Goal: Task Accomplishment & Management: Complete application form

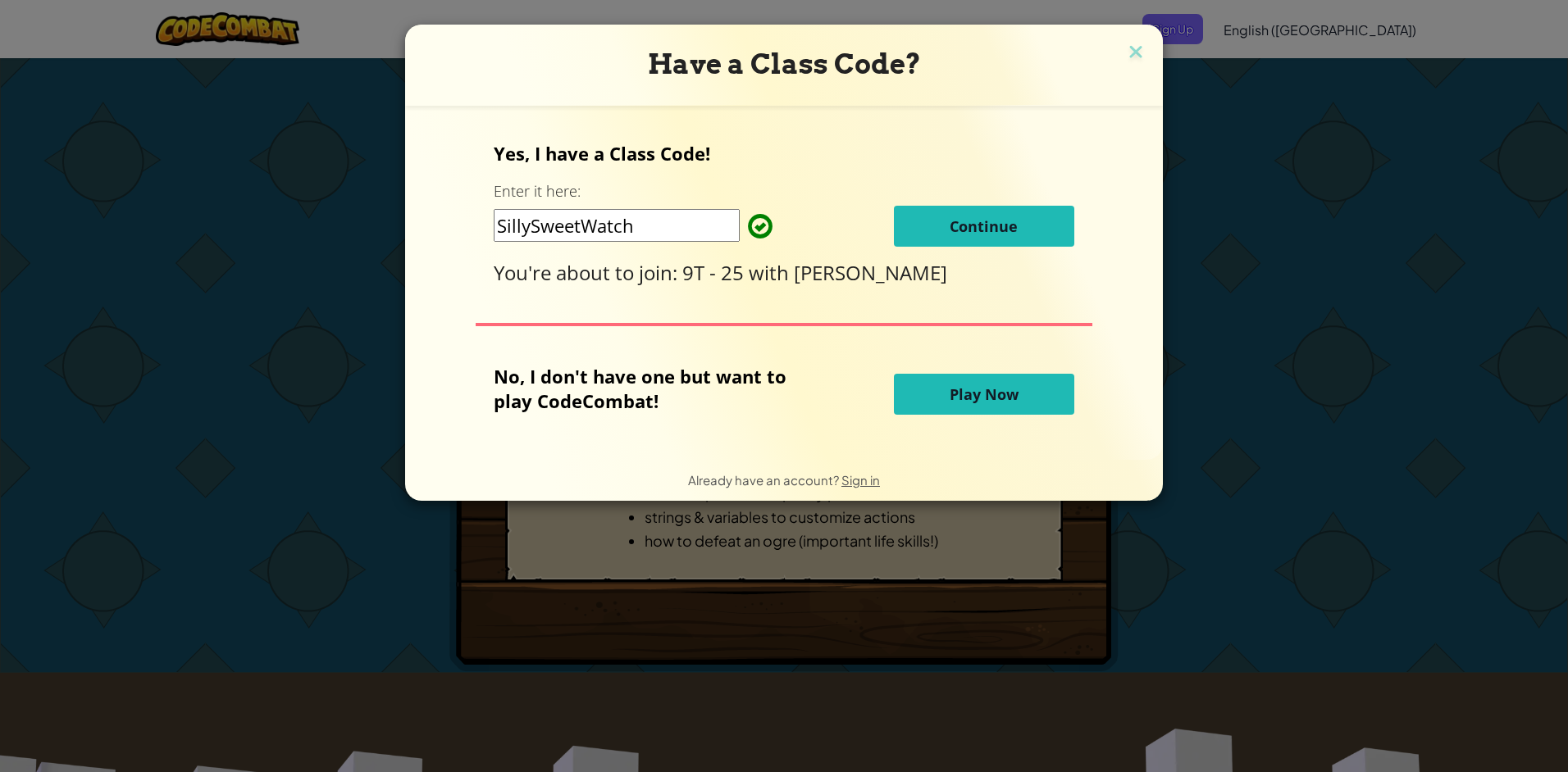
click at [704, 228] on input "SillySweetWatch" at bounding box center [616, 226] width 246 height 33
click at [742, 230] on span "Continue" at bounding box center [983, 226] width 68 height 20
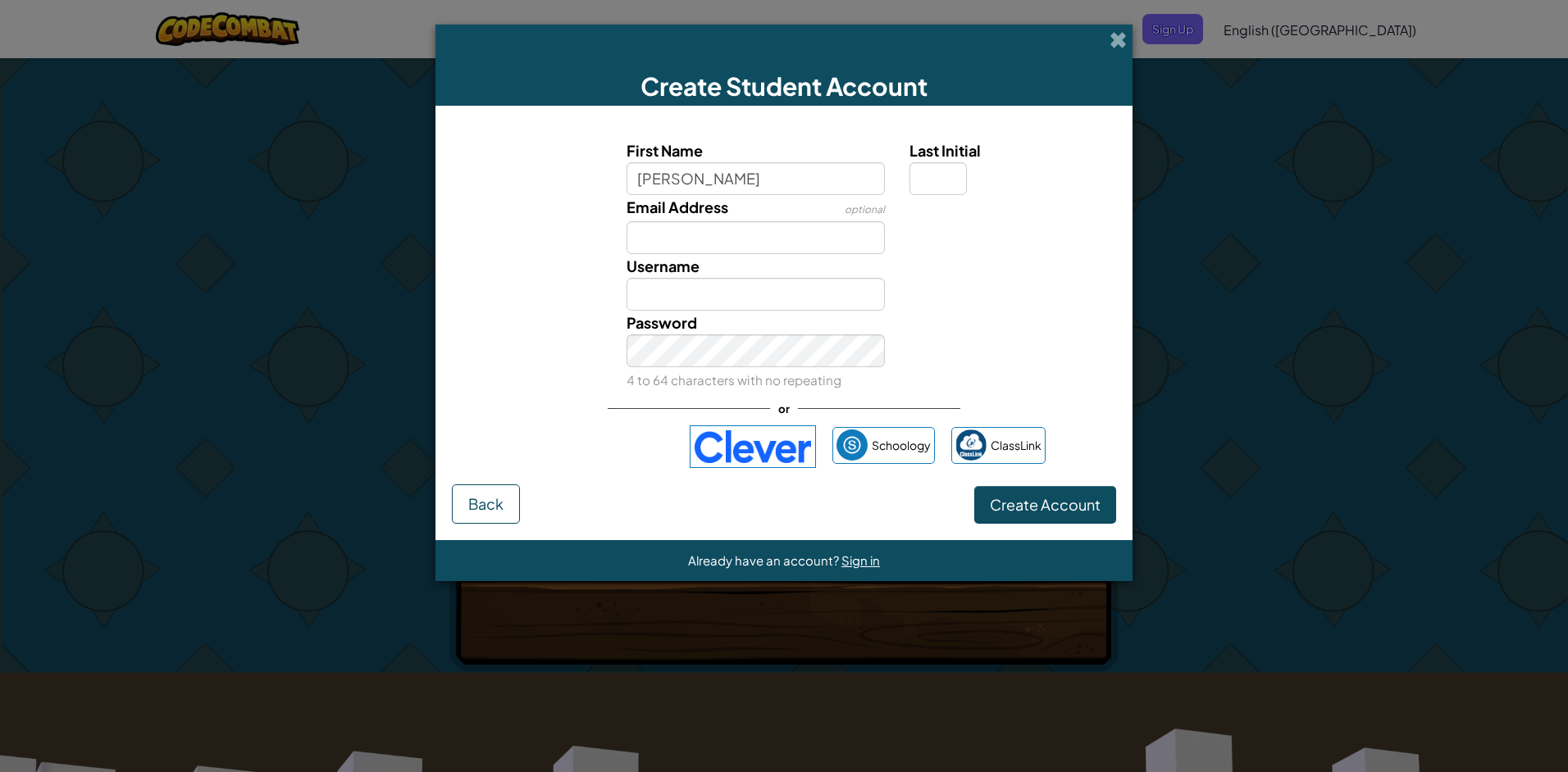
type input "[PERSON_NAME]"
click at [742, 228] on input "Email Address" at bounding box center [756, 238] width 259 height 33
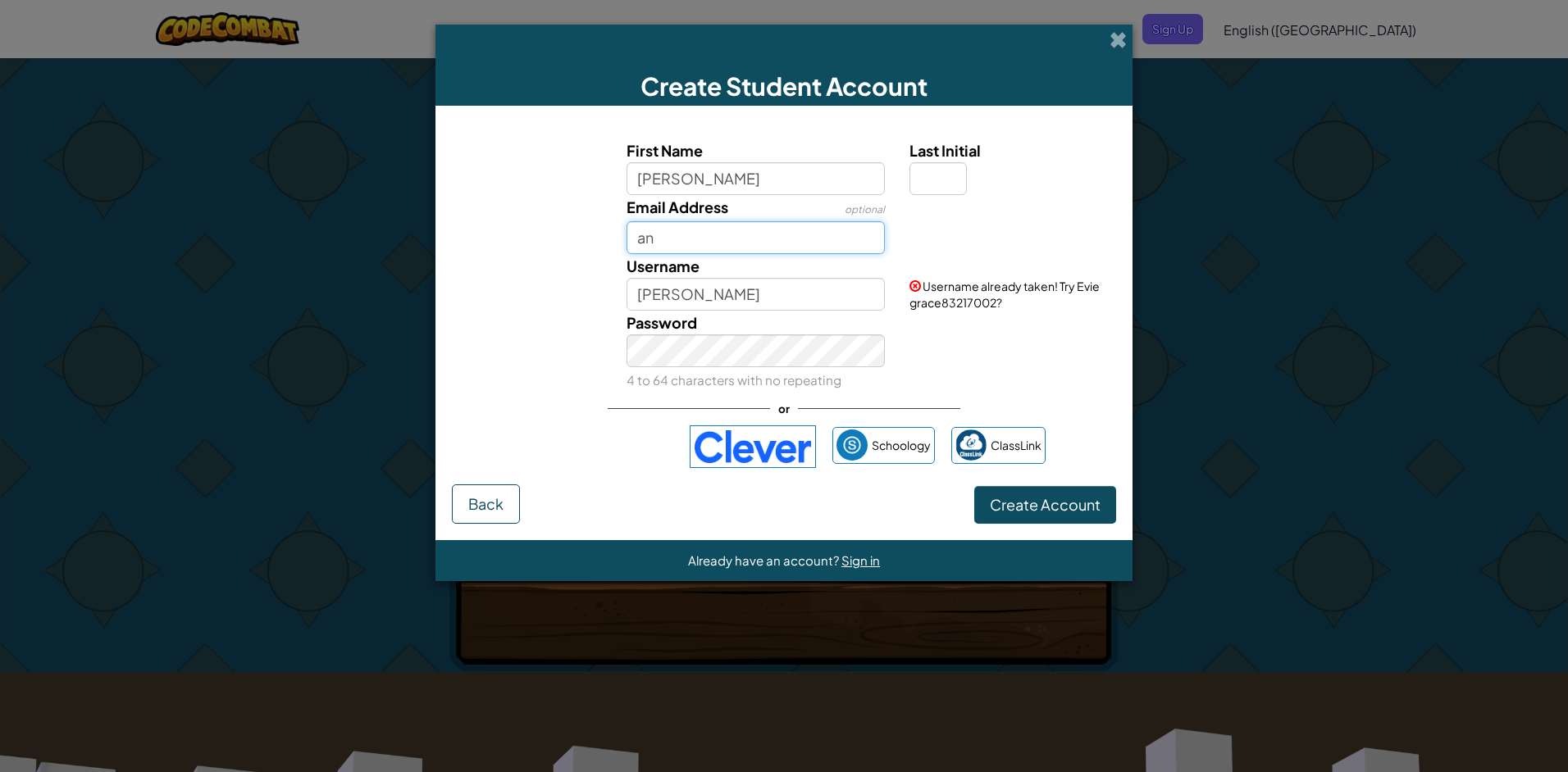
type input "a"
type input "2023-andersone"
drag, startPoint x: 778, startPoint y: 289, endPoint x: 802, endPoint y: 260, distance: 37.6
click at [742, 288] on input "Evie grace" at bounding box center [756, 294] width 259 height 33
type input "E"
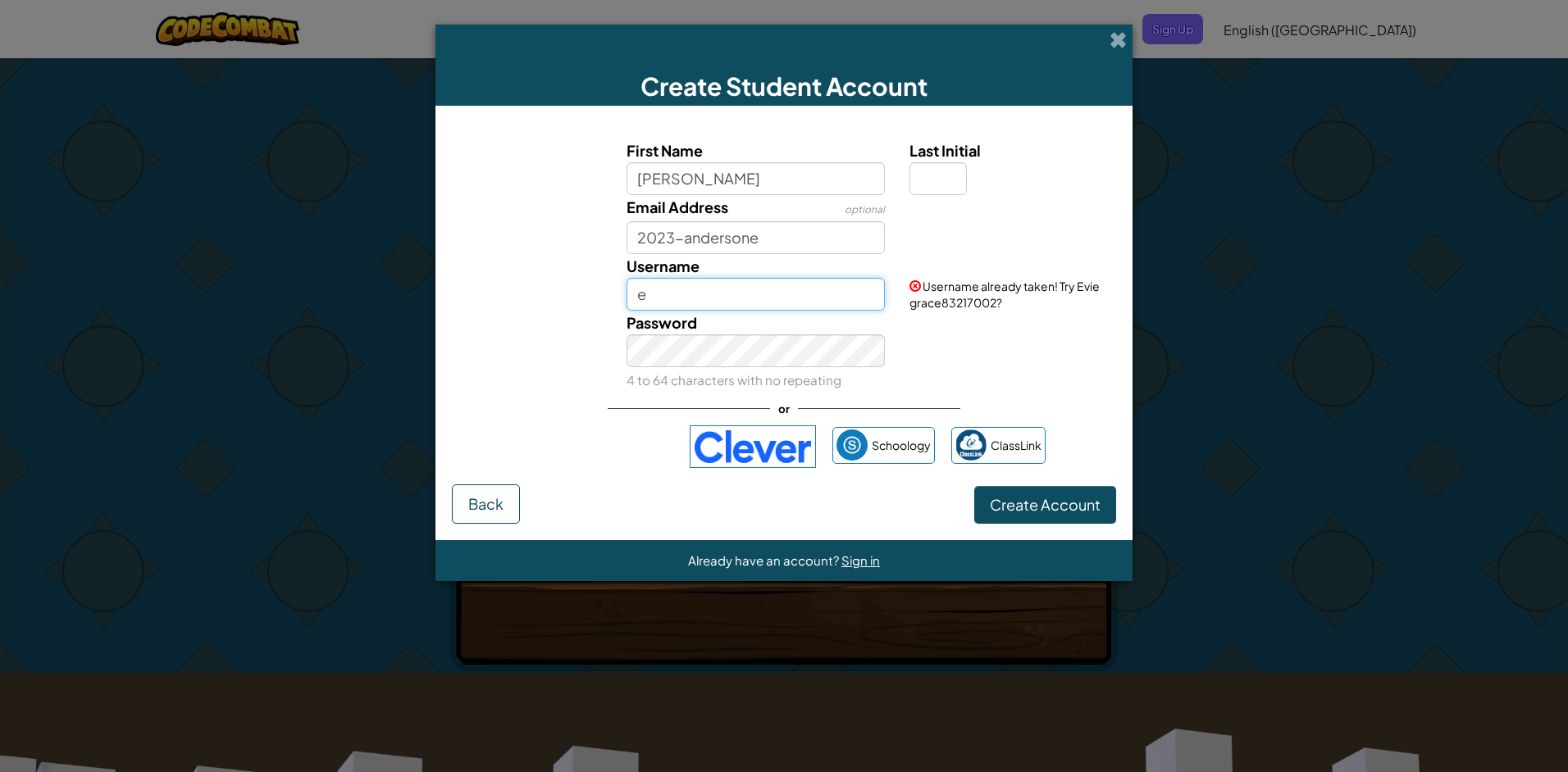
type input "e"
click at [742, 156] on span "Last Initial" at bounding box center [945, 150] width 71 height 19
click at [742, 162] on input "Last Initial" at bounding box center [938, 178] width 58 height 33
type input "a"
type input "A"
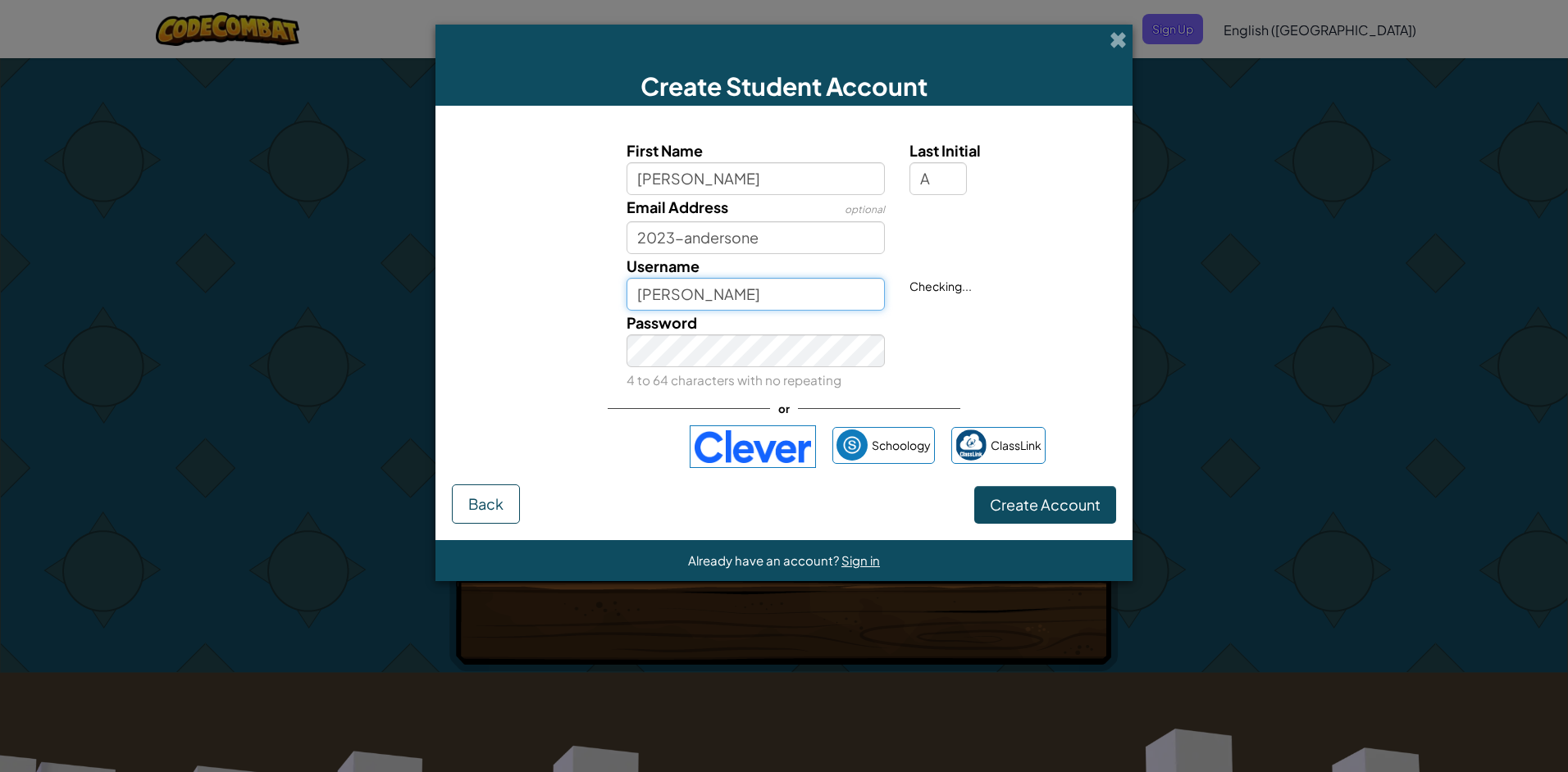
click at [742, 302] on input "Evie graceA" at bounding box center [756, 294] width 259 height 33
click at [726, 299] on input "Eviegrace11" at bounding box center [756, 294] width 259 height 33
type input "Eviegrace01x"
click at [742, 515] on button "Create Account" at bounding box center [1044, 505] width 142 height 38
click at [638, 230] on input "2023-andersone" at bounding box center [756, 238] width 259 height 33
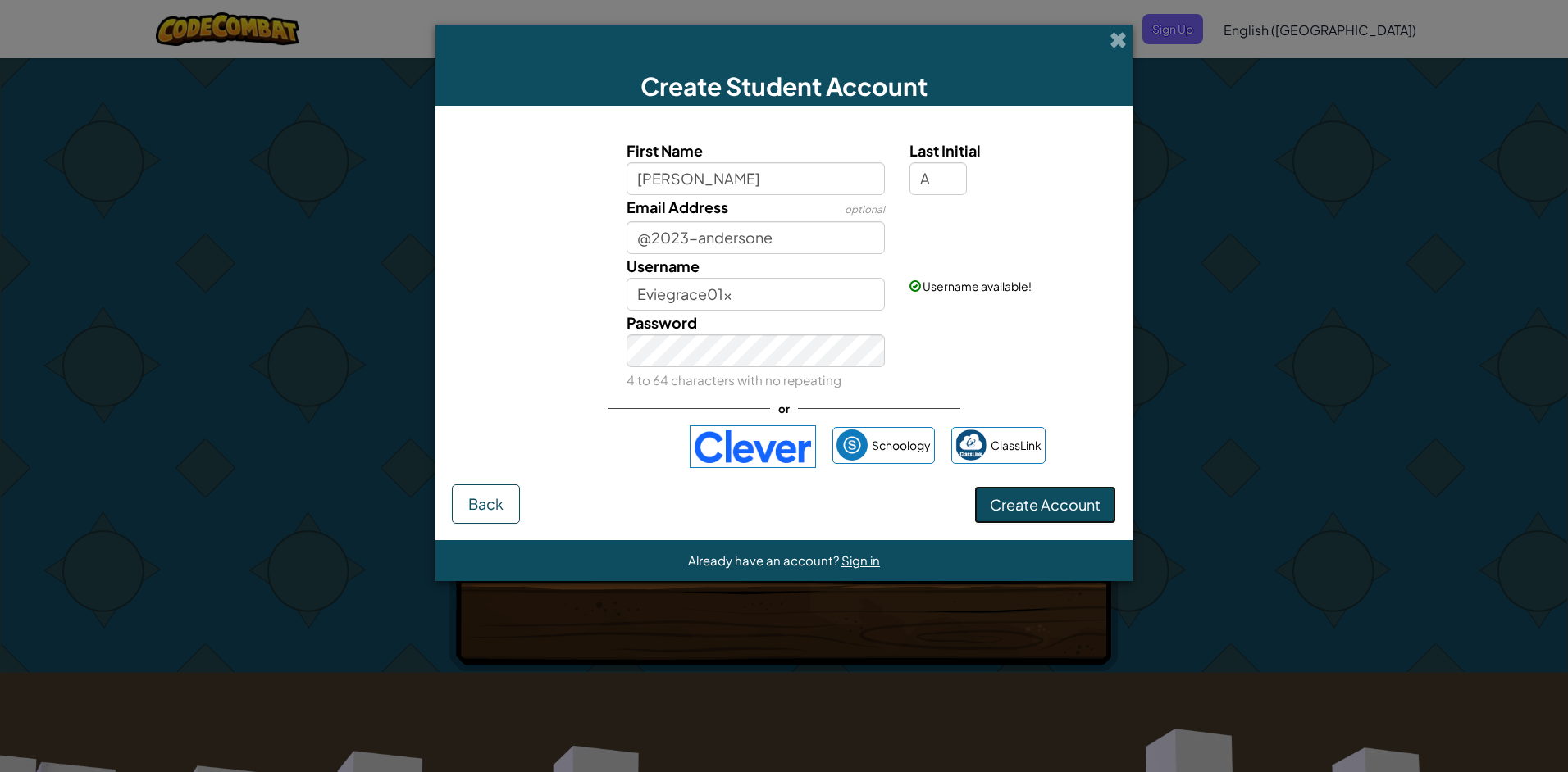
click at [742, 493] on button "Create Account" at bounding box center [1044, 505] width 142 height 38
click at [742, 486] on button "Create Account" at bounding box center [1044, 505] width 142 height 38
drag, startPoint x: 781, startPoint y: 242, endPoint x: 651, endPoint y: 231, distance: 130.5
click at [651, 231] on input "@2023-andersone" at bounding box center [756, 238] width 259 height 33
click at [639, 237] on input "@2023-andersone" at bounding box center [756, 238] width 259 height 33
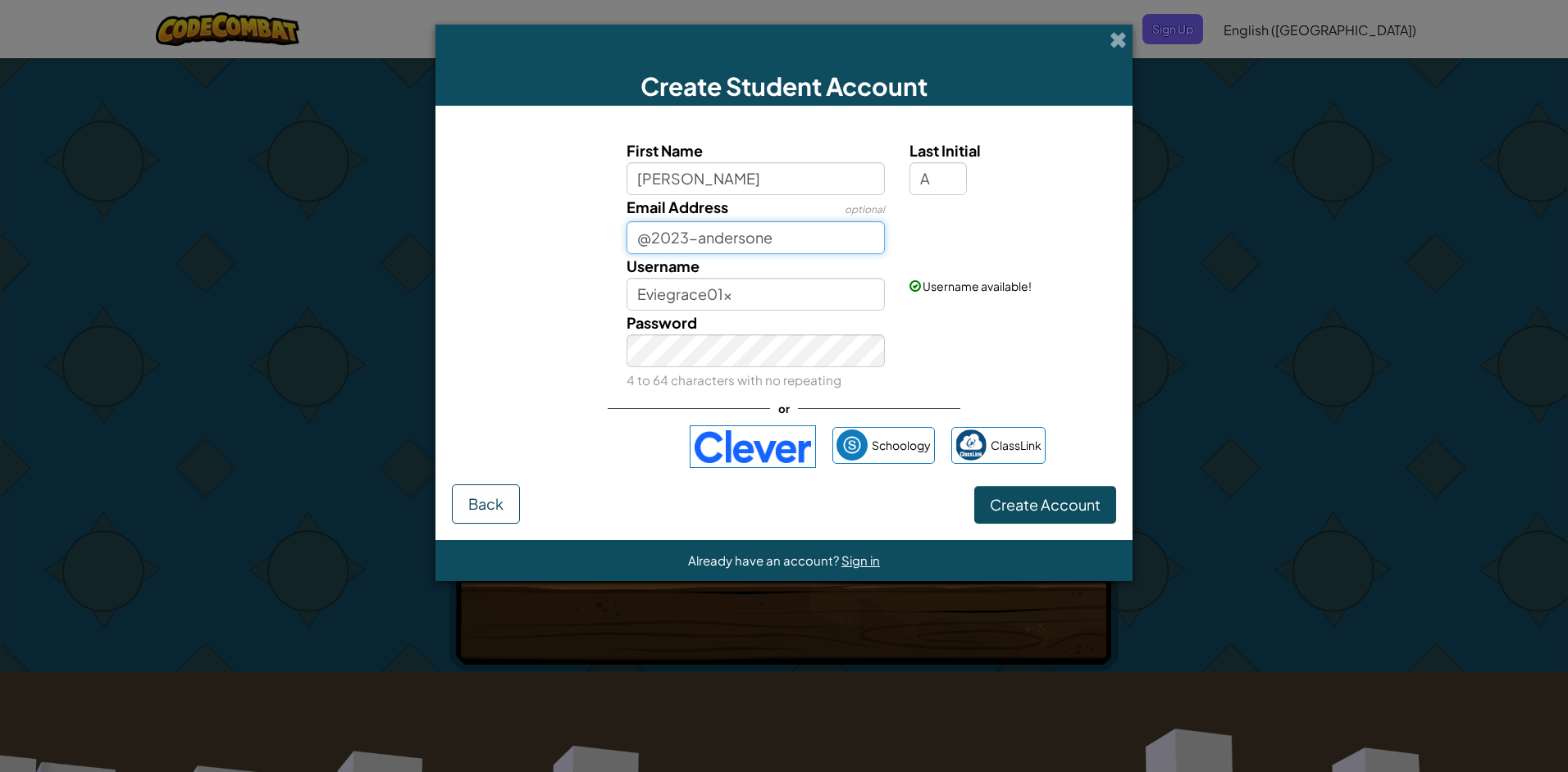
drag, startPoint x: 782, startPoint y: 234, endPoint x: 652, endPoint y: 234, distance: 130.0
click at [652, 234] on input "@2023-andersone" at bounding box center [756, 238] width 259 height 33
click at [641, 239] on input "@" at bounding box center [756, 238] width 259 height 33
paste input "2023-andersone"
click at [742, 242] on input "2023-andersone@" at bounding box center [756, 238] width 259 height 33
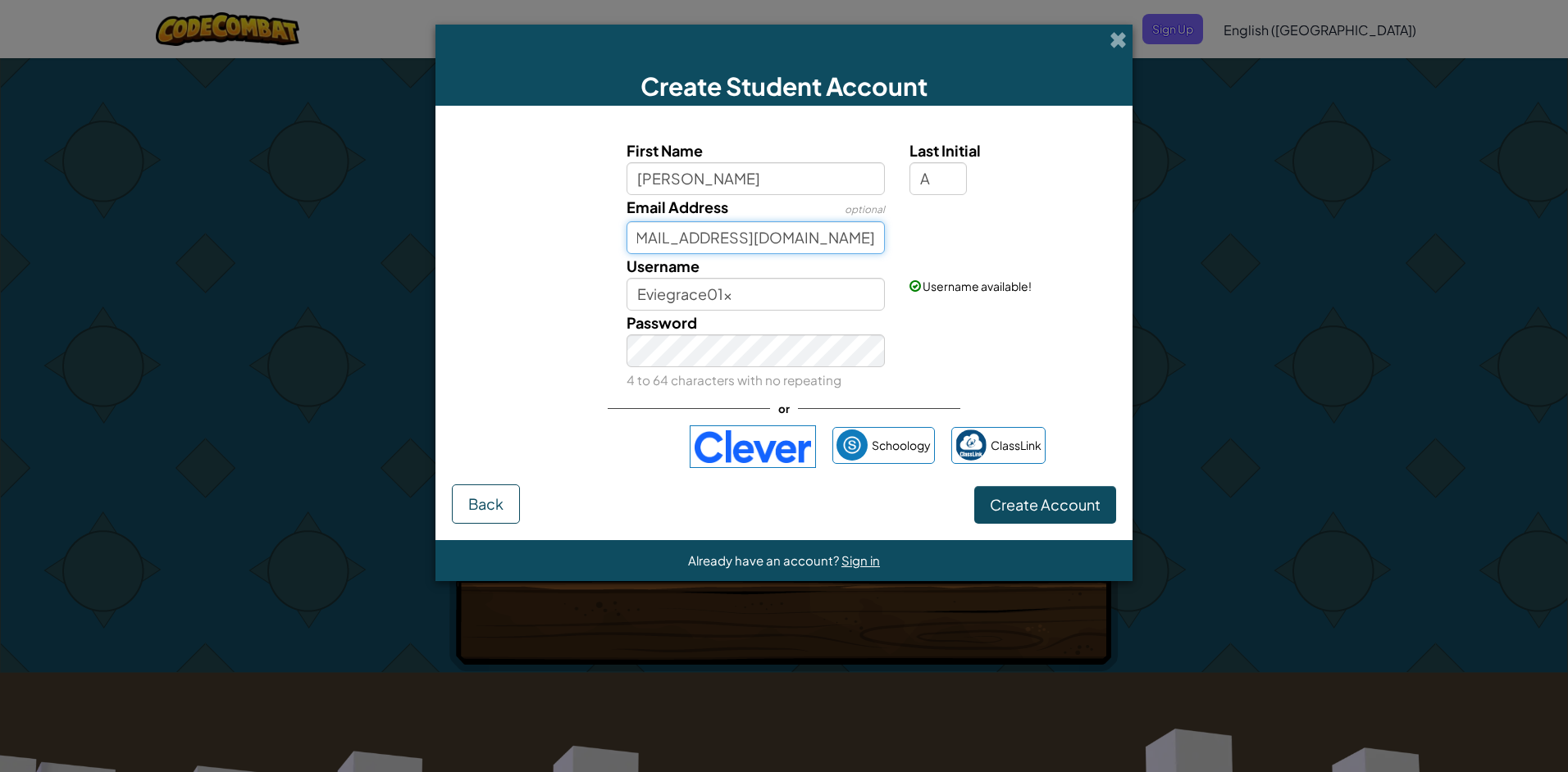
scroll to position [0, 37]
type input "2023-andersone@stjohnbosco.org.uk"
click at [742, 514] on button "Create Account" at bounding box center [1044, 505] width 142 height 38
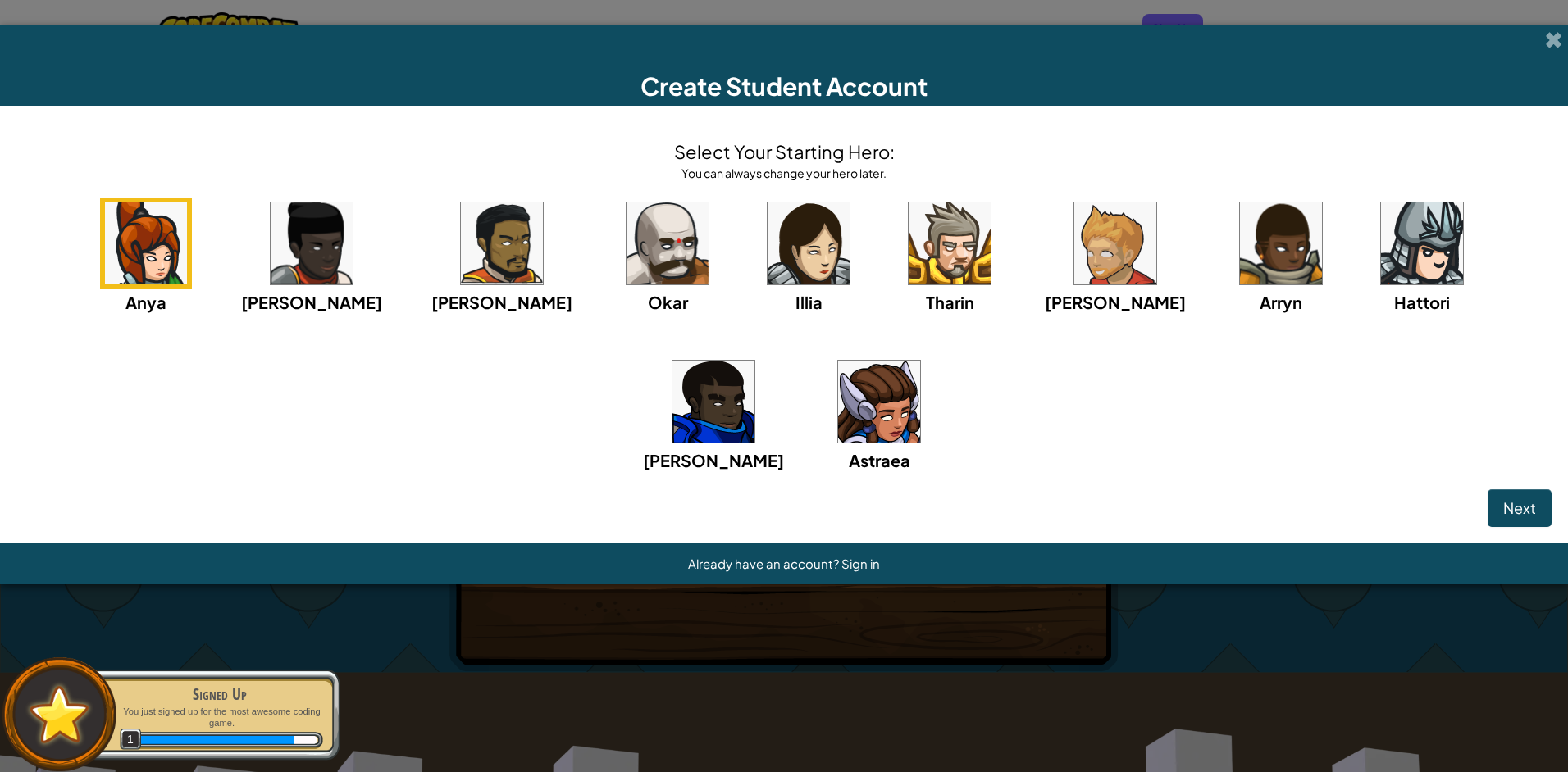
click at [742, 268] on img at bounding box center [808, 244] width 82 height 82
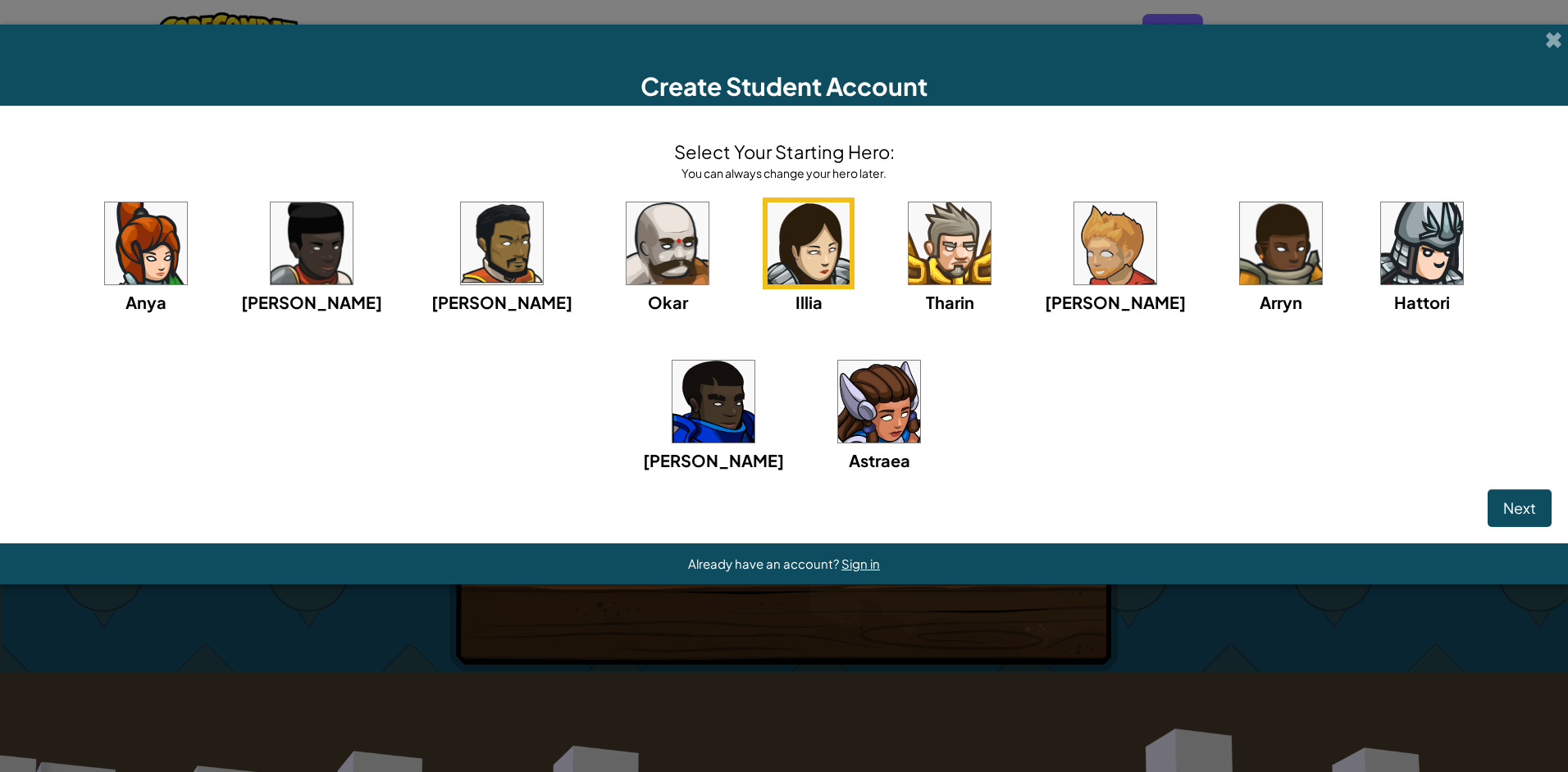
click at [742, 429] on img at bounding box center [879, 401] width 82 height 82
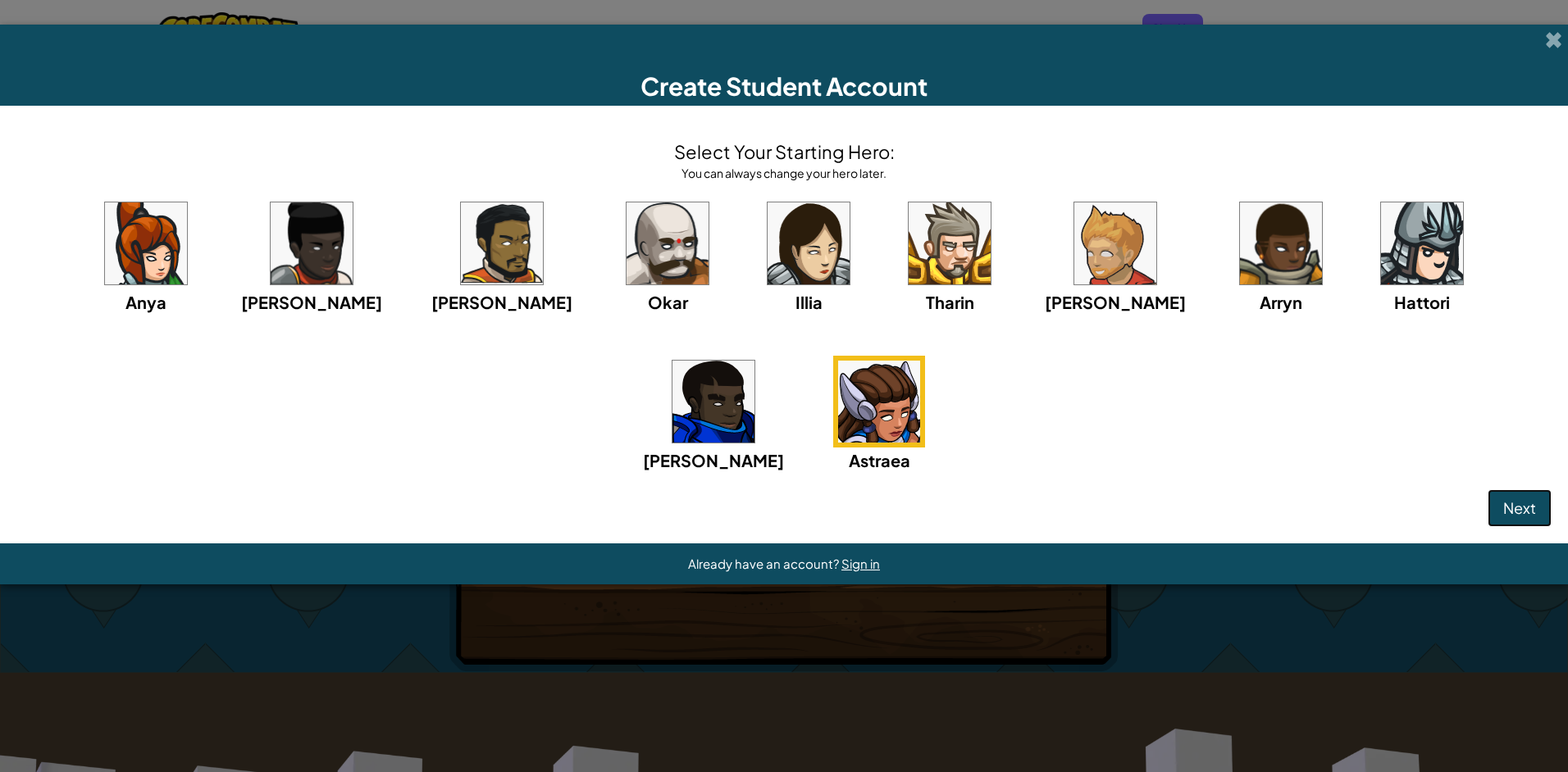
click at [742, 508] on span "Next" at bounding box center [1519, 508] width 33 height 19
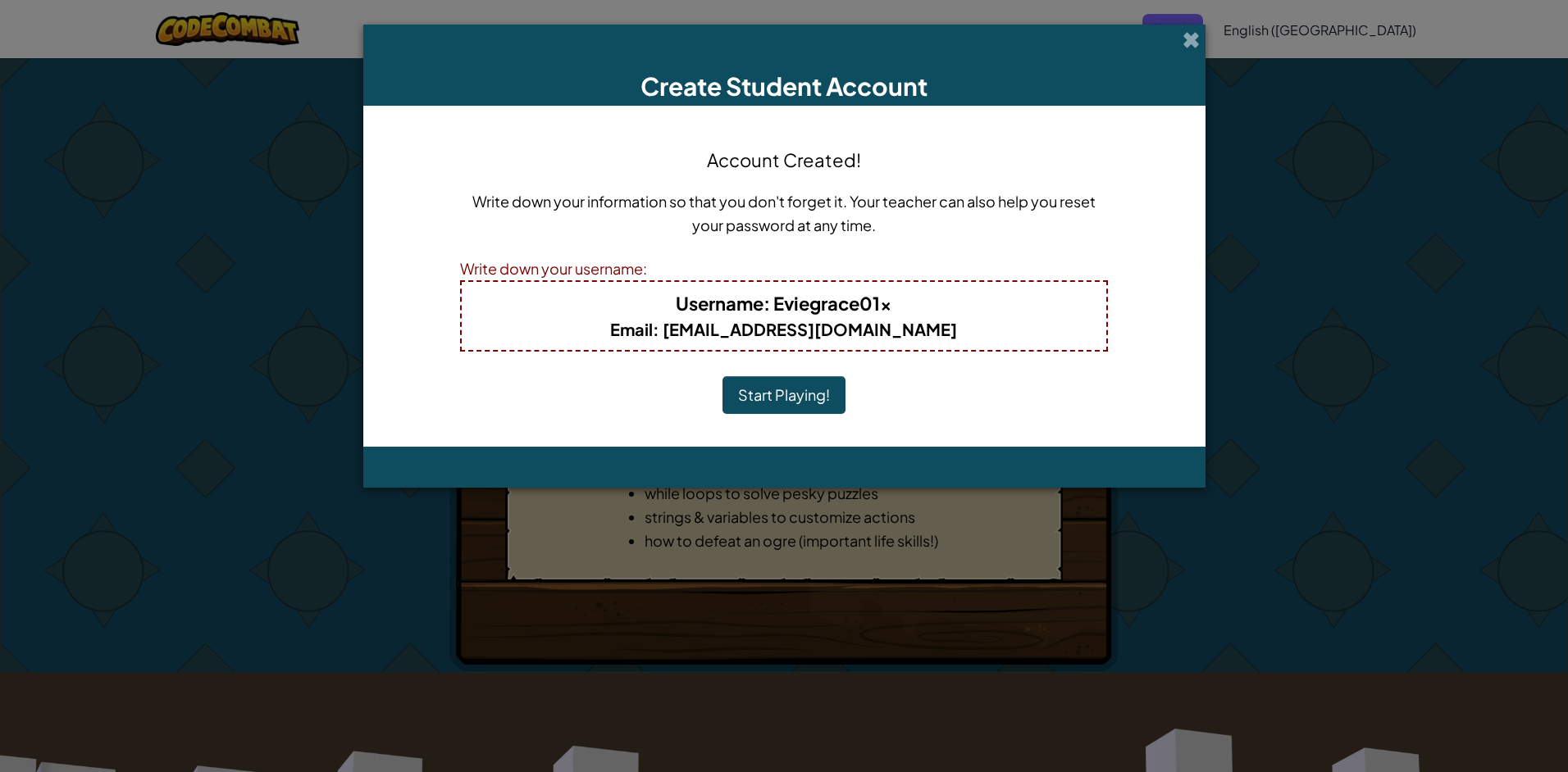
click at [742, 351] on div "Username : Eviegrace01x Email : 2023-andersone@stjohnbosco.org.uk" at bounding box center [784, 316] width 648 height 71
drag, startPoint x: 792, startPoint y: 383, endPoint x: 794, endPoint y: 399, distance: 16.1
click at [742, 395] on button "Start Playing!" at bounding box center [784, 395] width 123 height 38
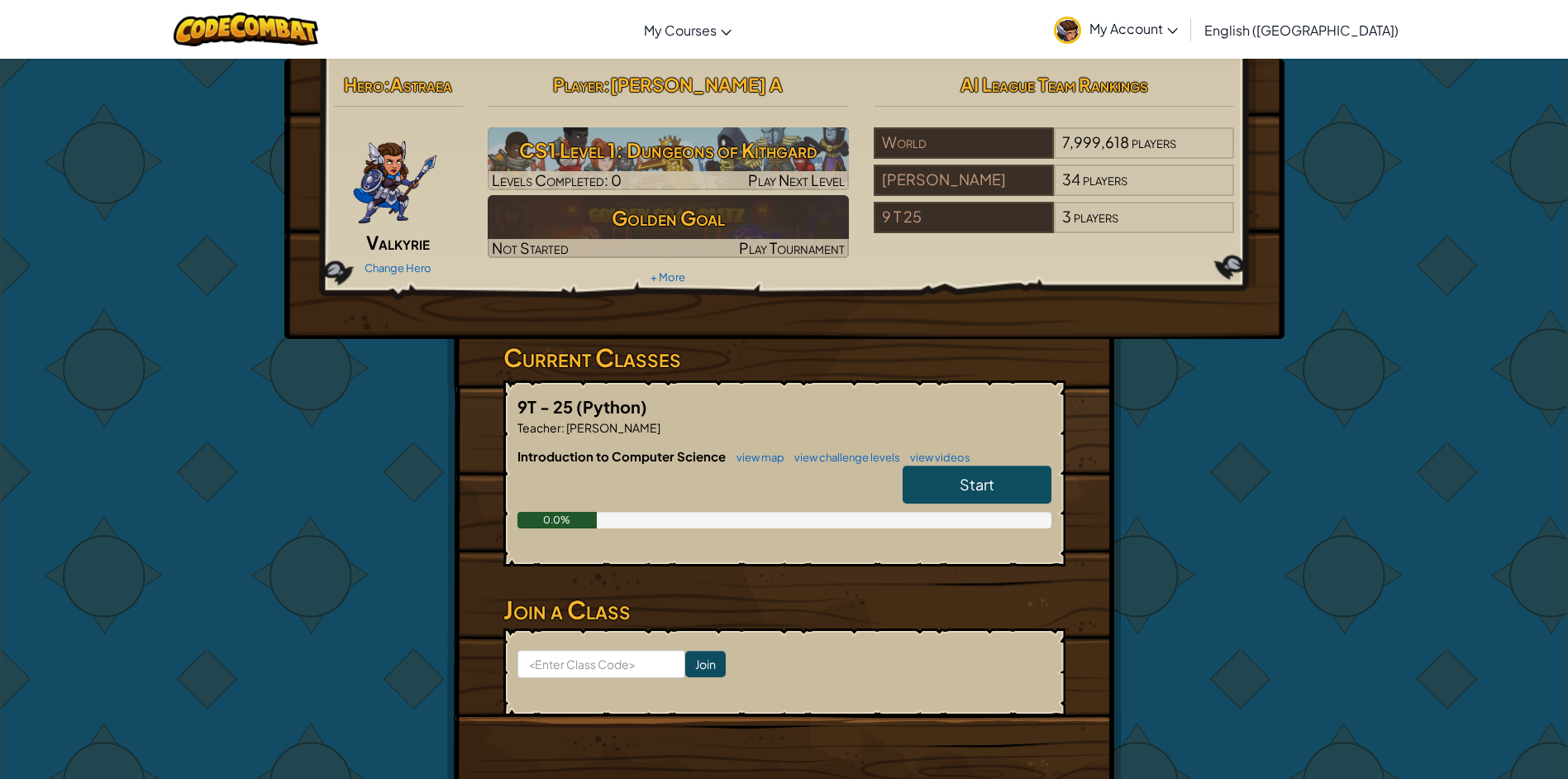
click at [967, 497] on link "Start" at bounding box center [977, 485] width 149 height 38
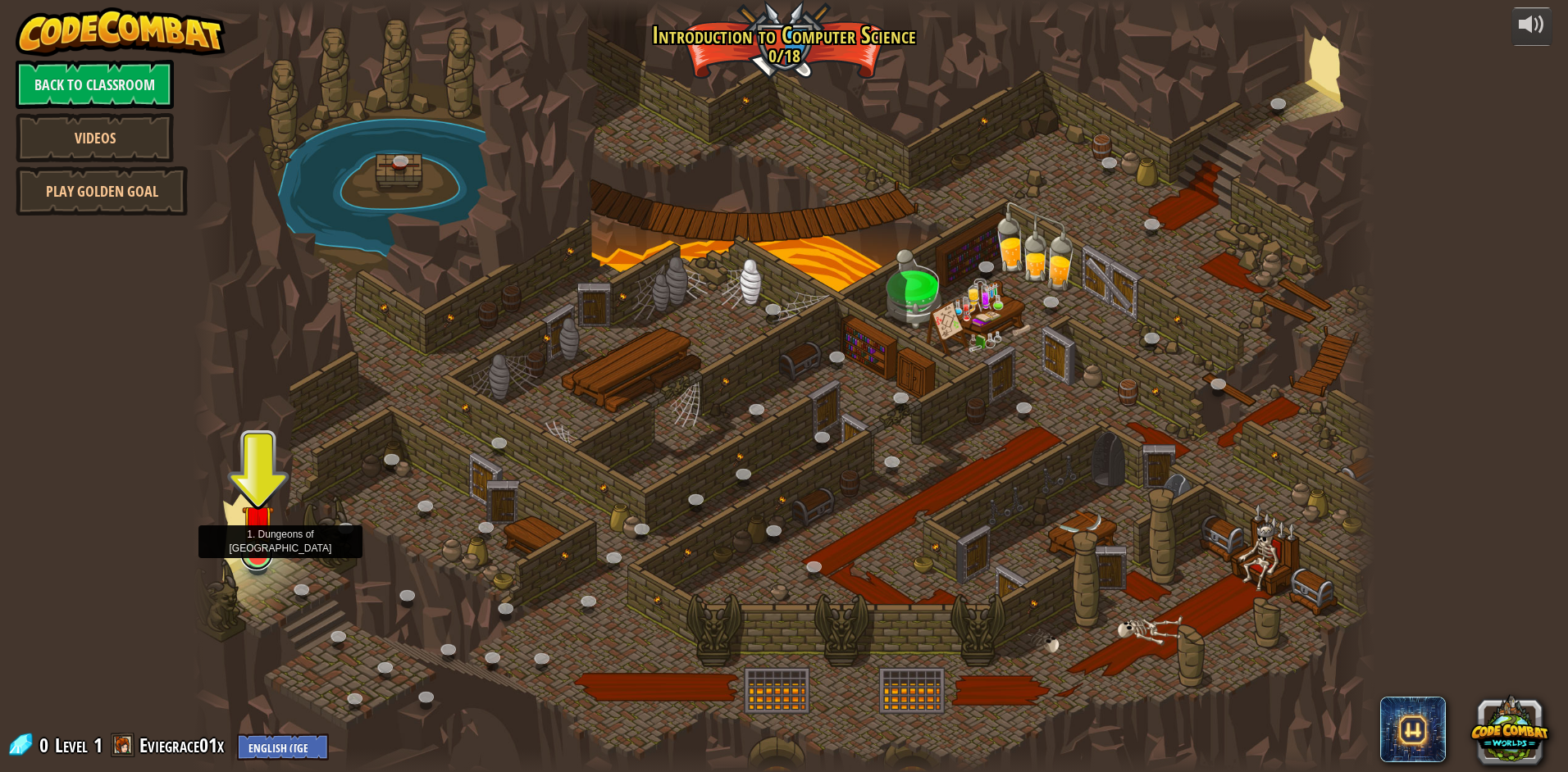
click at [254, 564] on link at bounding box center [257, 554] width 33 height 33
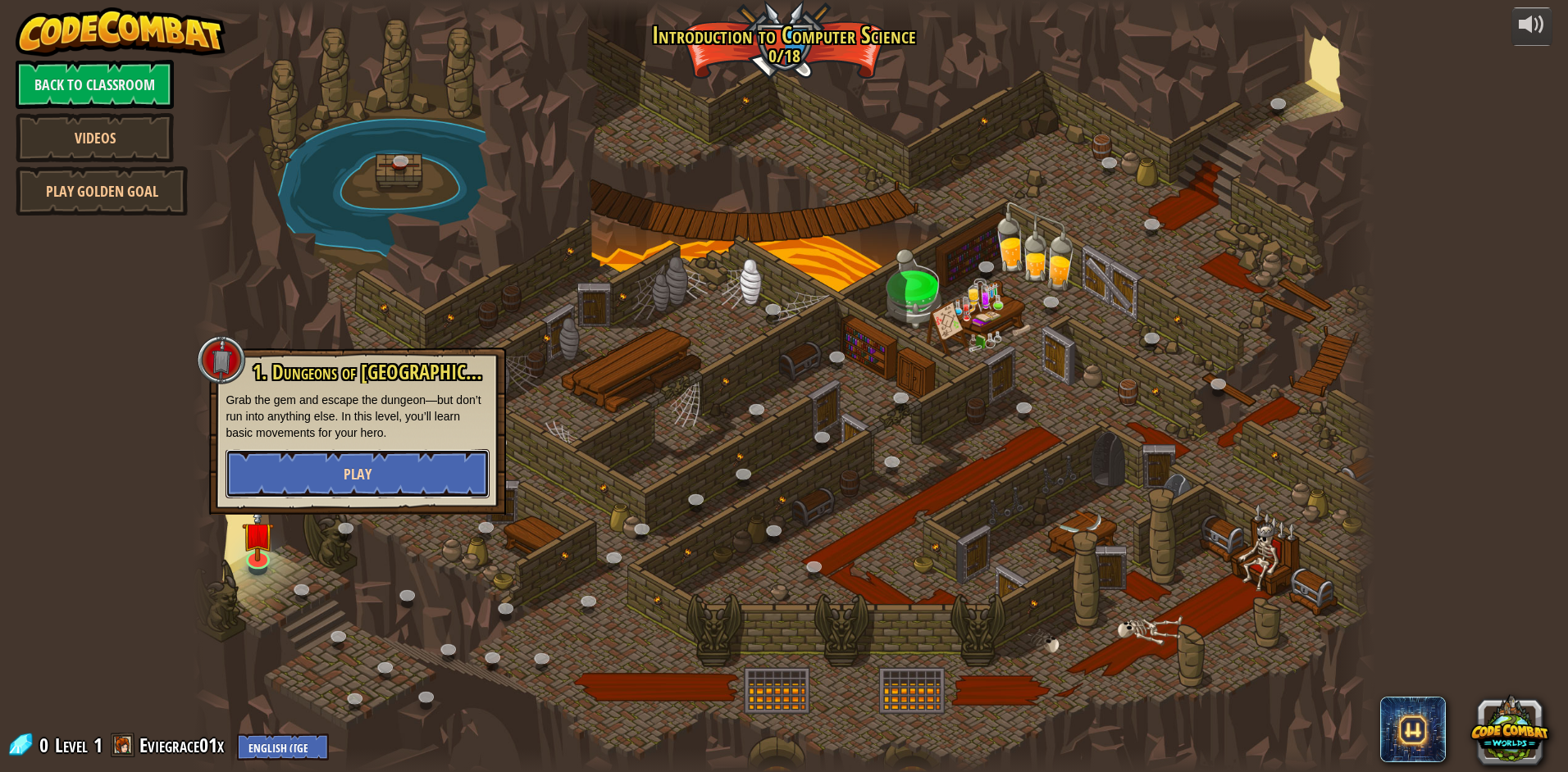
click at [300, 480] on button "Play" at bounding box center [358, 473] width 264 height 49
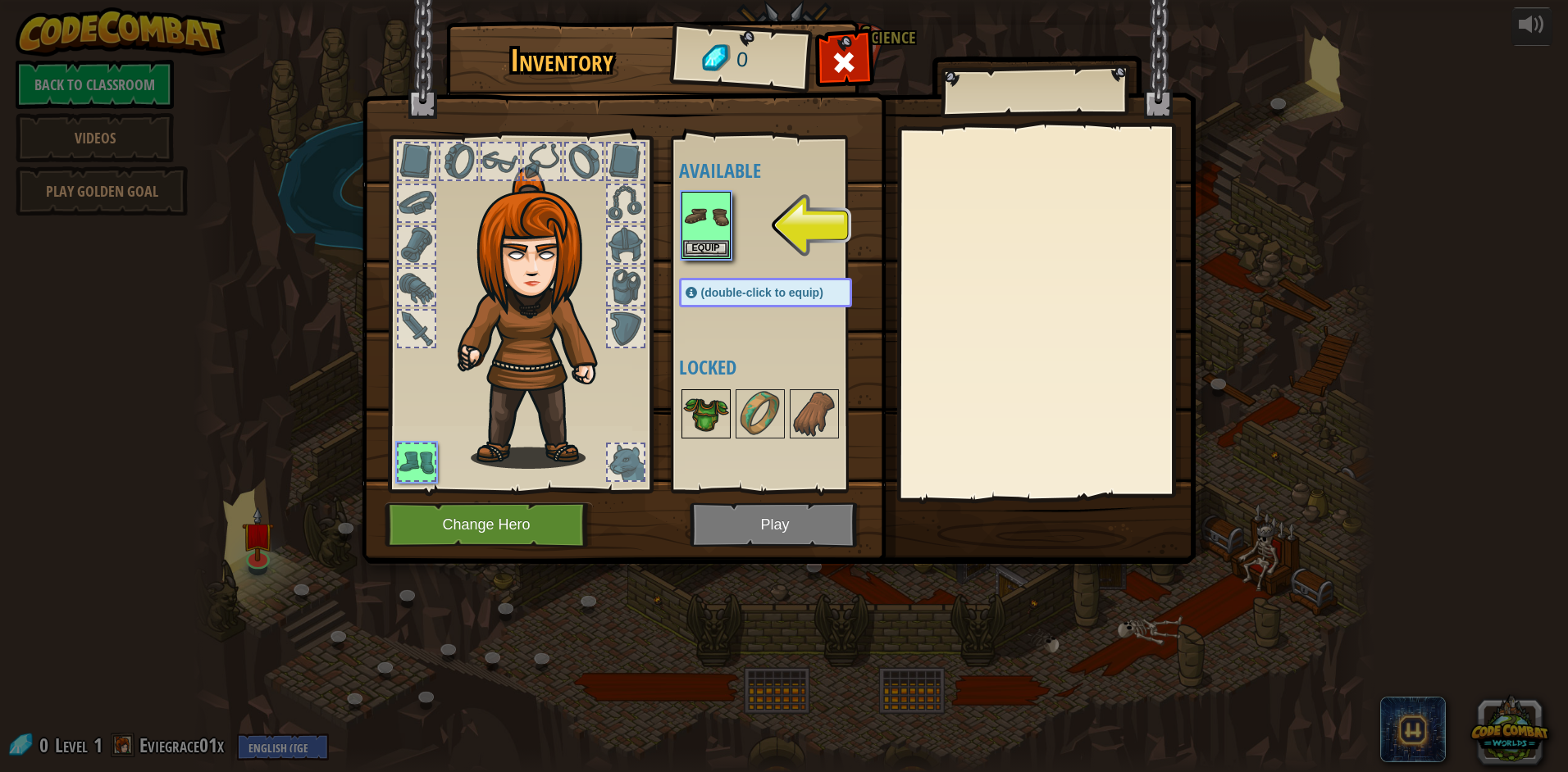
click at [699, 421] on img at bounding box center [706, 414] width 46 height 46
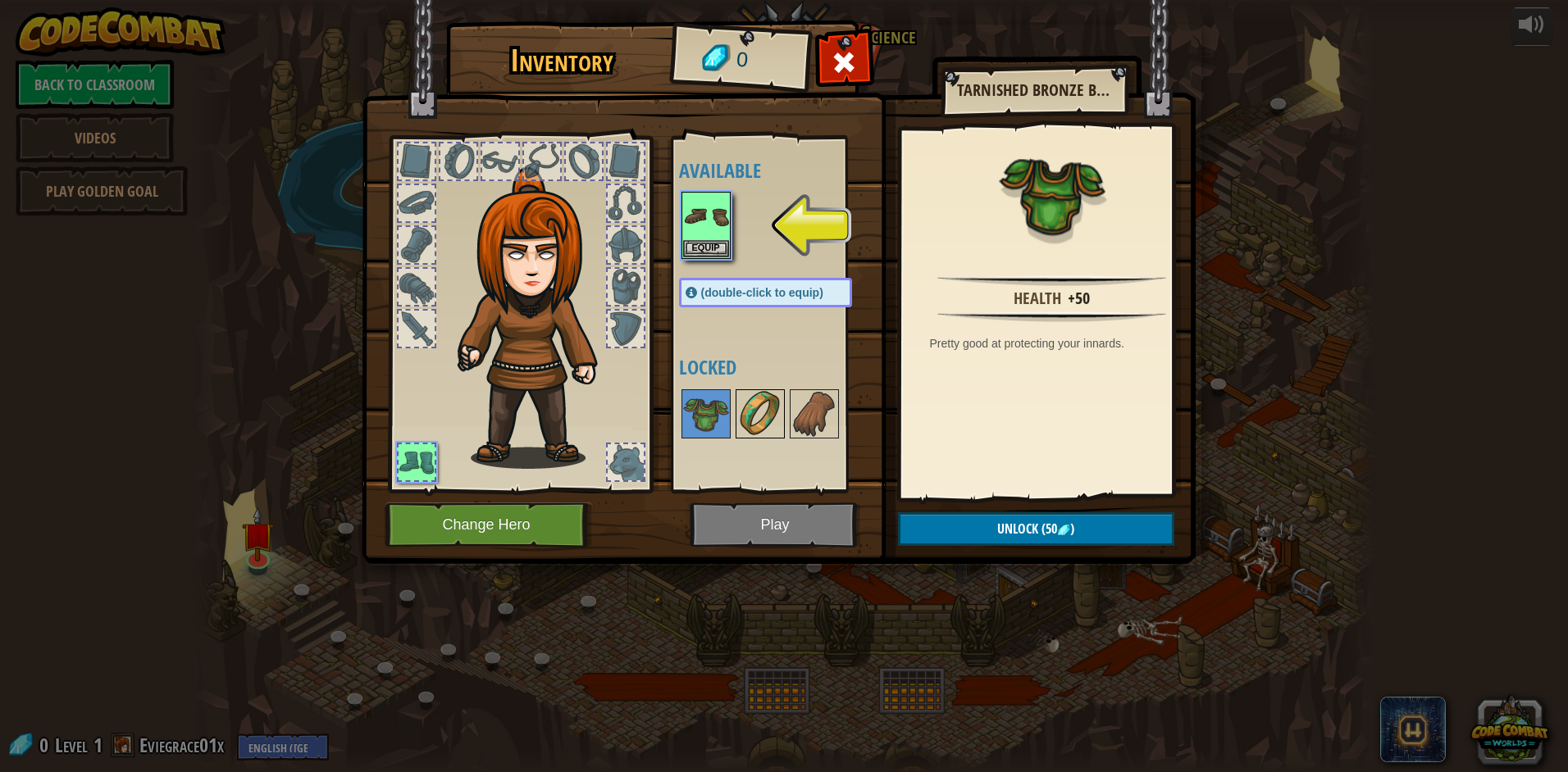
click at [744, 418] on img at bounding box center [760, 414] width 46 height 46
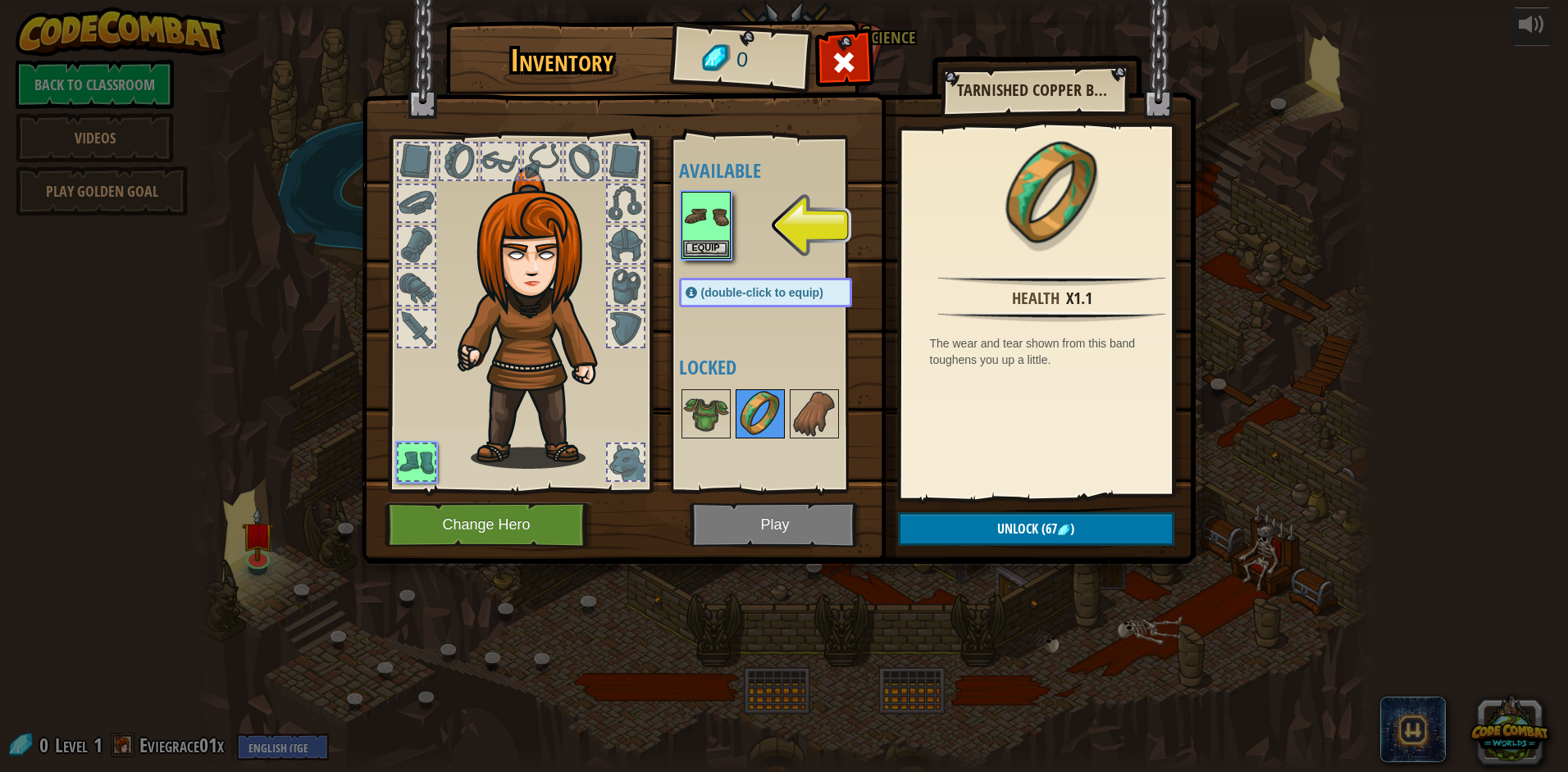
click at [753, 415] on img at bounding box center [760, 414] width 46 height 46
click at [829, 55] on div at bounding box center [844, 67] width 51 height 51
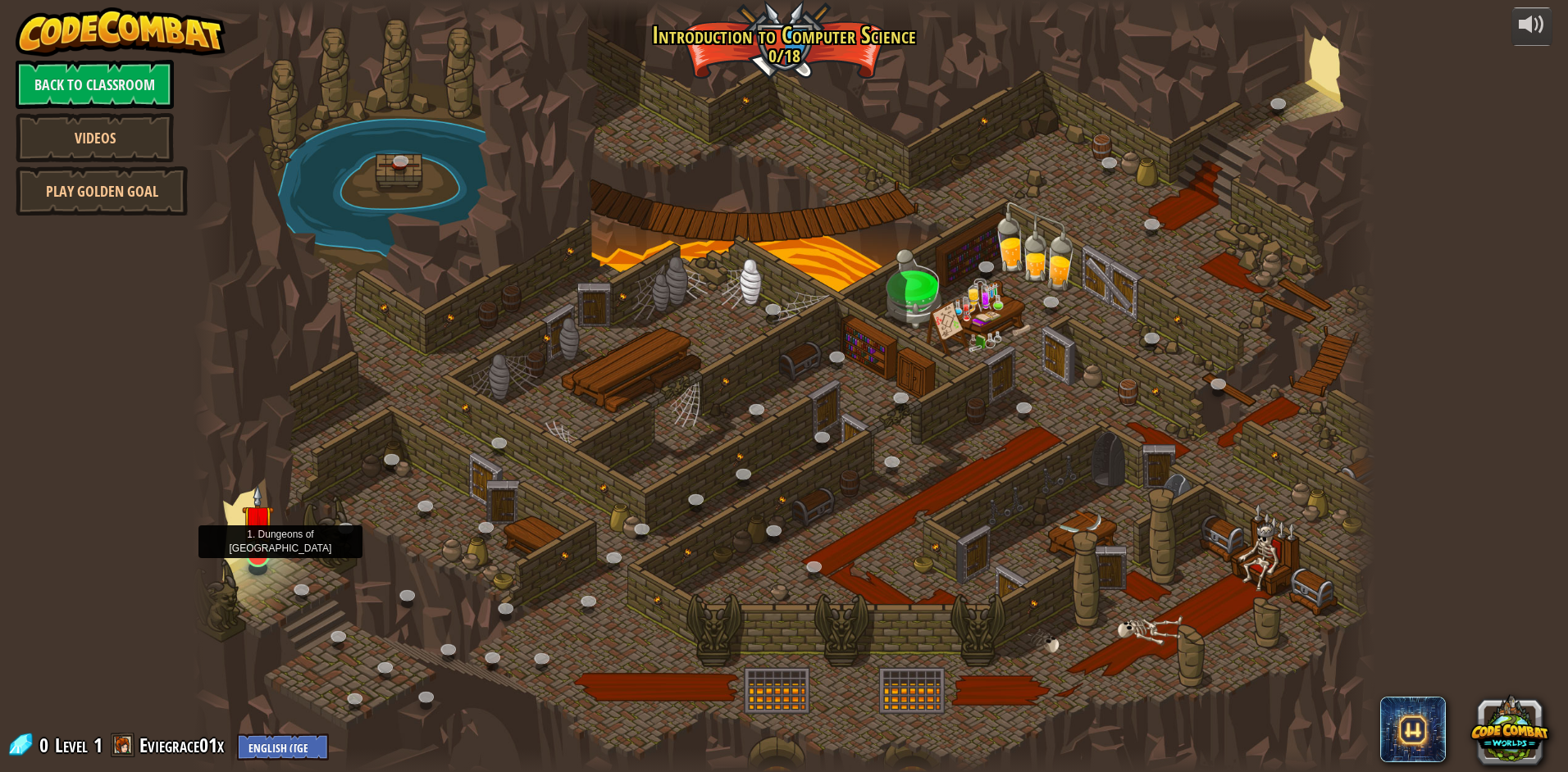
click at [248, 547] on img at bounding box center [257, 521] width 32 height 73
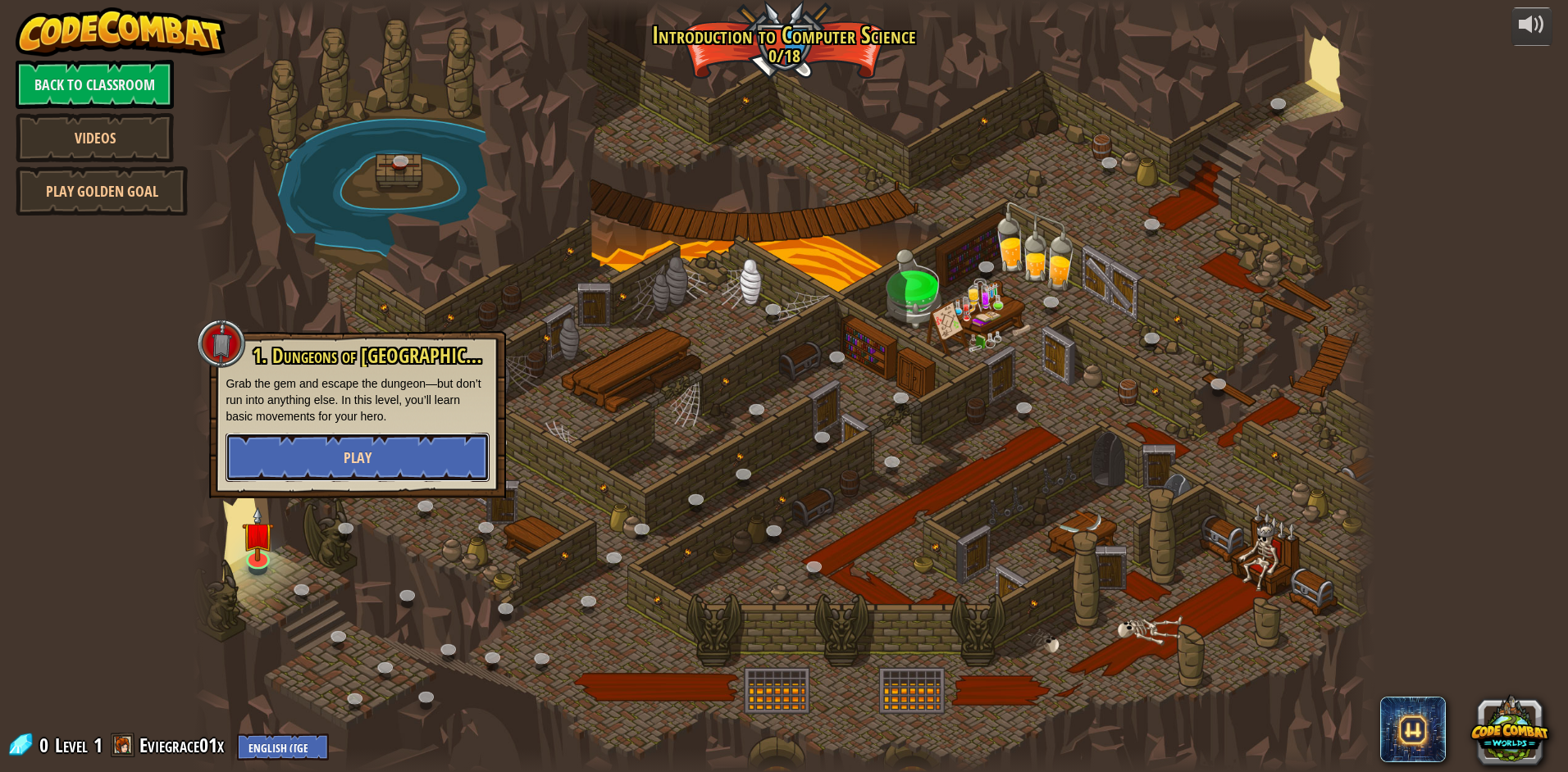
click at [351, 470] on button "Play" at bounding box center [358, 456] width 264 height 49
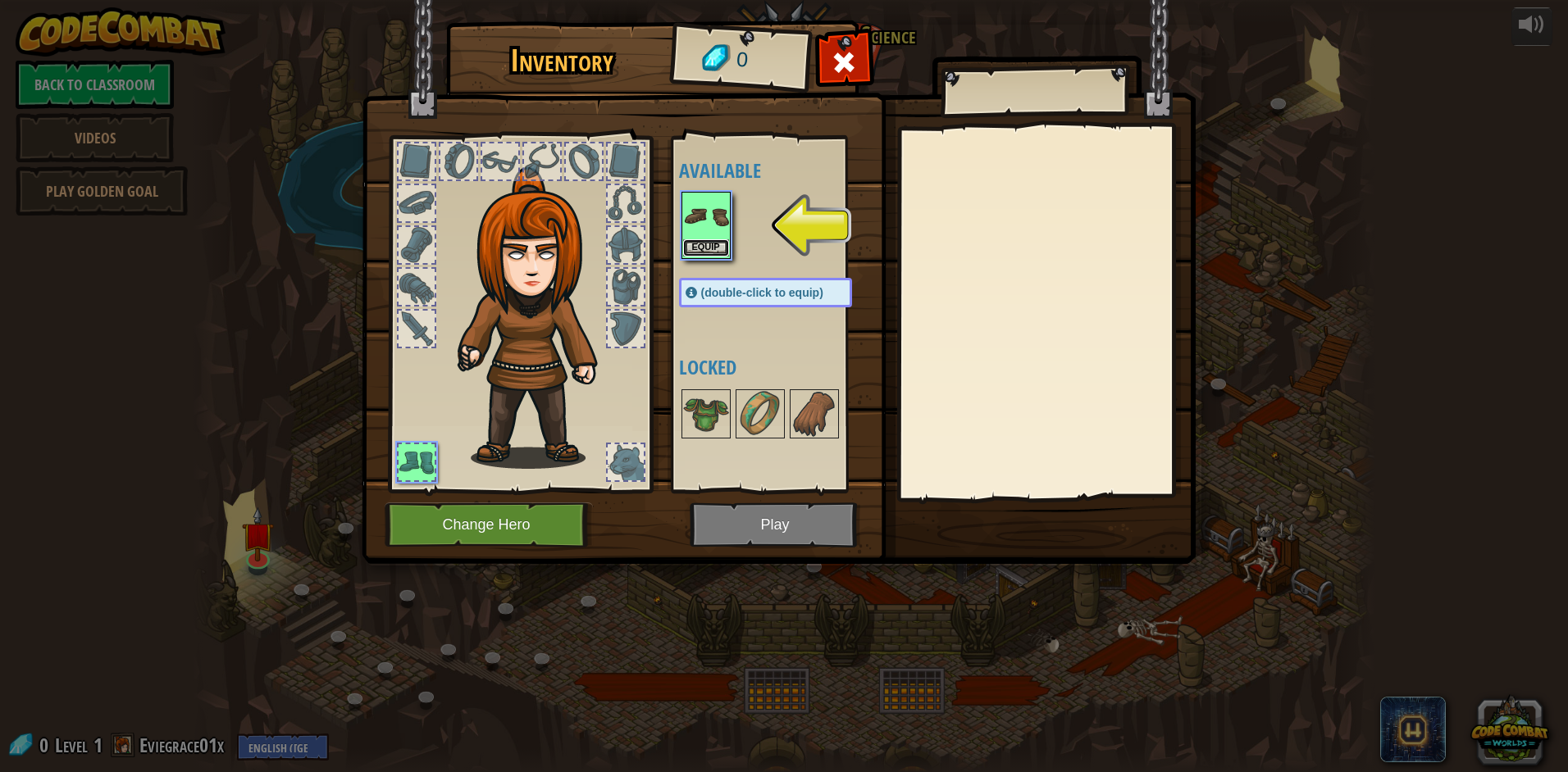
click at [693, 245] on button "Equip" at bounding box center [706, 248] width 46 height 17
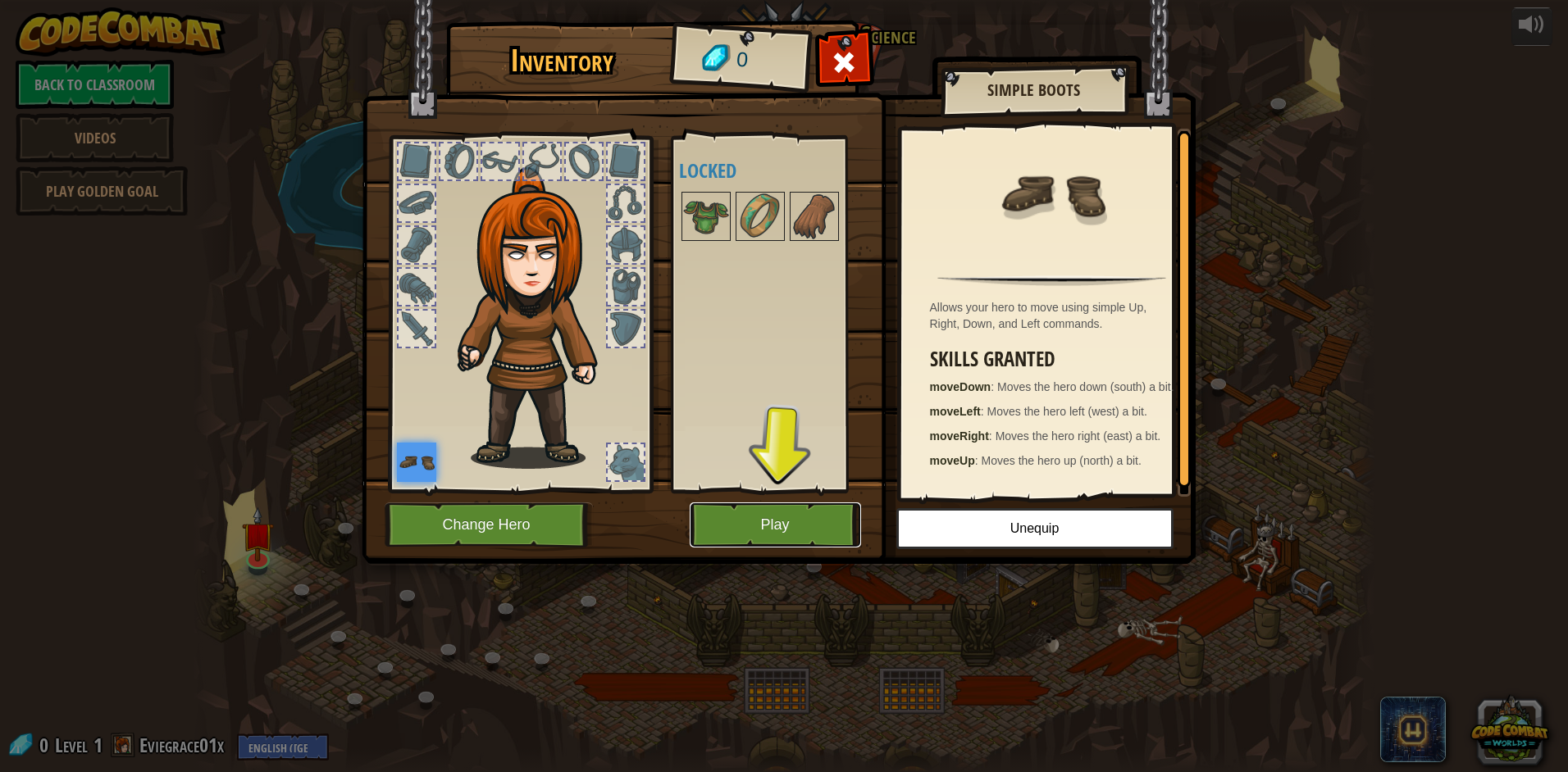
click at [844, 529] on button "Play" at bounding box center [775, 525] width 172 height 45
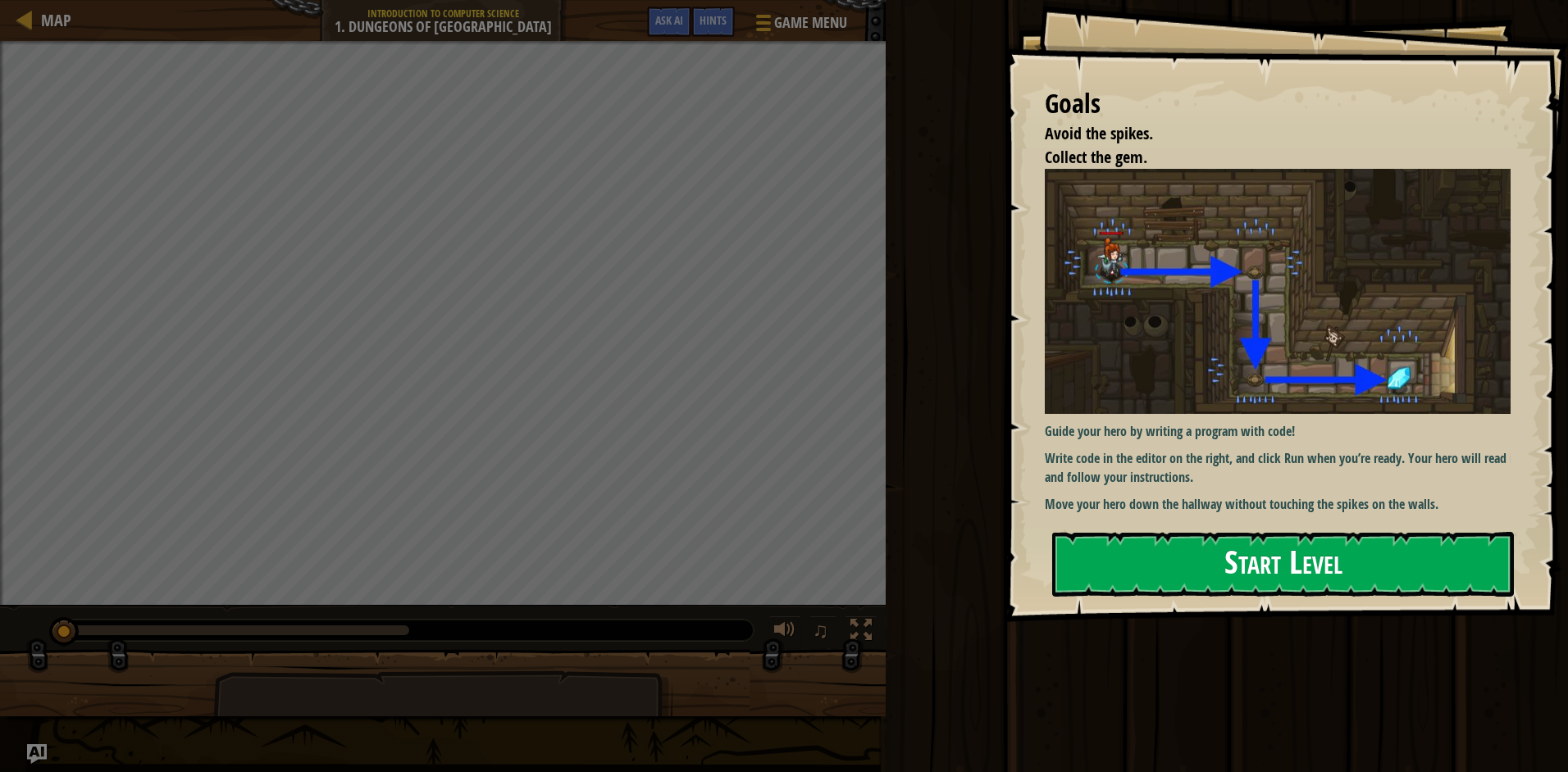
click at [1139, 324] on div "Goals Avoid the spikes. Collect the gem. Guide your hero by writing a program w…" at bounding box center [1285, 311] width 564 height 622
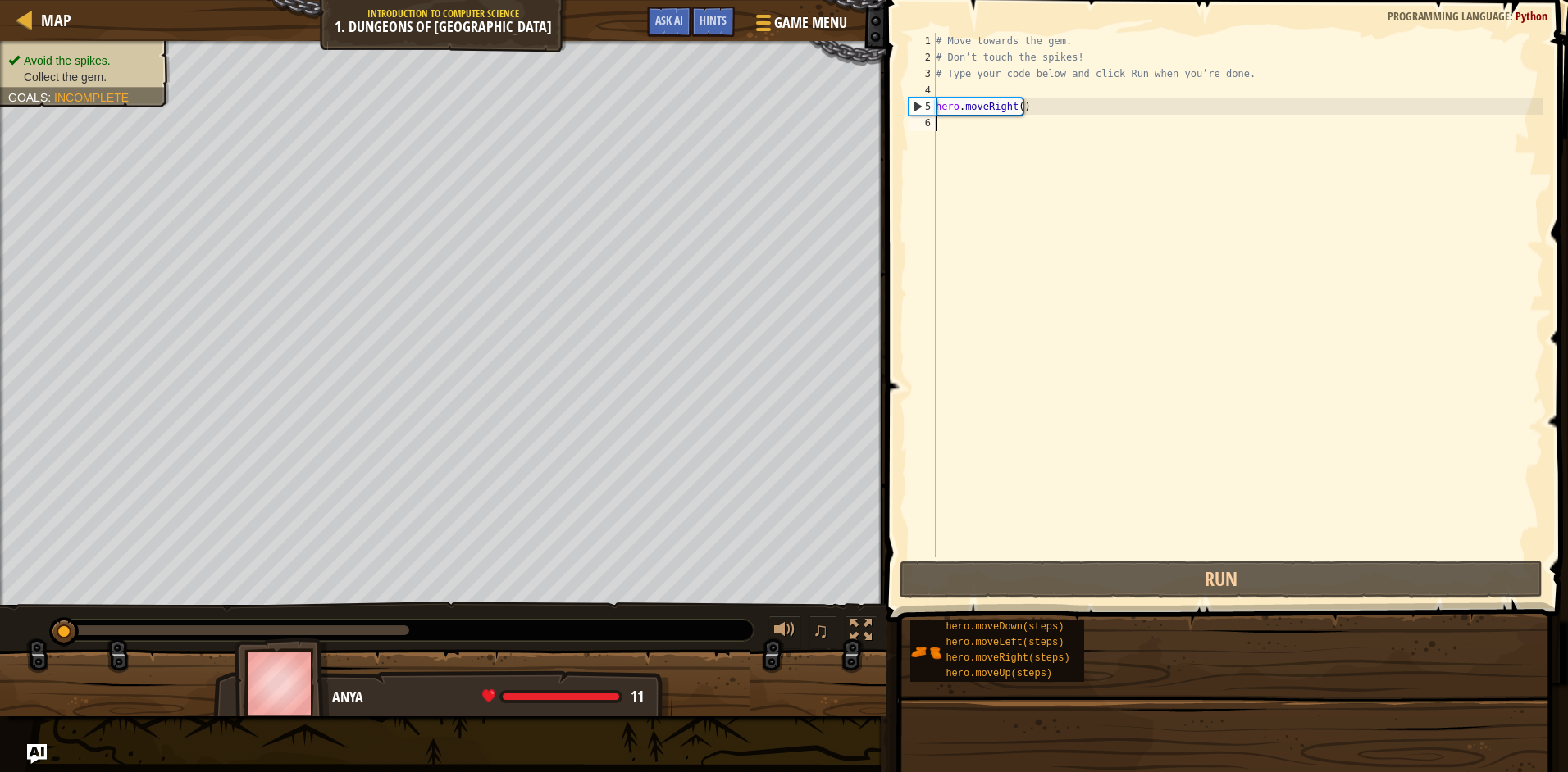
click at [1107, 578] on div "Goals Avoid the spikes. Collect the gem. Guide your hero by writing a program w…" at bounding box center [784, 386] width 1568 height 772
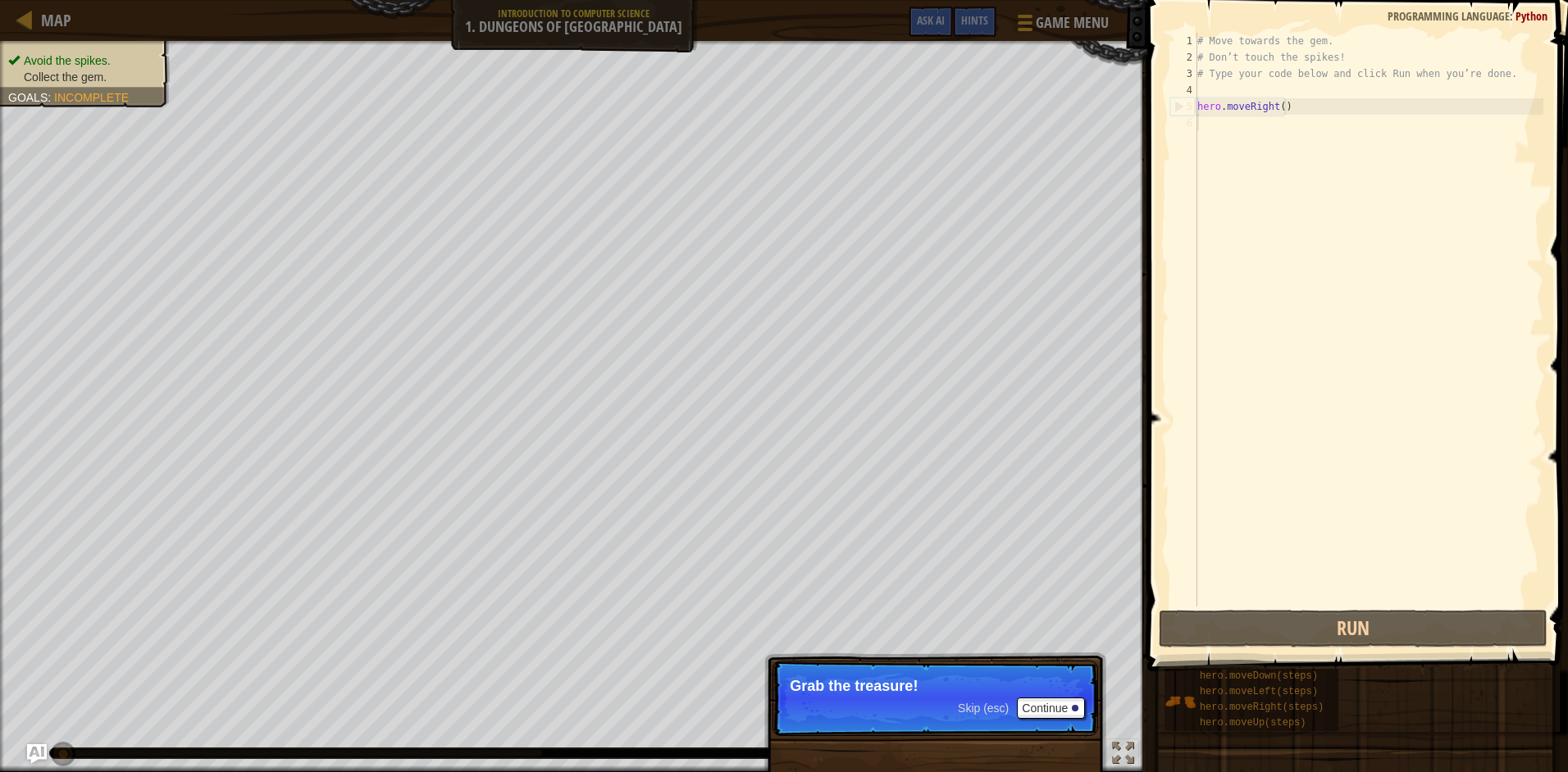
click at [911, 710] on p "Skip (esc) Continue Grab the treasure!" at bounding box center [935, 698] width 325 height 75
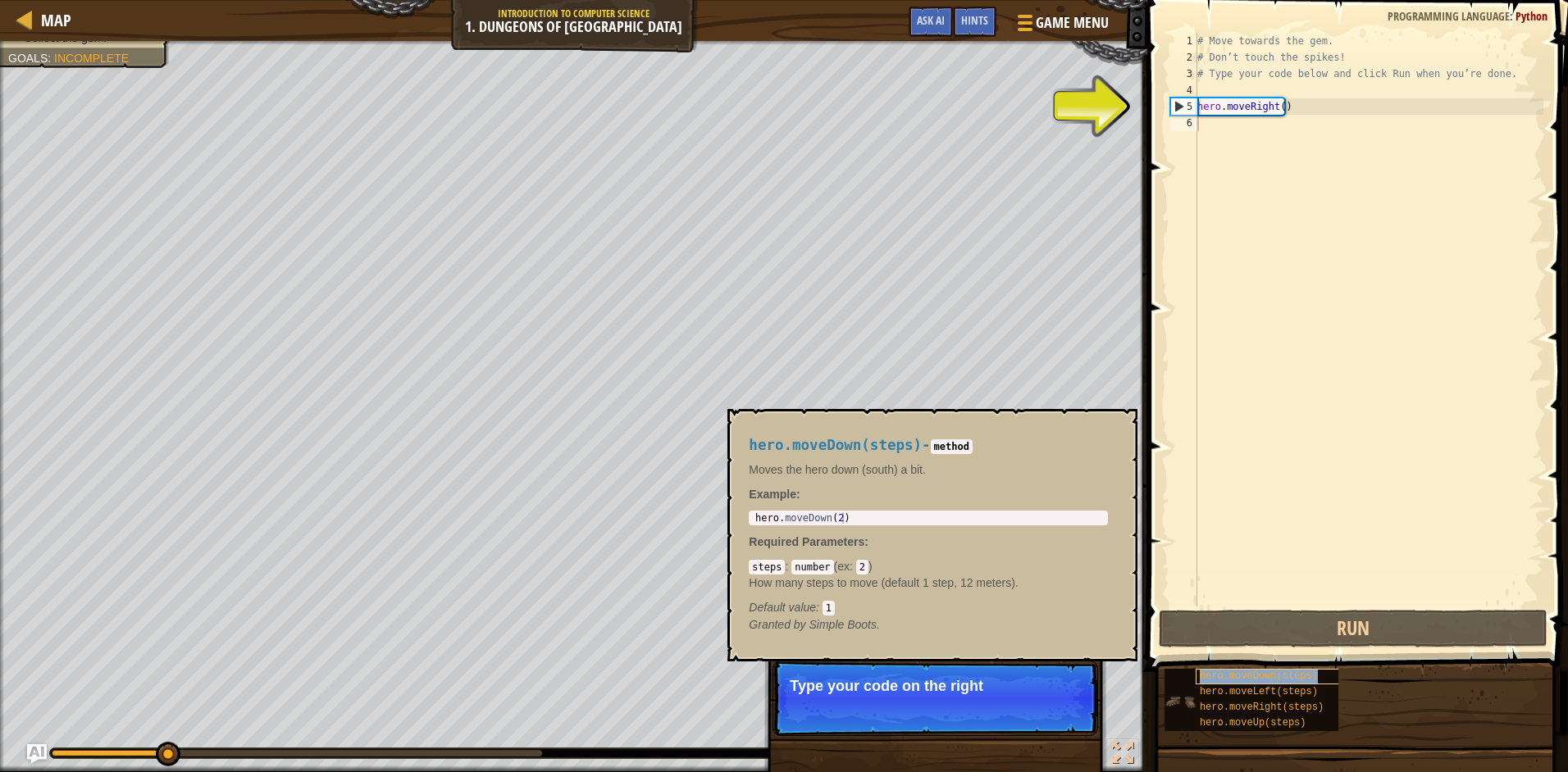
click at [1215, 678] on span "hero.moveDown(steps)" at bounding box center [1259, 675] width 118 height 11
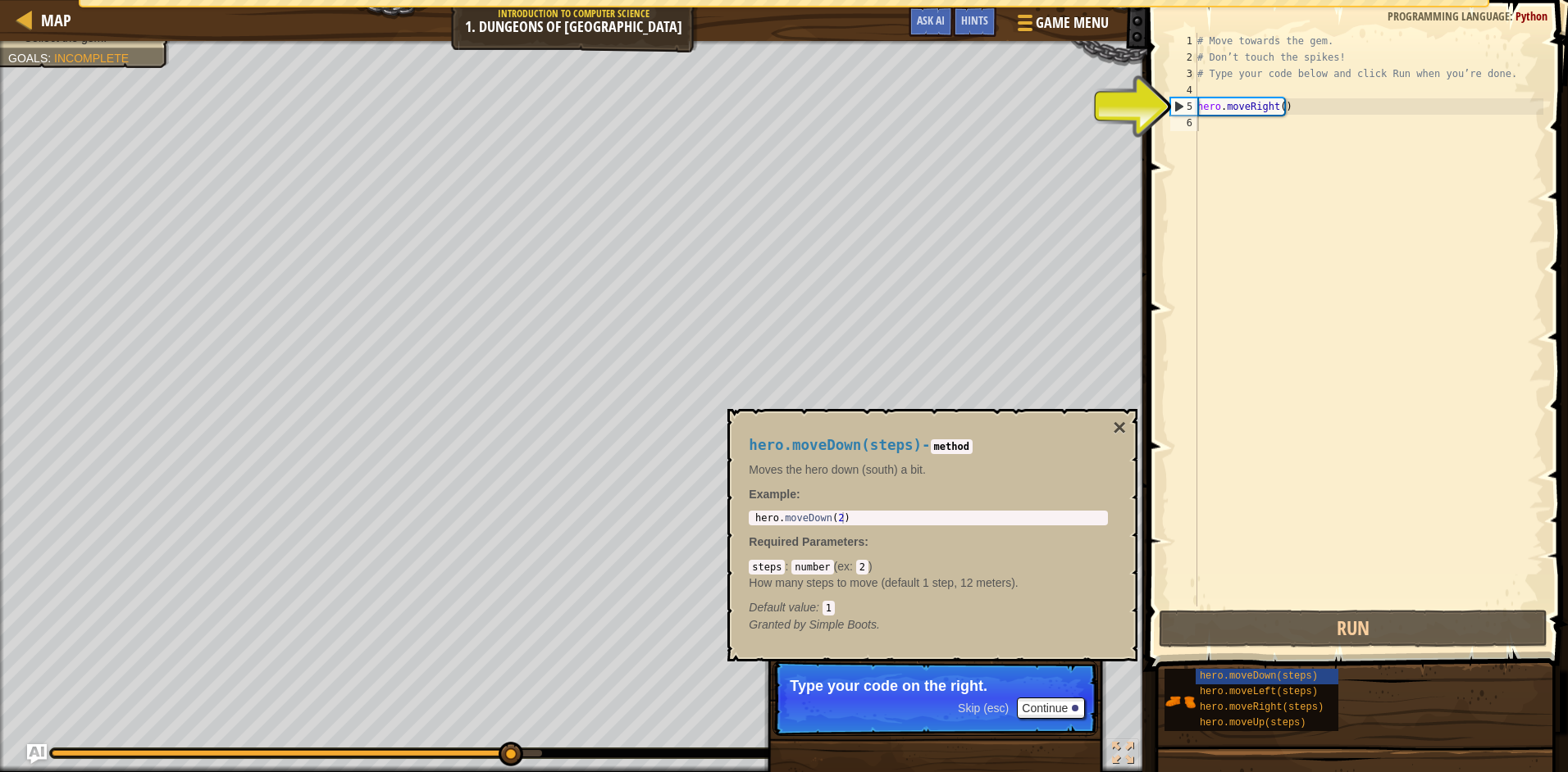
click at [1213, 110] on div "# Move towards the gem. # Don’t touch the spikes! # Type your code below and cl…" at bounding box center [1368, 335] width 349 height 606
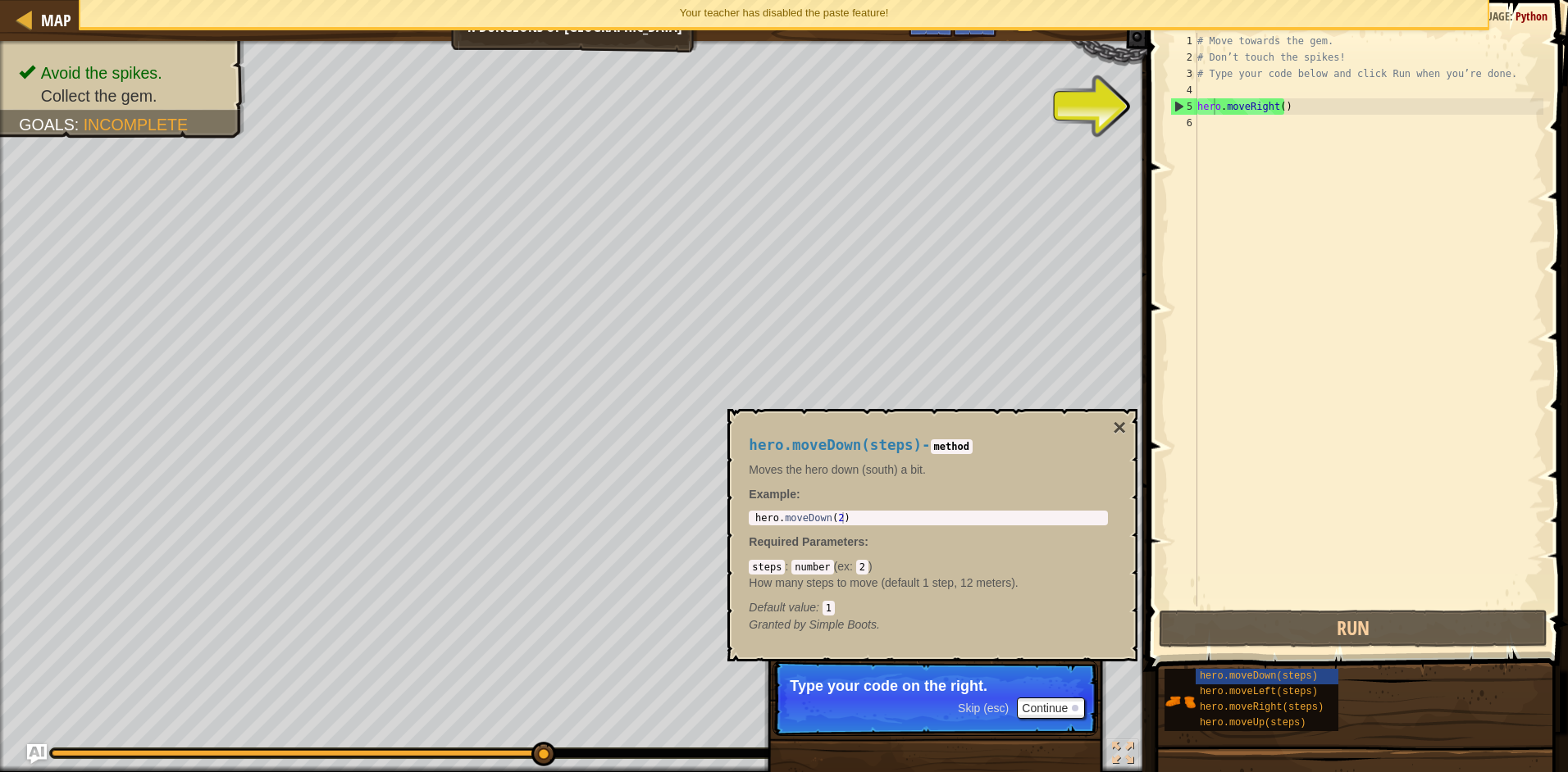
click at [1208, 118] on div "# Move towards the gem. # Don’t touch the spikes! # Type your code below and cl…" at bounding box center [1368, 335] width 349 height 606
type textarea "hero.moveRight()"
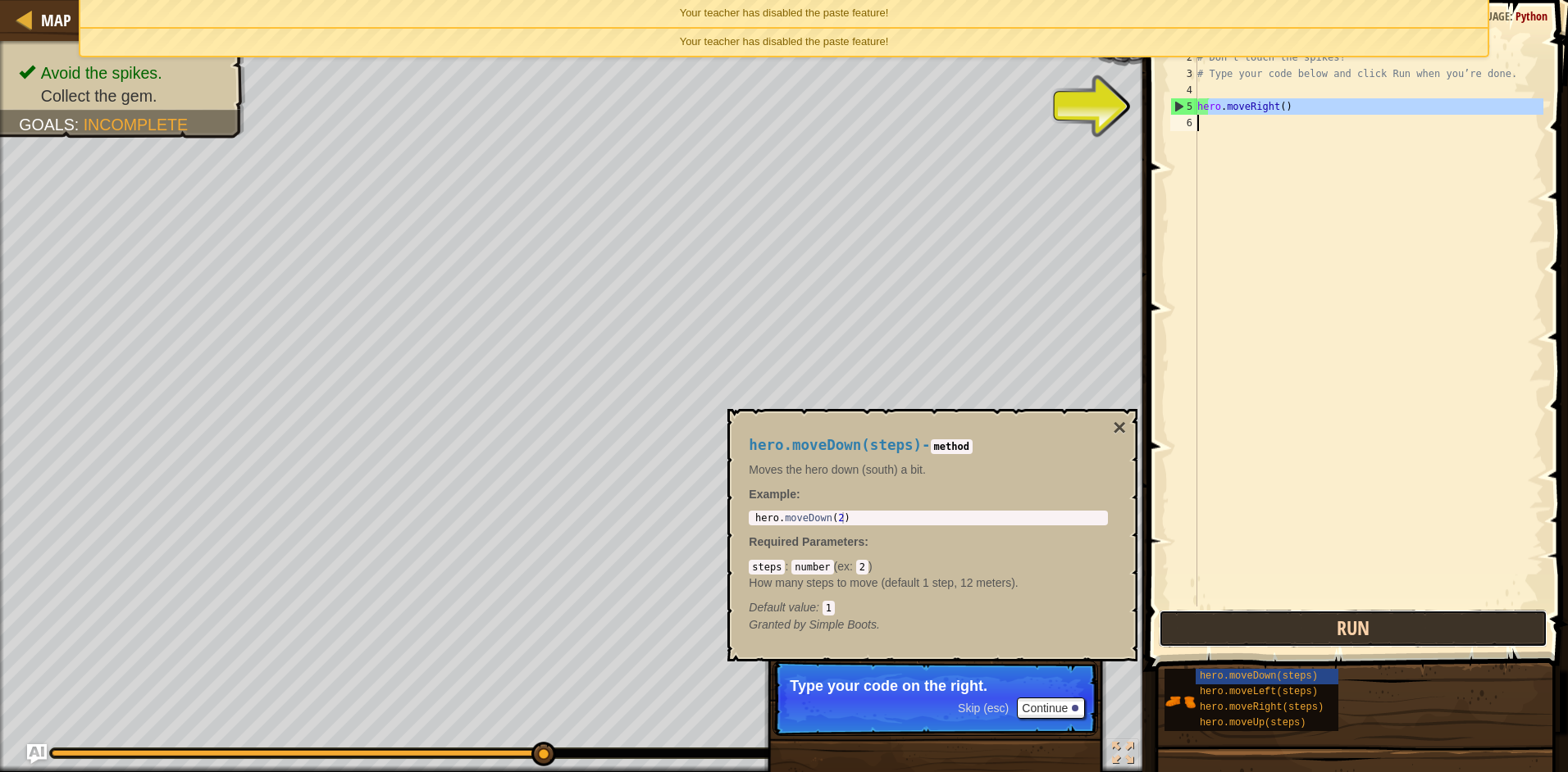
click at [1316, 623] on button "Run" at bounding box center [1353, 629] width 389 height 38
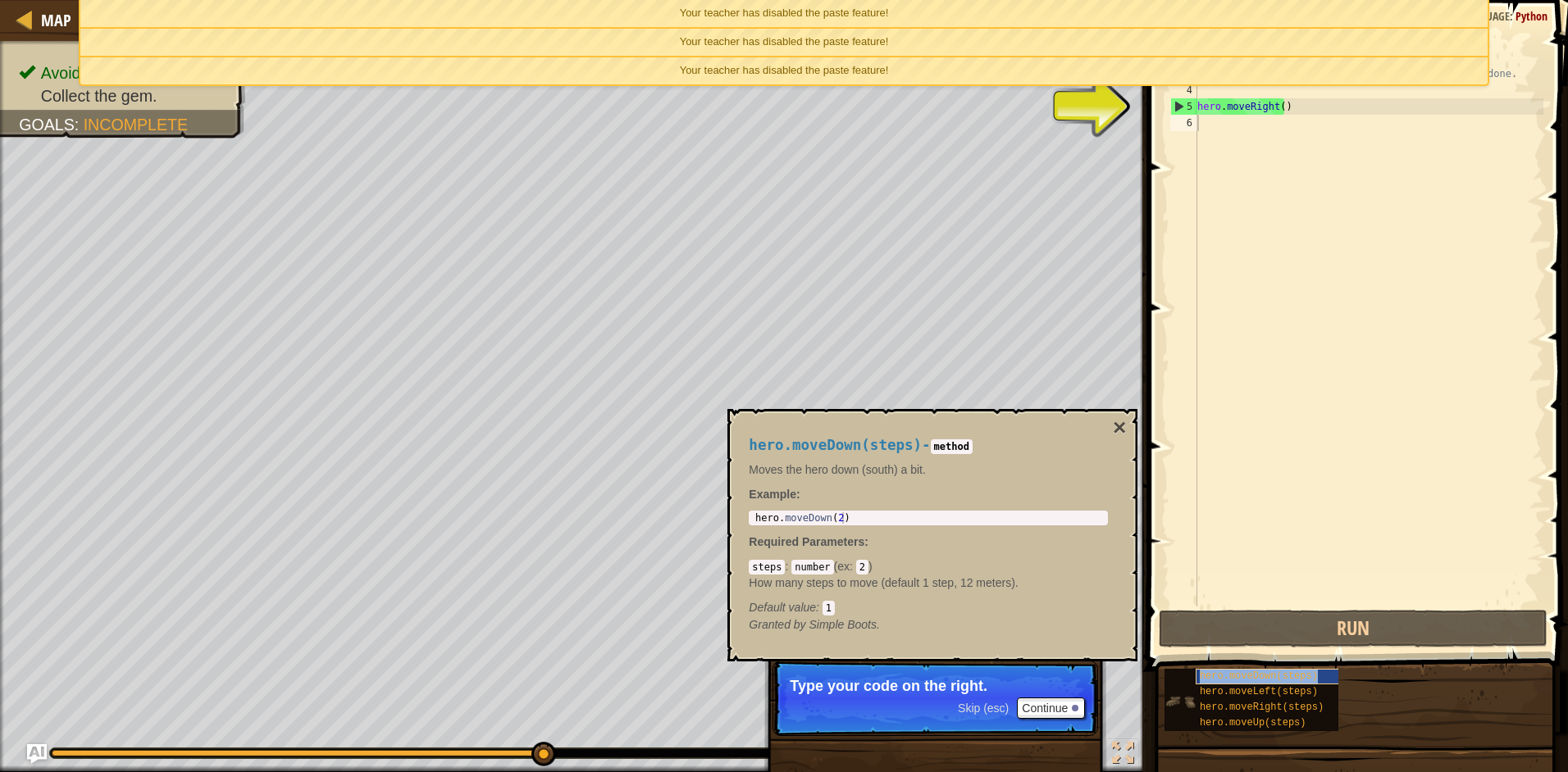
click at [1238, 673] on span "hero.moveDown(steps)" at bounding box center [1259, 675] width 118 height 11
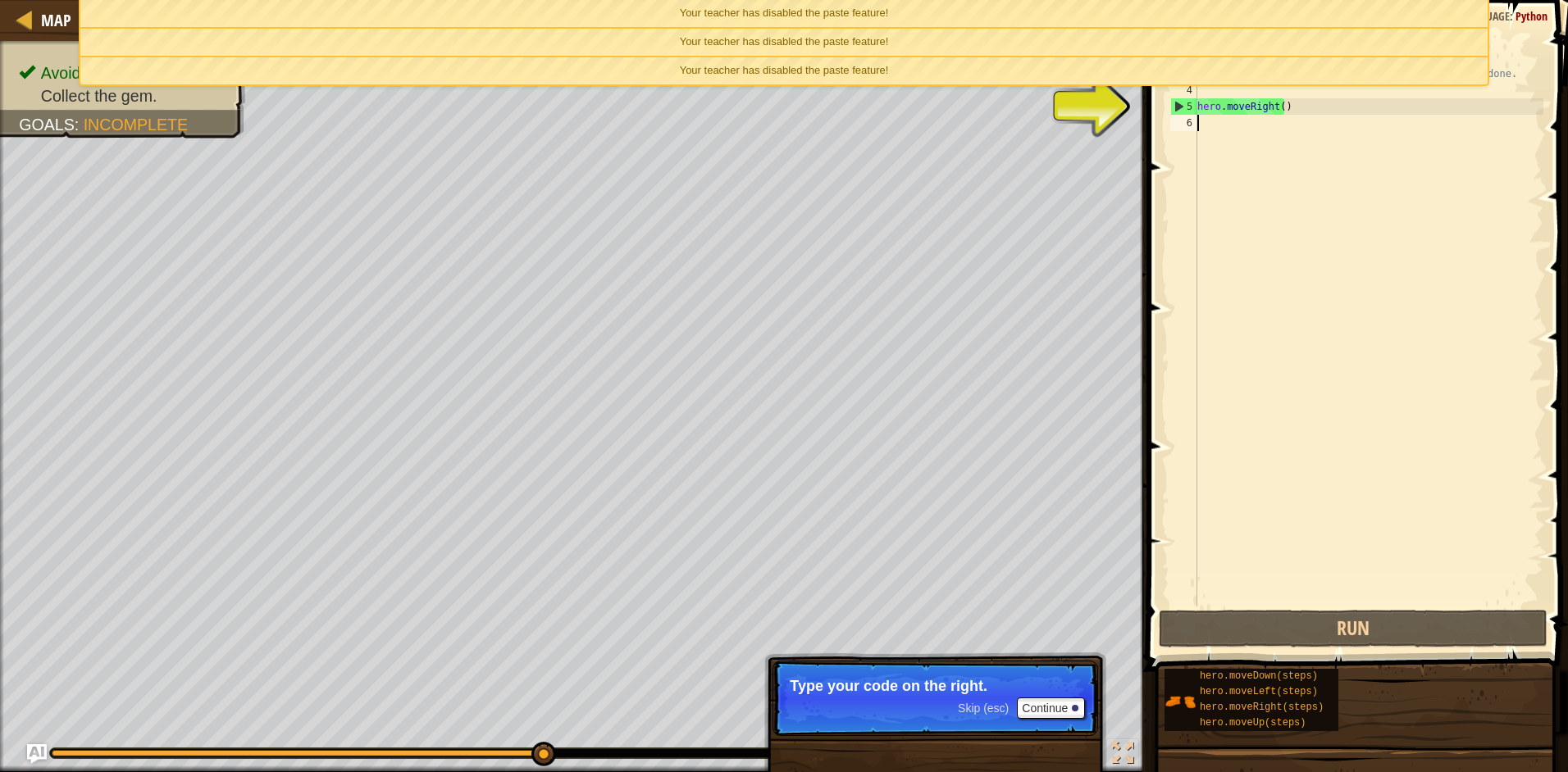
click at [1234, 142] on div "# Move towards the gem. # Don’t touch the spikes! # Type your code below and cl…" at bounding box center [1368, 335] width 349 height 606
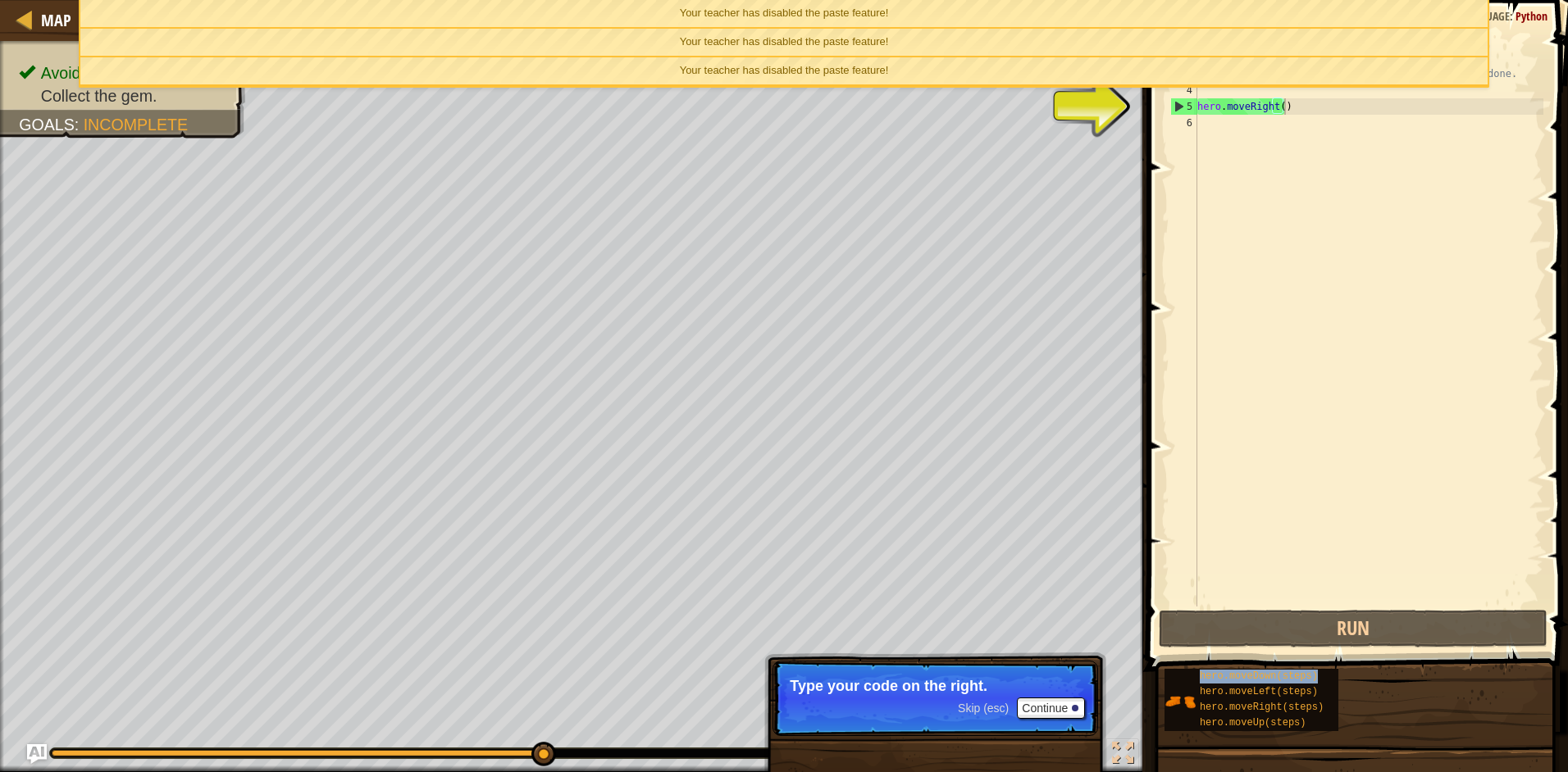
type textarea "hero.moveRight()"
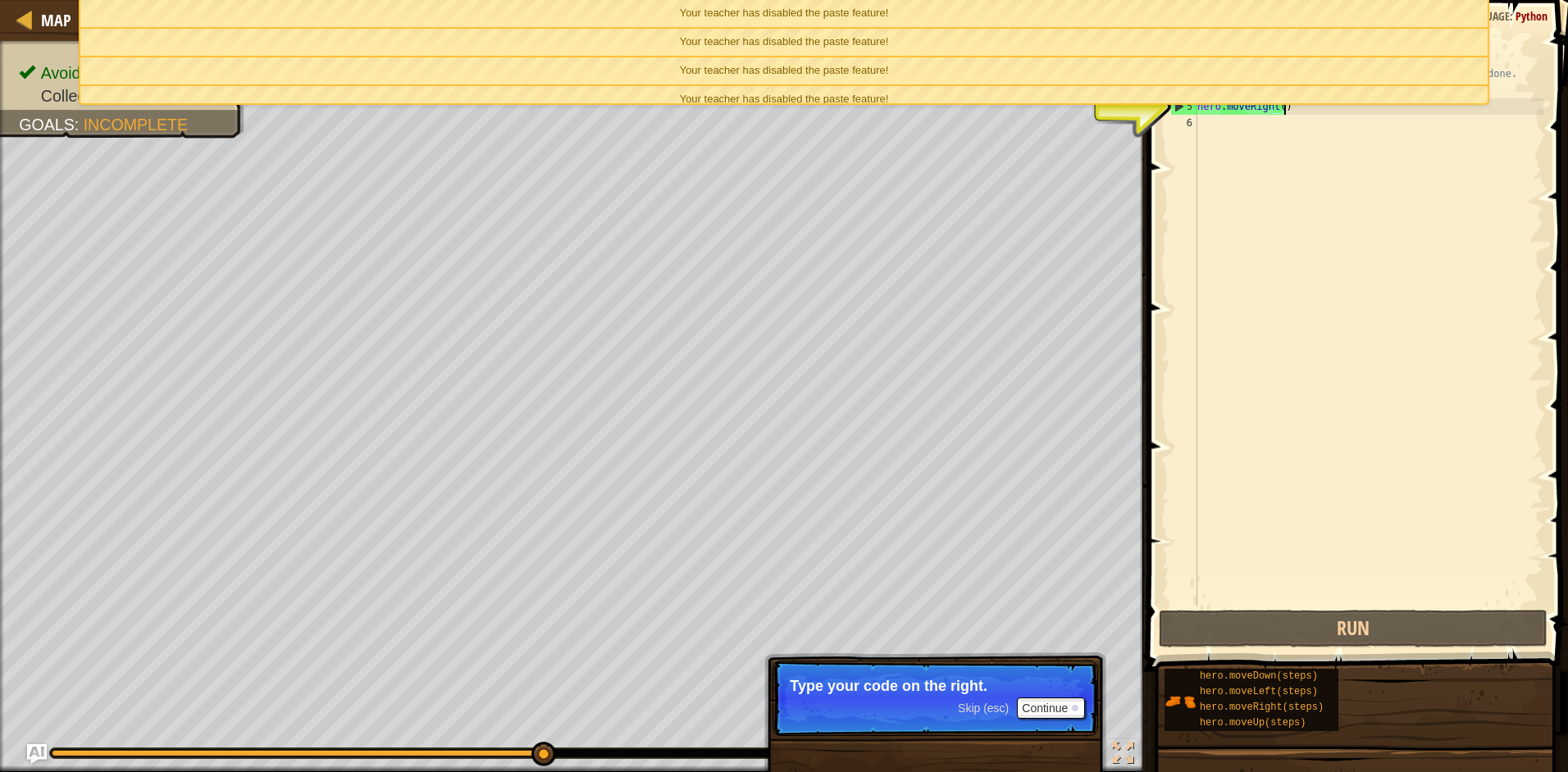
click at [1294, 0] on body "Map Introduction to Computer Science 1. Dungeons of Kithgard Game Menu Done Hin…" at bounding box center [784, 0] width 1568 height 0
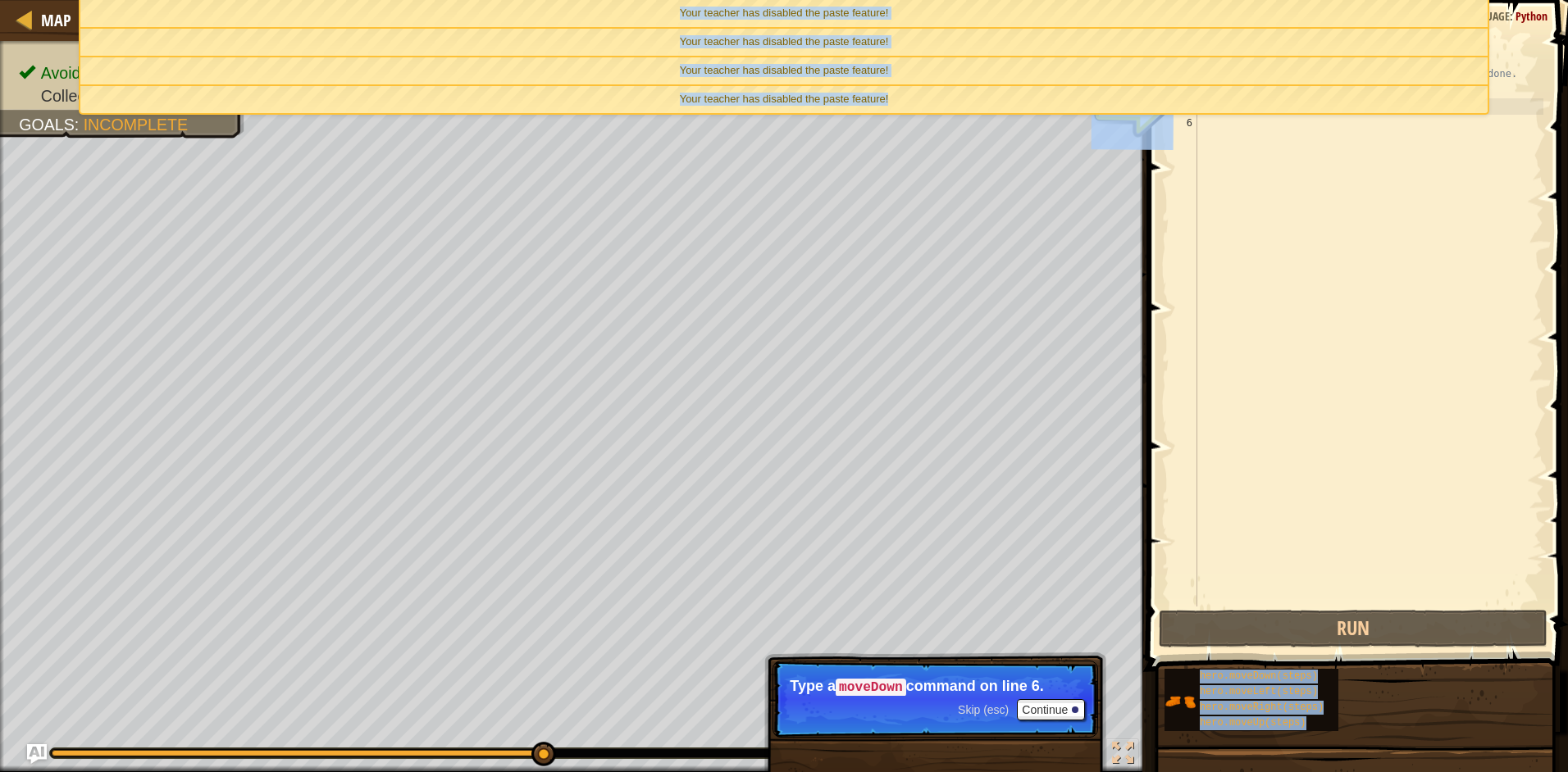
drag, startPoint x: 1375, startPoint y: 113, endPoint x: 1371, endPoint y: 130, distance: 17.5
click at [1371, 0] on body "Map Introduction to Computer Science 1. Dungeons of Kithgard Game Menu Done Hin…" at bounding box center [784, 0] width 1568 height 0
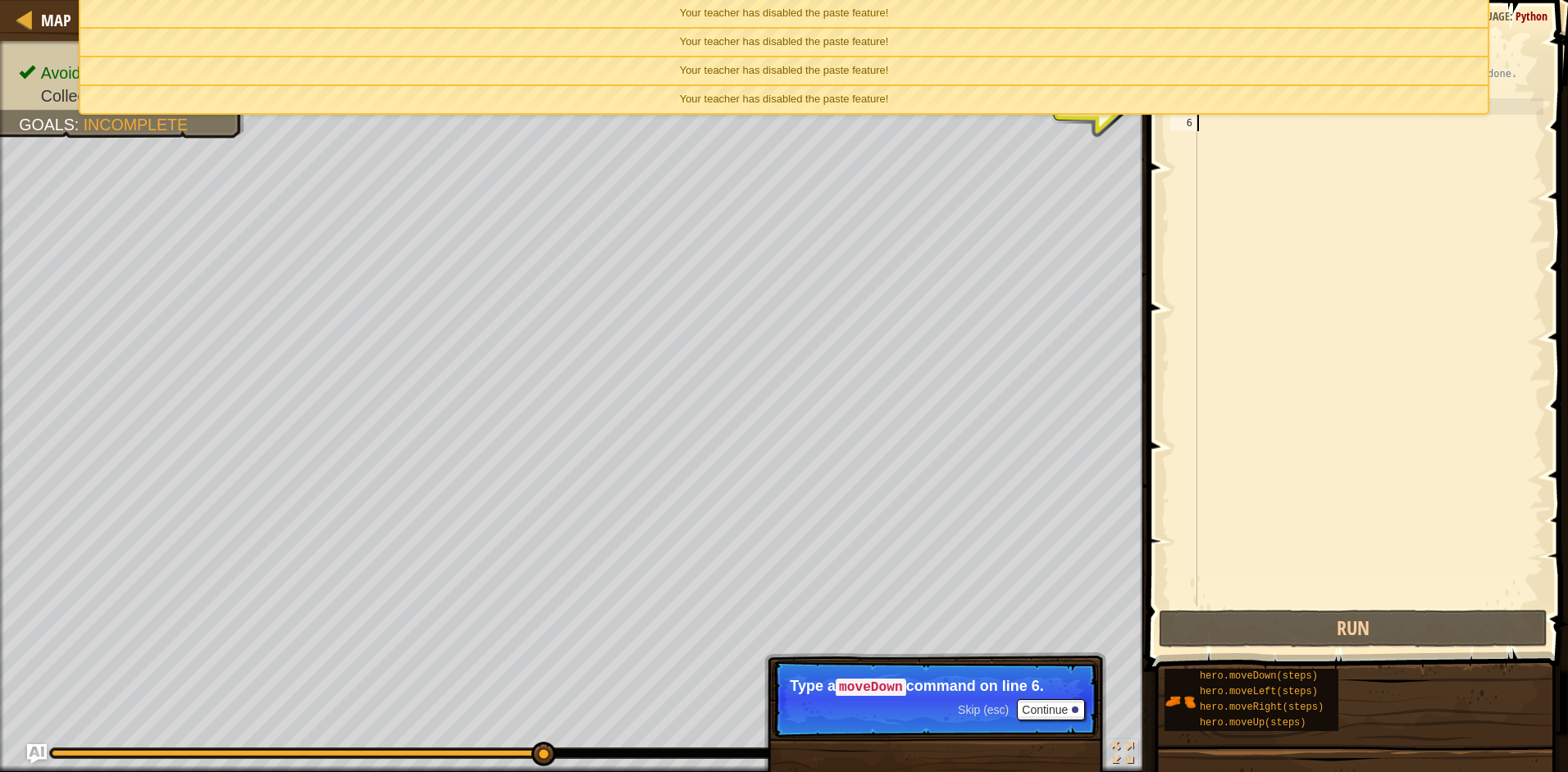
drag, startPoint x: 1371, startPoint y: 130, endPoint x: 1359, endPoint y: 150, distance: 23.3
click at [1359, 150] on div "# Move towards the gem. # Don’t touch the spikes! # Type your code below and cl…" at bounding box center [1368, 335] width 349 height 606
click at [1392, 69] on div "Your teacher has disabled the paste feature!" at bounding box center [784, 71] width 1408 height 27
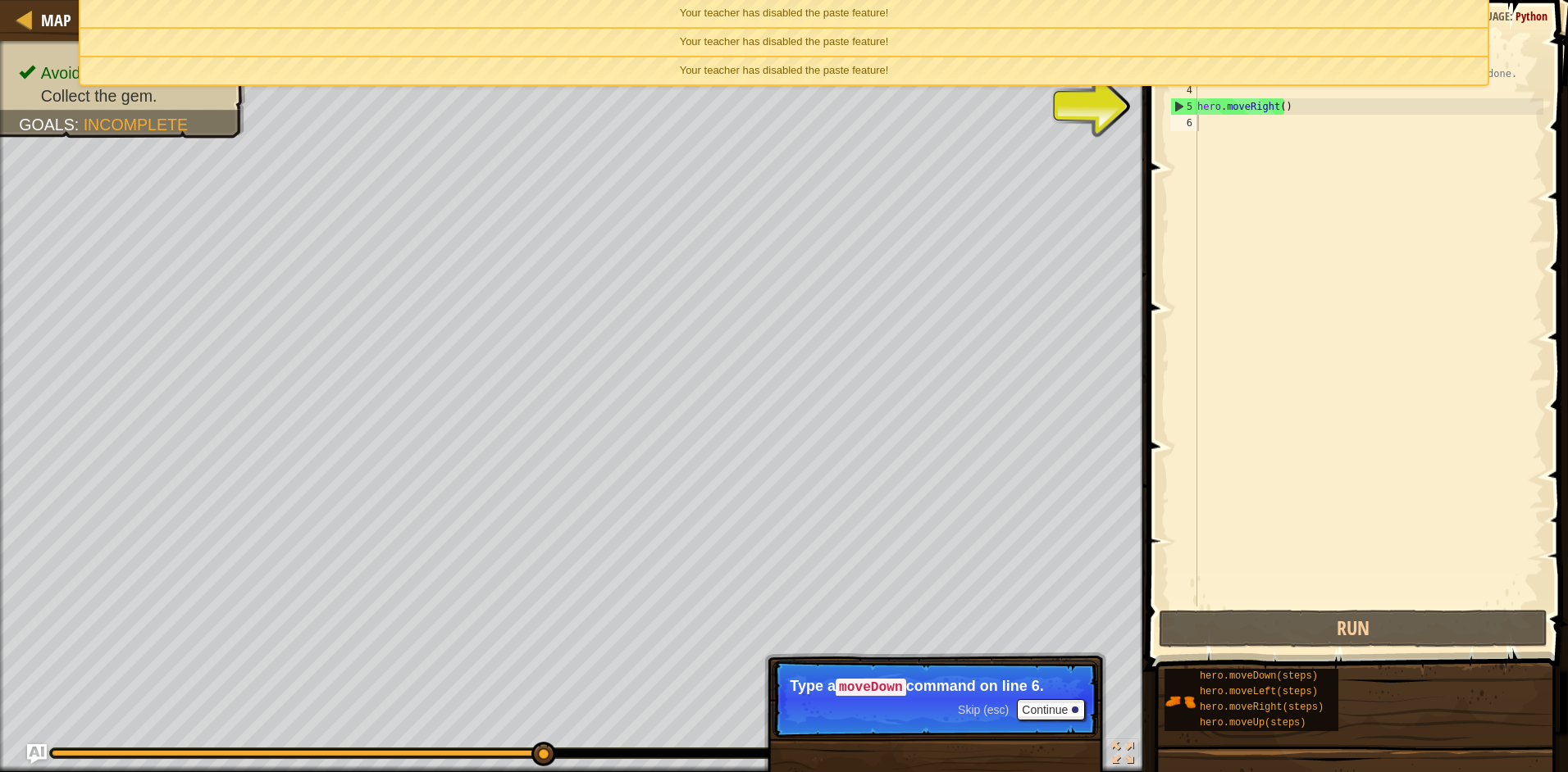
click at [1393, 57] on li "Your teacher has disabled the paste feature!" at bounding box center [784, 42] width 1411 height 28
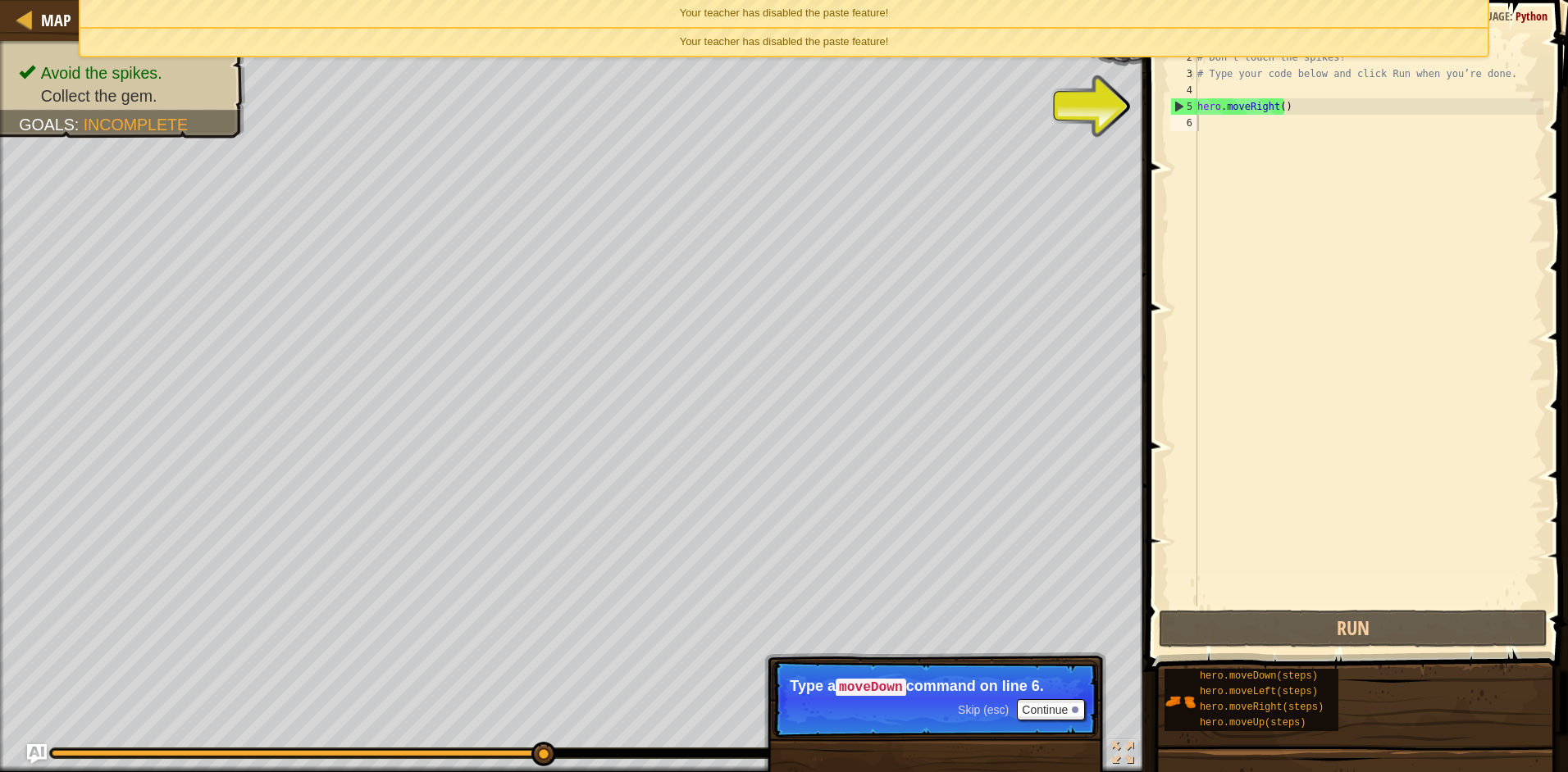
click at [1393, 50] on div "Your teacher has disabled the paste feature!" at bounding box center [784, 42] width 1408 height 27
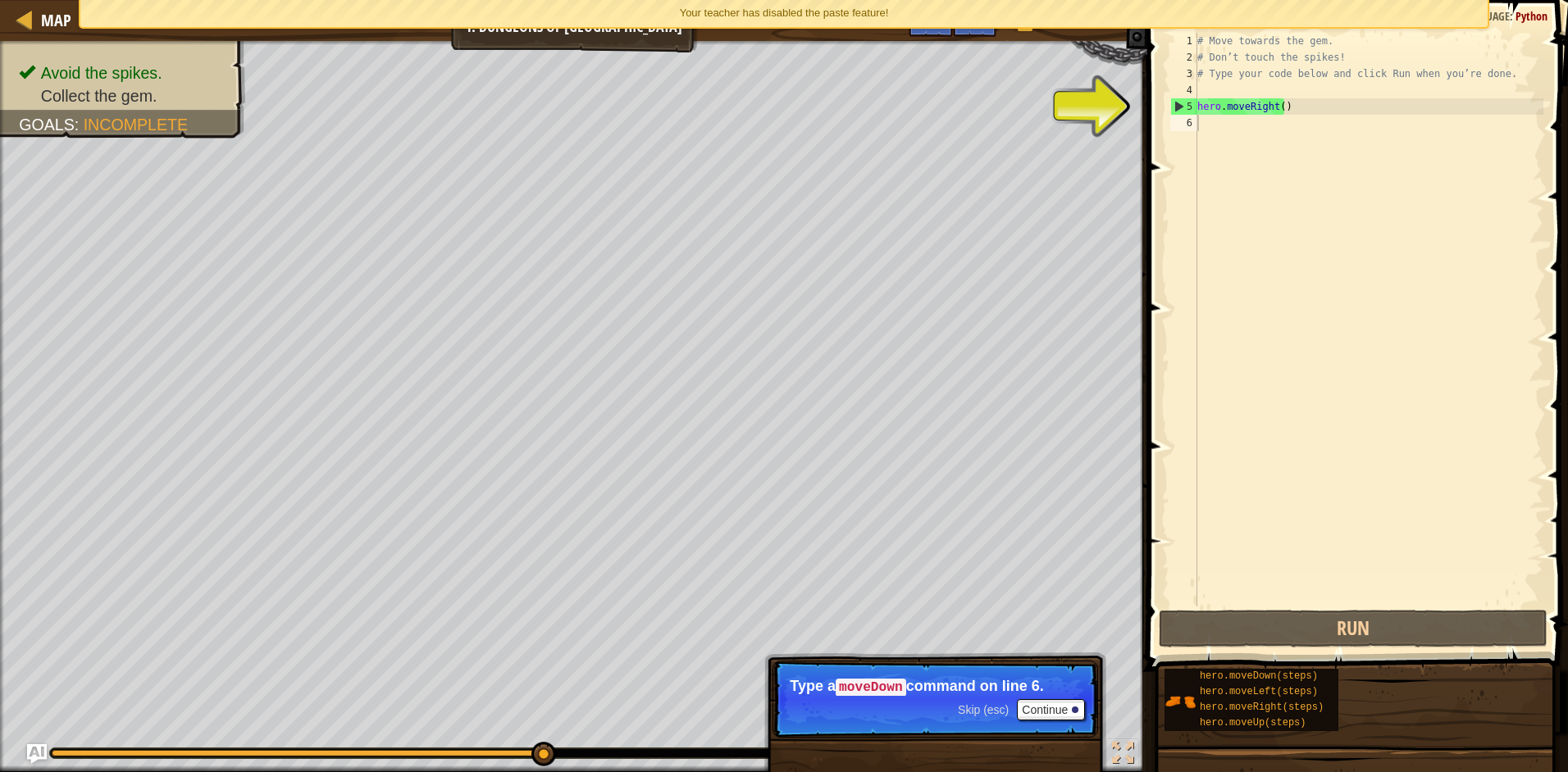
click at [1402, 20] on div "Your teacher has disabled the paste feature!" at bounding box center [784, 14] width 1408 height 27
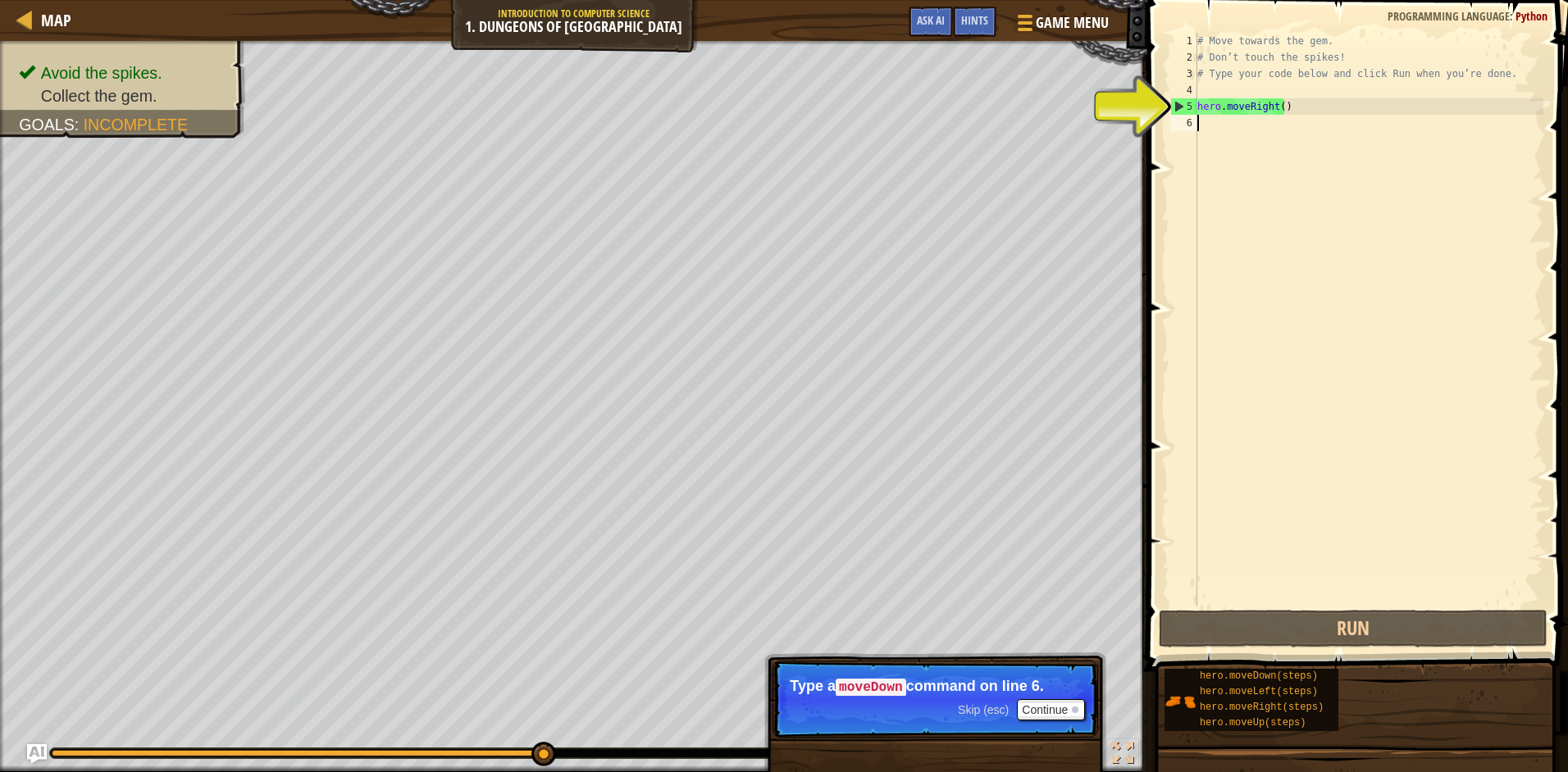
click at [1314, 117] on div "# Move towards the gem. # Don’t touch the spikes! # Type your code below and cl…" at bounding box center [1368, 335] width 349 height 606
click at [1317, 108] on div "# Move towards the gem. # Don’t touch the spikes! # Type your code below and cl…" at bounding box center [1368, 335] width 349 height 606
type textarea "hero.moveRight()"
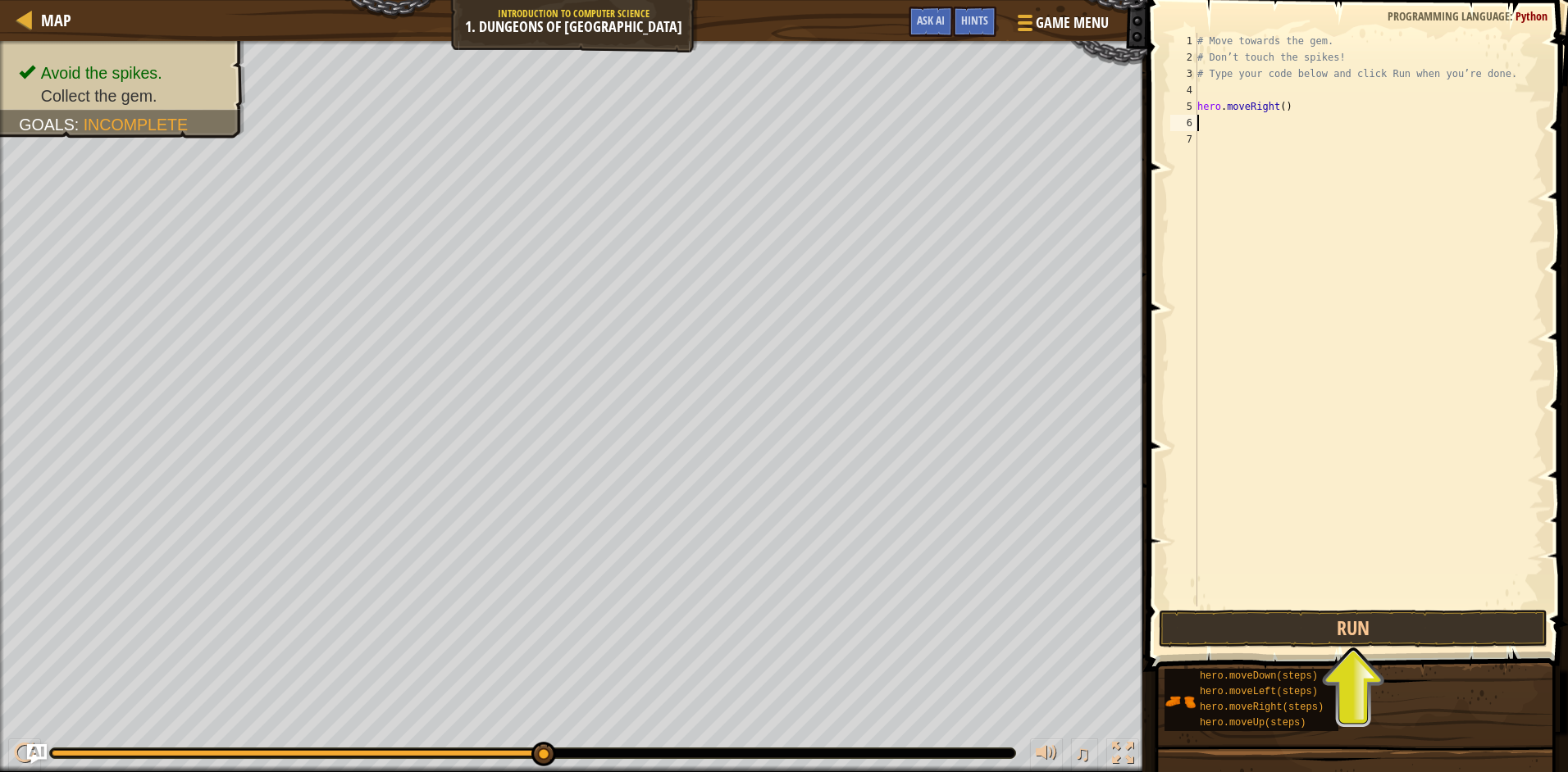
type textarea "m"
click at [1328, 160] on div "# Move towards the gem. # Don’t touch the spikes! # Type your code below and cl…" at bounding box center [1368, 335] width 349 height 606
click at [1509, 627] on button "Run" at bounding box center [1353, 629] width 389 height 38
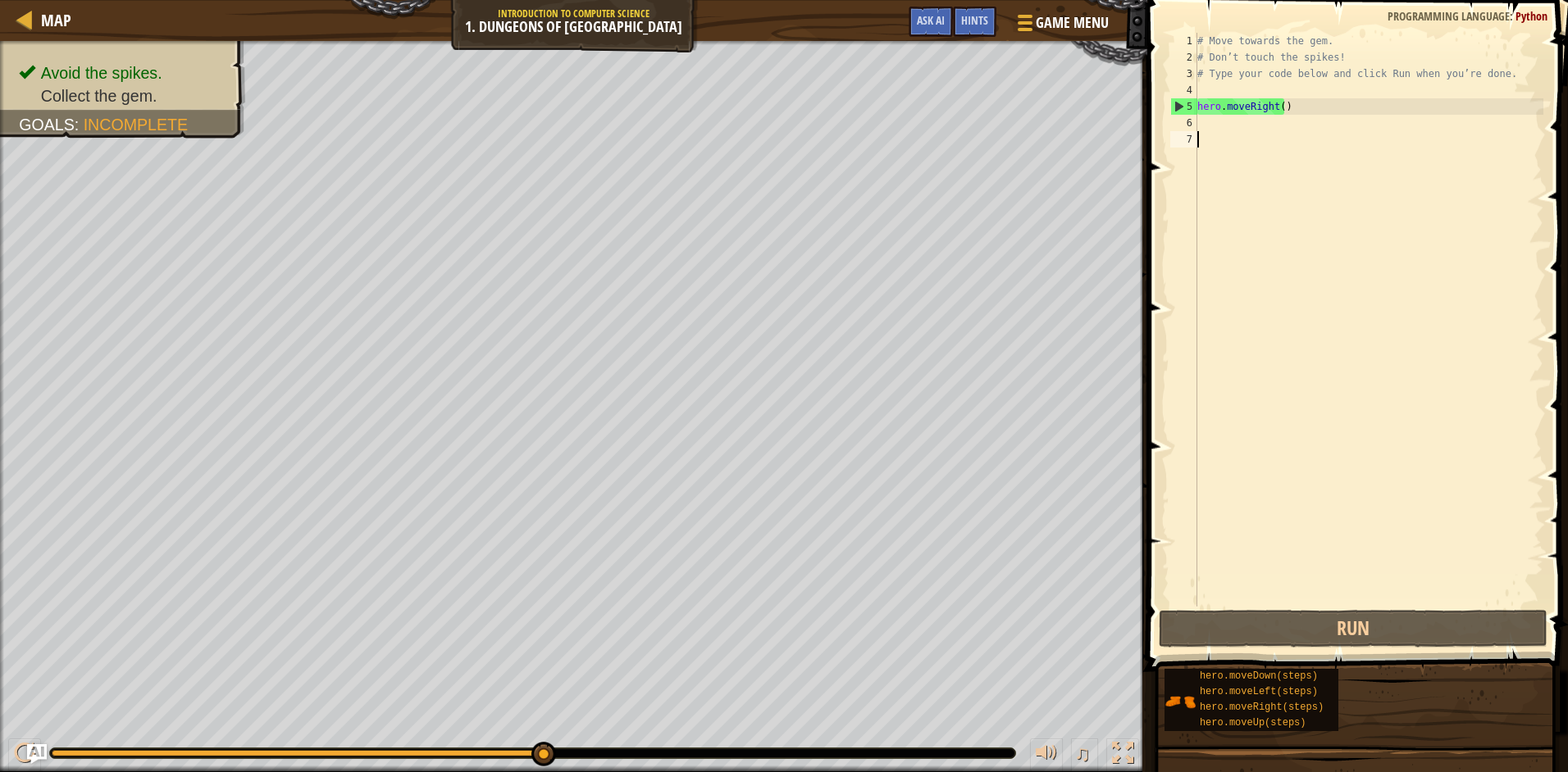
click at [1207, 119] on div "# Move towards the gem. # Don’t touch the spikes! # Type your code below and cl…" at bounding box center [1368, 335] width 349 height 606
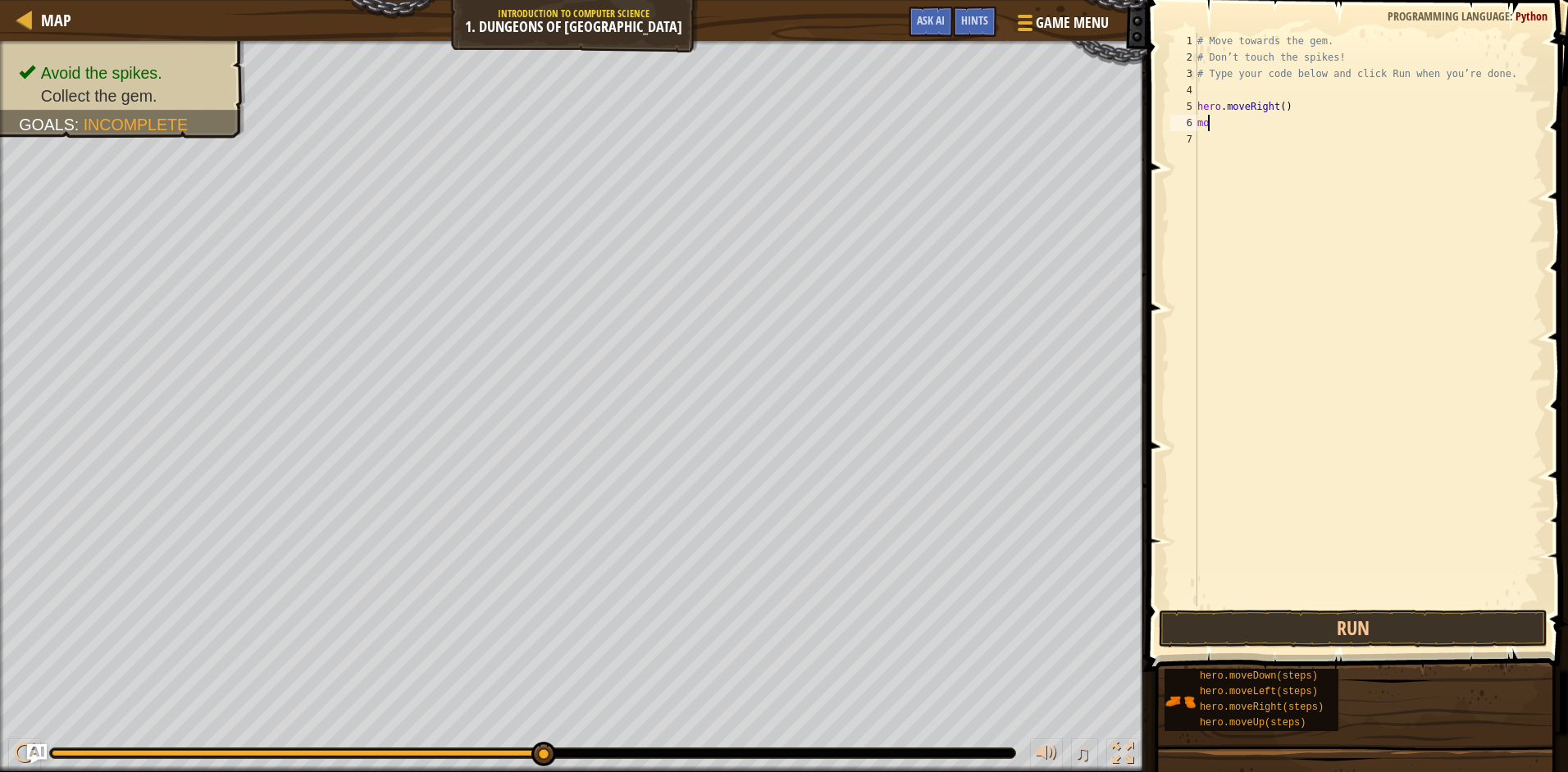
type textarea "m"
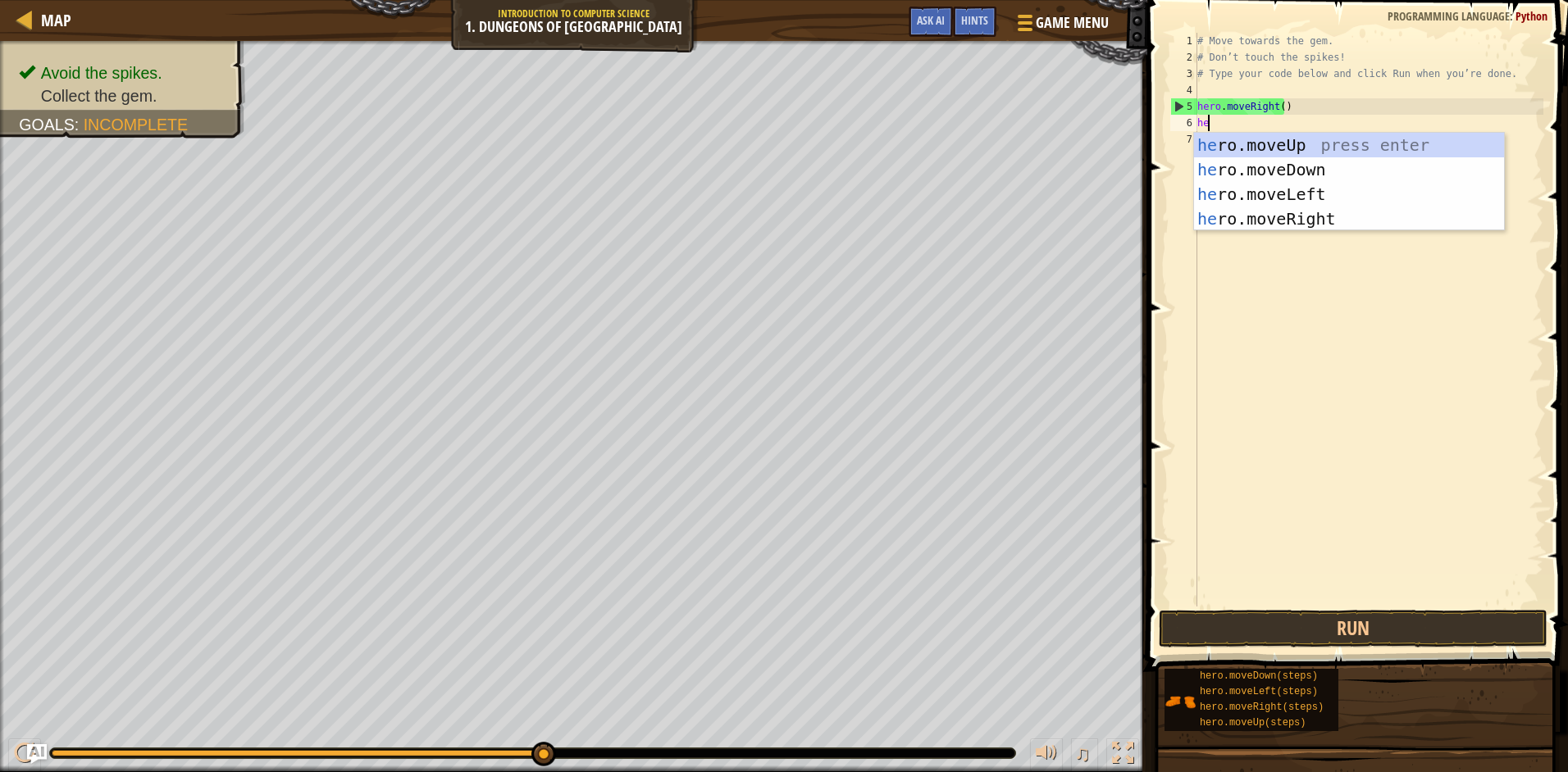
scroll to position [8, 1]
type textarea "hero"
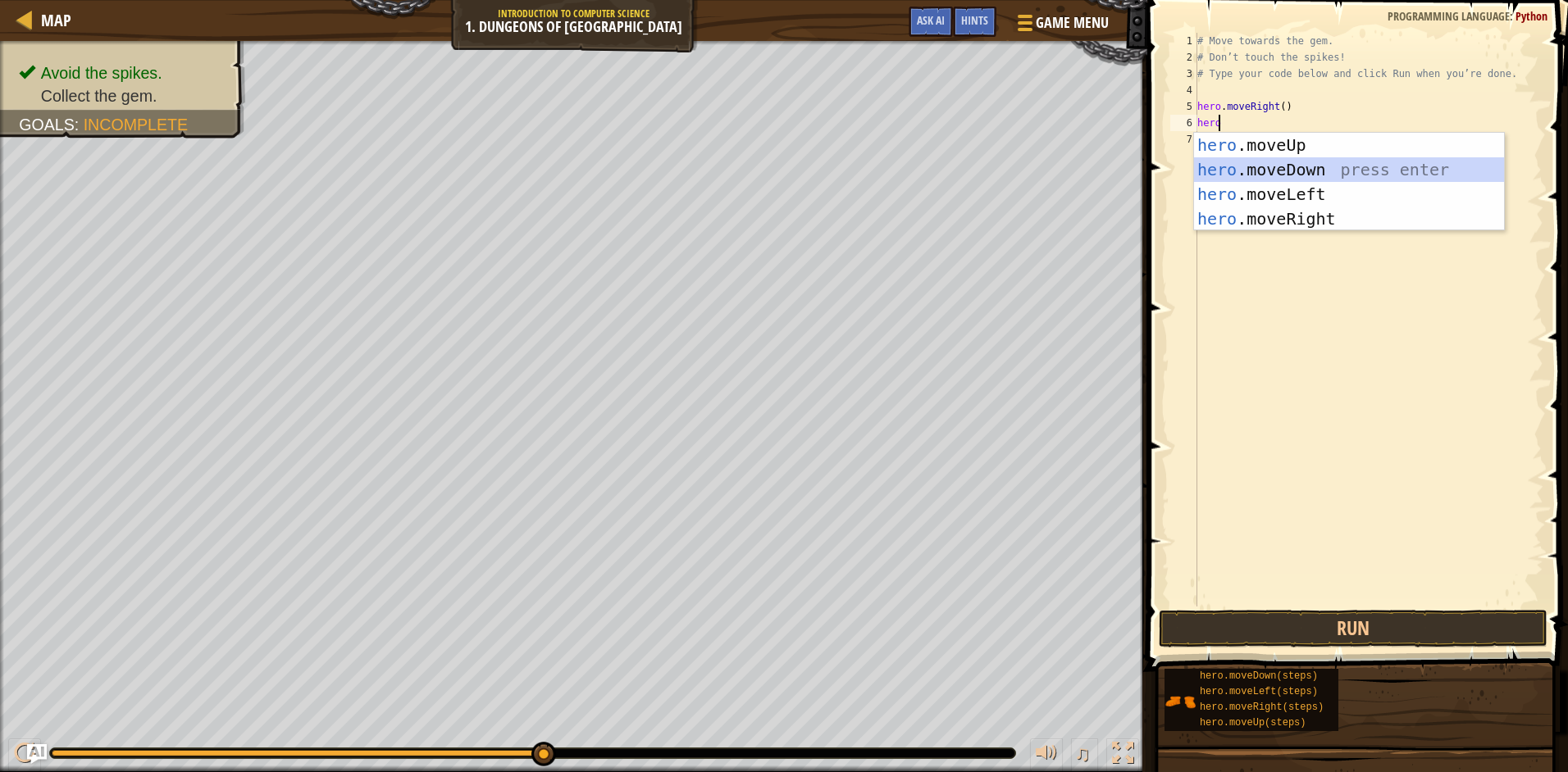
click at [1300, 164] on div "hero .moveUp press enter hero .moveDown press enter hero .moveLeft press enter …" at bounding box center [1348, 207] width 310 height 148
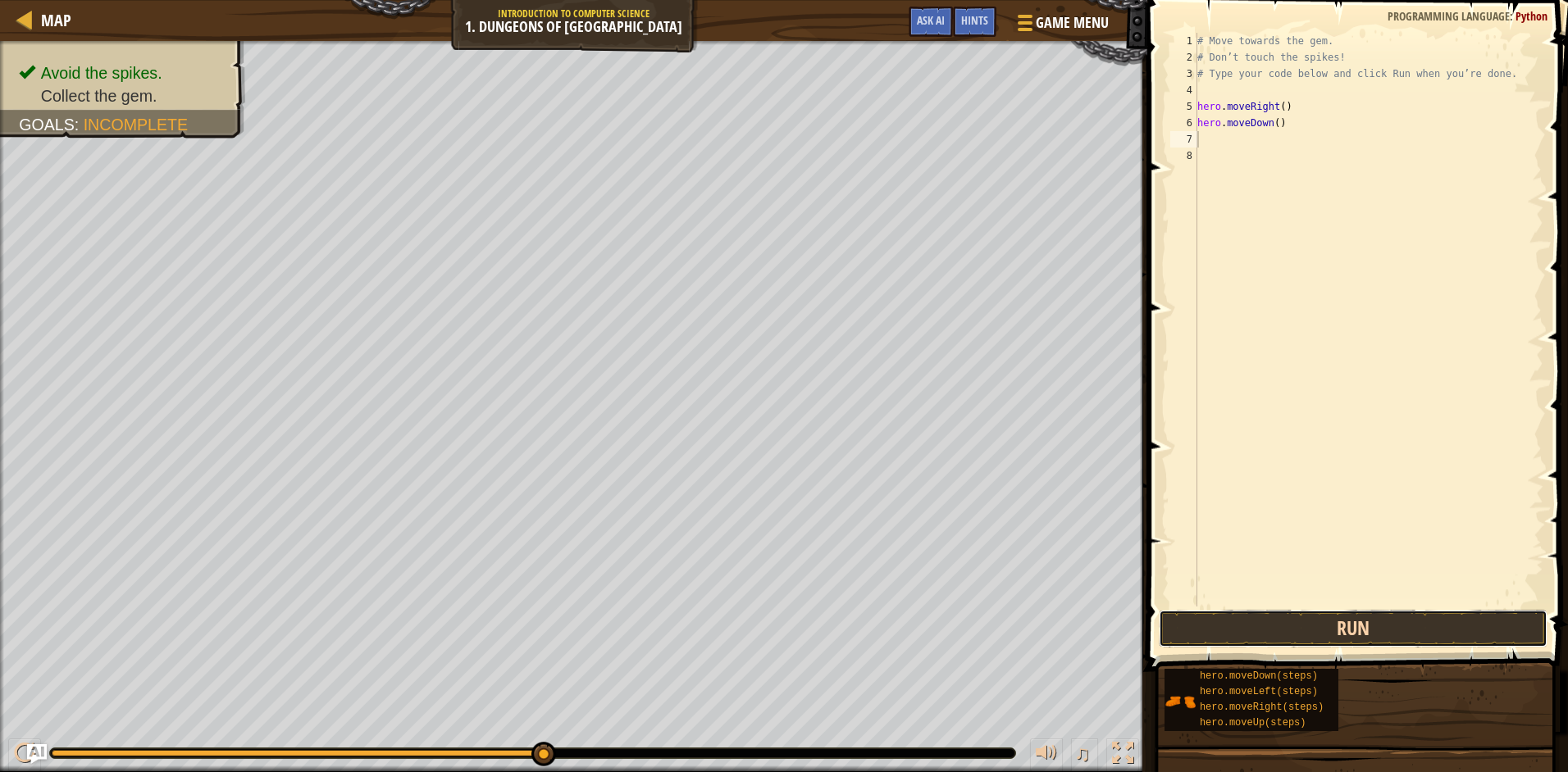
click at [1266, 636] on button "Run" at bounding box center [1353, 629] width 389 height 38
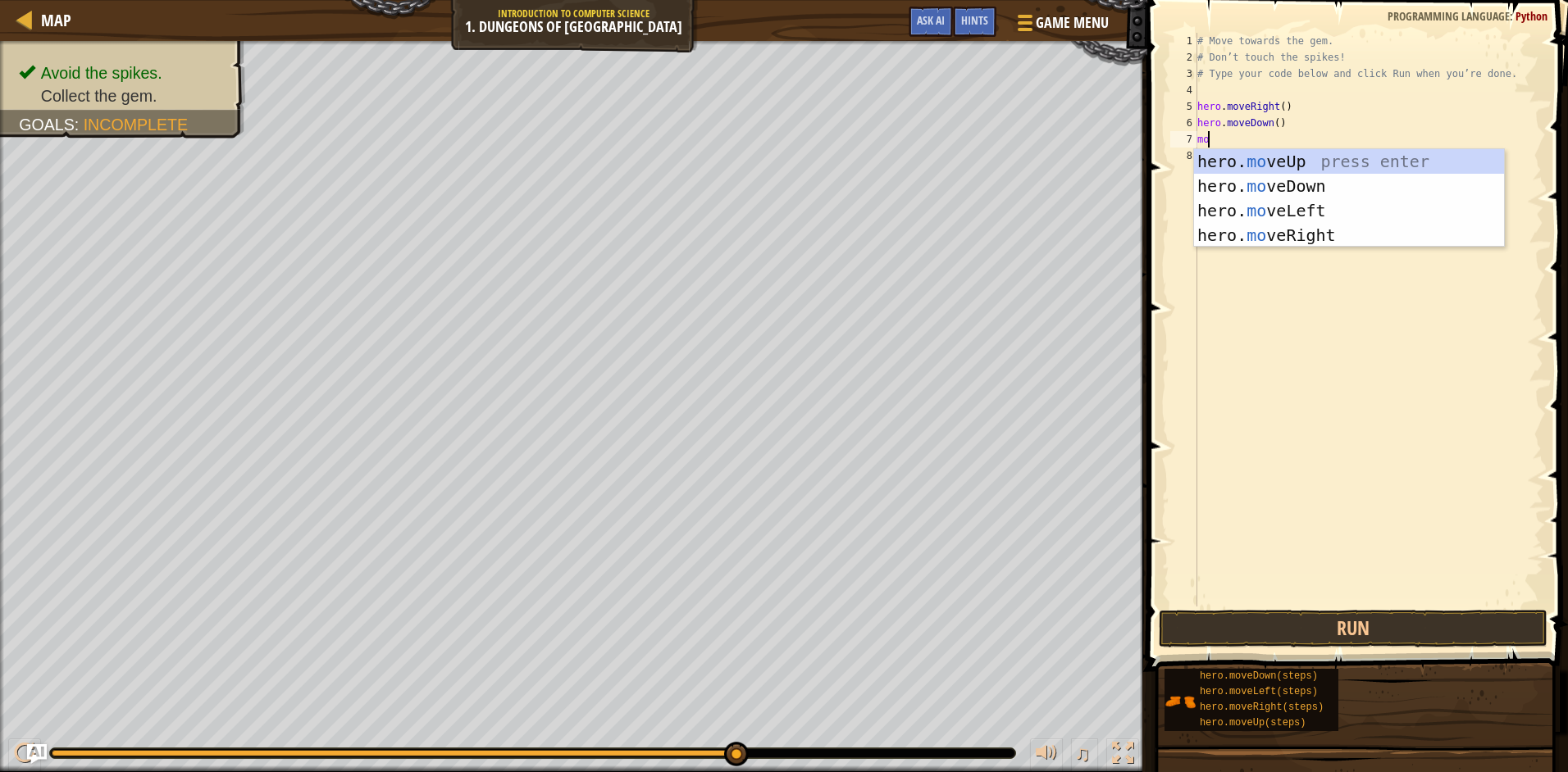
type textarea "m"
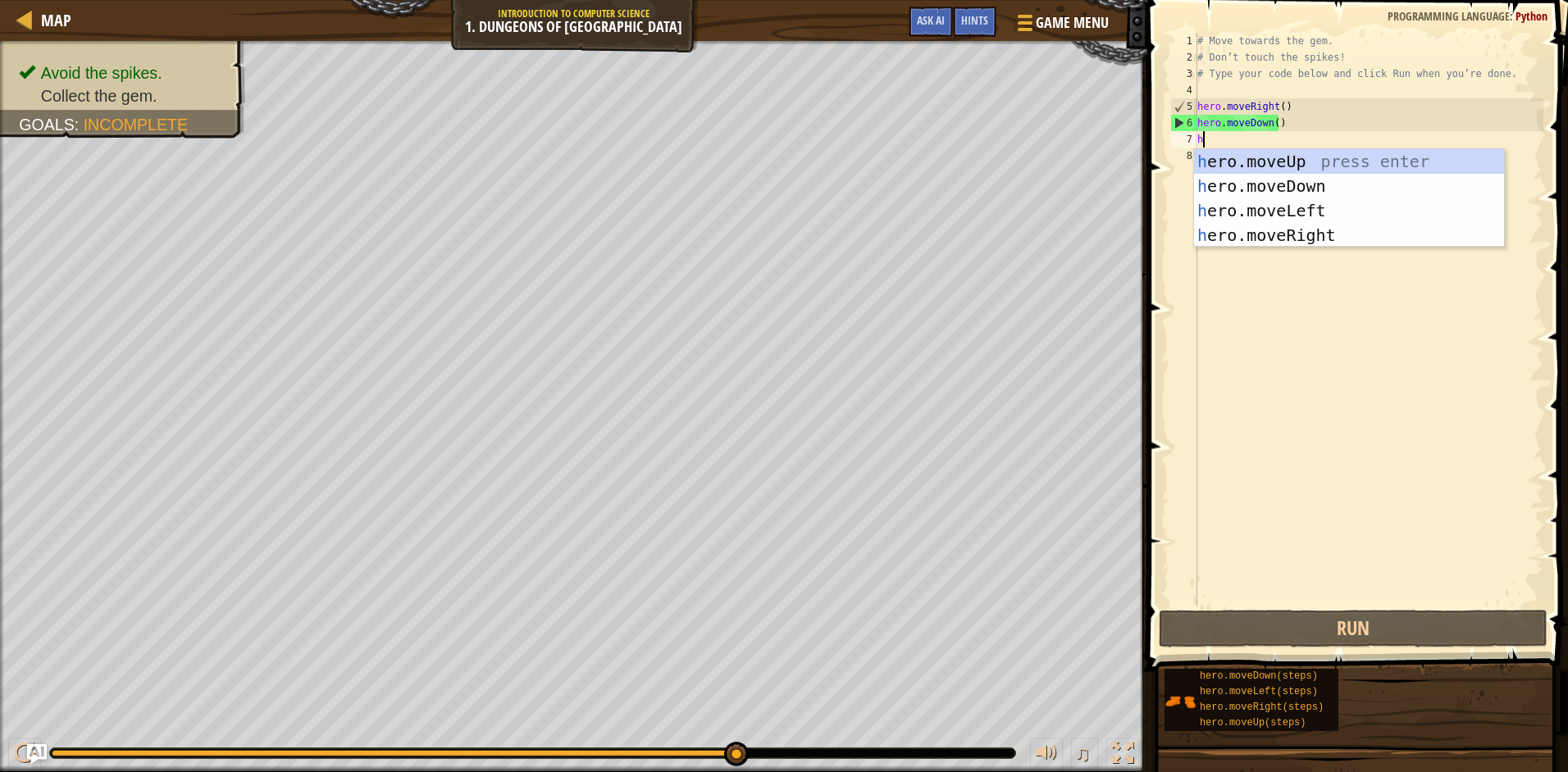
type textarea "he"
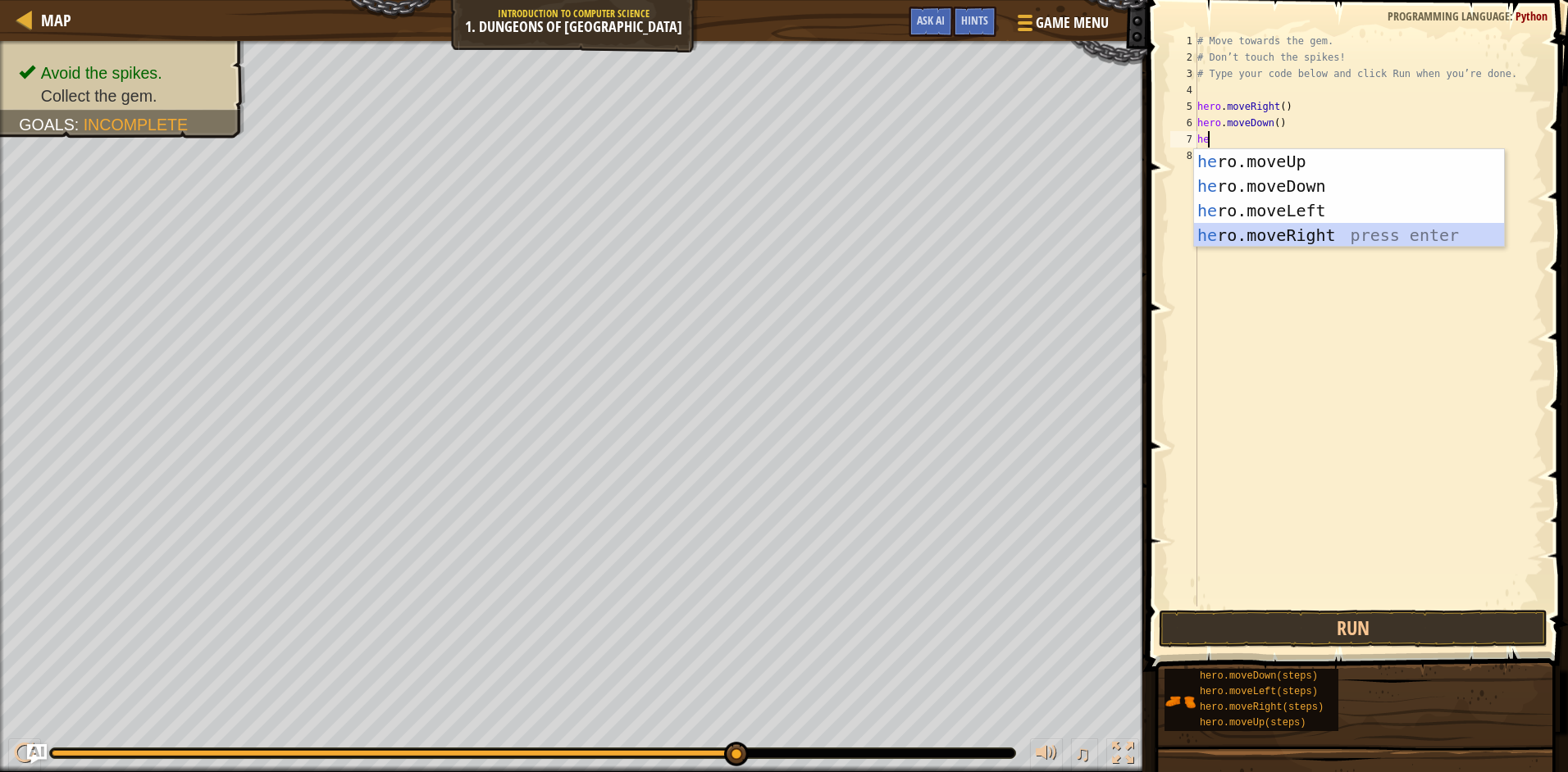
drag, startPoint x: 1263, startPoint y: 243, endPoint x: 1286, endPoint y: 255, distance: 25.9
click at [1264, 243] on div "he ro.moveUp press enter he ro.moveDown press enter he ro.moveLeft press enter …" at bounding box center [1348, 223] width 310 height 148
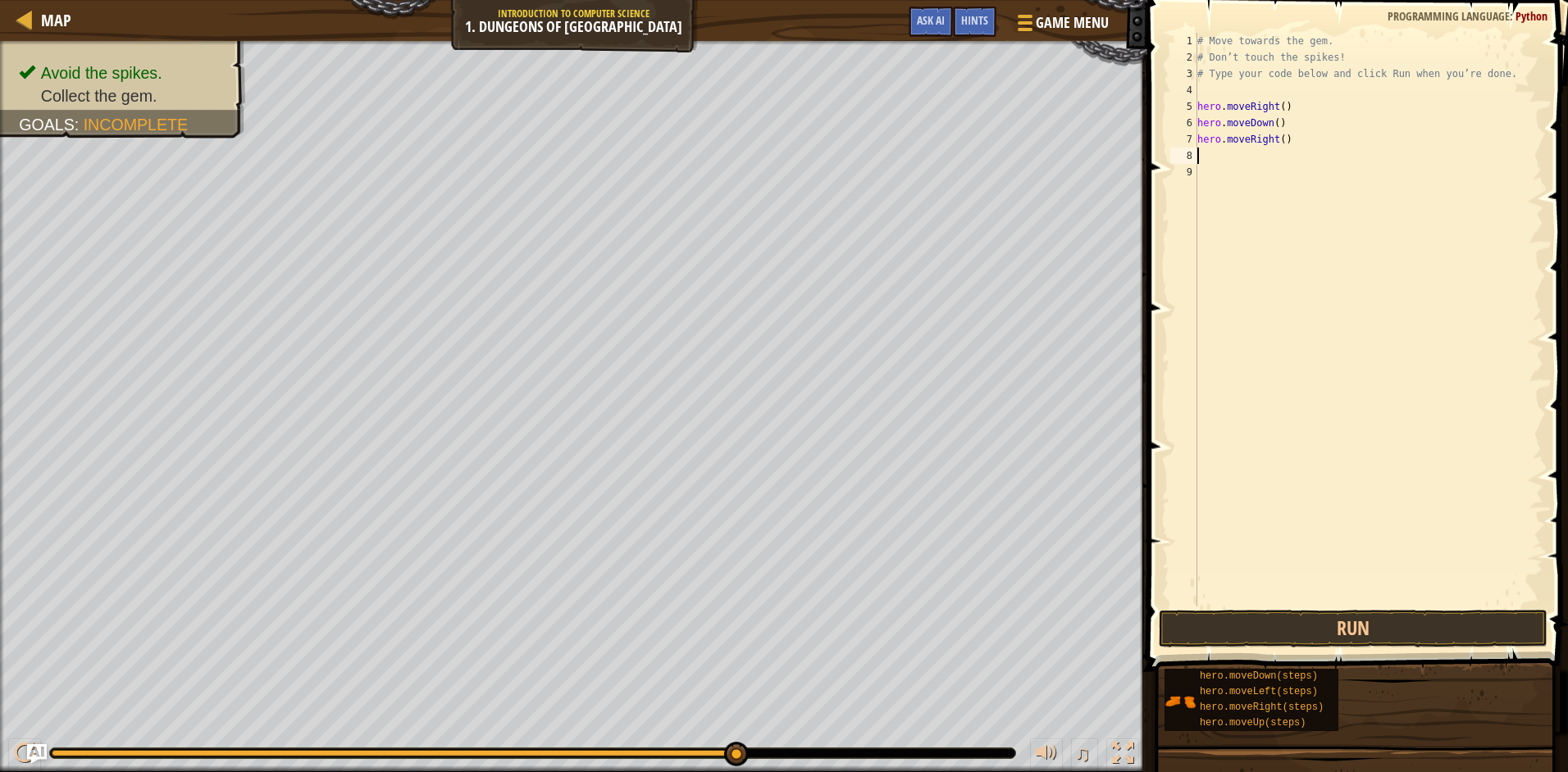
click at [1404, 607] on span at bounding box center [1359, 312] width 433 height 720
click at [1377, 624] on button "Run" at bounding box center [1353, 629] width 389 height 38
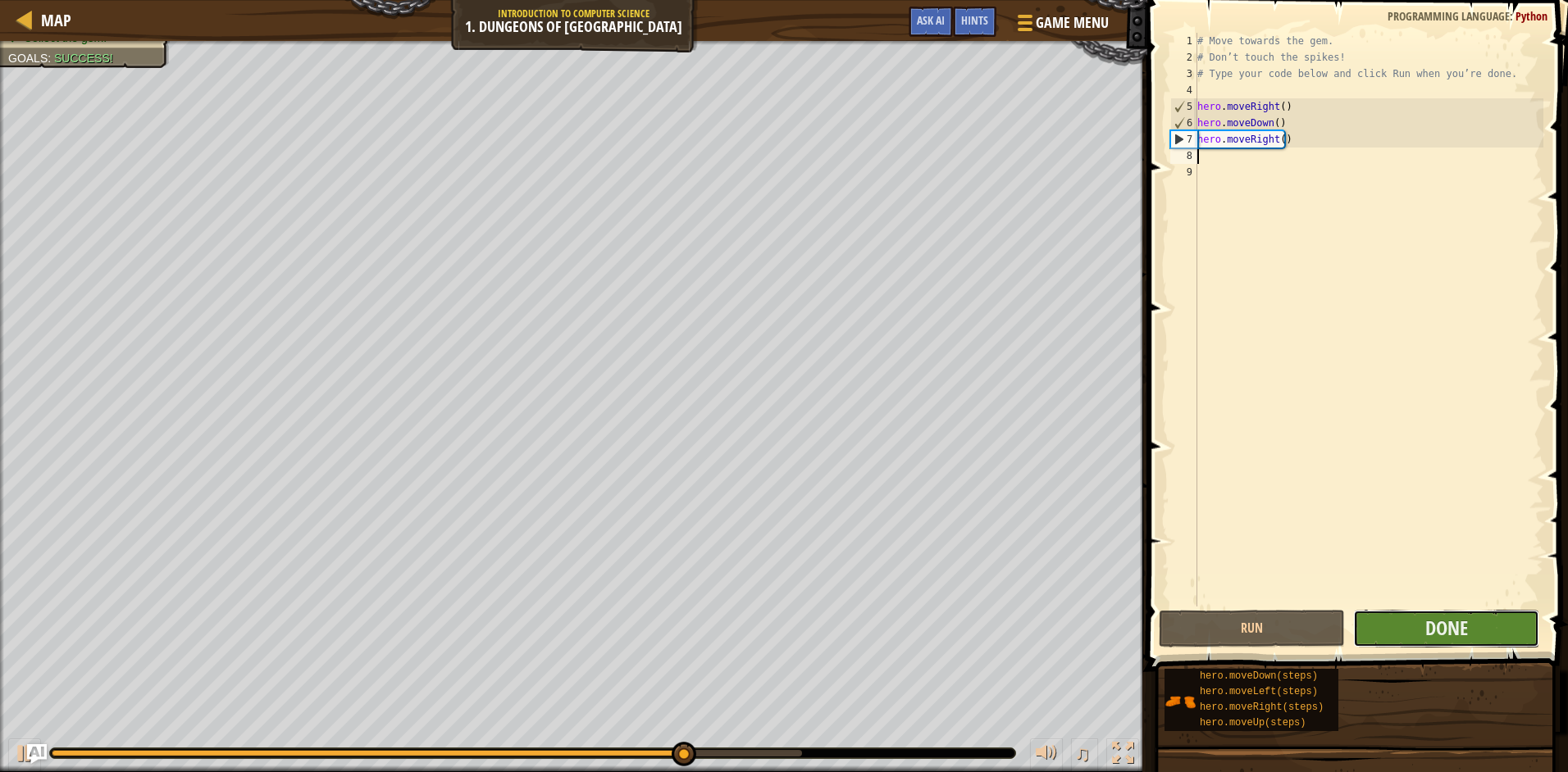
click at [1389, 636] on button "Done" at bounding box center [1445, 629] width 186 height 38
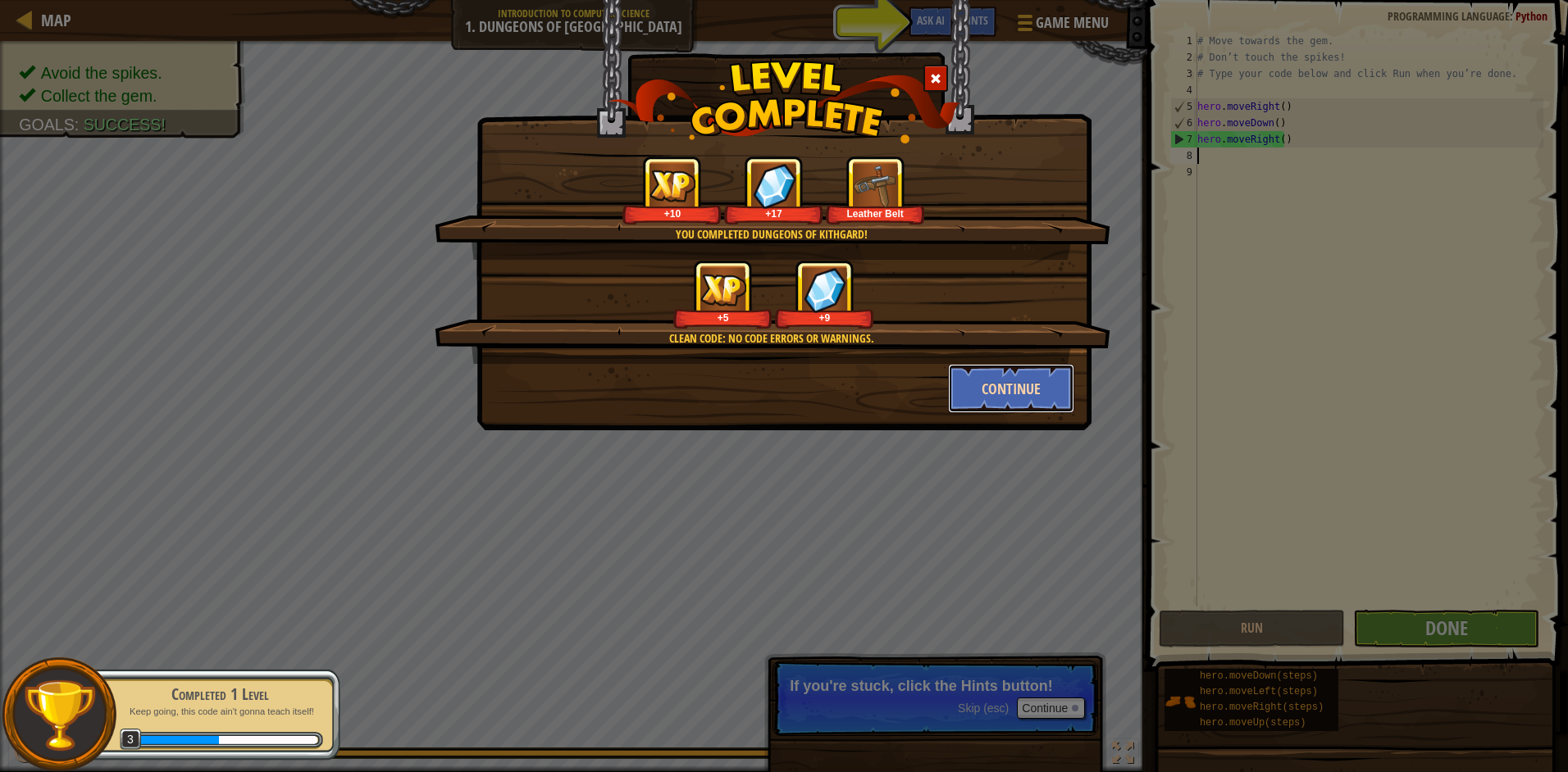
click at [1050, 404] on button "Continue" at bounding box center [1011, 388] width 127 height 49
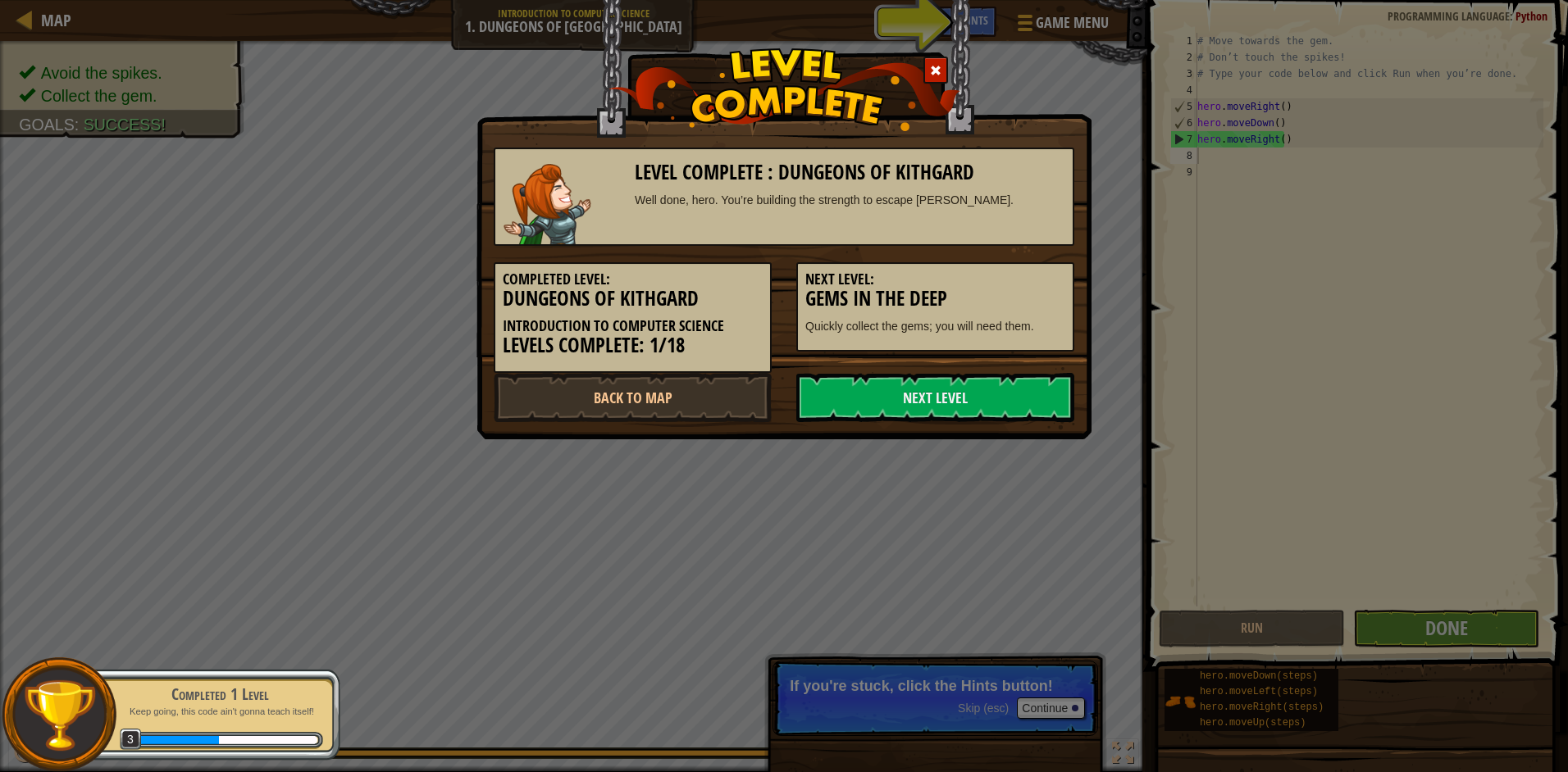
drag, startPoint x: 1067, startPoint y: 390, endPoint x: 1079, endPoint y: 384, distance: 13.4
click at [1079, 384] on div "Next Level" at bounding box center [935, 397] width 303 height 49
click at [1063, 386] on link "Next Level" at bounding box center [935, 397] width 278 height 49
click at [1044, 396] on link "Next Level" at bounding box center [935, 397] width 278 height 49
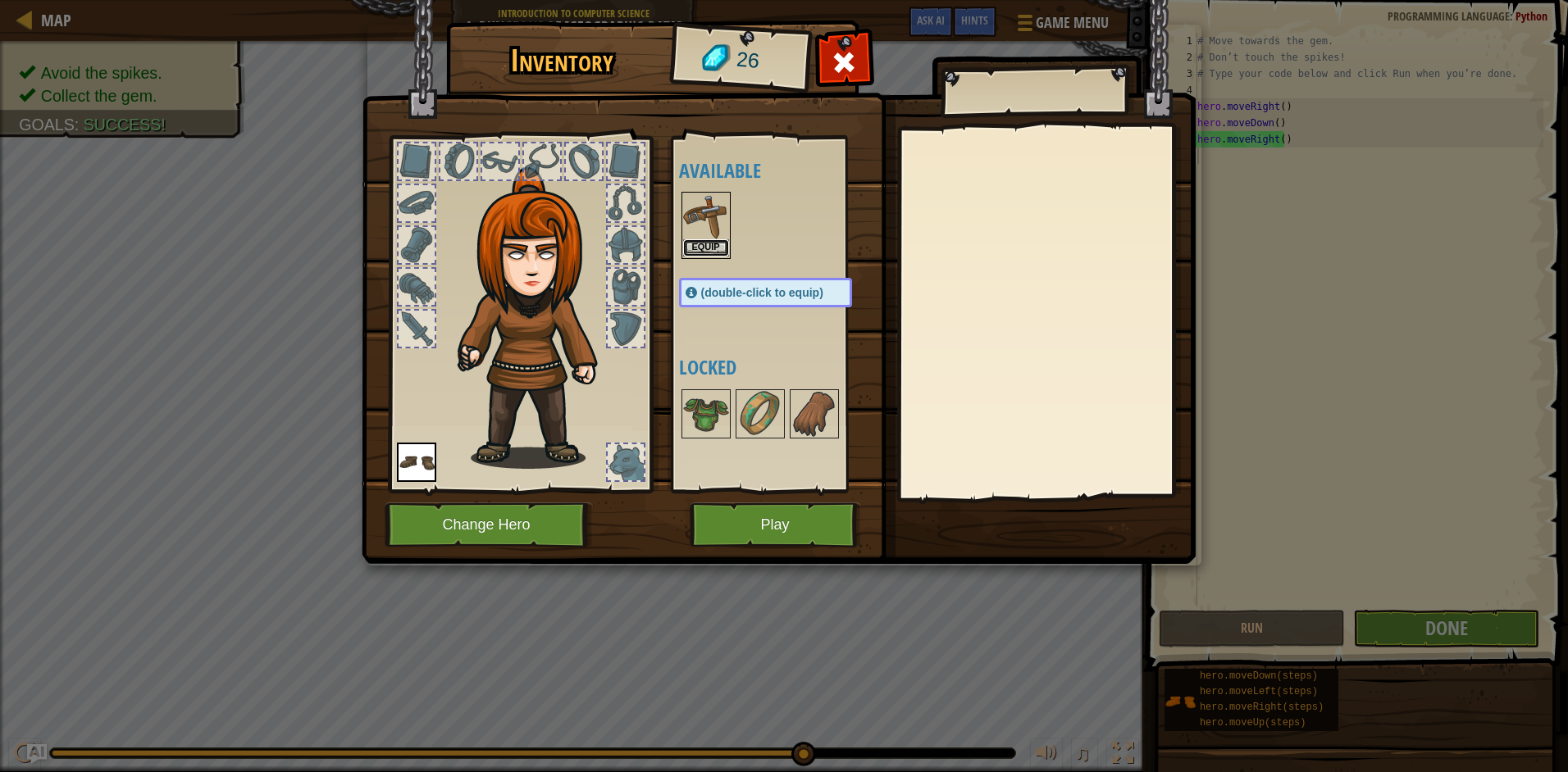
click at [705, 244] on button "Equip" at bounding box center [706, 248] width 46 height 17
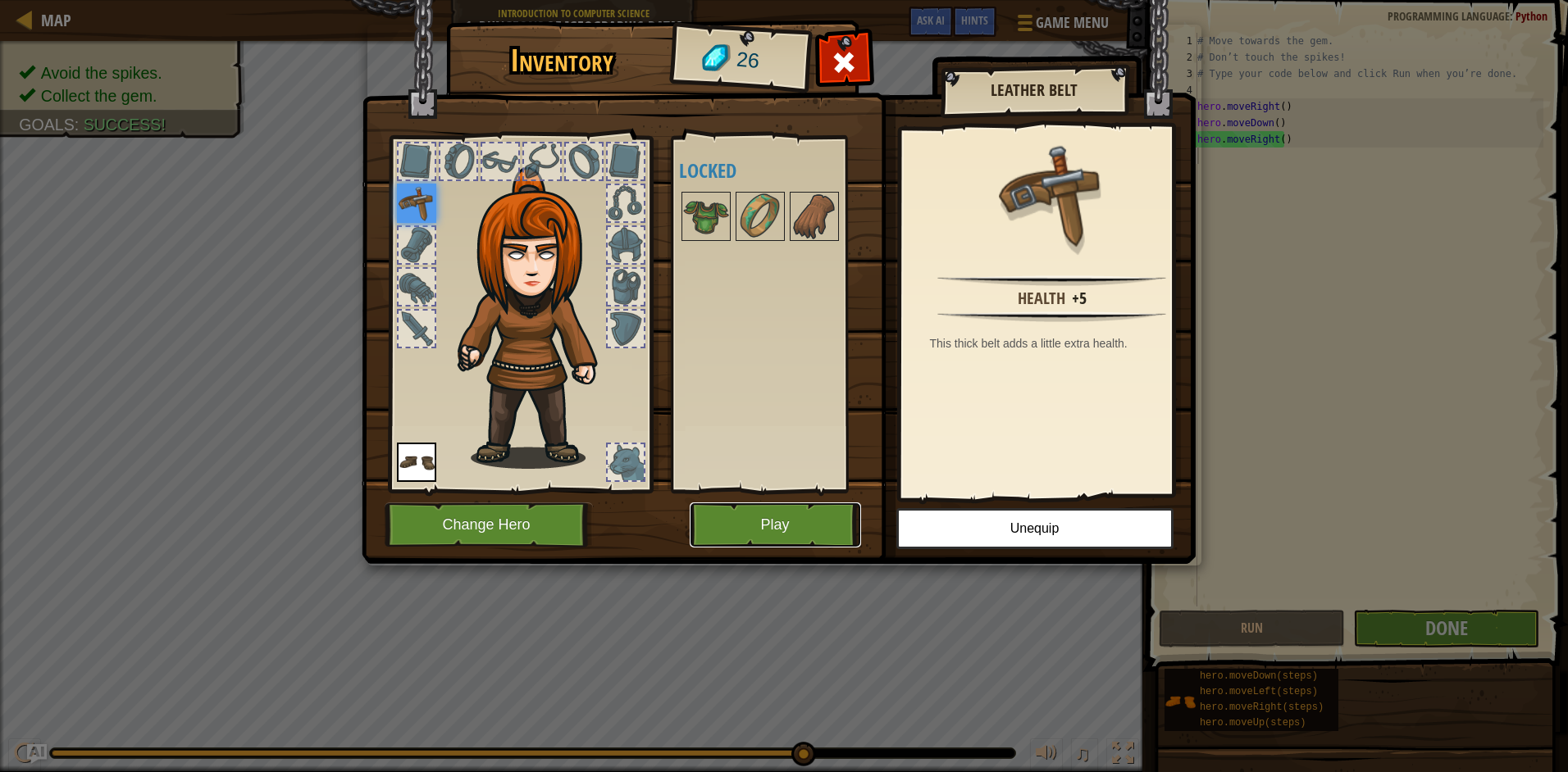
click at [810, 534] on button "Play" at bounding box center [775, 525] width 172 height 45
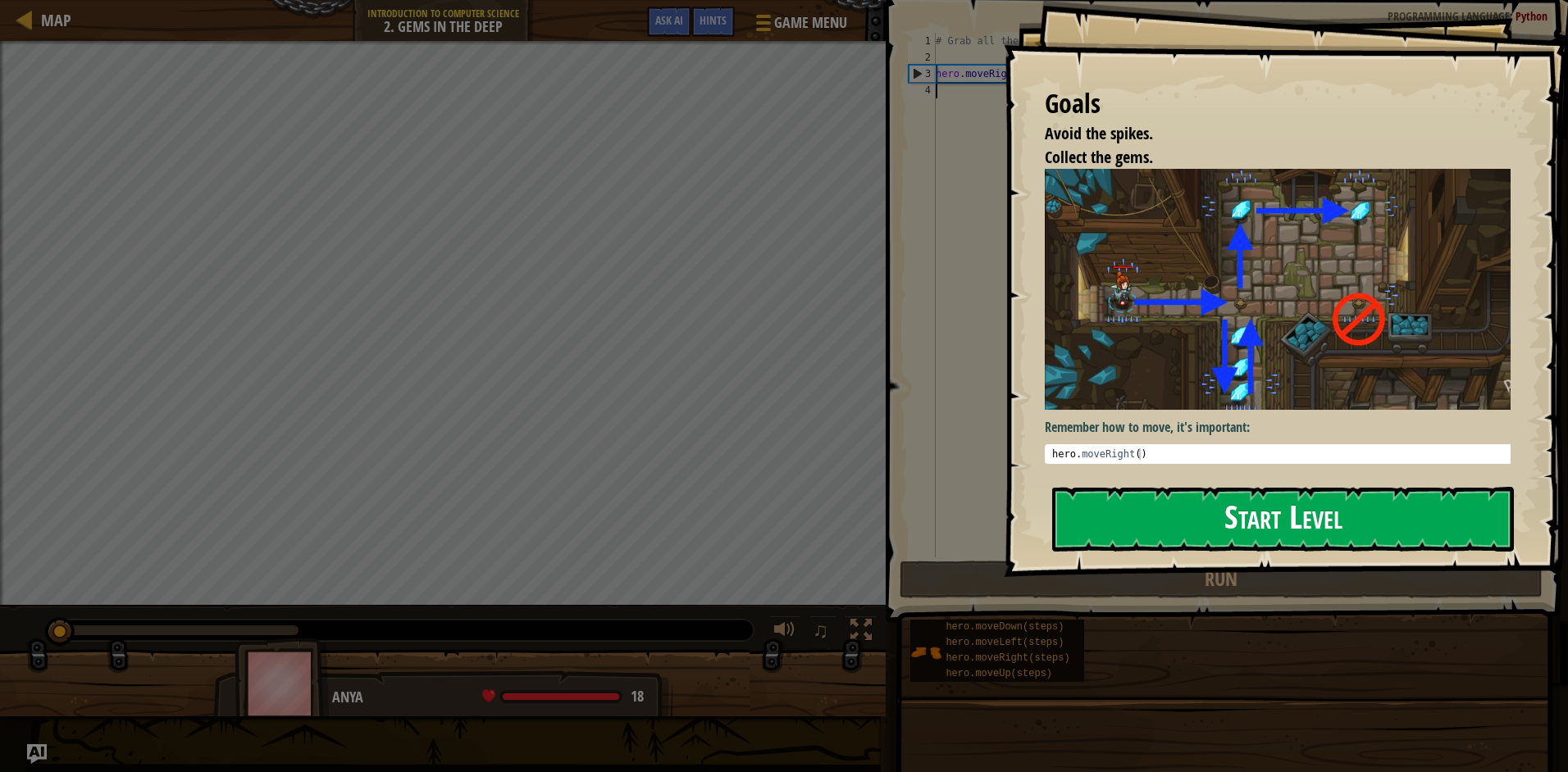
click at [1125, 506] on button "Start Level" at bounding box center [1283, 518] width 462 height 64
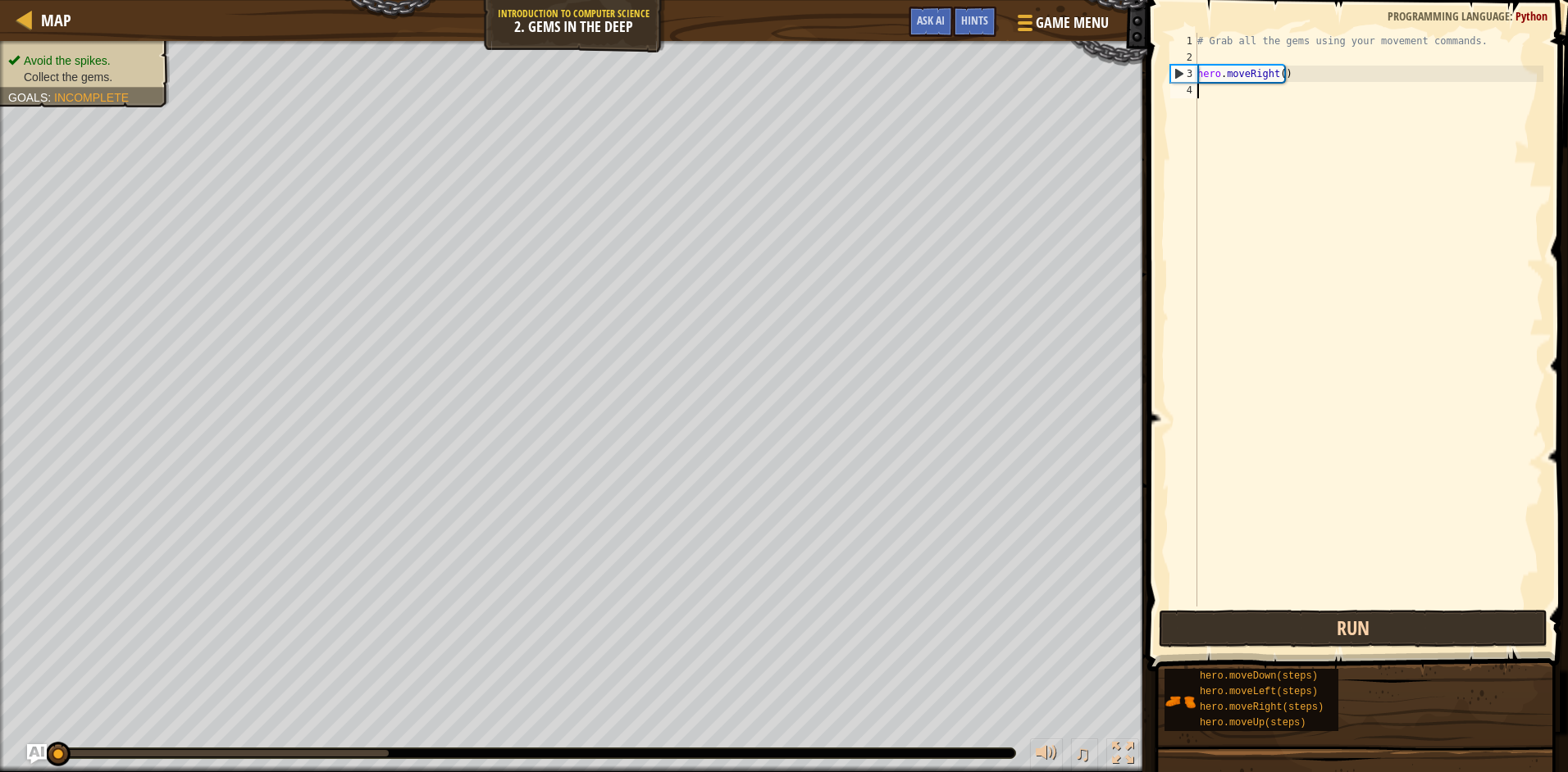
drag, startPoint x: 1191, startPoint y: 608, endPoint x: 1190, endPoint y: 619, distance: 11.0
click at [1191, 615] on div "1 2 3 4 # Grab all the gems using your movement commands. hero . moveRight ( ) …" at bounding box center [1355, 368] width 426 height 720
click at [1190, 621] on button "Run" at bounding box center [1353, 629] width 389 height 38
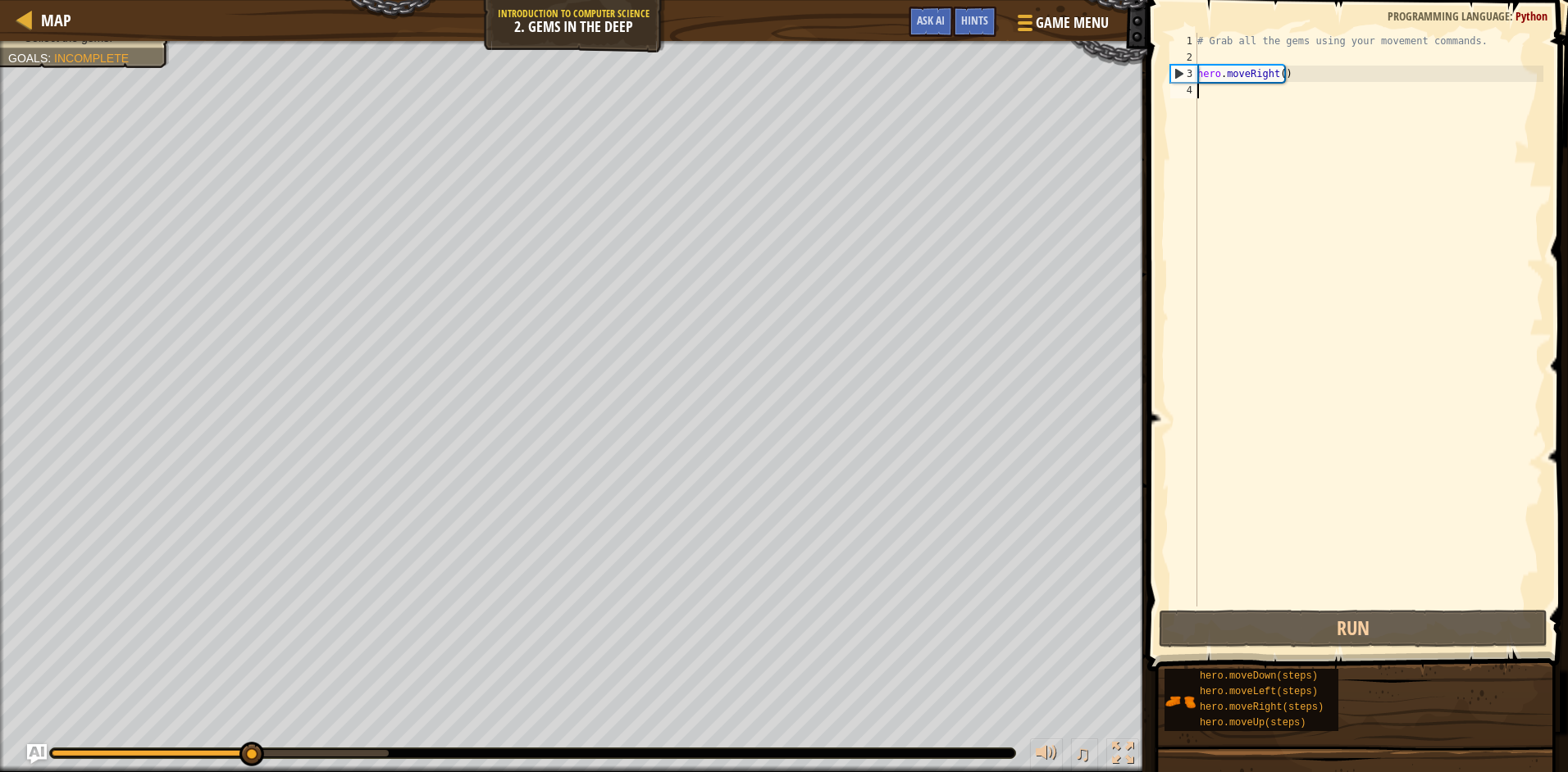
type textarea "h"
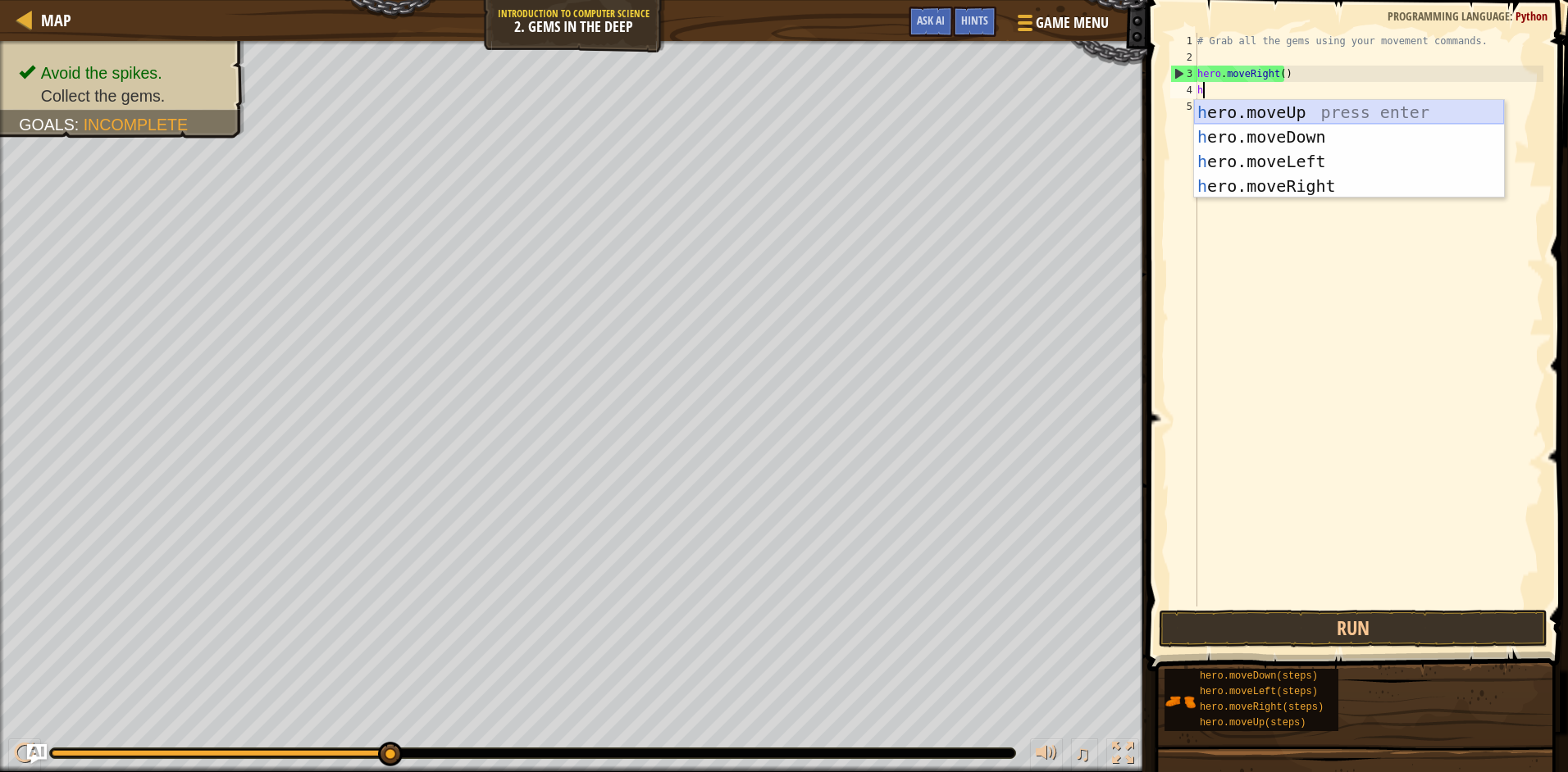
click at [1258, 117] on div "h ero.moveUp press enter h ero.moveDown press enter h ero.moveLeft press enter …" at bounding box center [1348, 174] width 310 height 148
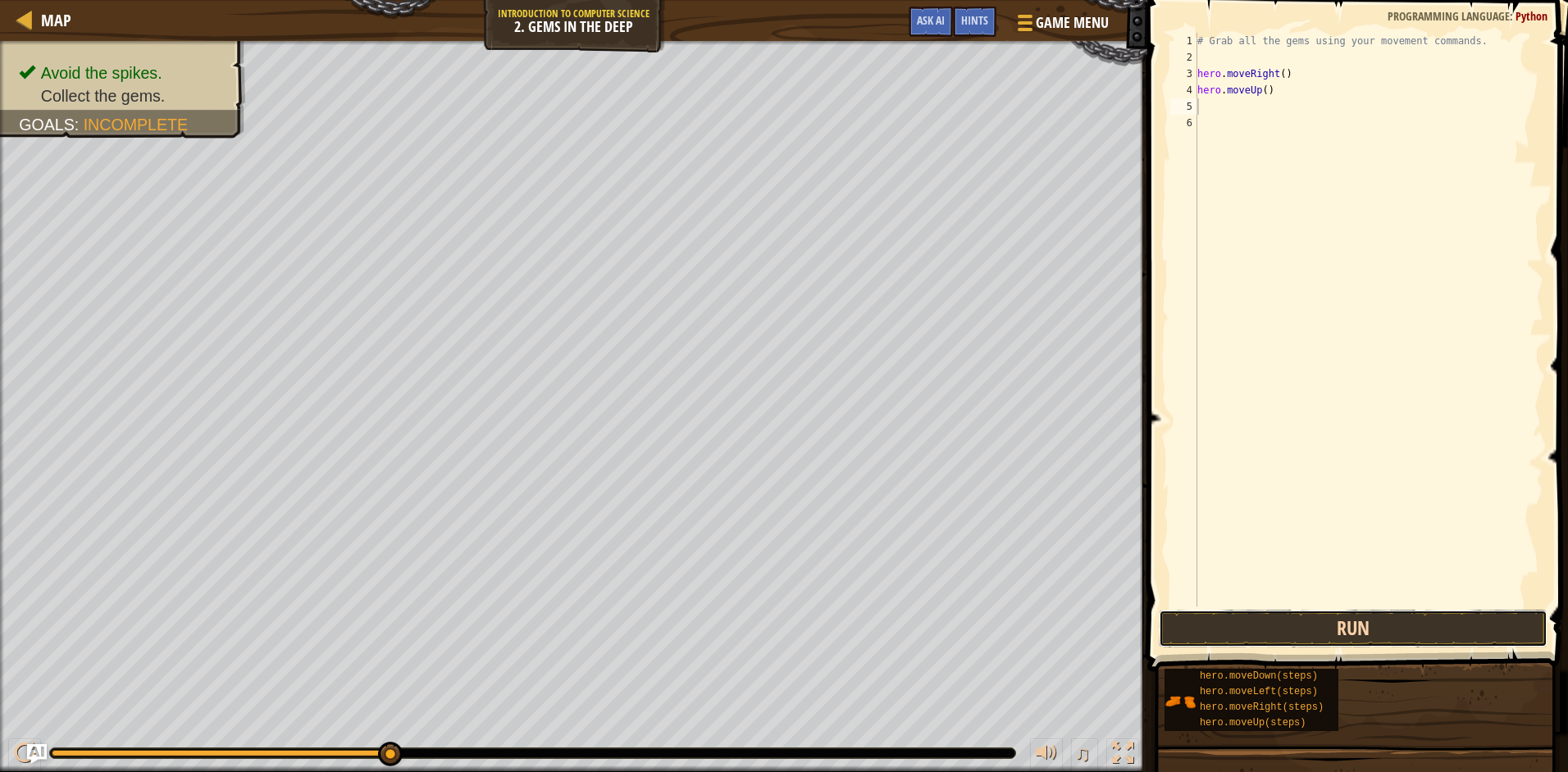
click at [1332, 637] on button "Run" at bounding box center [1353, 629] width 389 height 38
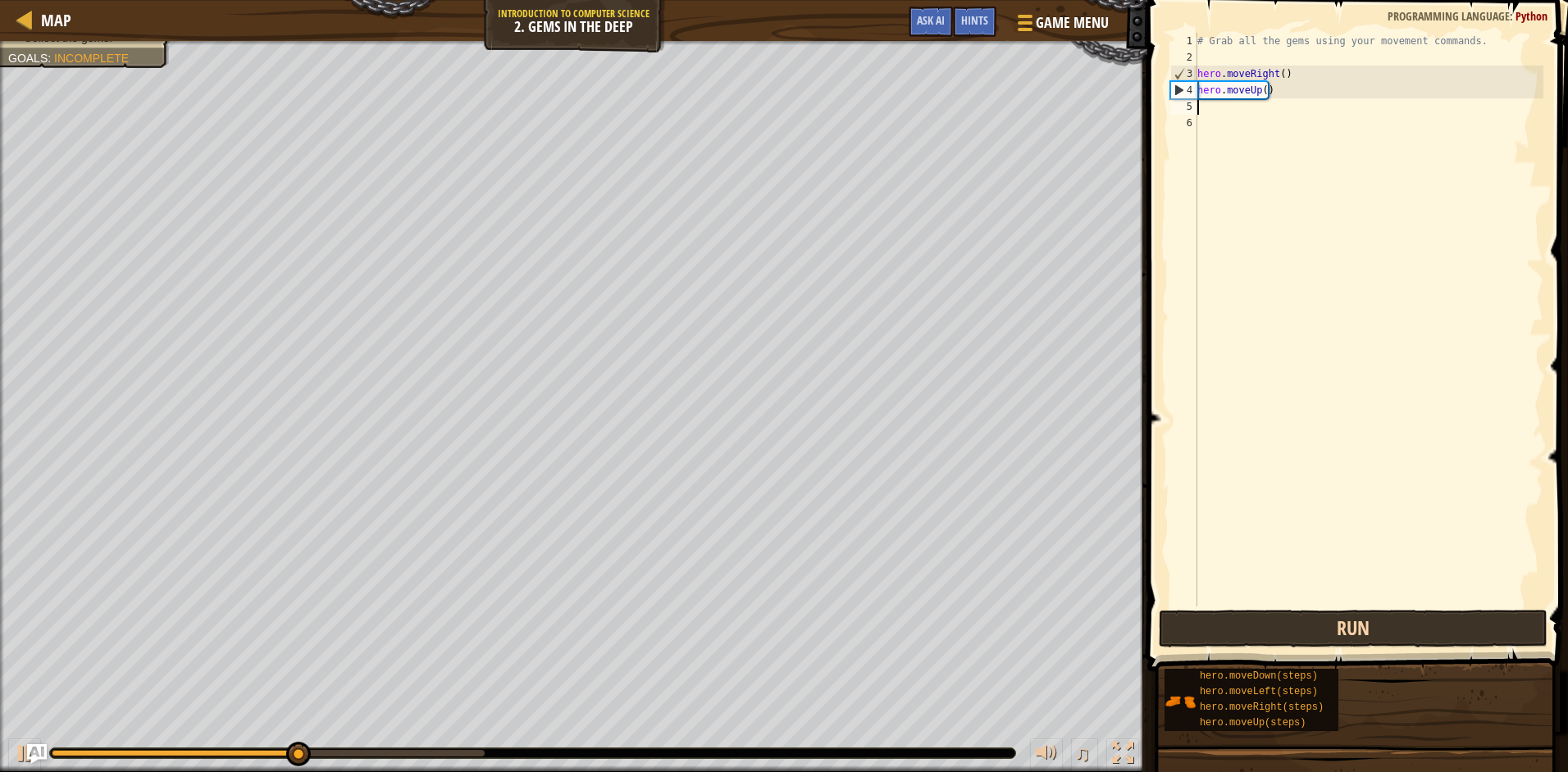
type textarea "h"
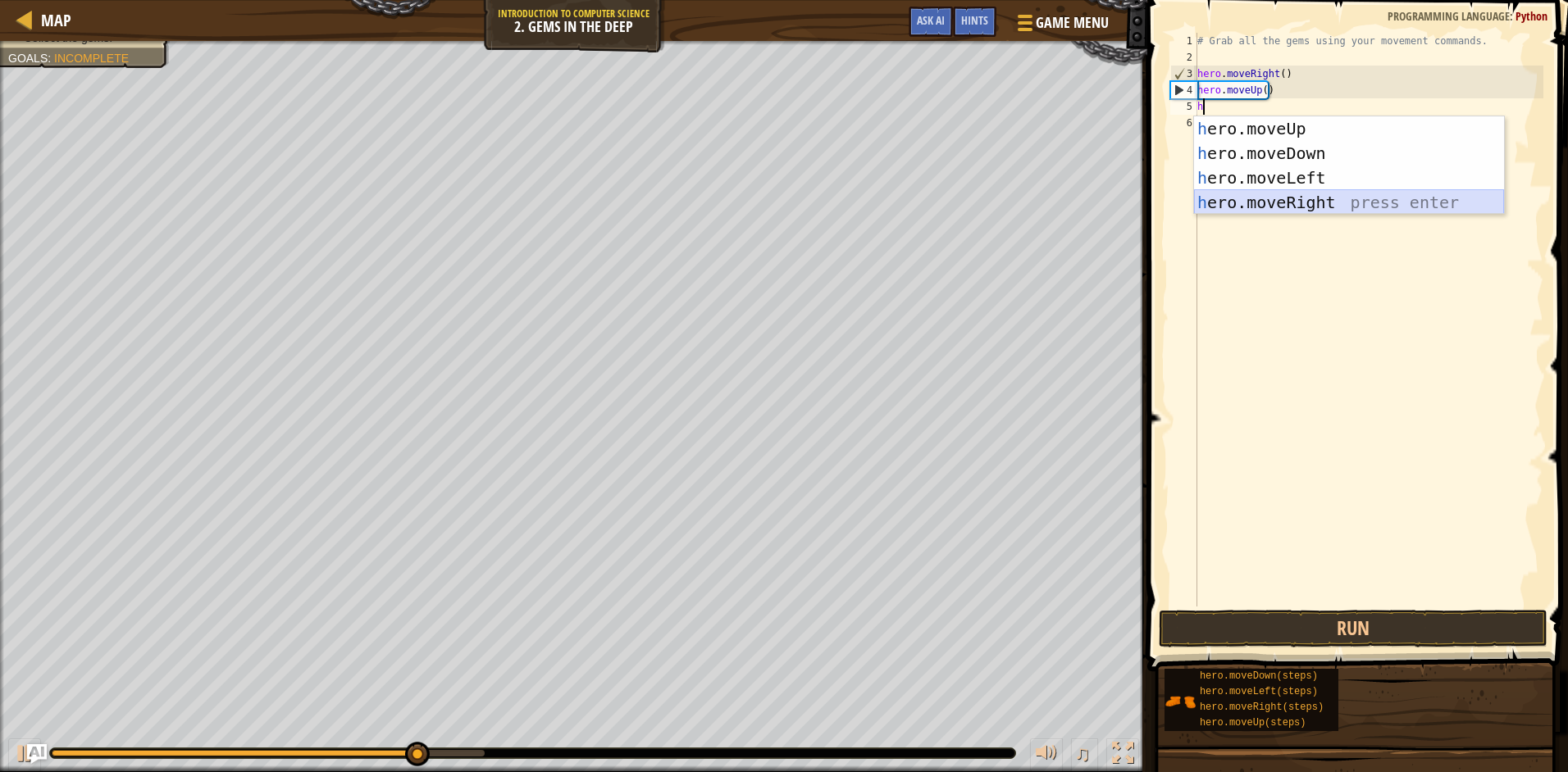
click at [1311, 199] on div "h ero.moveUp press enter h ero.moveDown press enter h ero.moveLeft press enter …" at bounding box center [1348, 190] width 310 height 148
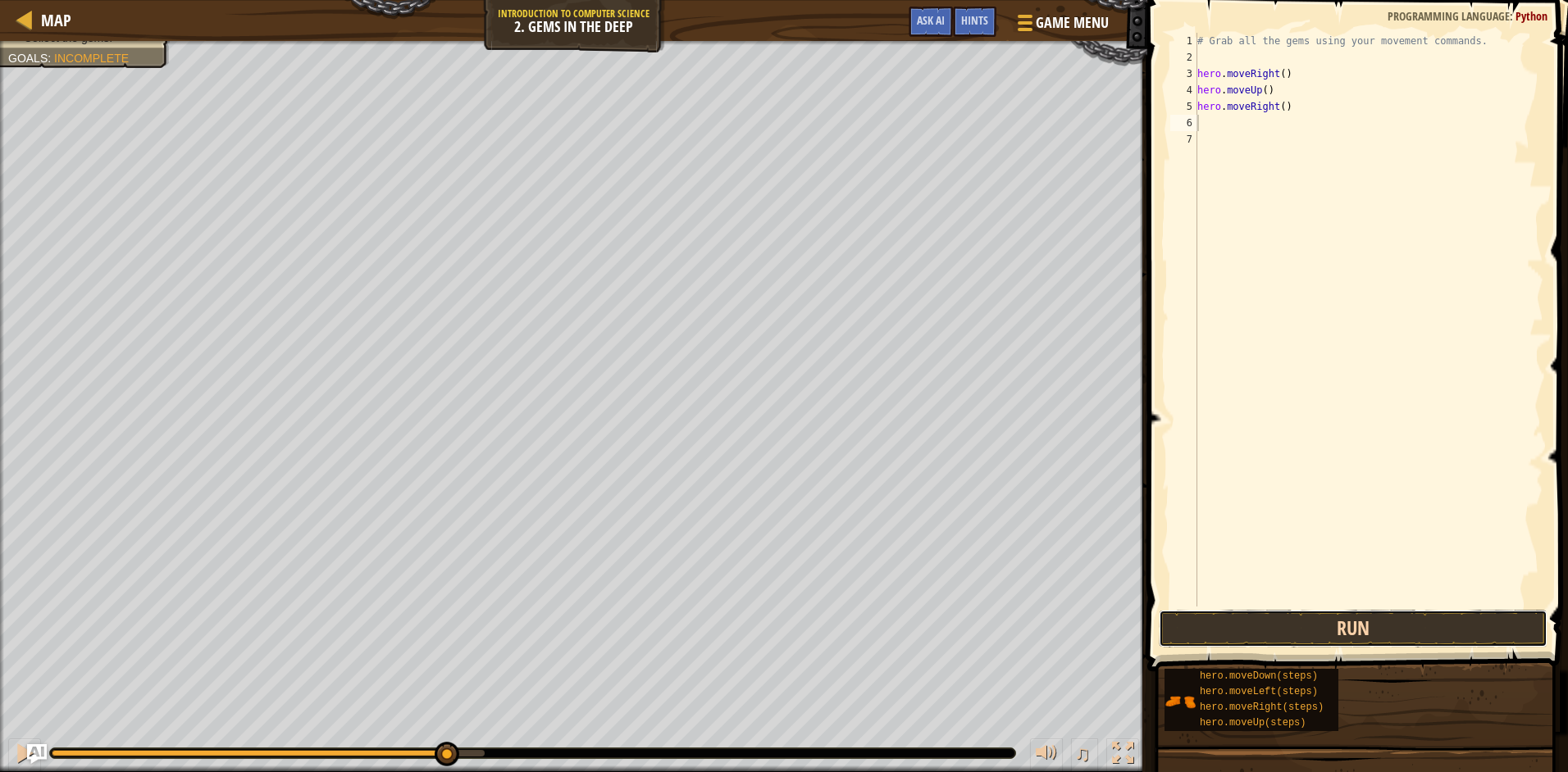
click at [1324, 630] on button "Run" at bounding box center [1353, 629] width 389 height 38
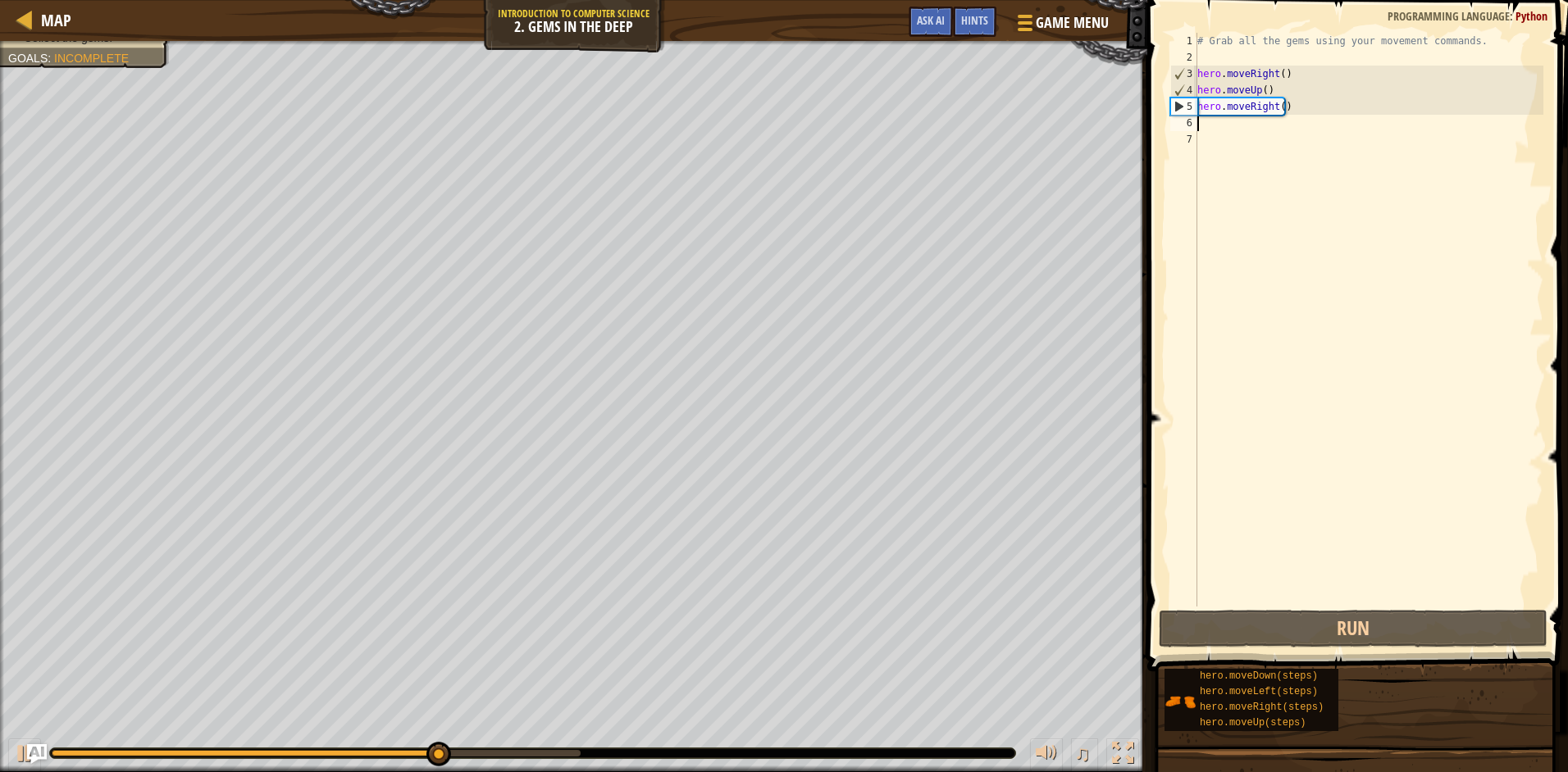
type textarea "h"
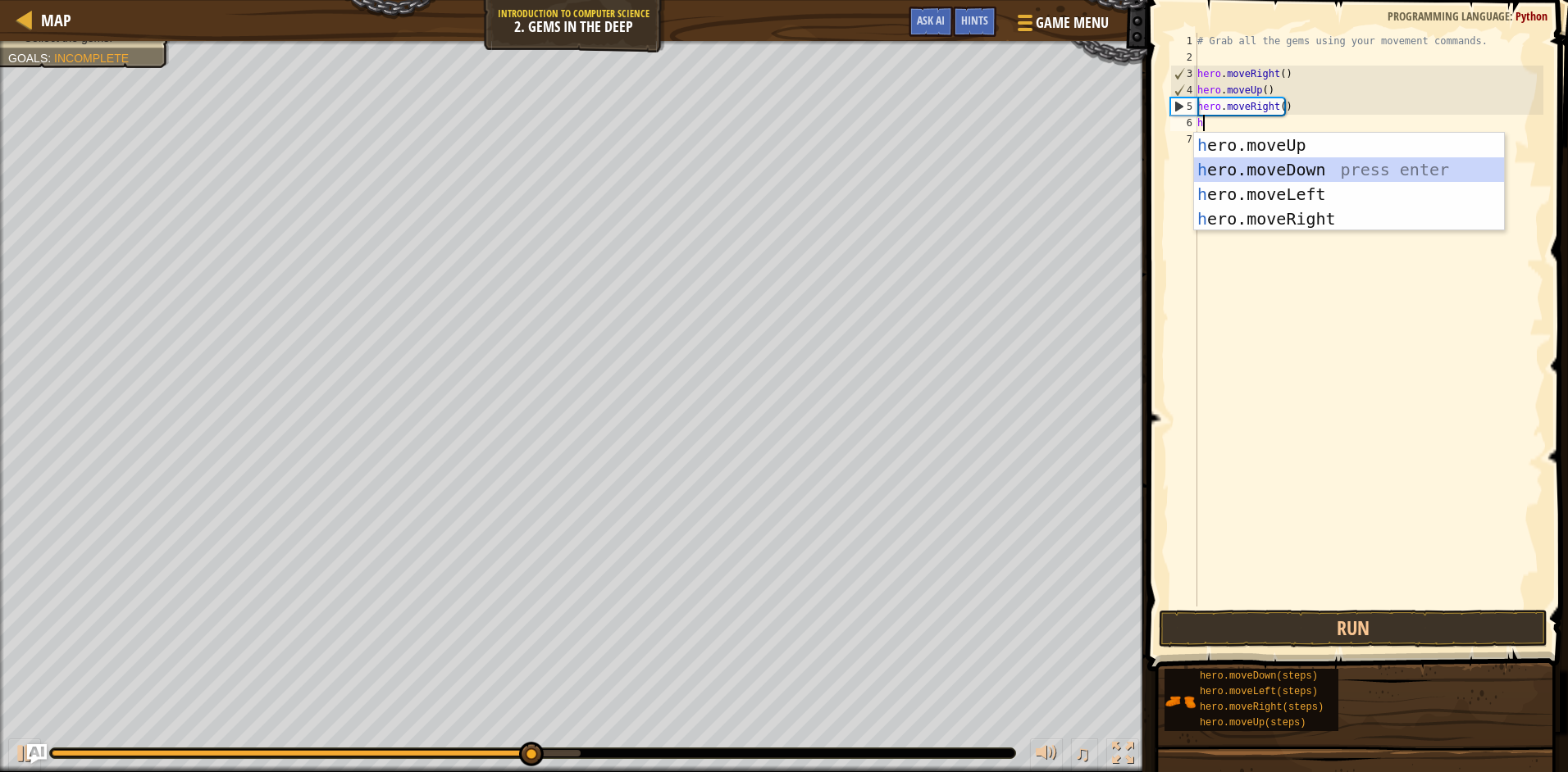
click at [1341, 166] on div "h ero.moveUp press enter h ero.moveDown press enter h ero.moveLeft press enter …" at bounding box center [1348, 207] width 310 height 148
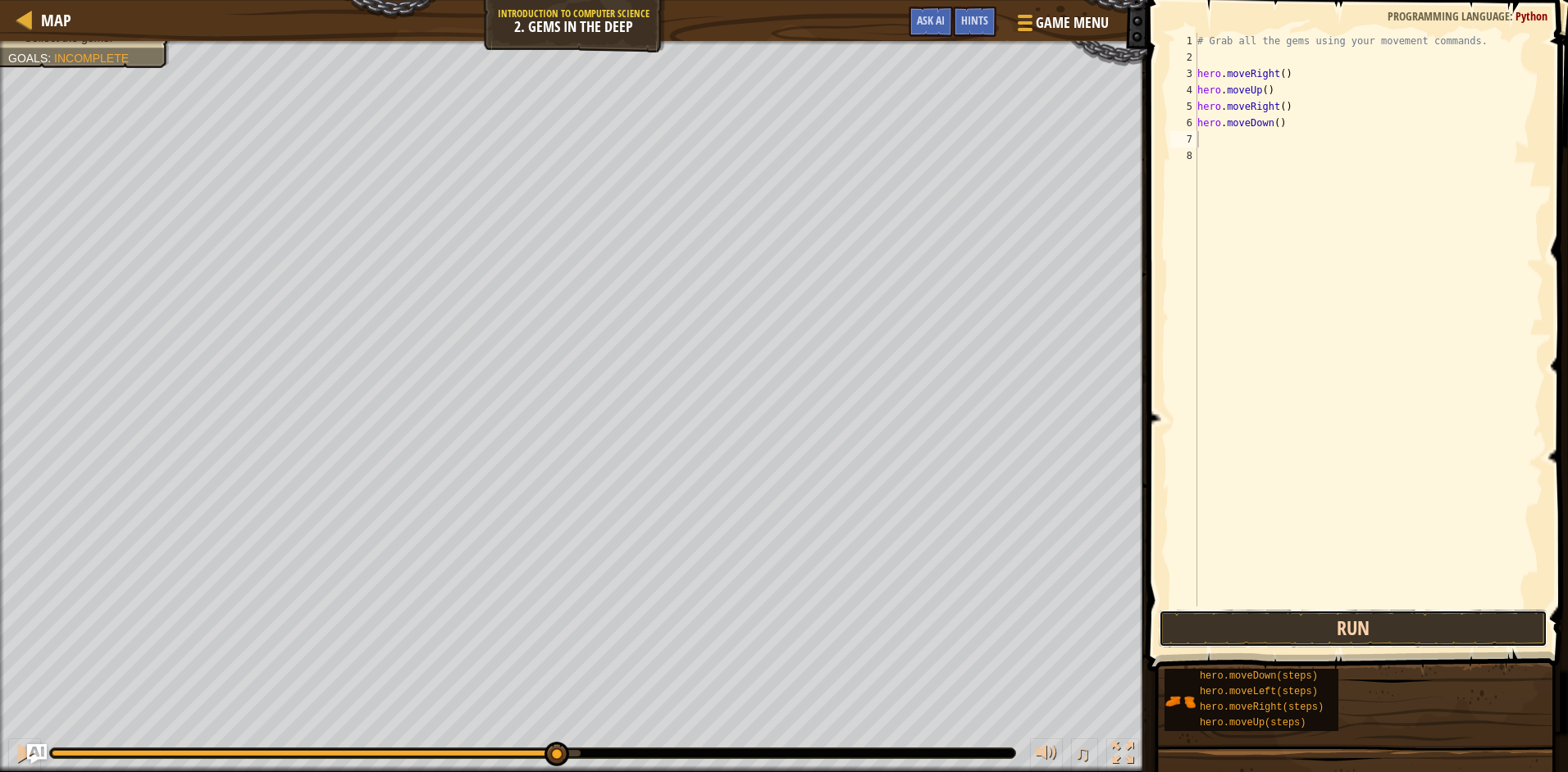
click at [1433, 632] on button "Run" at bounding box center [1353, 629] width 389 height 38
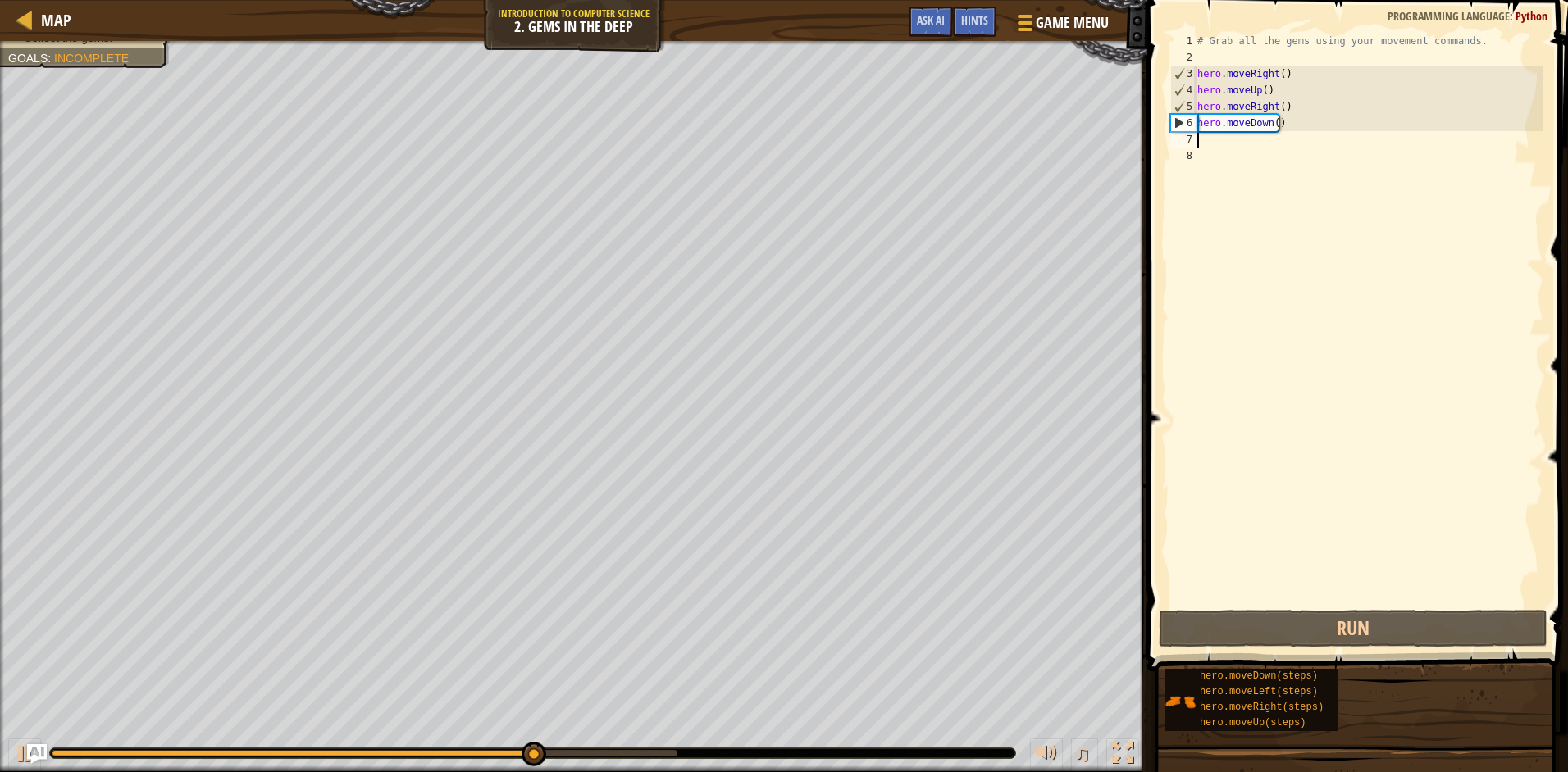
type textarea "h"
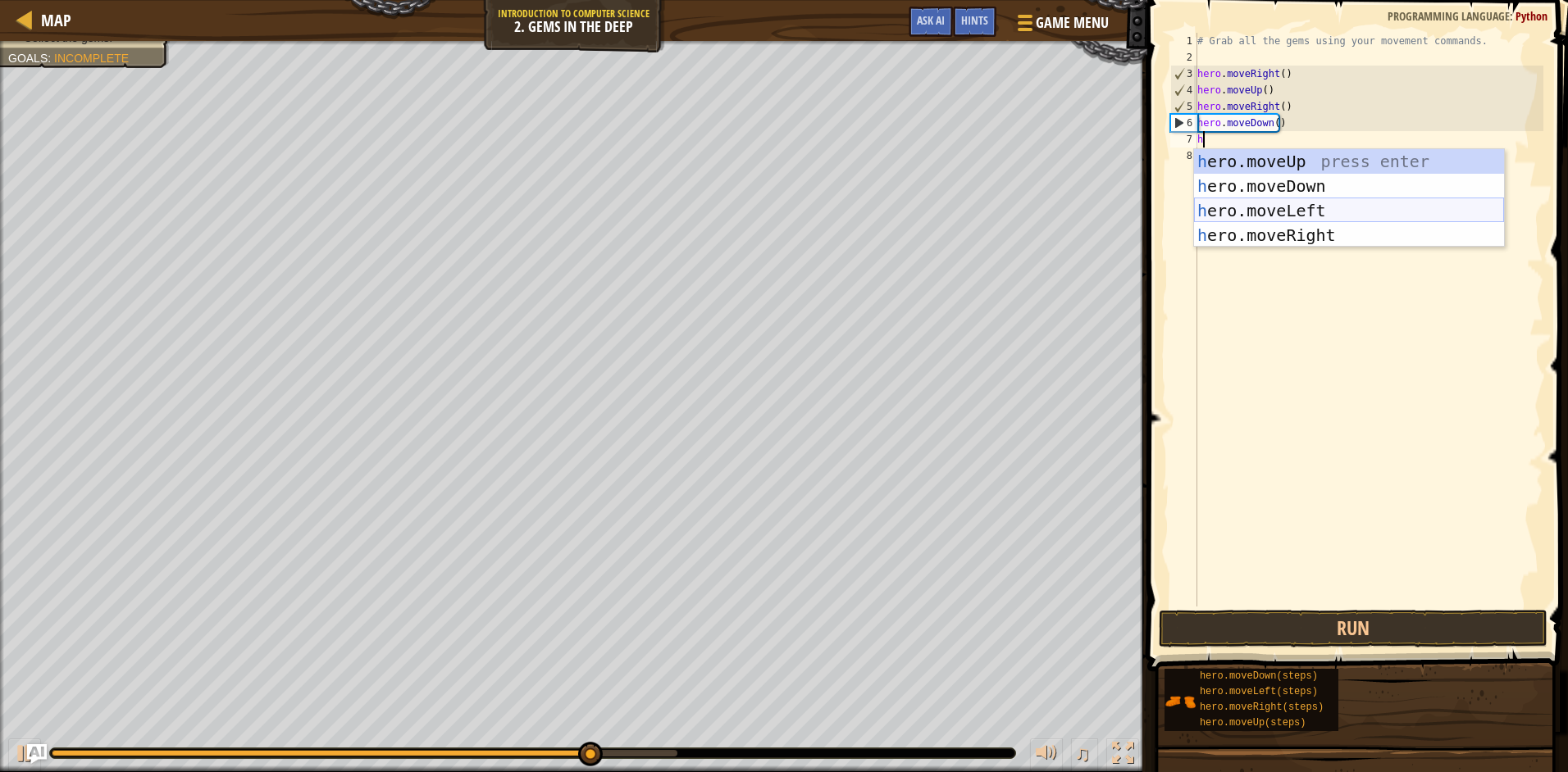
click at [1390, 206] on div "h ero.moveUp press enter h ero.moveDown press enter h ero.moveLeft press enter …" at bounding box center [1348, 223] width 310 height 148
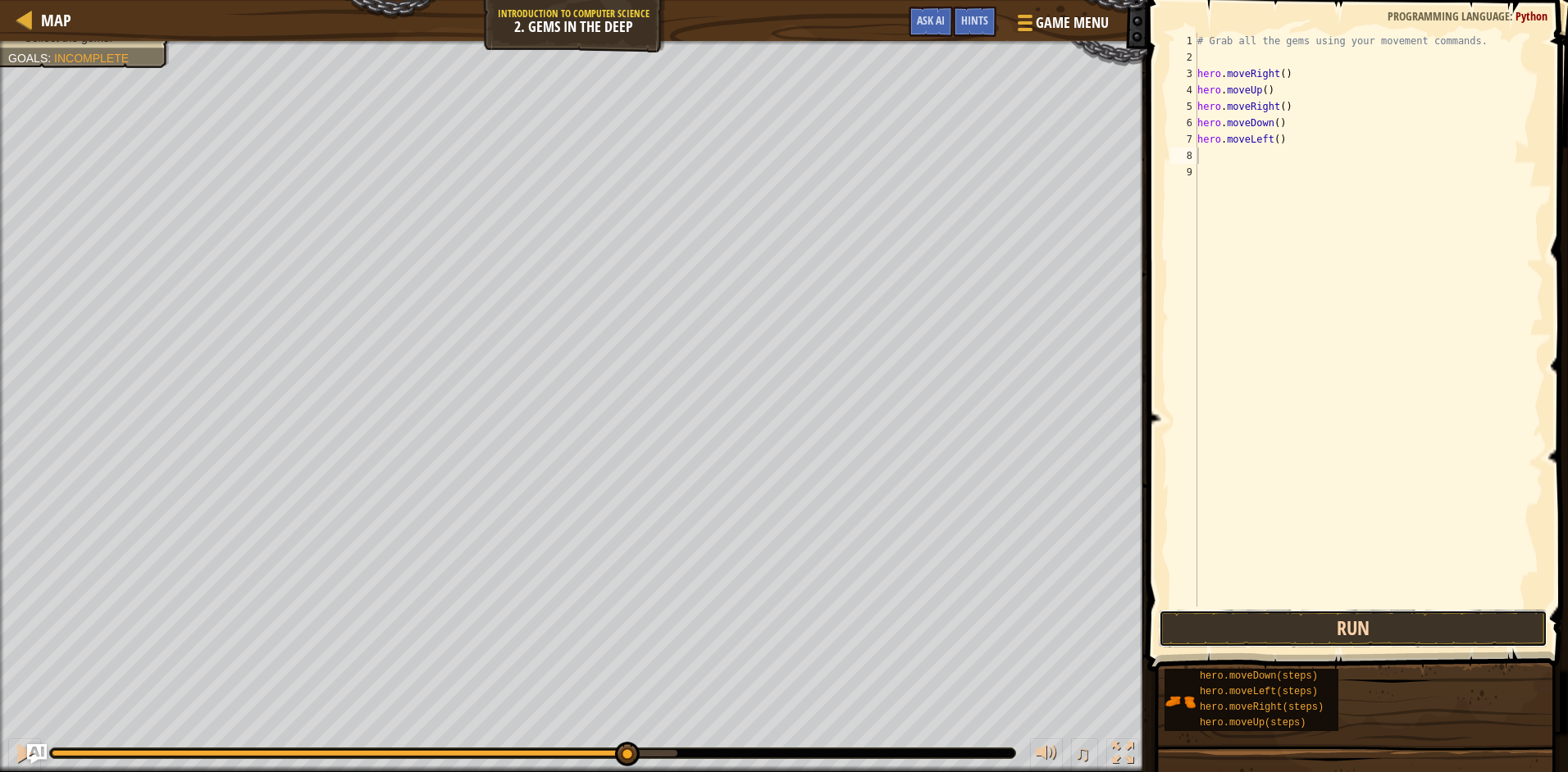
click at [1440, 624] on button "Run" at bounding box center [1353, 629] width 389 height 38
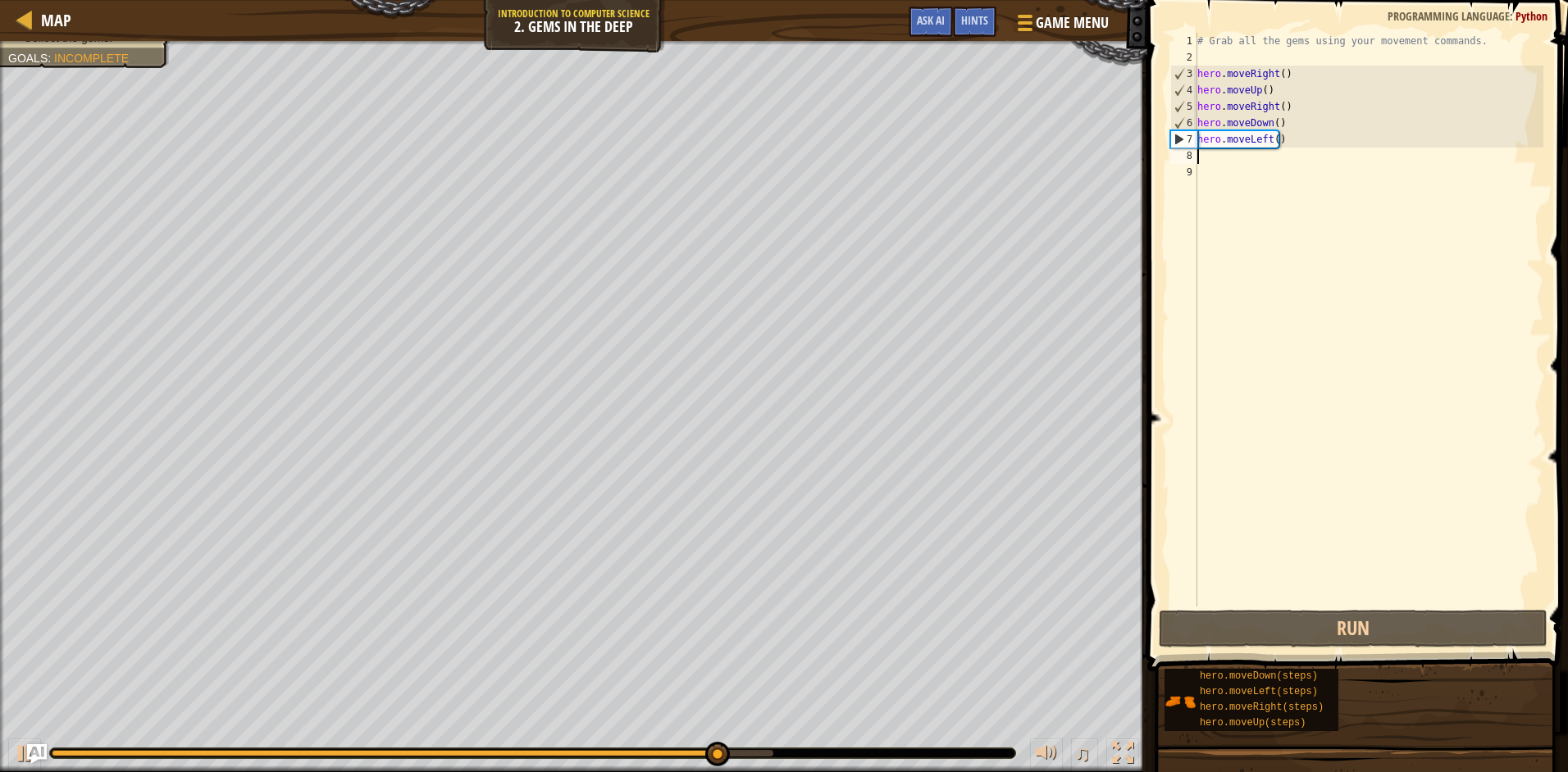
type textarea "h"
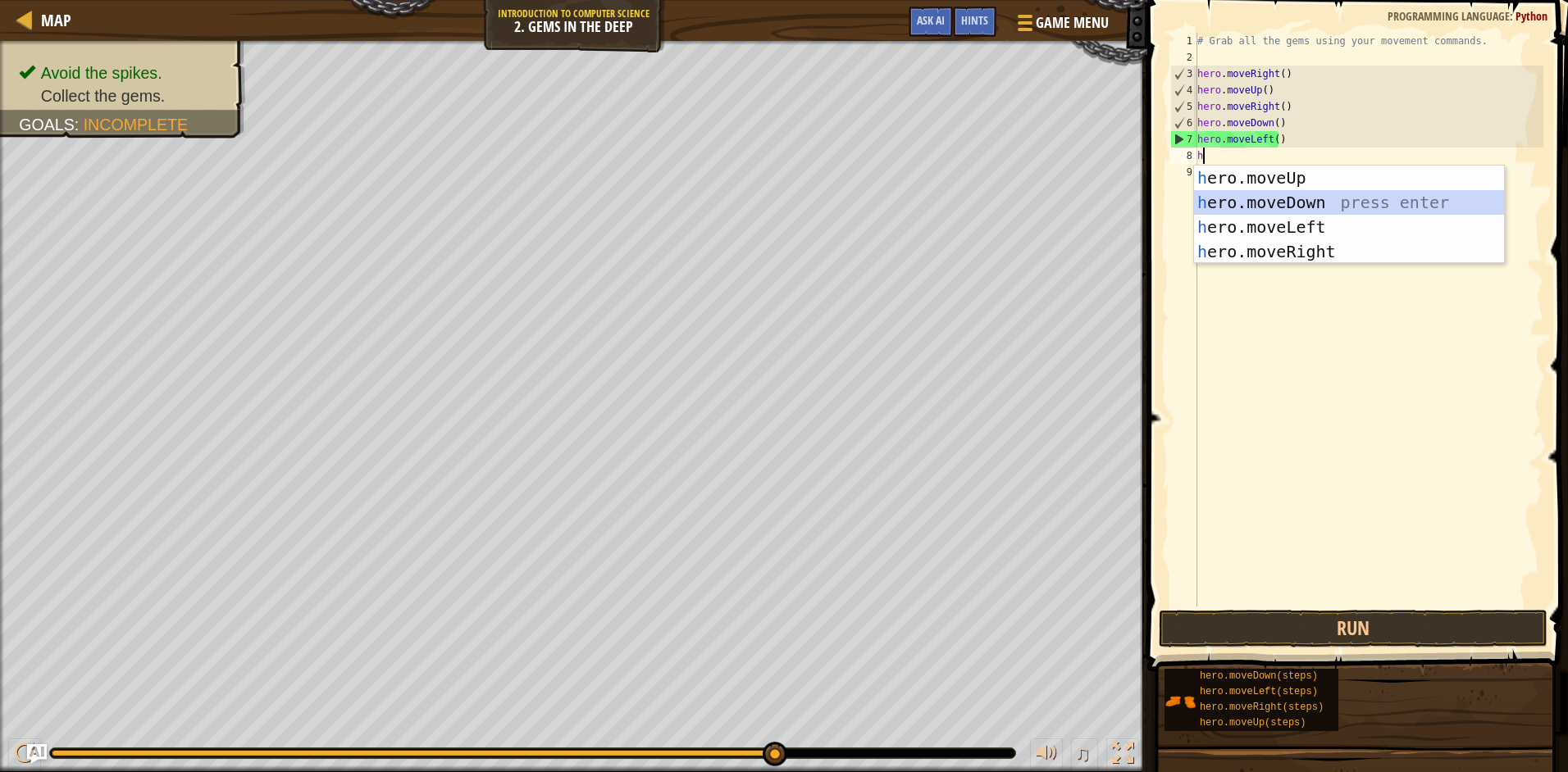
click at [1295, 210] on div "h ero.moveUp press enter h ero.moveDown press enter h ero.moveLeft press enter …" at bounding box center [1348, 239] width 310 height 148
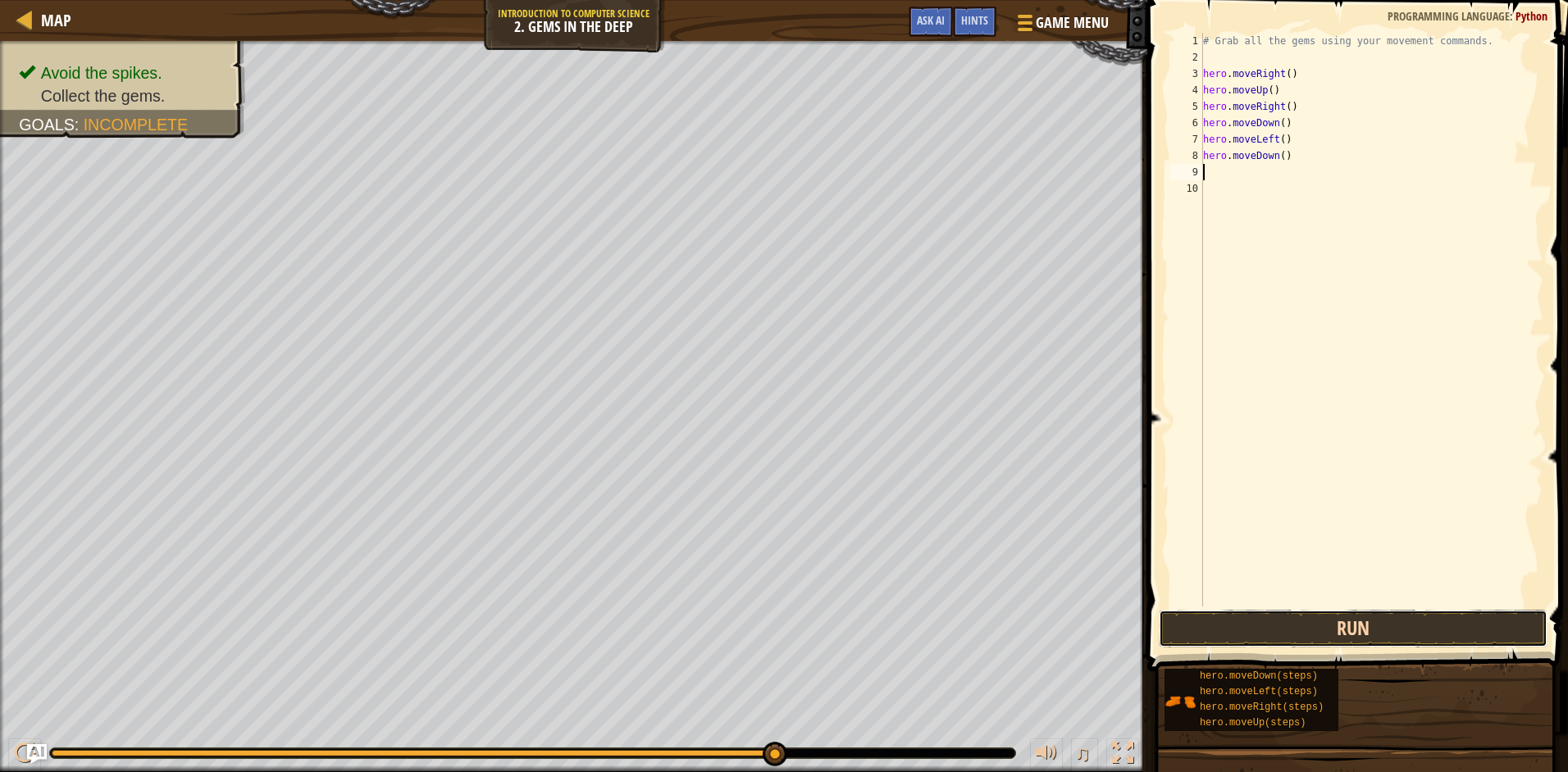
click at [1363, 636] on button "Run" at bounding box center [1353, 629] width 389 height 38
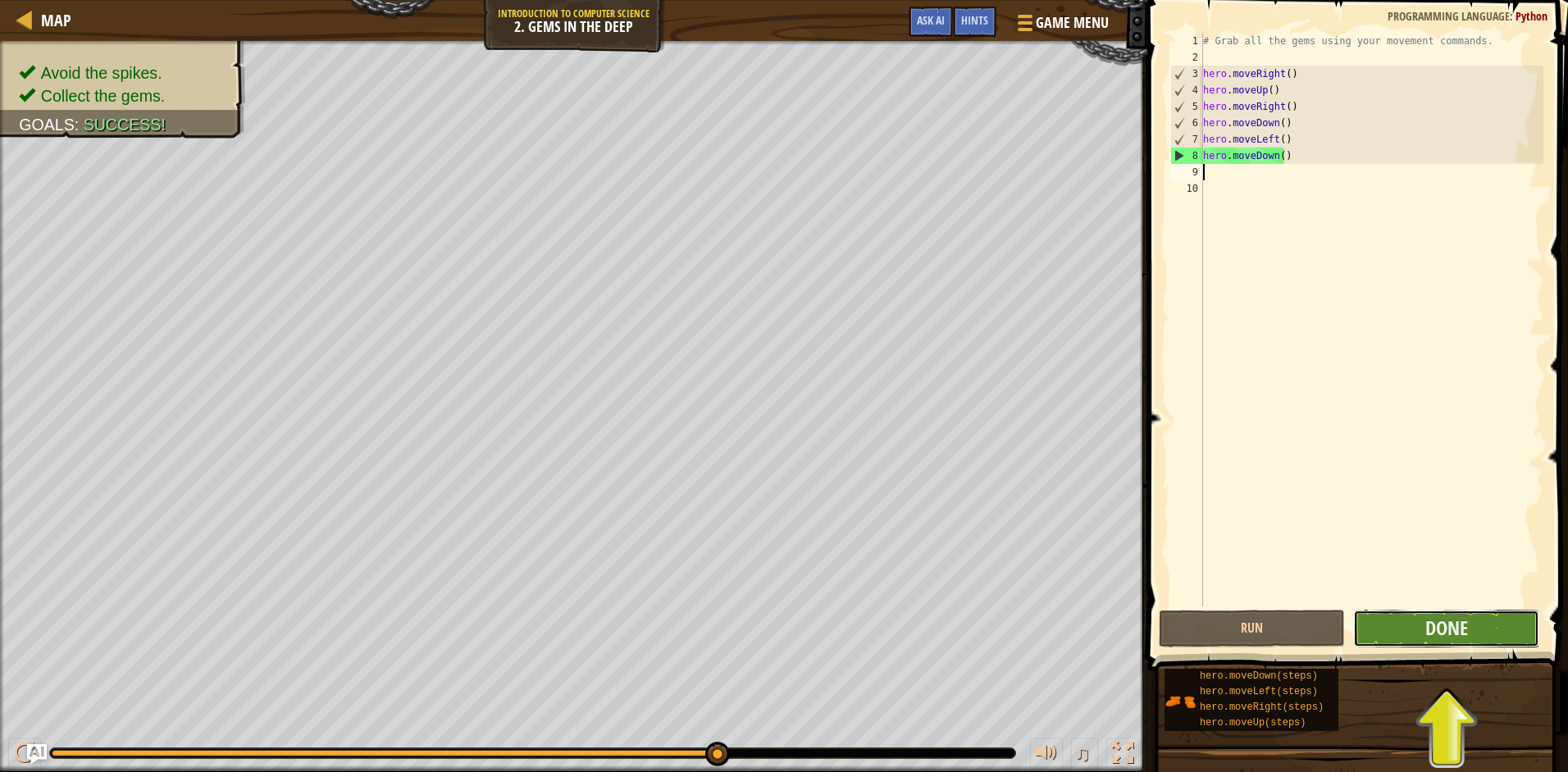
click at [1424, 642] on button "Done" at bounding box center [1445, 629] width 186 height 38
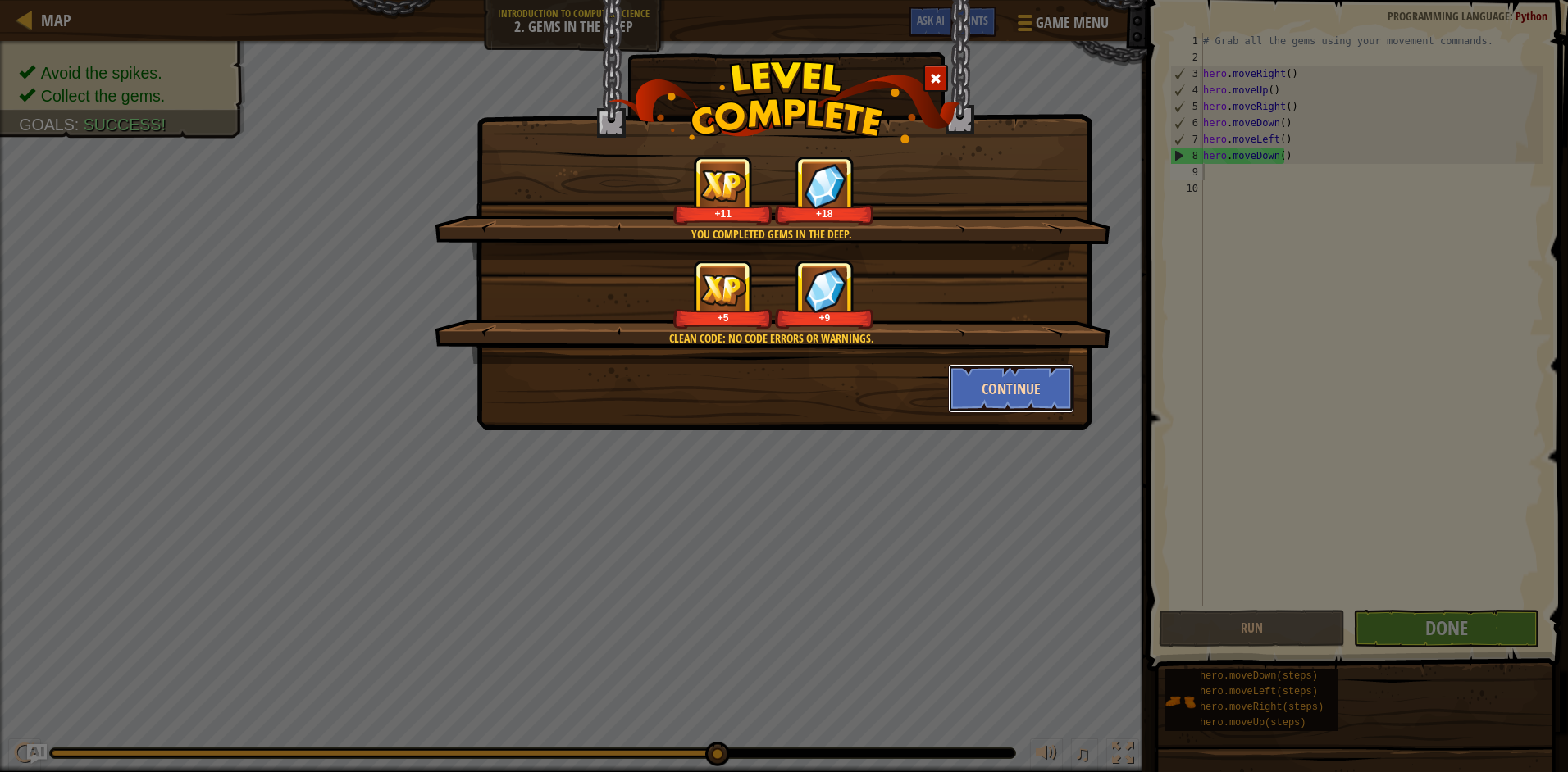
click at [1050, 395] on button "Continue" at bounding box center [1011, 388] width 127 height 49
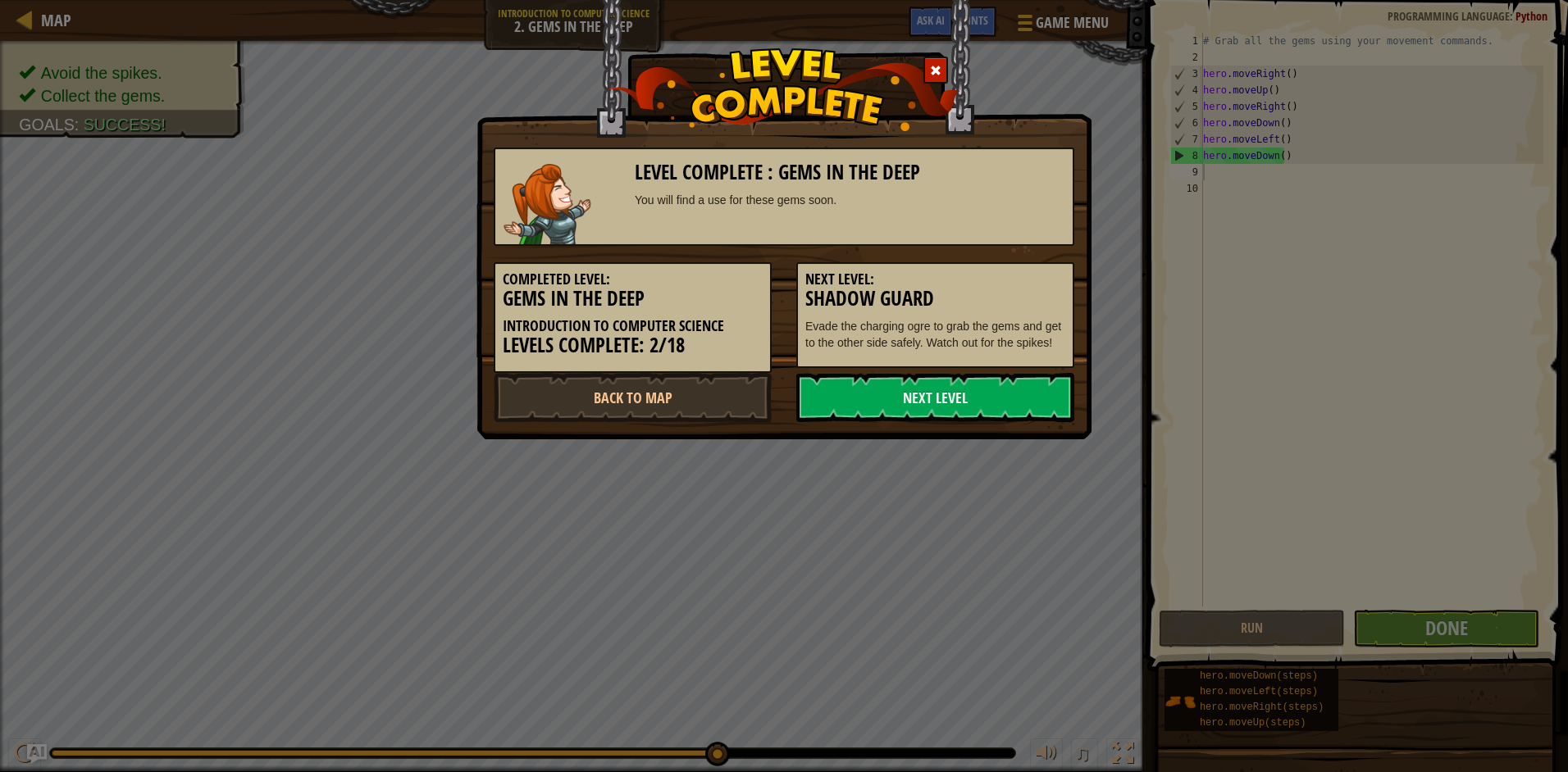
click at [1050, 395] on link "Next Level" at bounding box center [935, 397] width 278 height 49
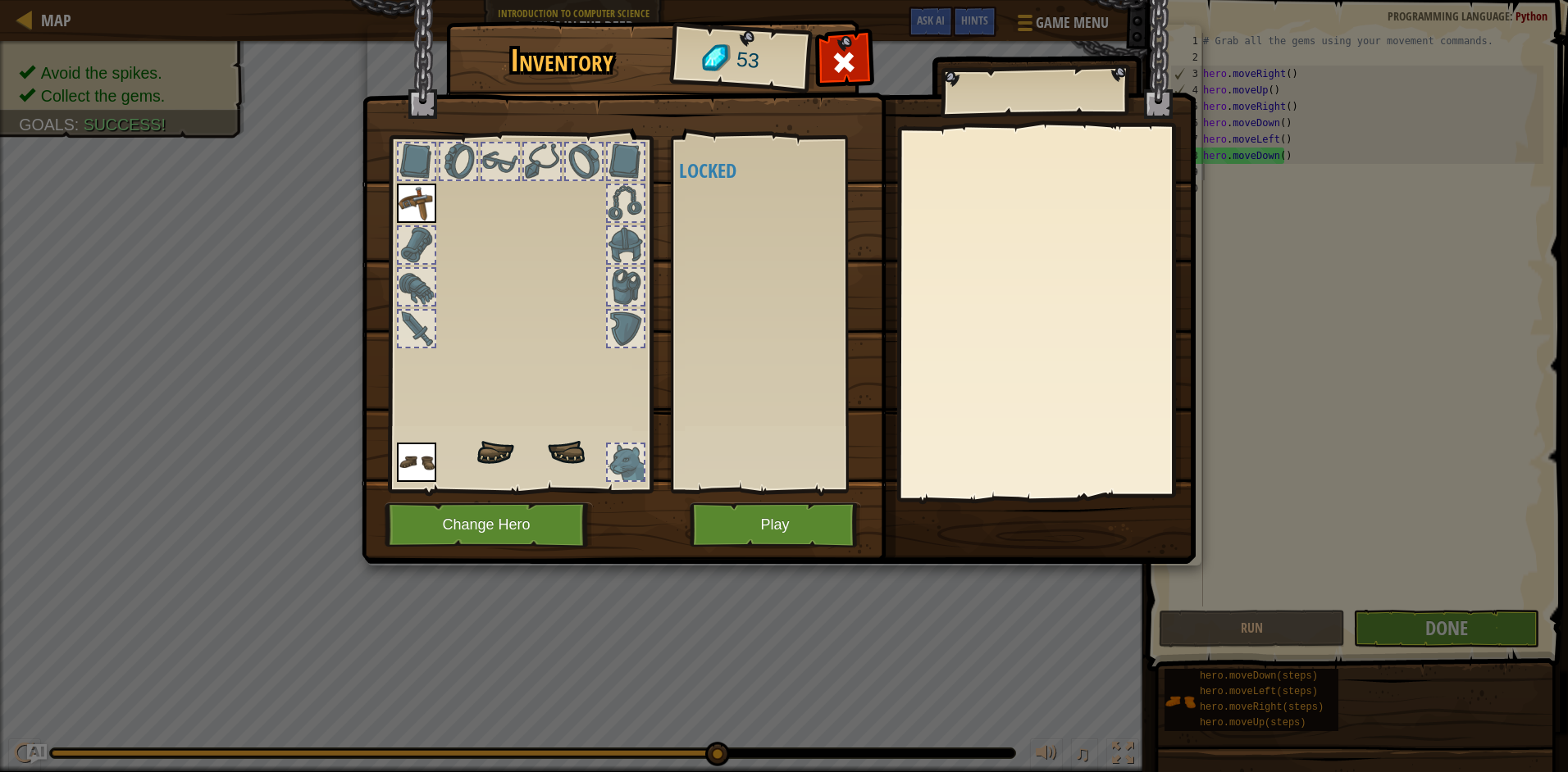
click at [1040, 398] on div "Inventory 53 Available (double-click to equip) Locked Equip Unequip Subscribe t…" at bounding box center [784, 295] width 834 height 541
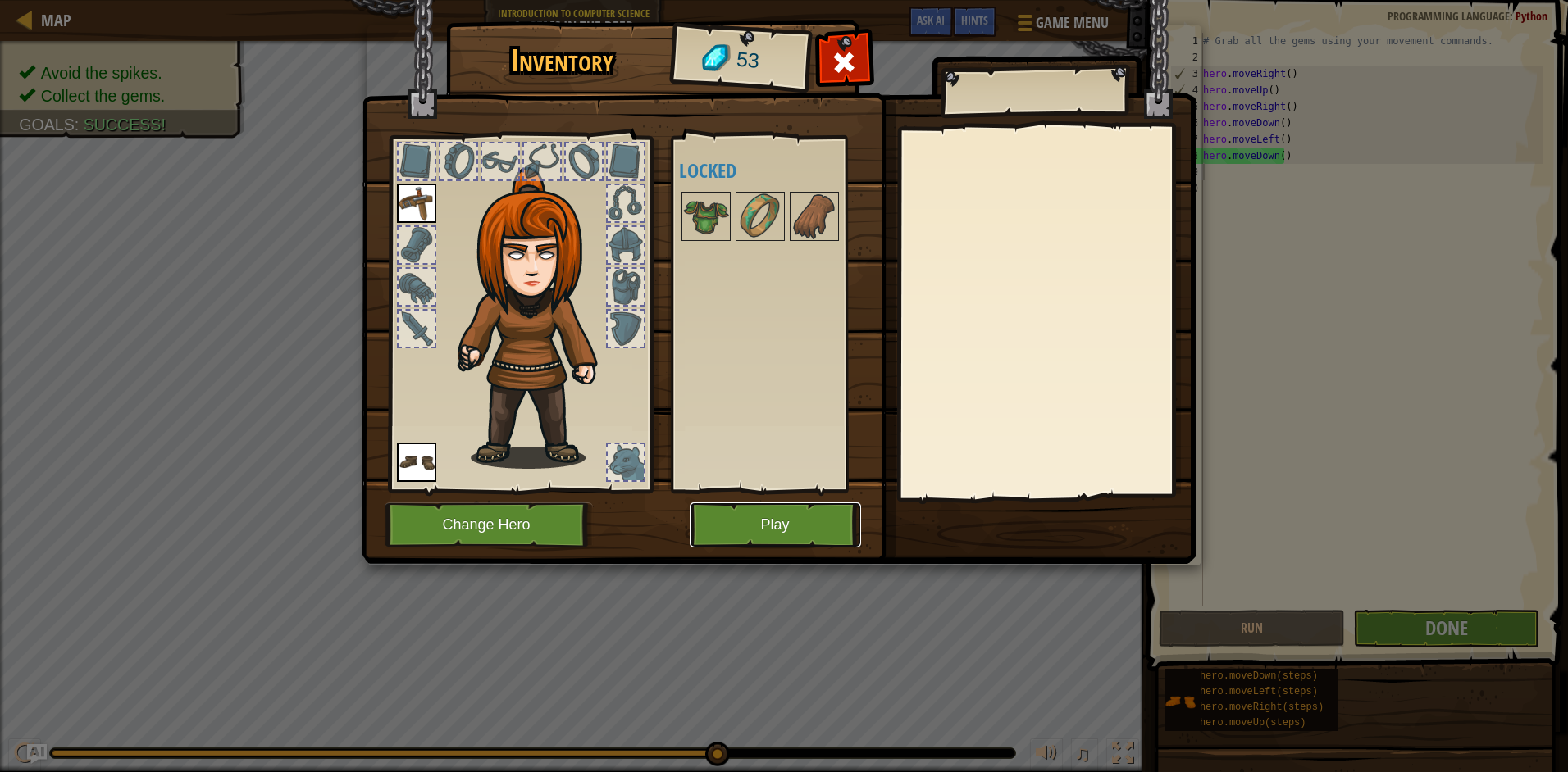
click at [749, 519] on button "Play" at bounding box center [775, 525] width 172 height 45
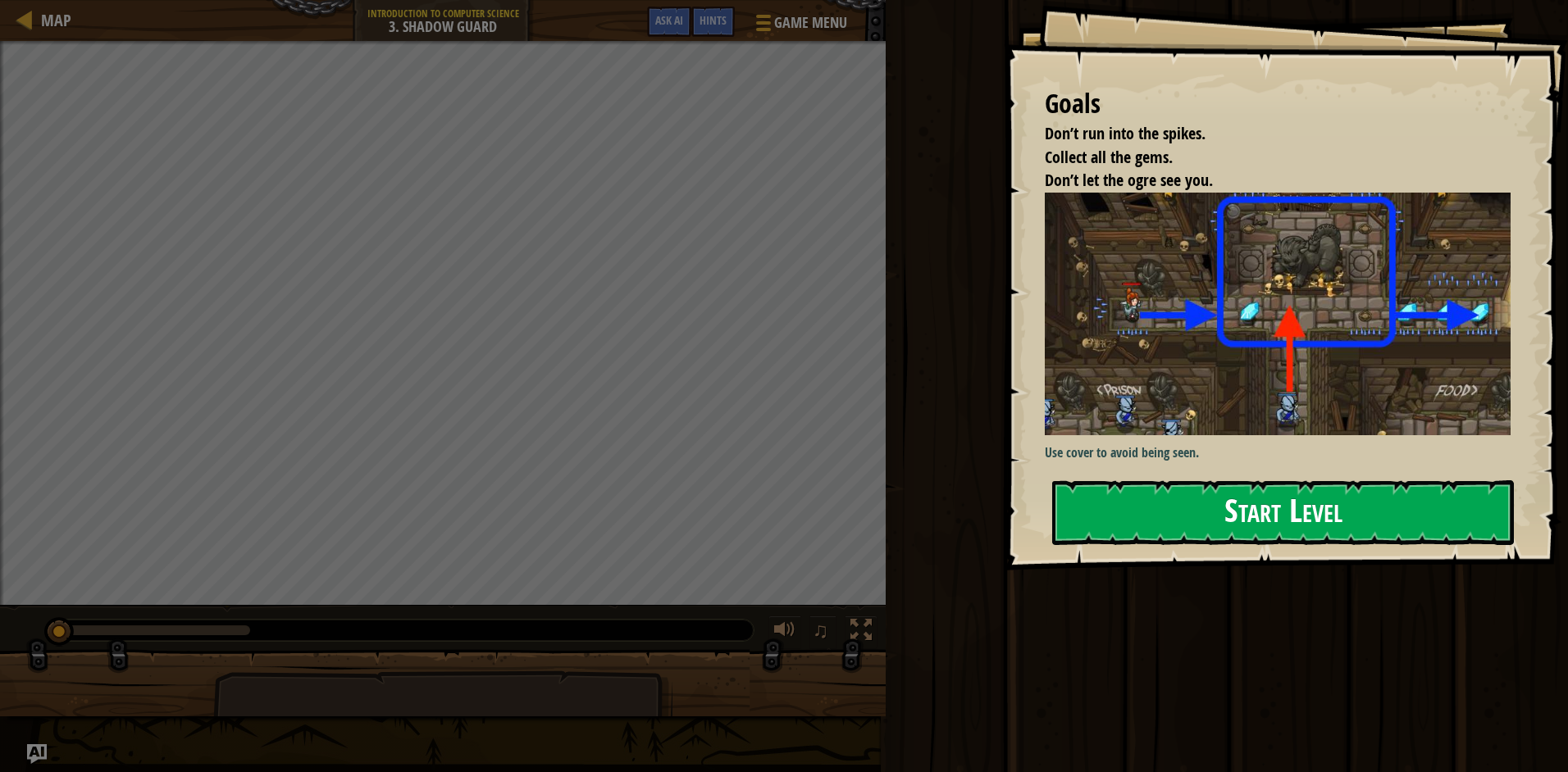
drag, startPoint x: 1211, startPoint y: 456, endPoint x: 1215, endPoint y: 482, distance: 26.3
click at [1214, 461] on div "Use cover to avoid being seen." at bounding box center [1283, 329] width 478 height 271
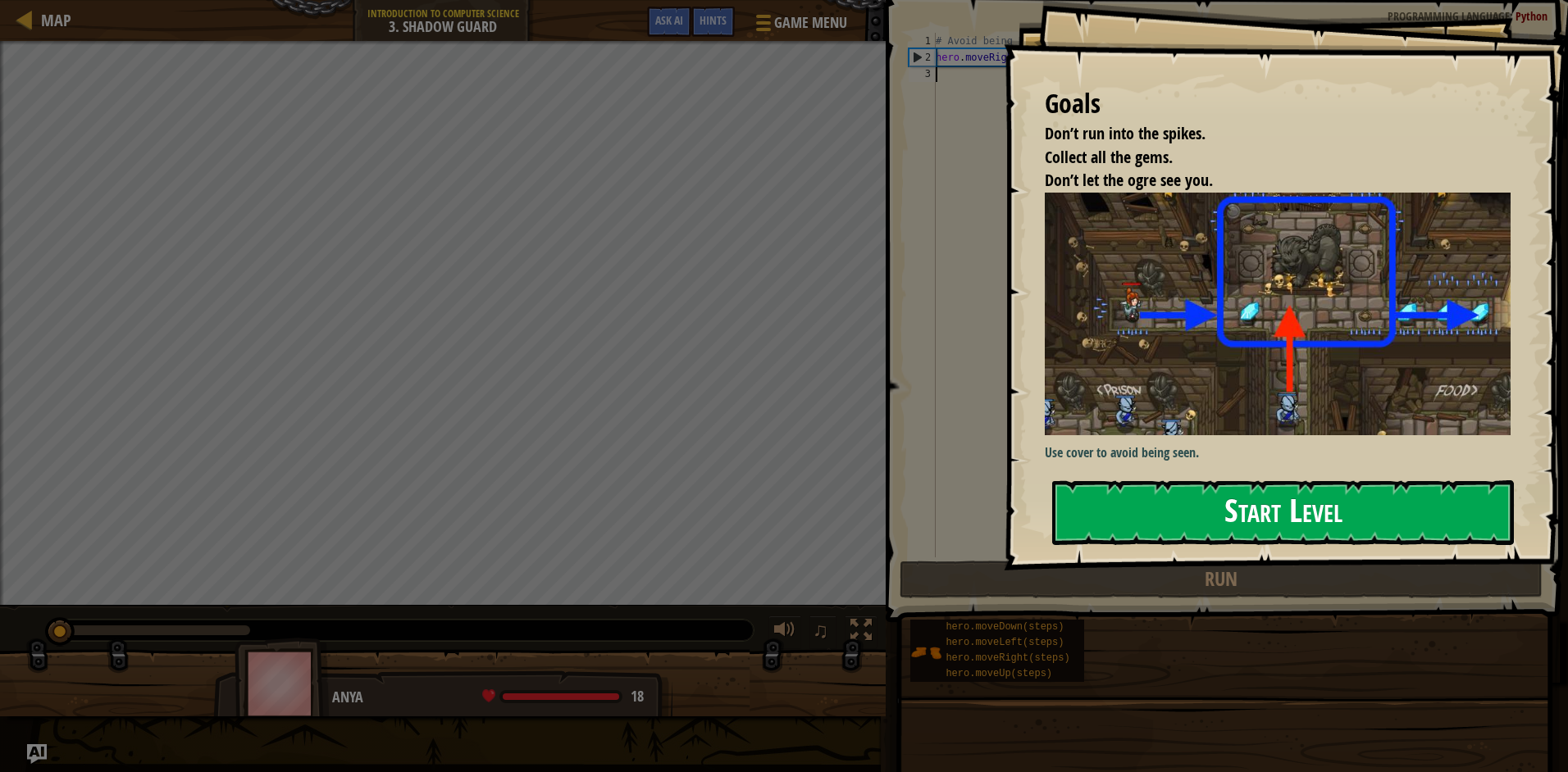
click at [1215, 494] on button "Start Level" at bounding box center [1283, 512] width 462 height 64
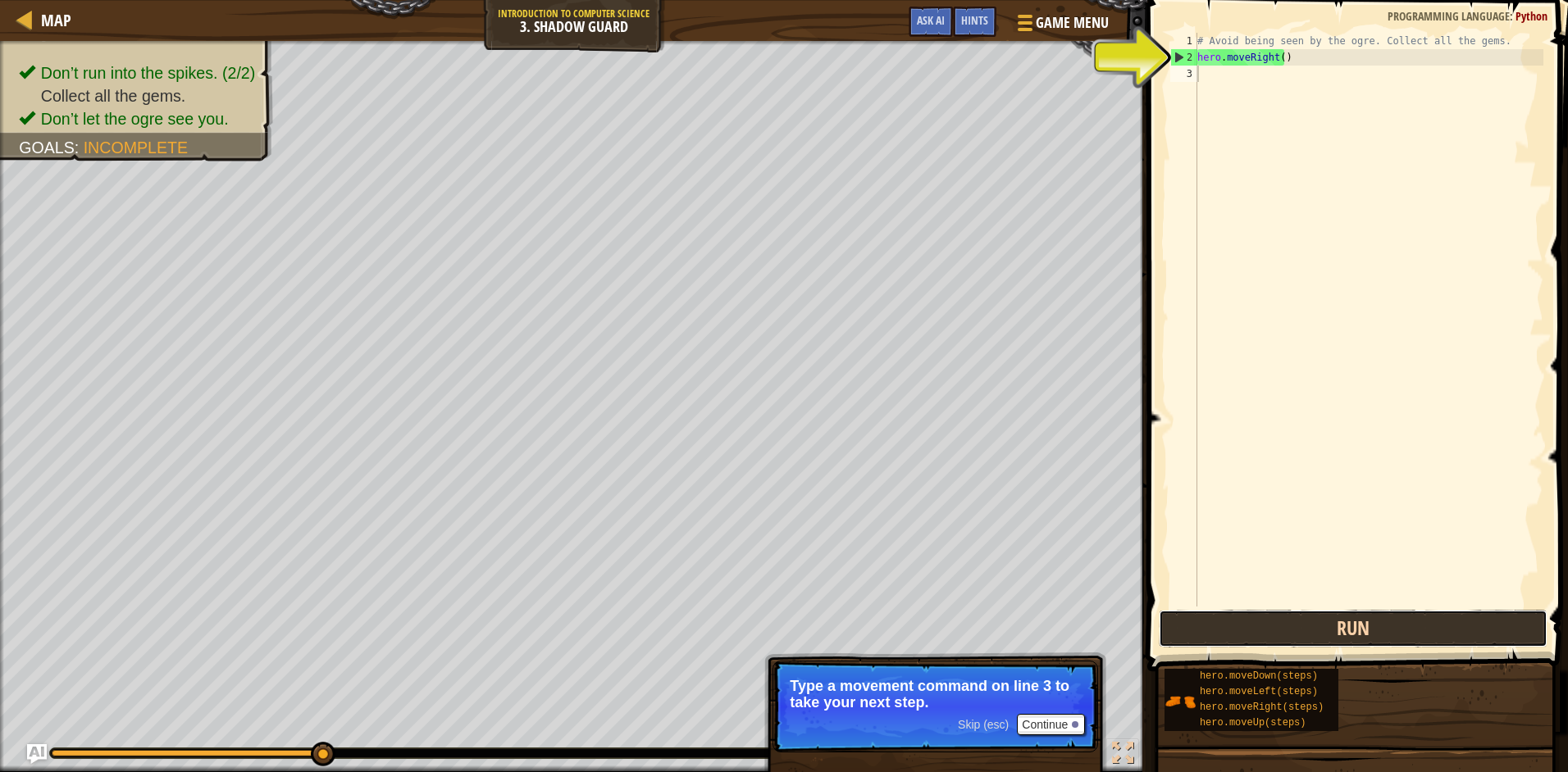
click at [1216, 626] on button "Run" at bounding box center [1353, 629] width 389 height 38
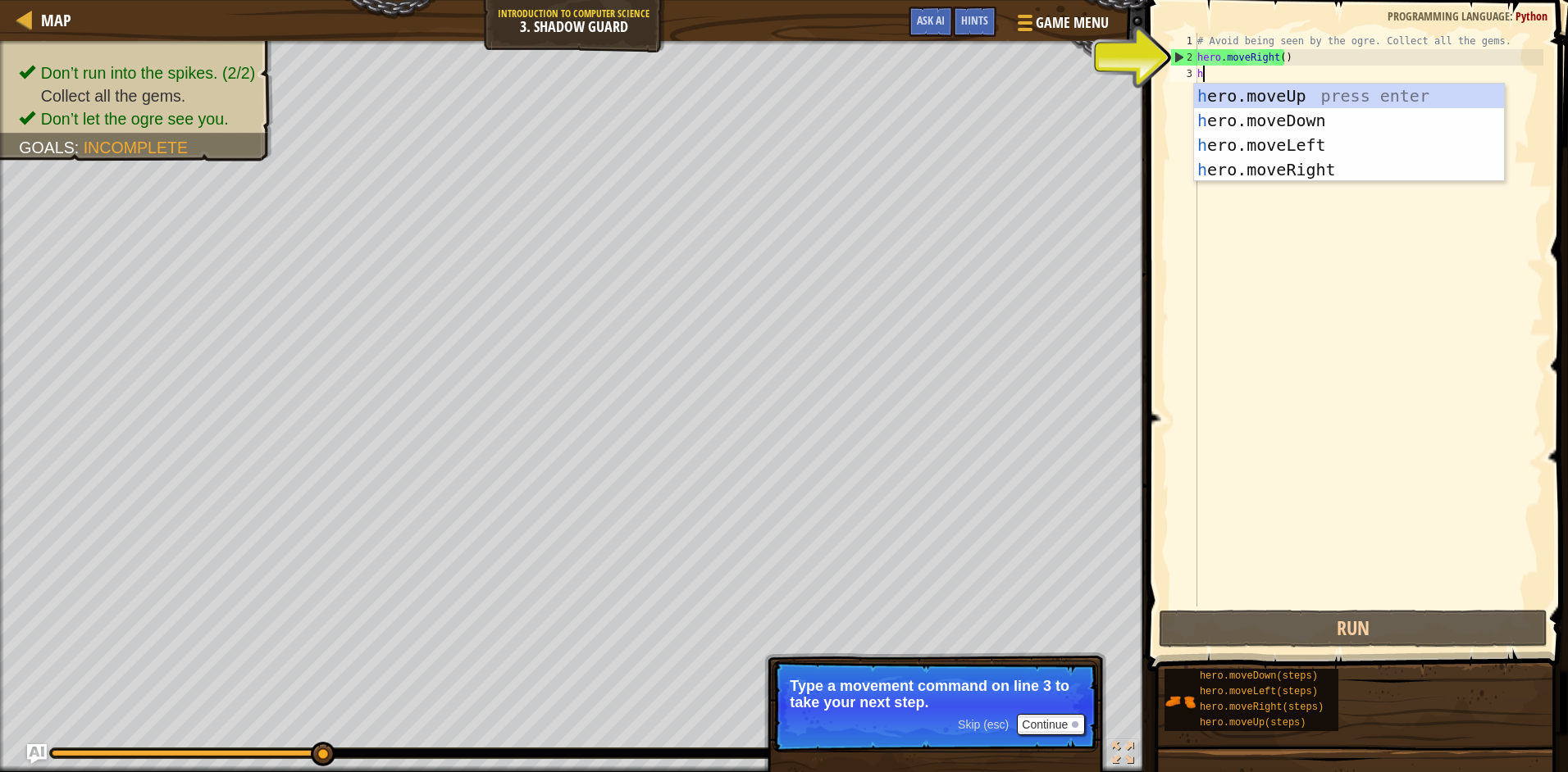
type textarea "h"
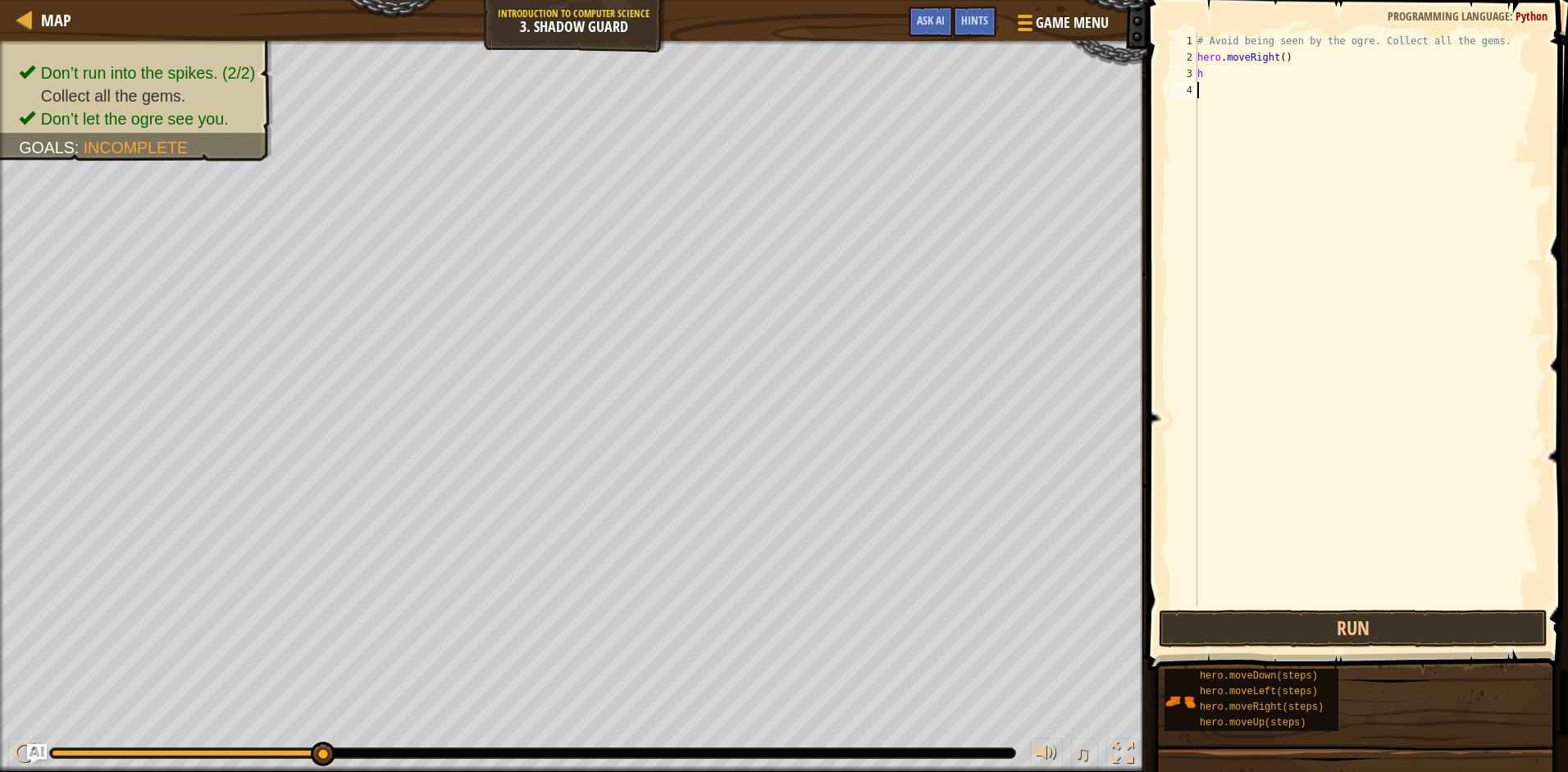
click at [1307, 468] on div "# Avoid being seen by the ogre. Collect all the gems. hero . moveRight ( ) h" at bounding box center [1368, 335] width 349 height 606
click at [1245, 633] on button "Run" at bounding box center [1353, 629] width 389 height 38
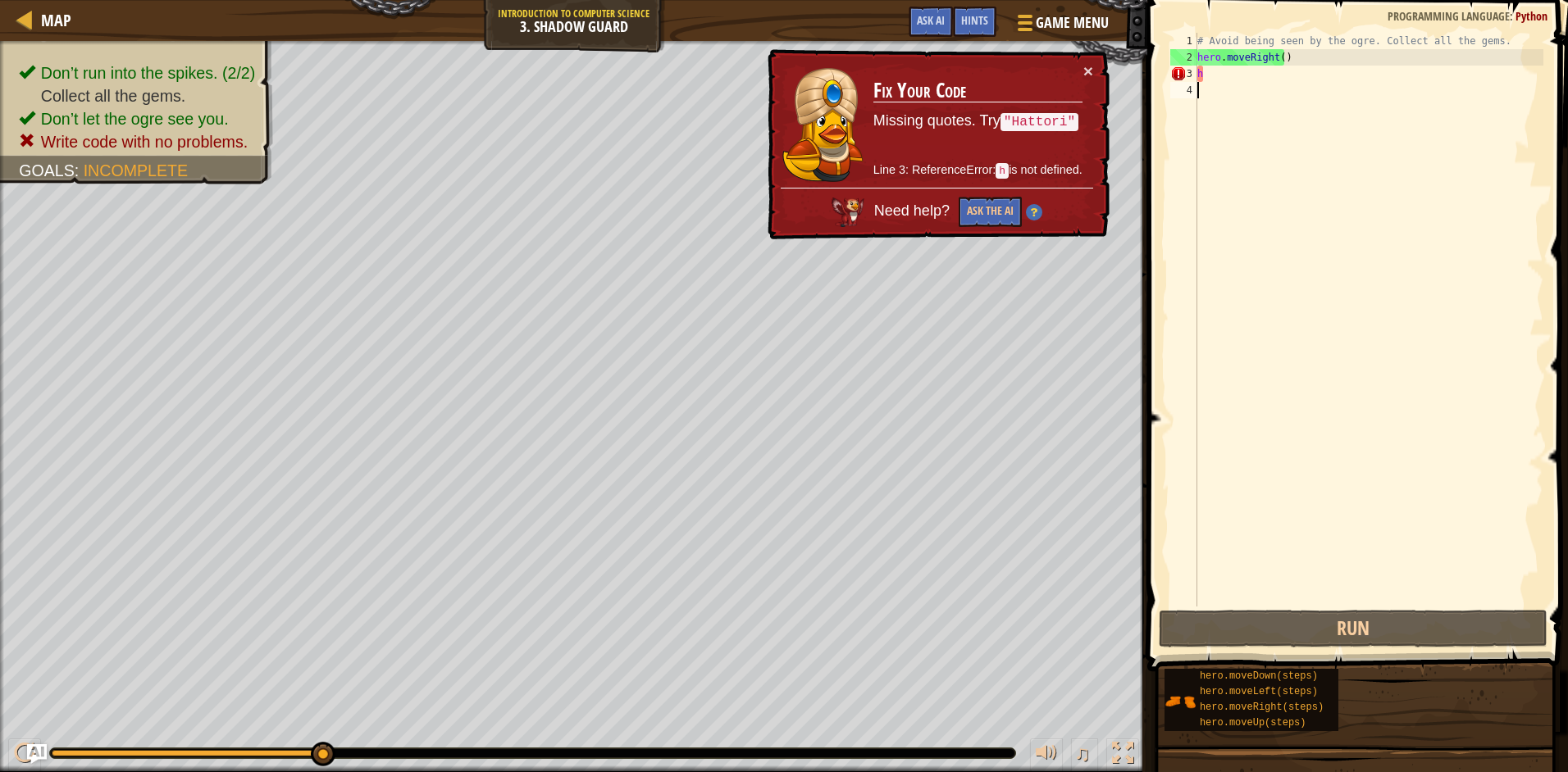
click at [1080, 68] on td "Fix Your Code Missing quotes. Try "Hattori" Line 3: ReferenceError: h is not de…" at bounding box center [978, 125] width 211 height 125
click at [1093, 73] on div "× Fix Your Code Missing quotes. Try "Hattori" Line 3: ReferenceError: h is not …" at bounding box center [936, 144] width 345 height 191
click at [1087, 63] on button "×" at bounding box center [1087, 71] width 9 height 17
click at [1264, 71] on div "# Avoid being seen by the ogre. Collect all the gems. hero . moveRight ( ) h" at bounding box center [1368, 335] width 349 height 606
type textarea "h"
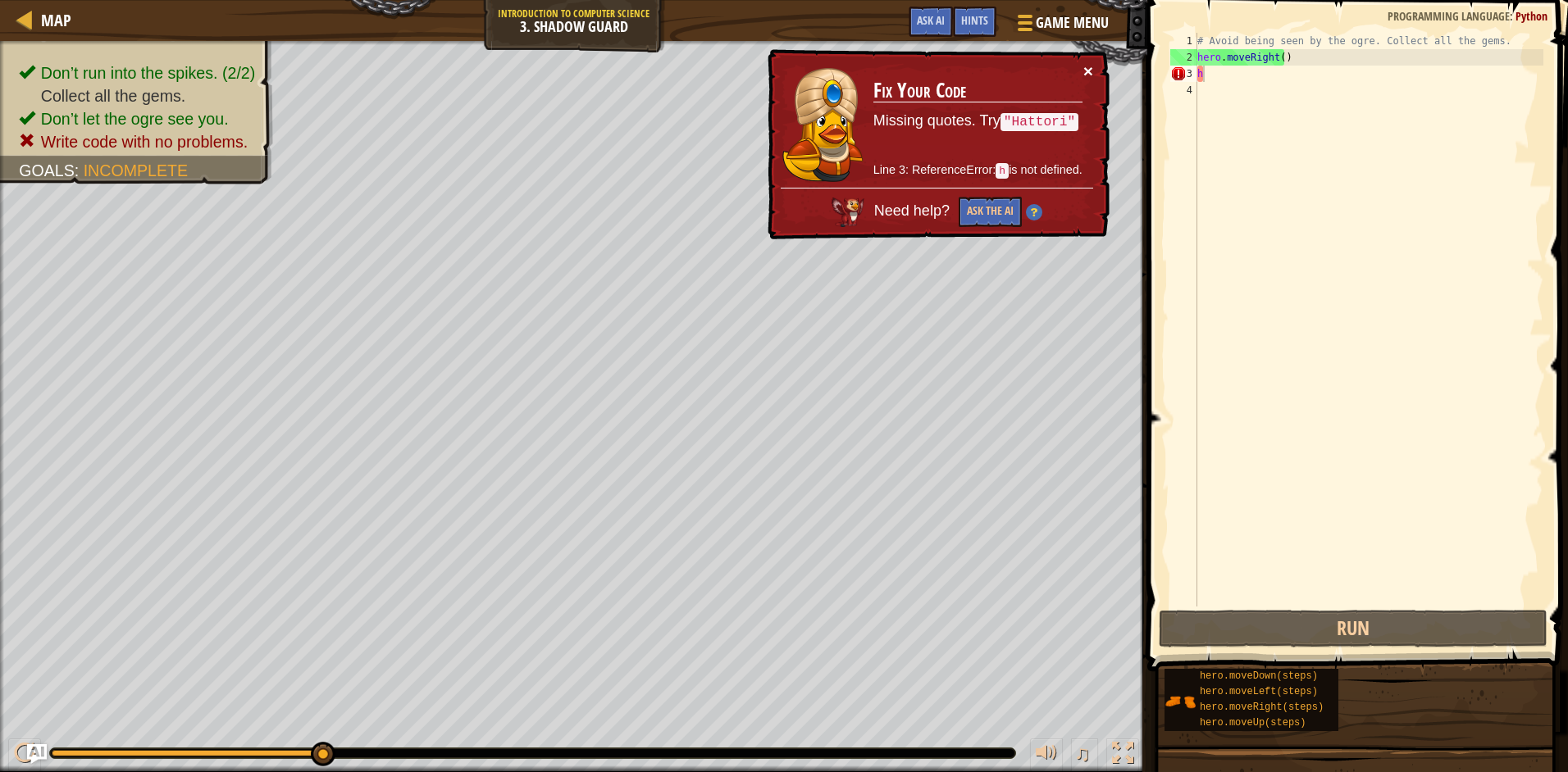
click at [1090, 67] on button "×" at bounding box center [1087, 72] width 9 height 17
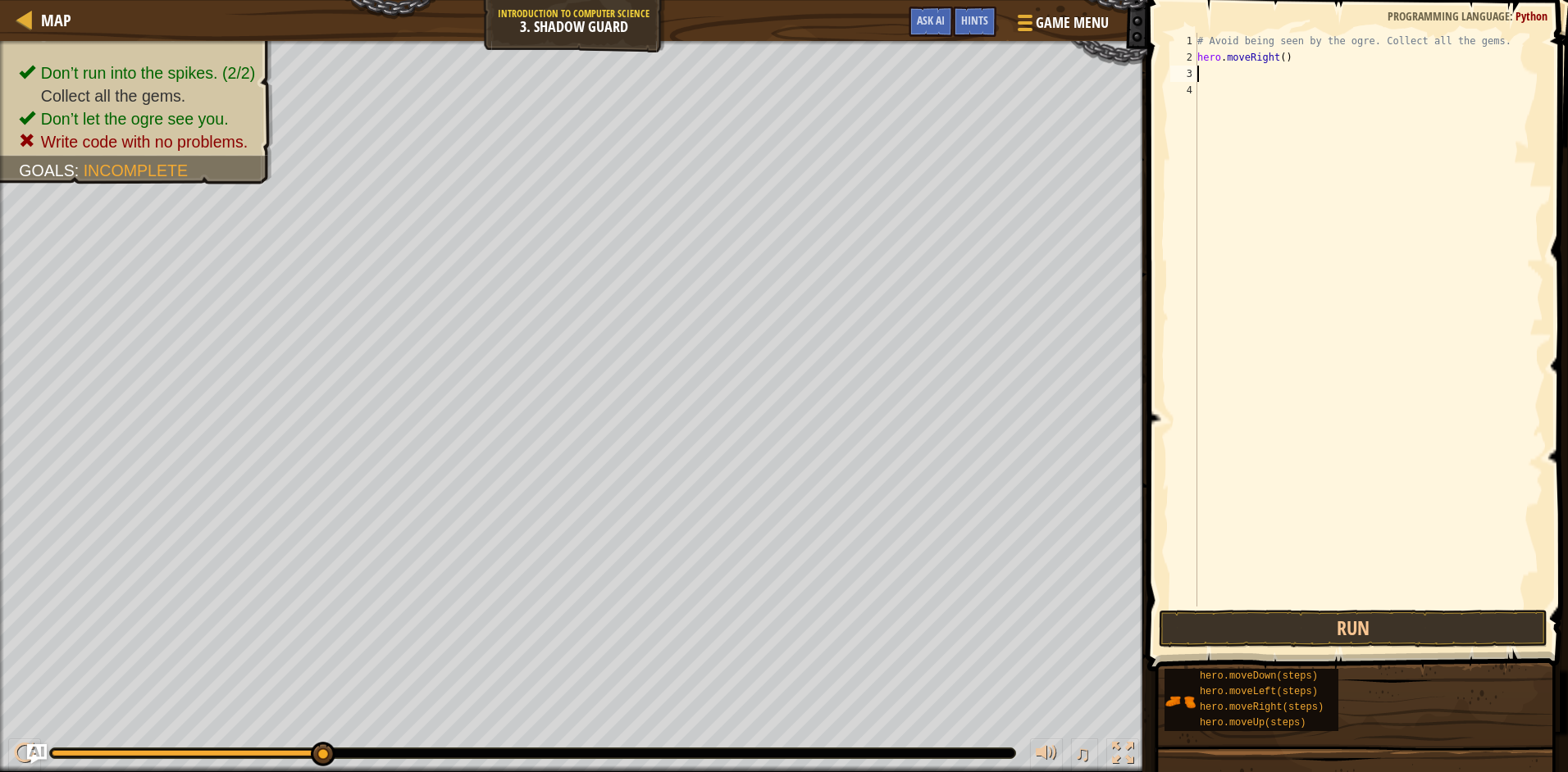
type textarea "h"
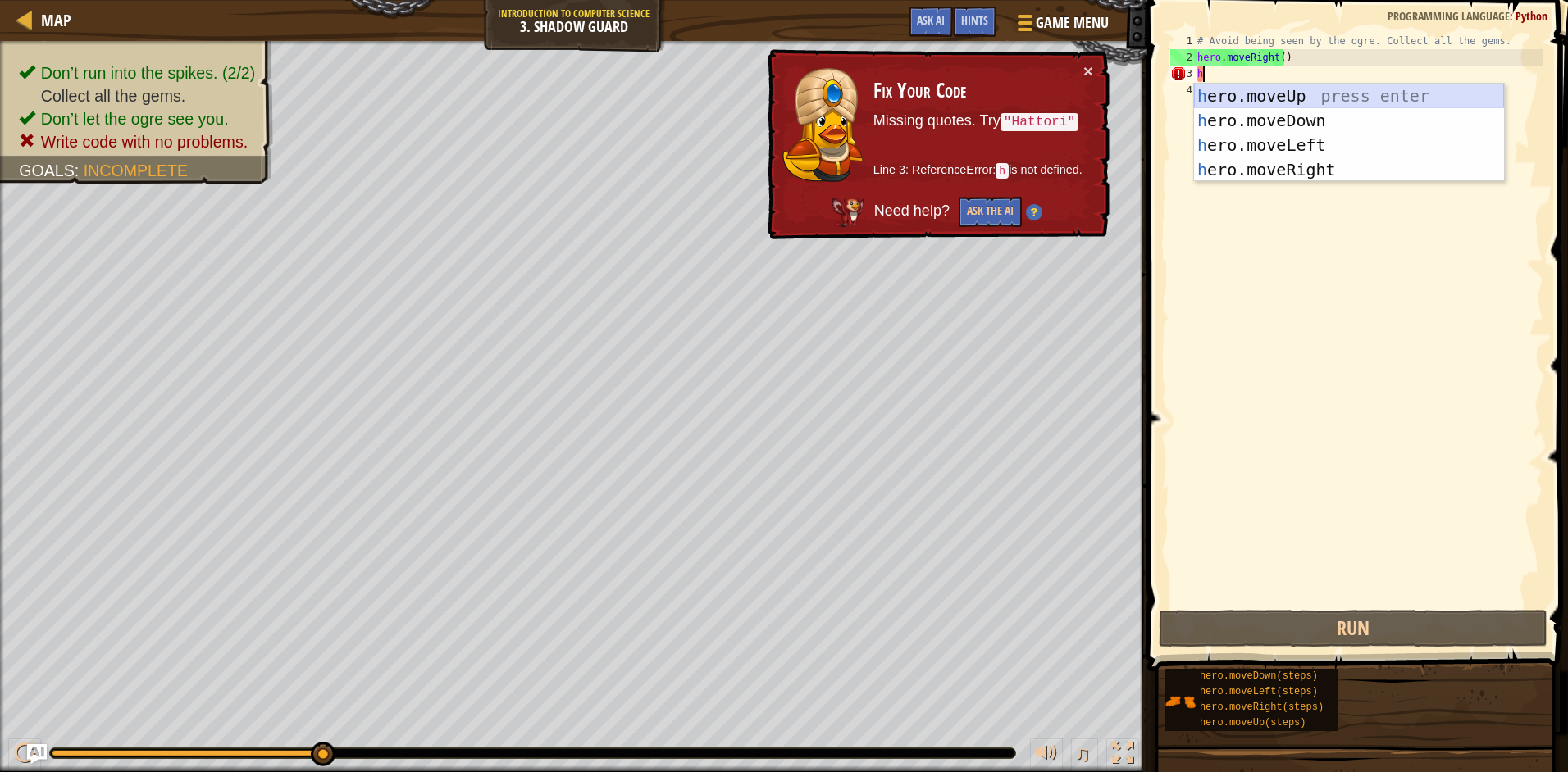
click at [1246, 93] on div "h ero.moveUp press enter h ero.moveDown press enter h ero.moveLeft press enter …" at bounding box center [1348, 157] width 310 height 148
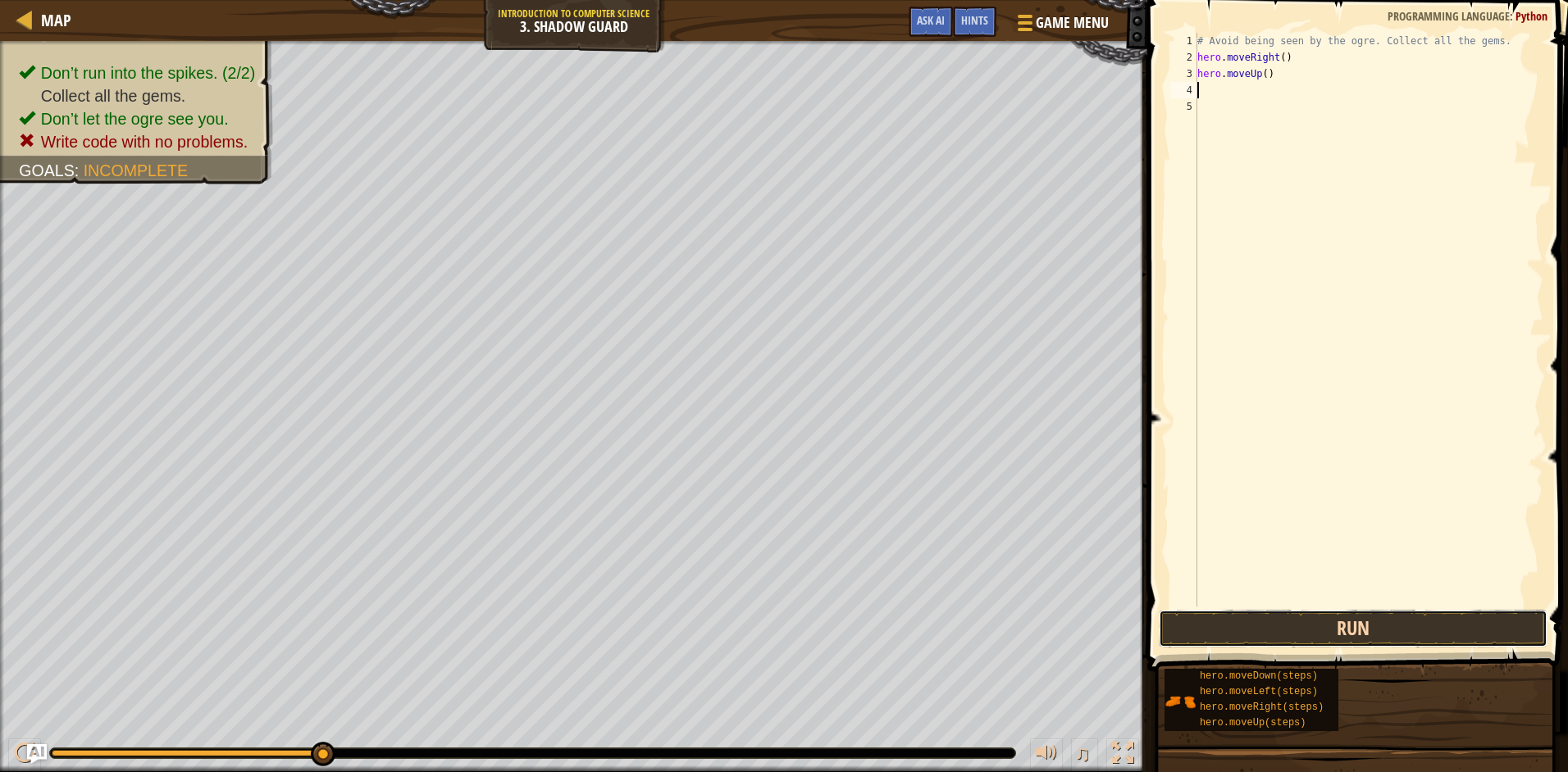
click at [1229, 626] on button "Run" at bounding box center [1353, 629] width 389 height 38
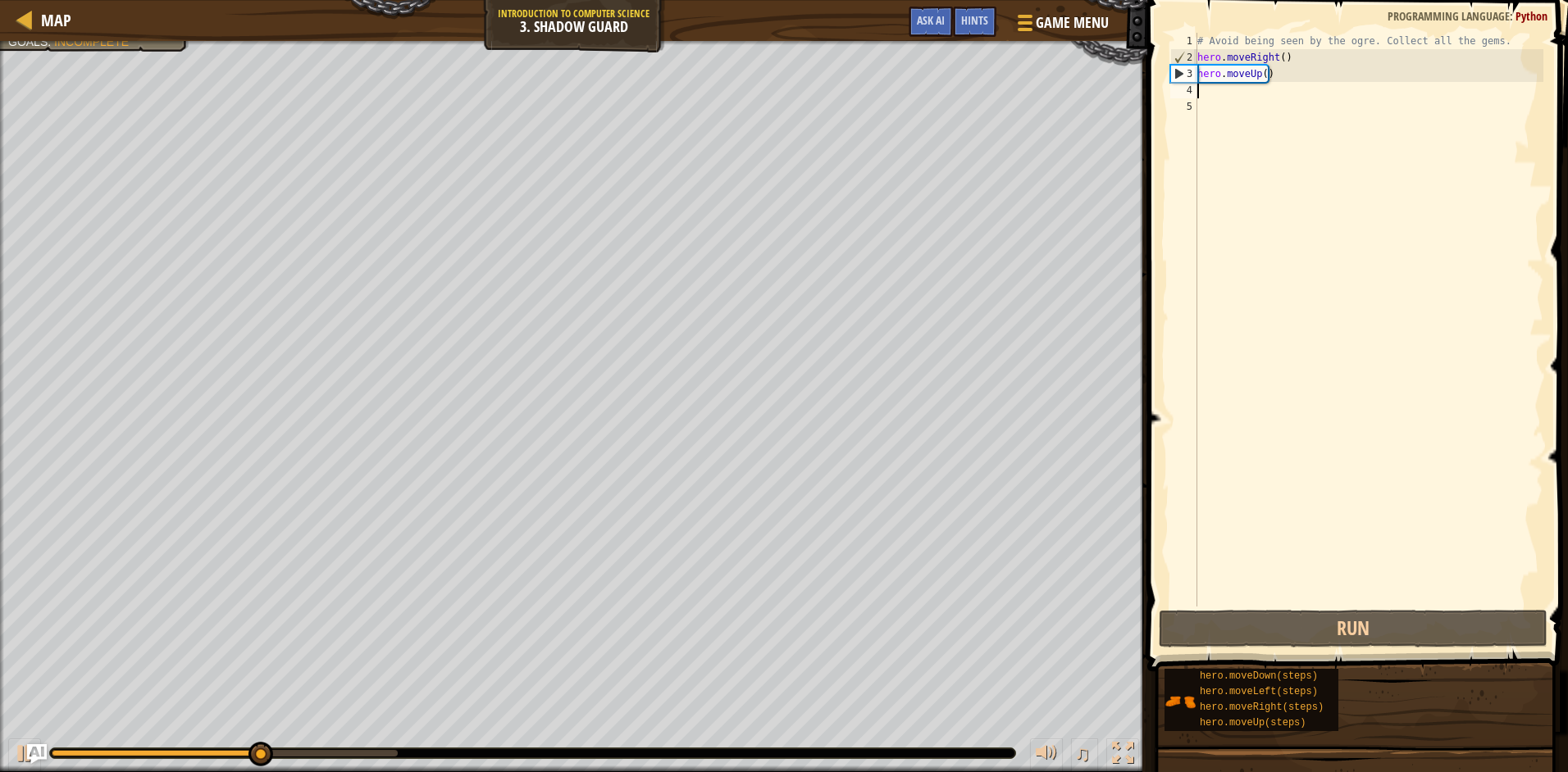
type textarea "h"
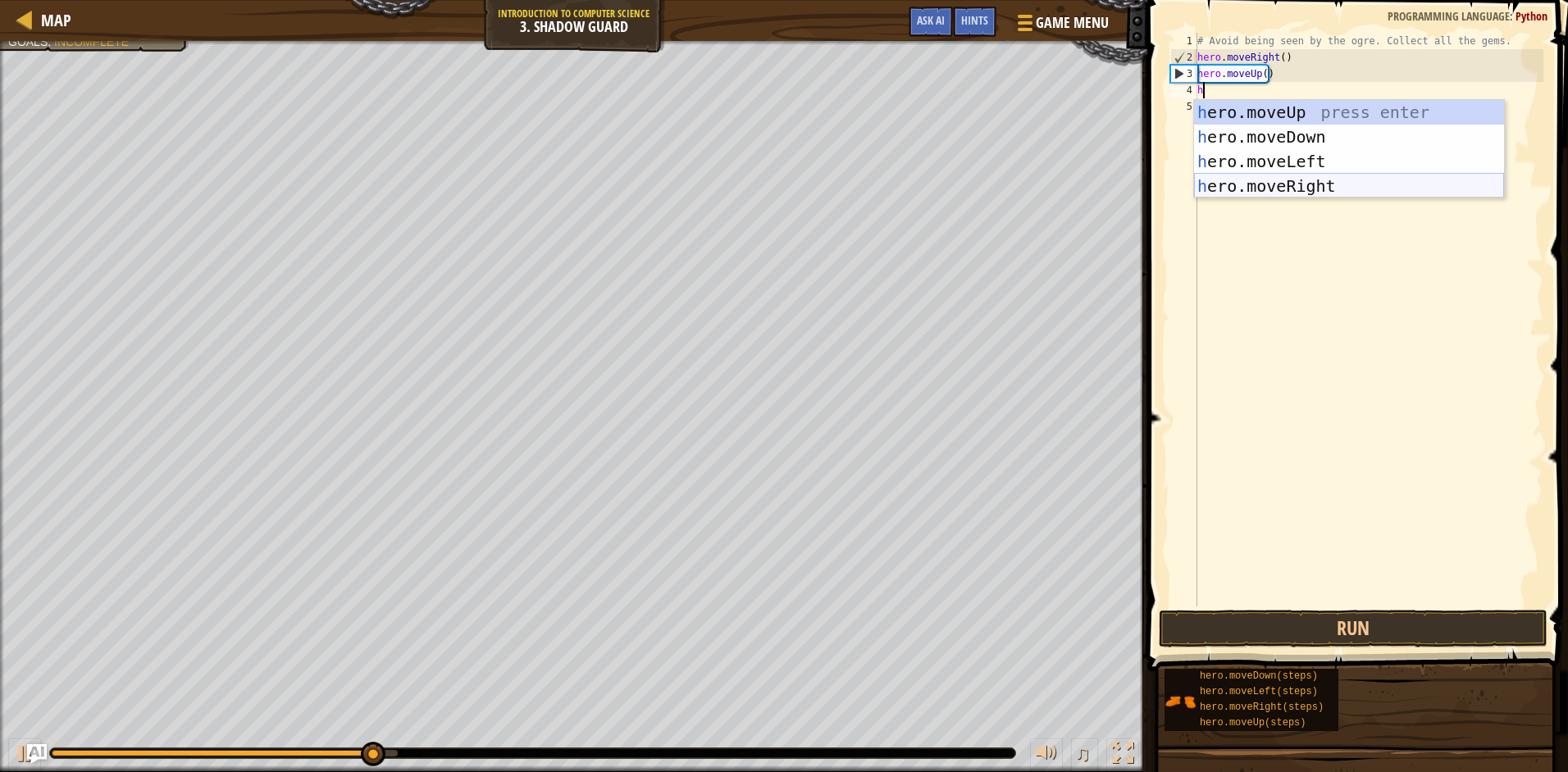
click at [1285, 179] on div "h ero.moveUp press enter h ero.moveDown press enter h ero.moveLeft press enter …" at bounding box center [1348, 174] width 310 height 148
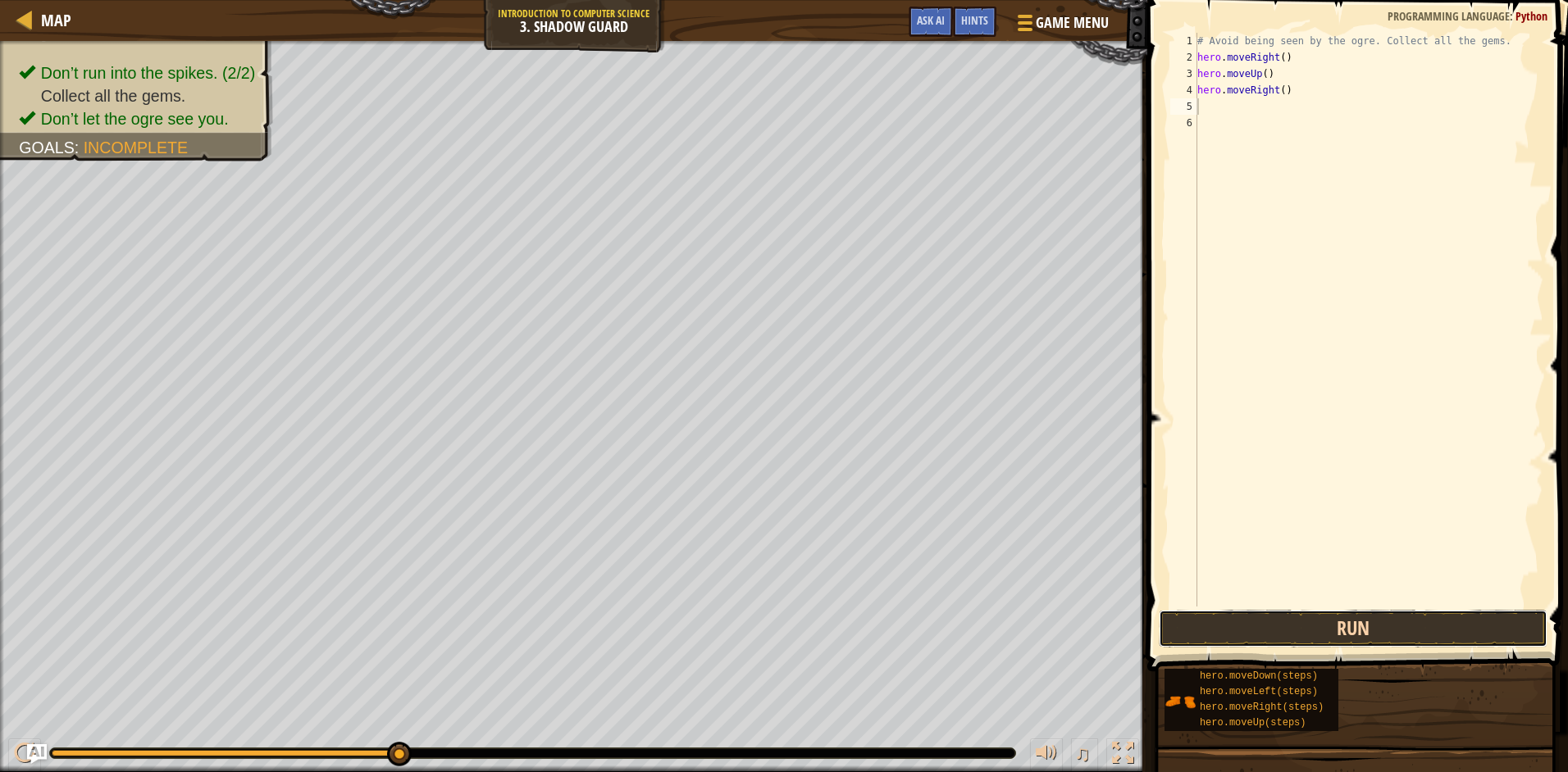
click at [1373, 624] on button "Run" at bounding box center [1353, 629] width 389 height 38
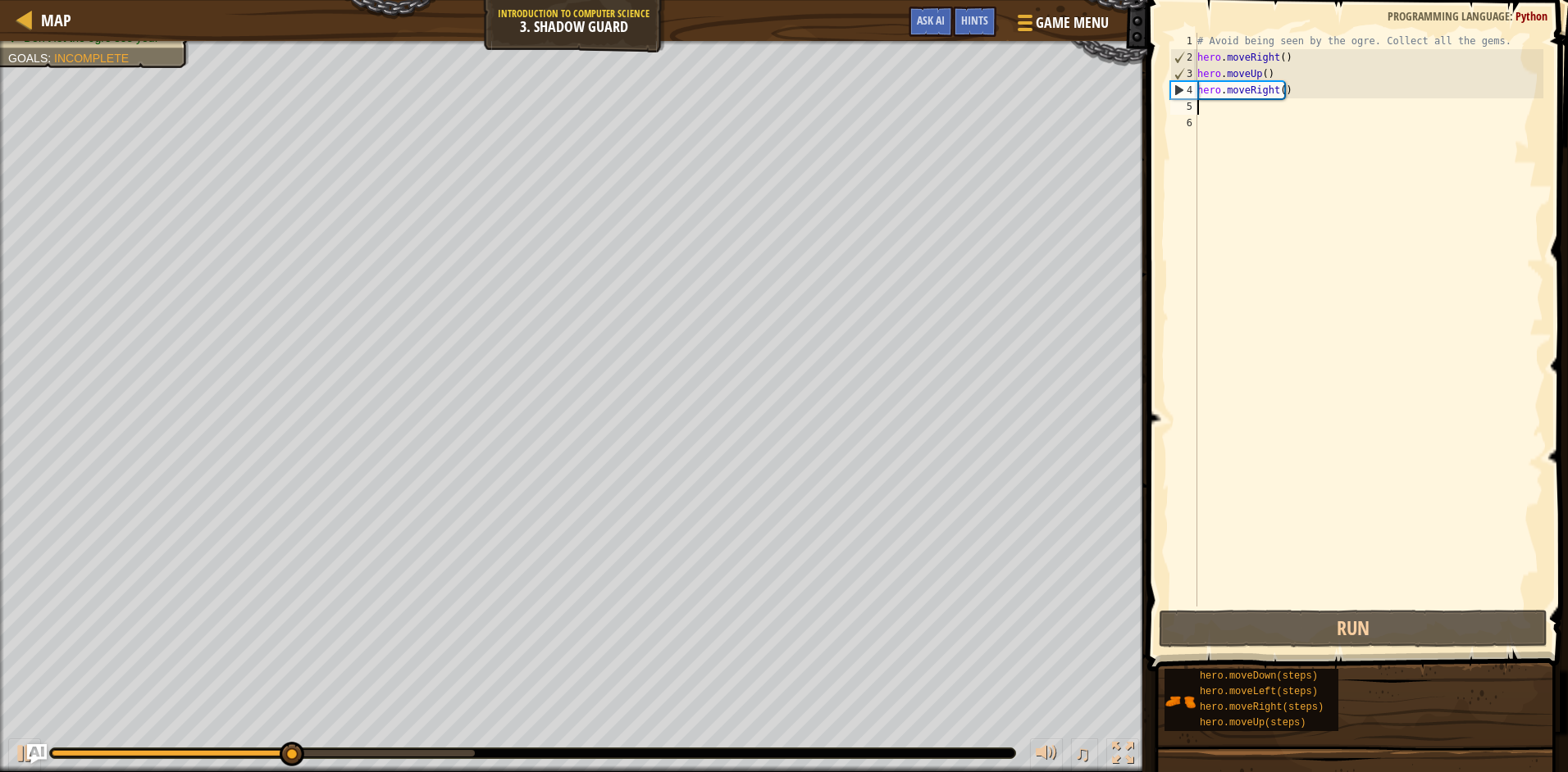
type textarea "h"
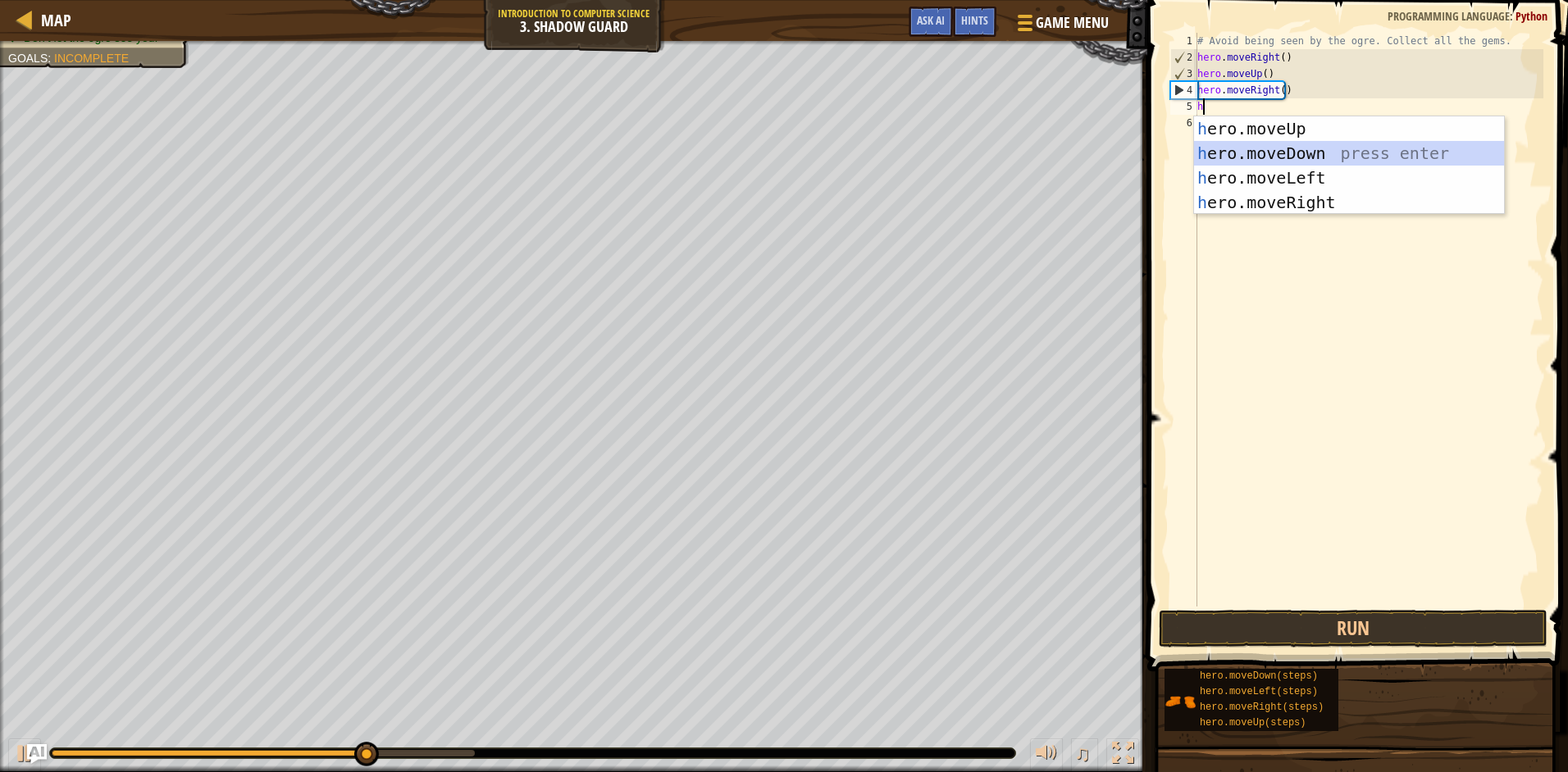
click at [1238, 152] on div "h ero.moveUp press enter h ero.moveDown press enter h ero.moveLeft press enter …" at bounding box center [1348, 190] width 310 height 148
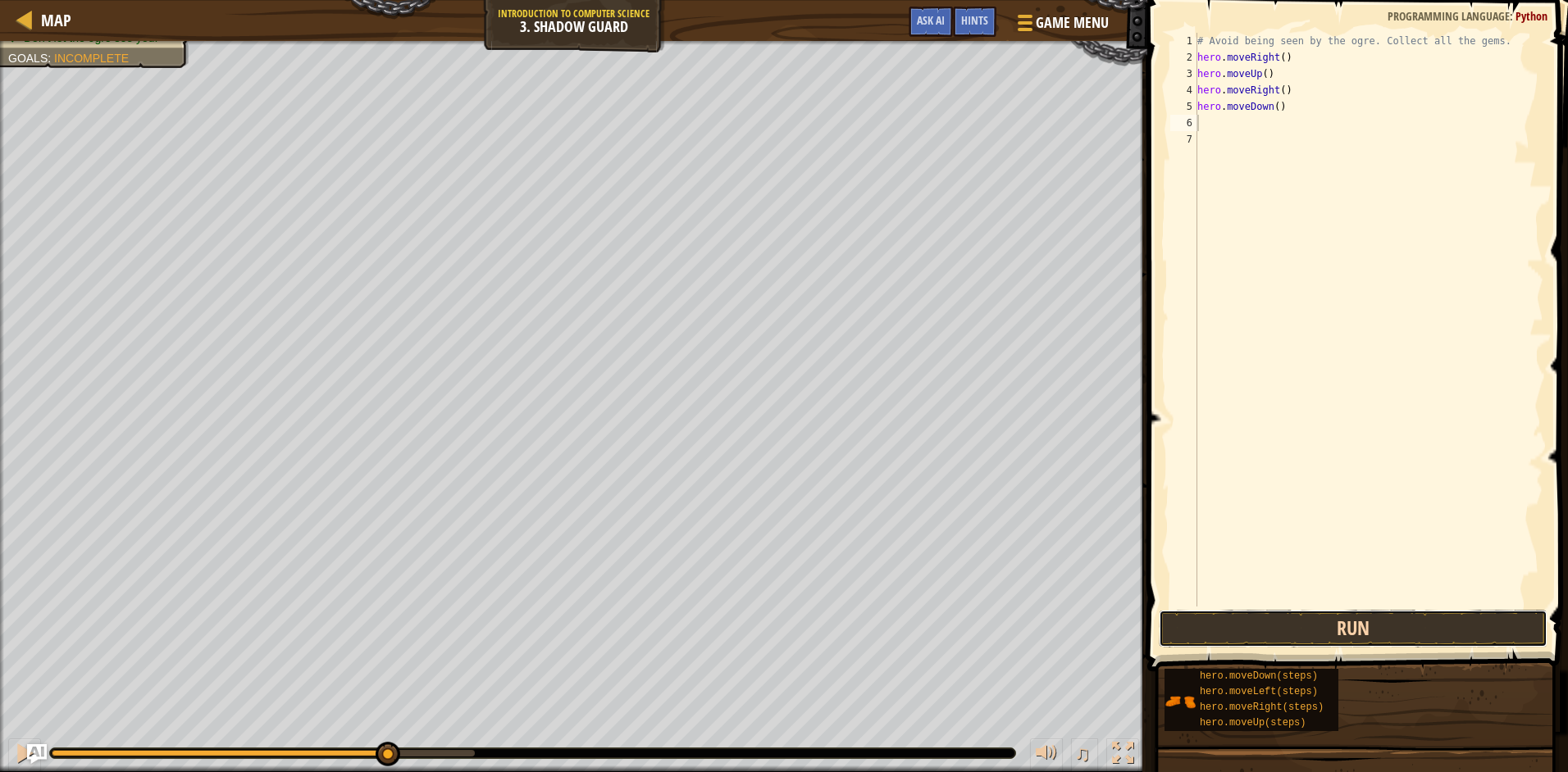
click at [1305, 626] on button "Run" at bounding box center [1353, 629] width 389 height 38
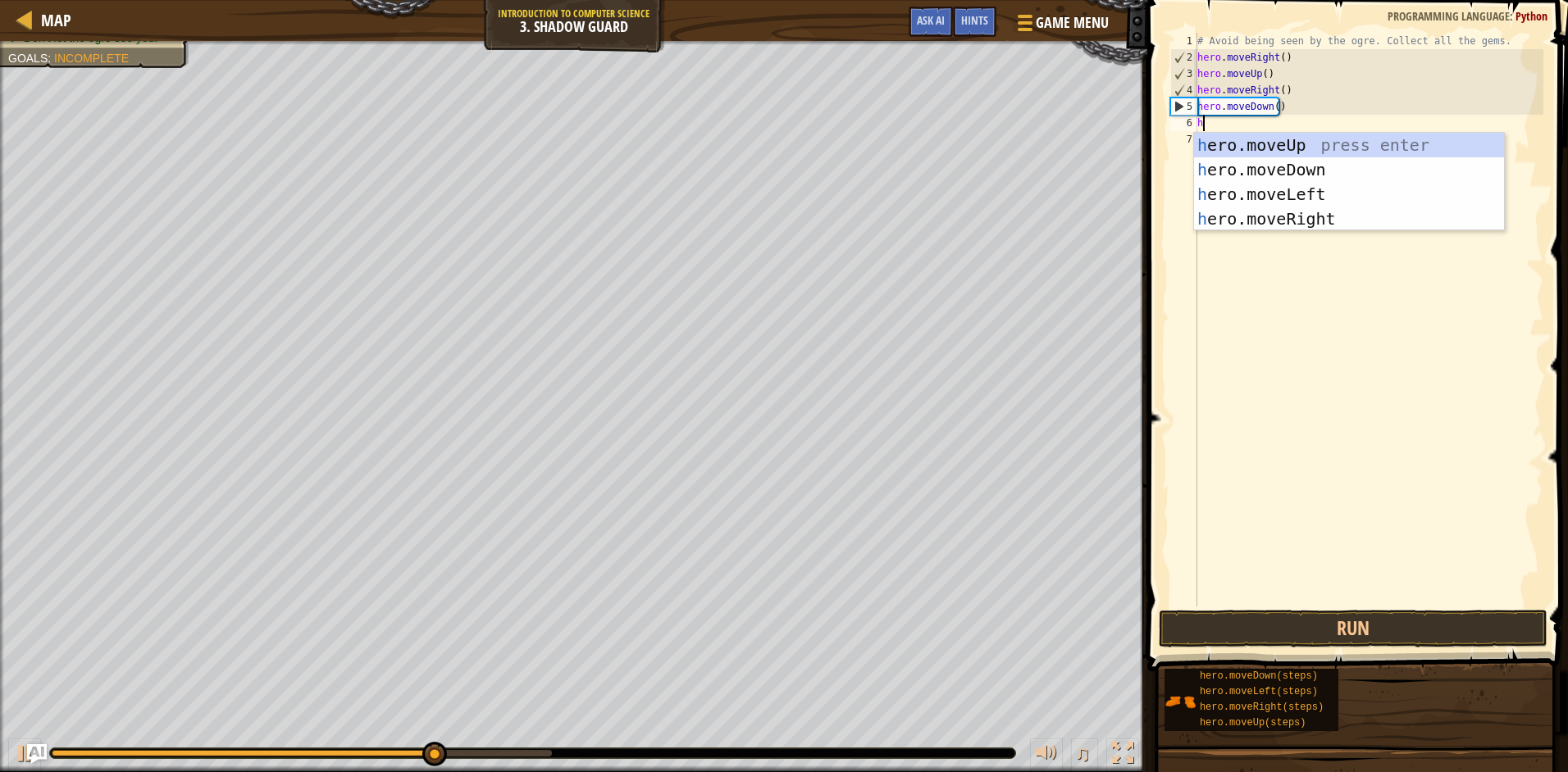
type textarea "h"
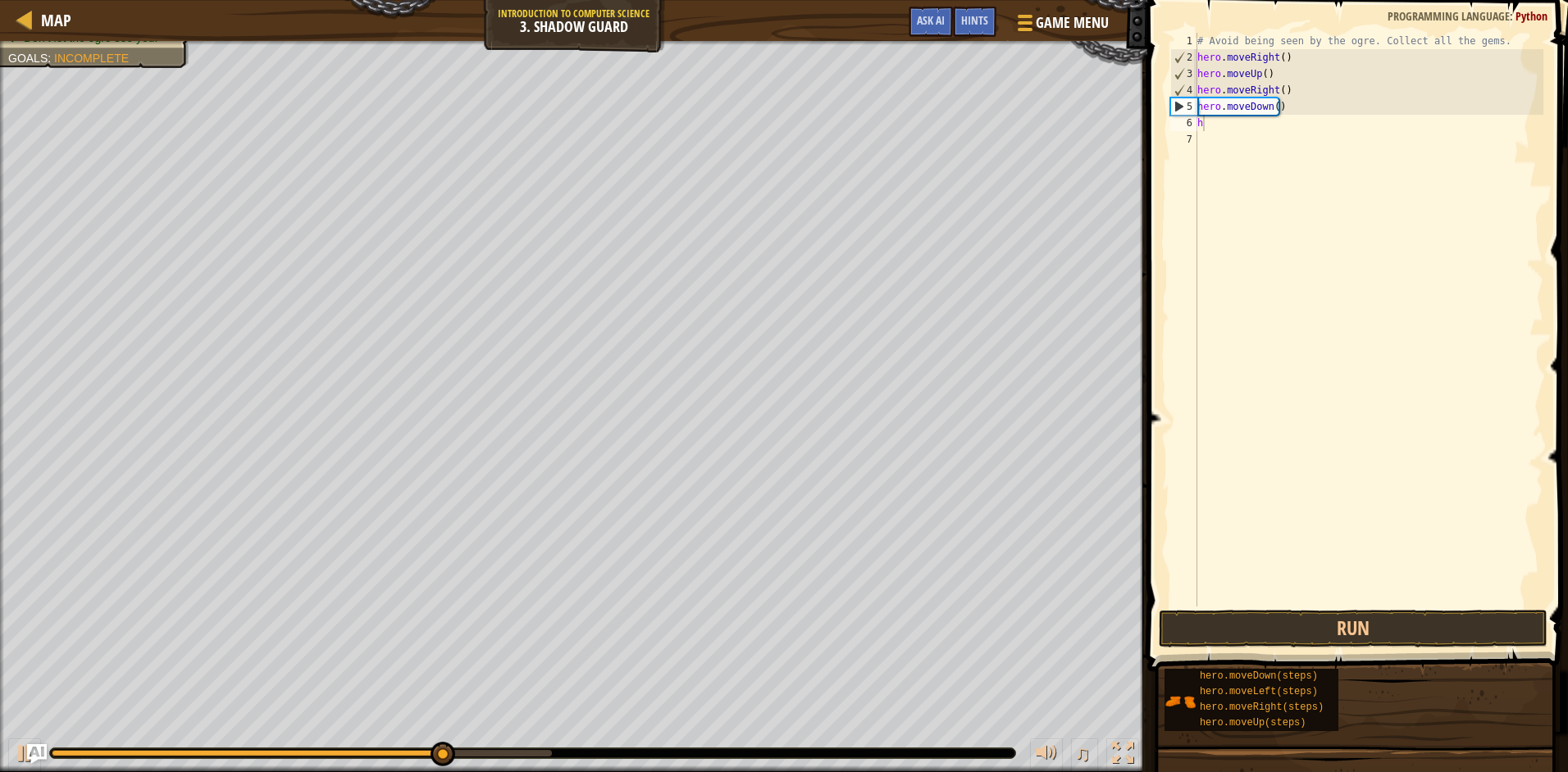
click at [1332, 0] on body "Map Introduction to Computer Science 3. Shadow Guard Game Menu Done Hints Ask A…" at bounding box center [784, 0] width 1568 height 0
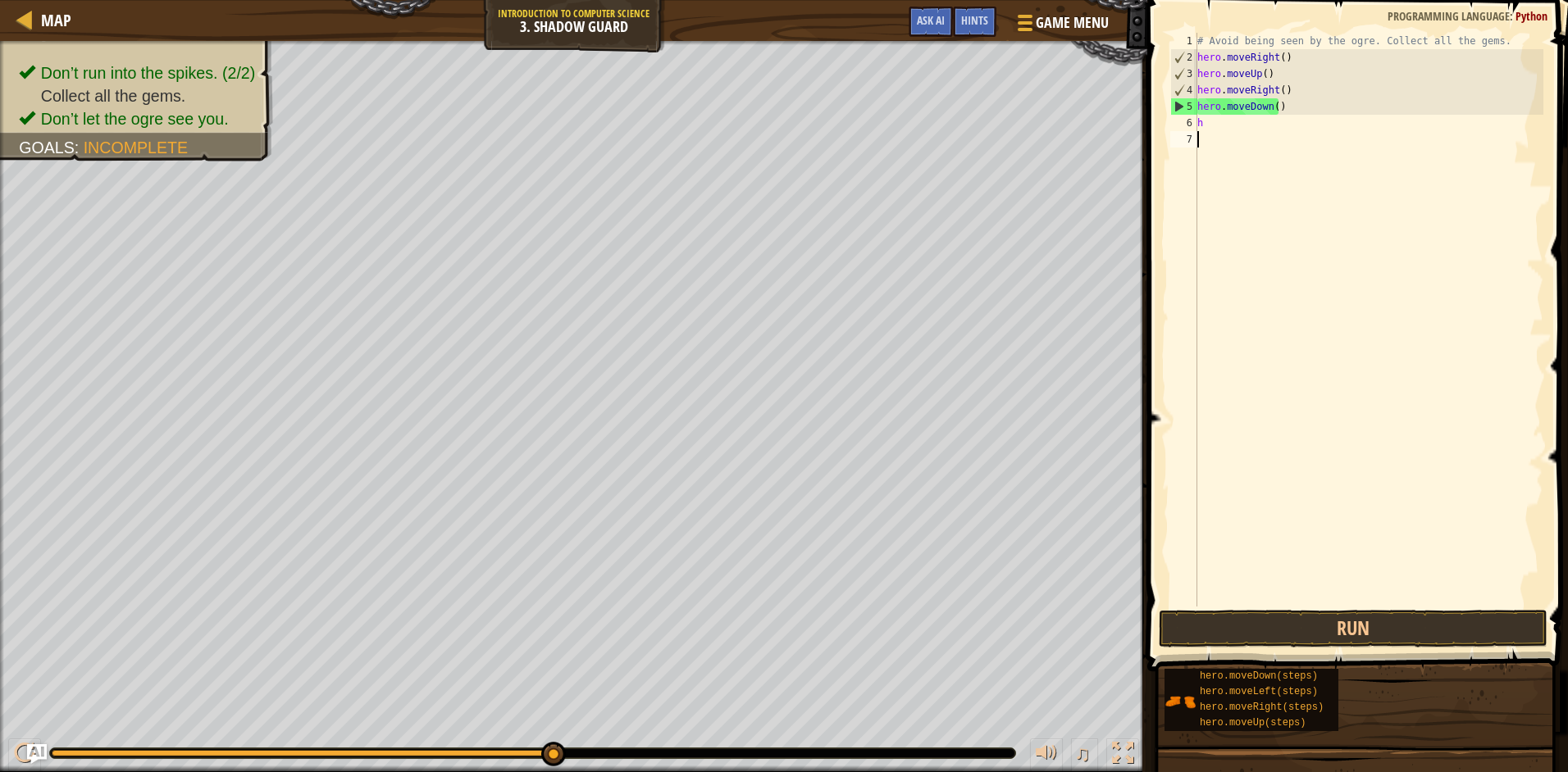
click at [1222, 135] on div "# Avoid being seen by the ogre. Collect all the gems. hero . moveRight ( ) hero…" at bounding box center [1368, 335] width 349 height 606
click at [1215, 119] on div "# Avoid being seen by the ogre. Collect all the gems. hero . moveRight ( ) hero…" at bounding box center [1368, 335] width 349 height 606
type textarea "he"
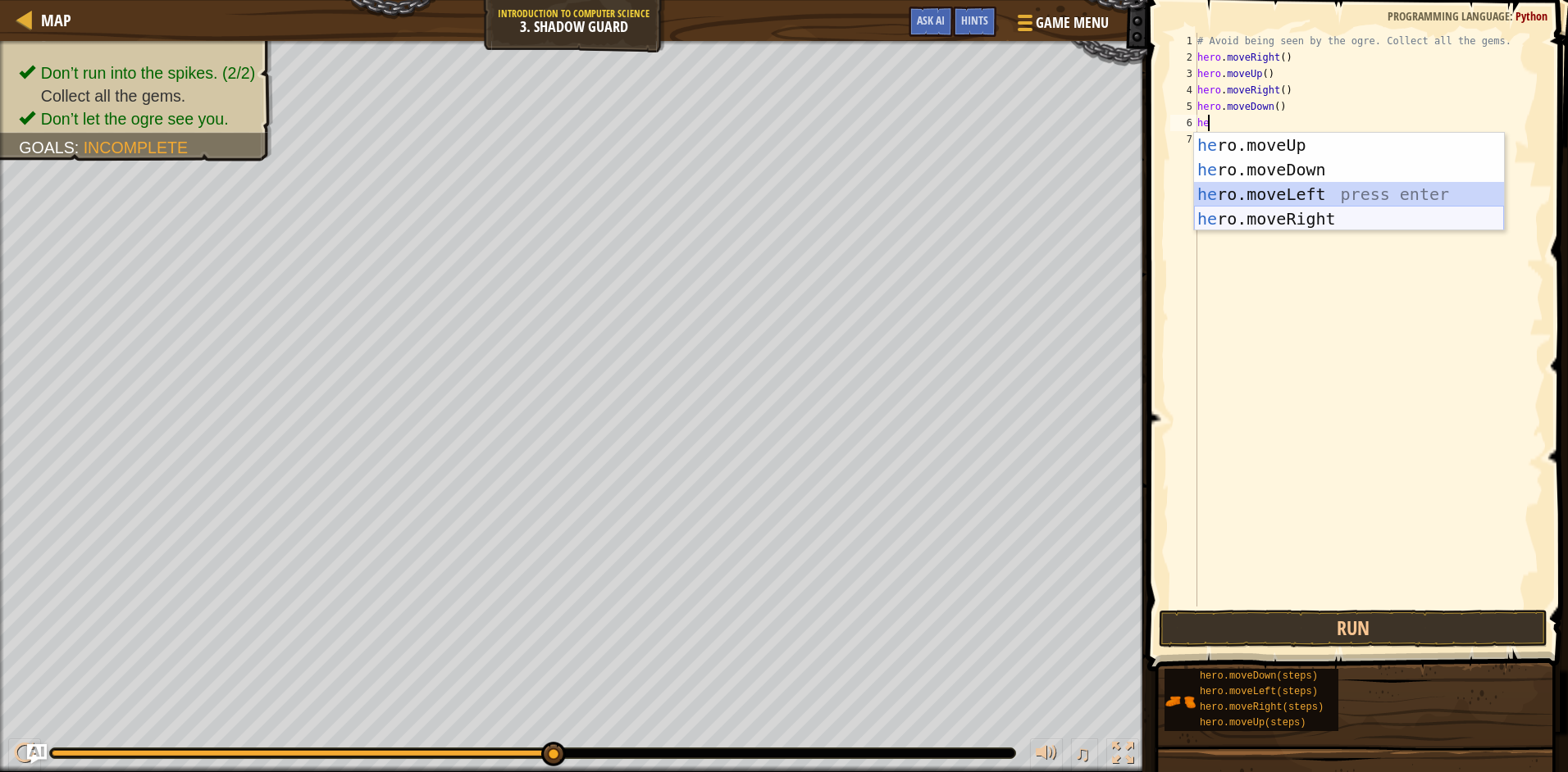
drag, startPoint x: 1237, startPoint y: 201, endPoint x: 1243, endPoint y: 223, distance: 22.8
click at [1243, 223] on div "he ro.moveUp press enter he ro.moveDown press enter he ro.moveLeft press enter …" at bounding box center [1348, 207] width 310 height 148
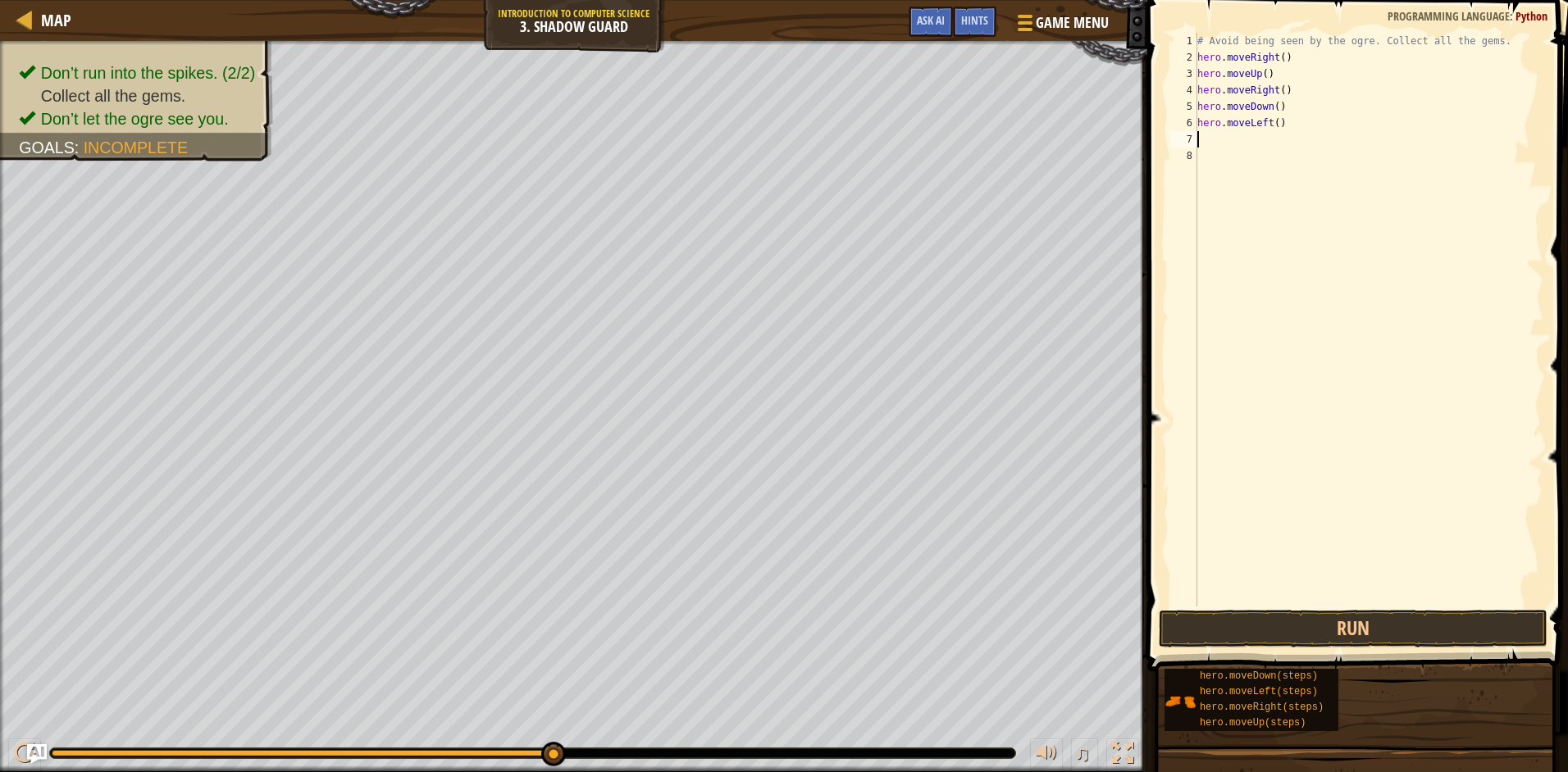
click at [1225, 122] on div "# Avoid being seen by the ogre. Collect all the gems. hero . moveRight ( ) hero…" at bounding box center [1368, 335] width 349 height 606
click at [1280, 122] on div "# Avoid being seen by the ogre. Collect all the gems. hero . moveRight ( ) hero…" at bounding box center [1368, 335] width 349 height 606
type textarea "he"
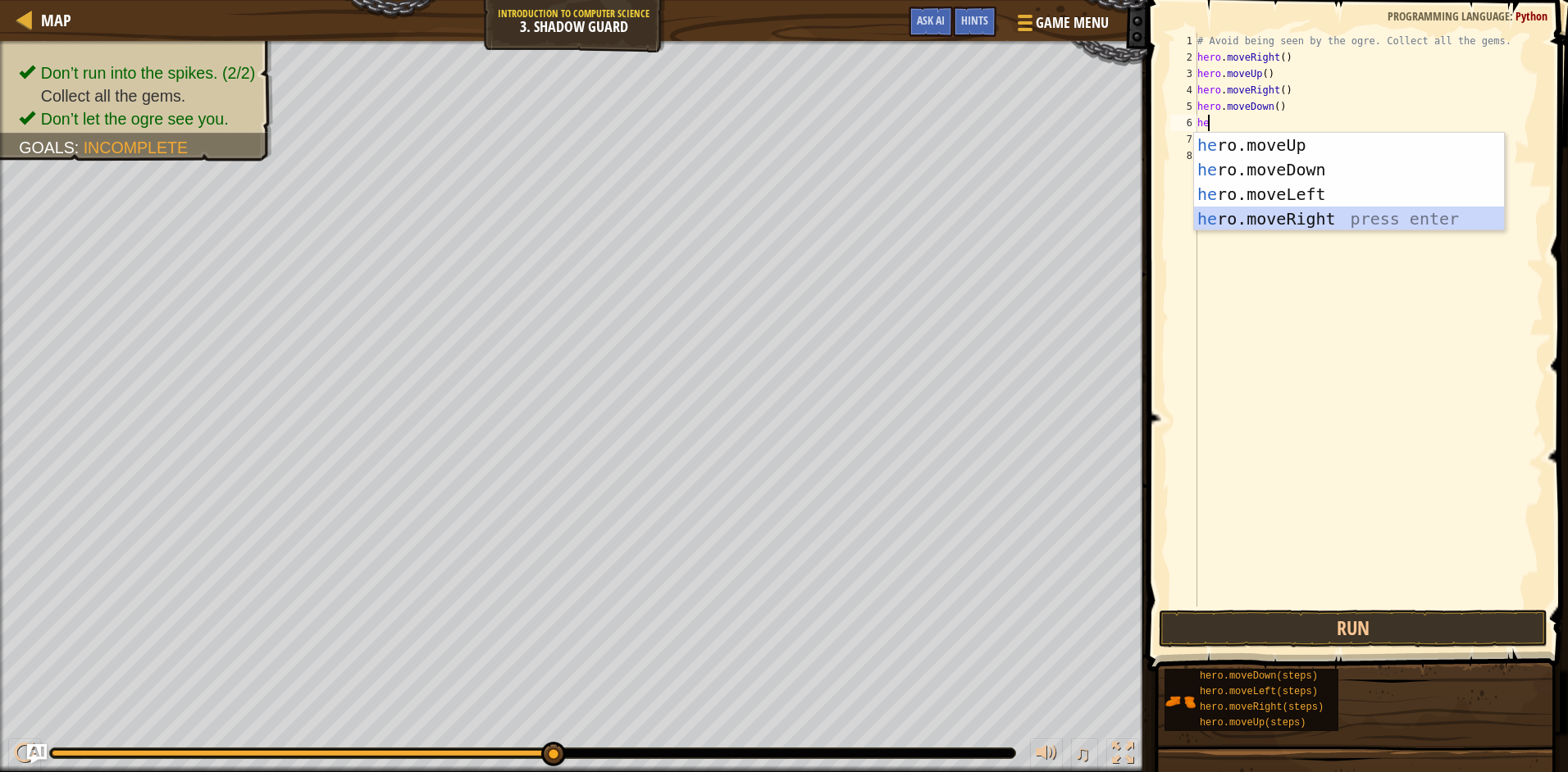
click at [1299, 220] on div "he ro.moveUp press enter he ro.moveDown press enter he ro.moveLeft press enter …" at bounding box center [1348, 207] width 310 height 148
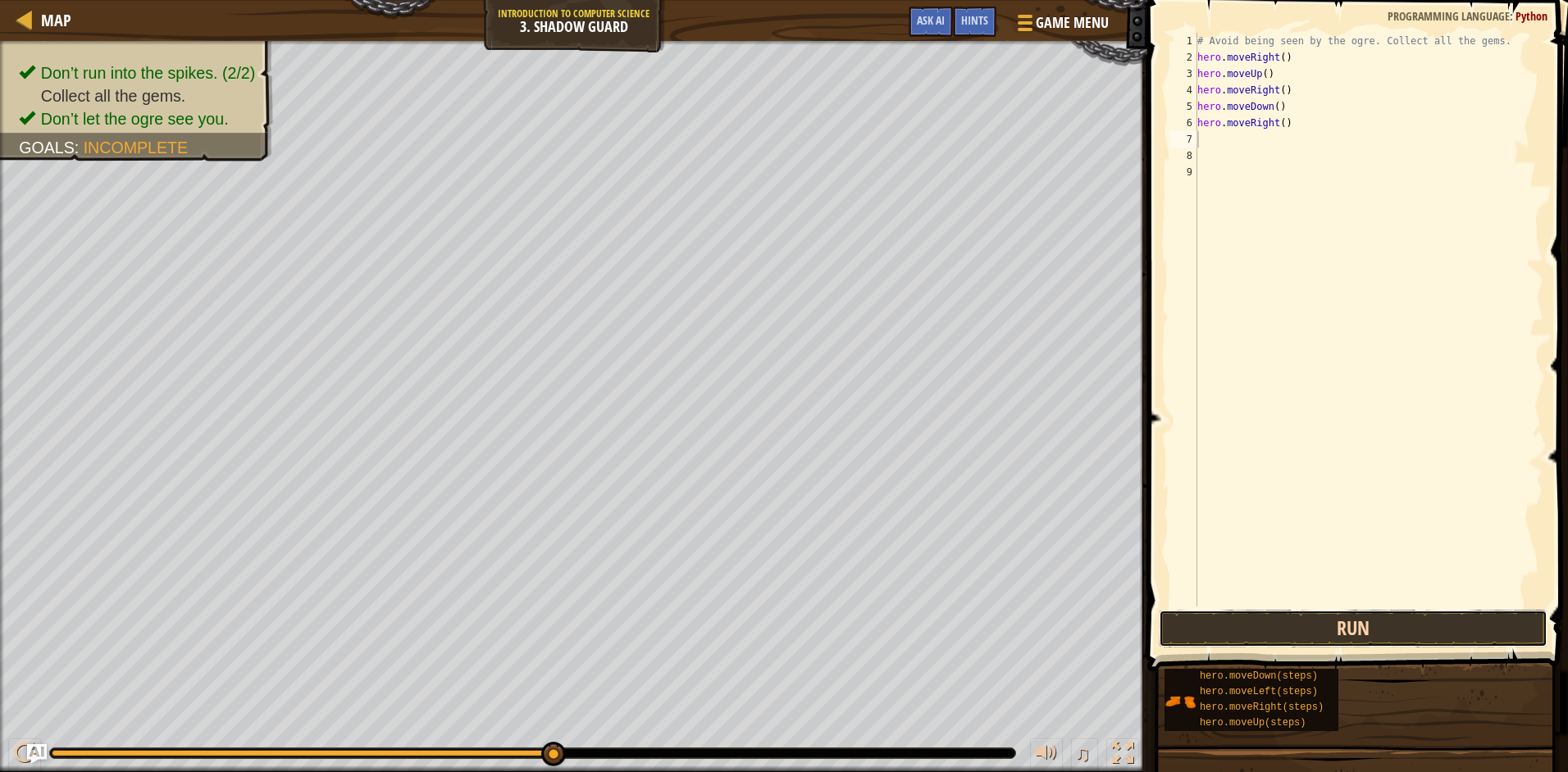
click at [1441, 612] on button "Run" at bounding box center [1353, 629] width 389 height 38
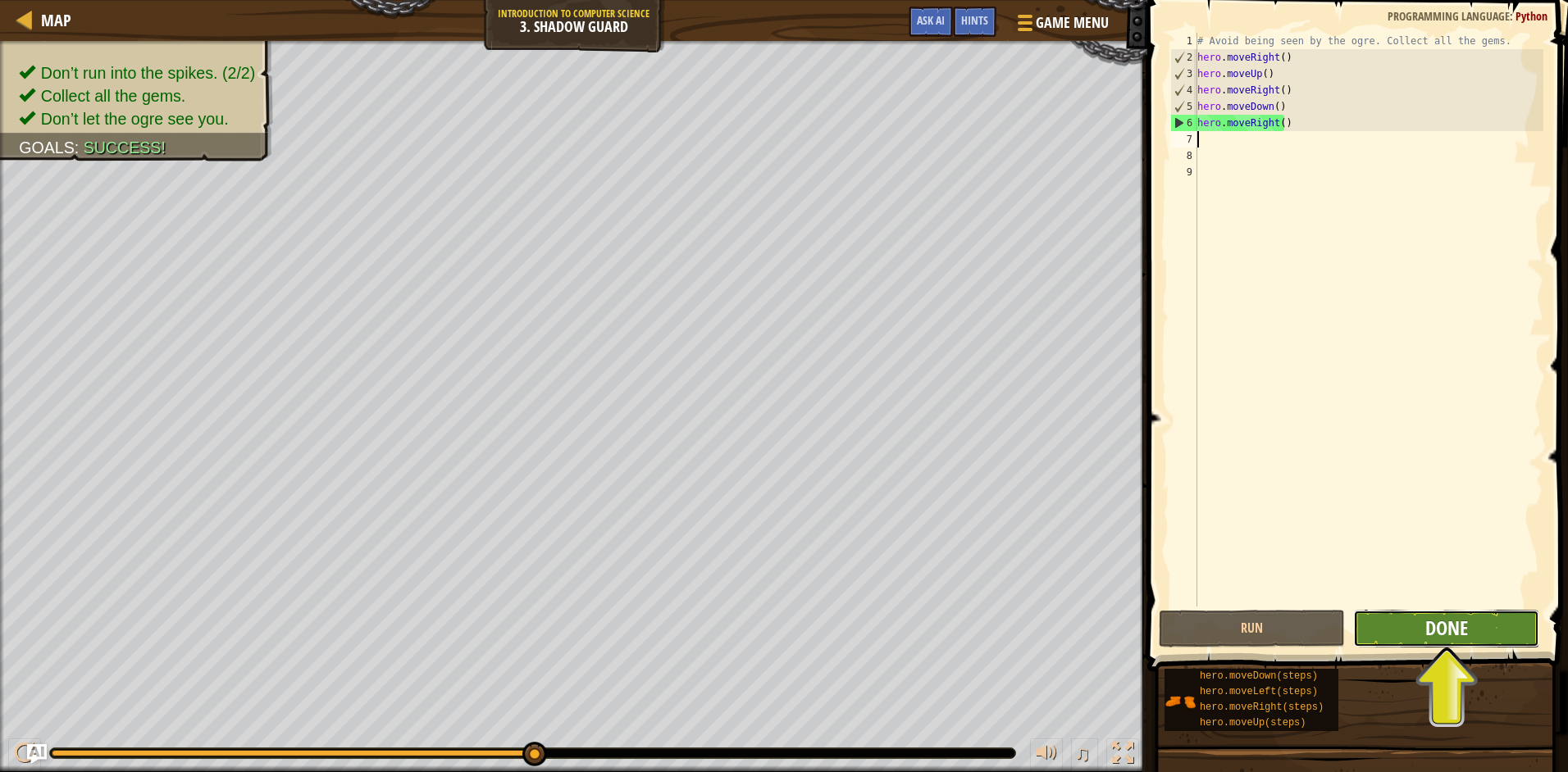
click at [1446, 631] on span "Done" at bounding box center [1446, 628] width 43 height 27
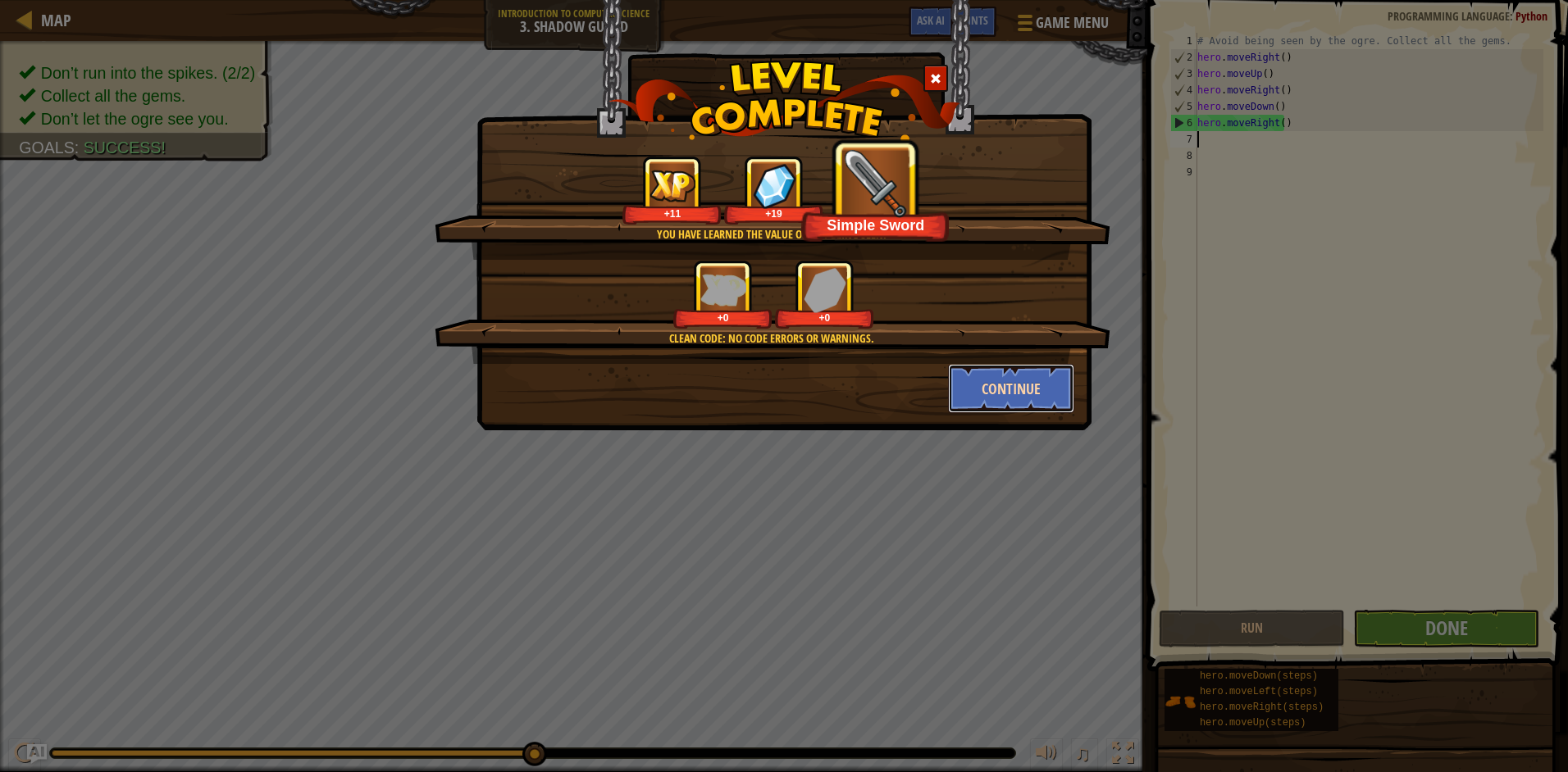
click at [1012, 403] on button "Continue" at bounding box center [1011, 388] width 127 height 49
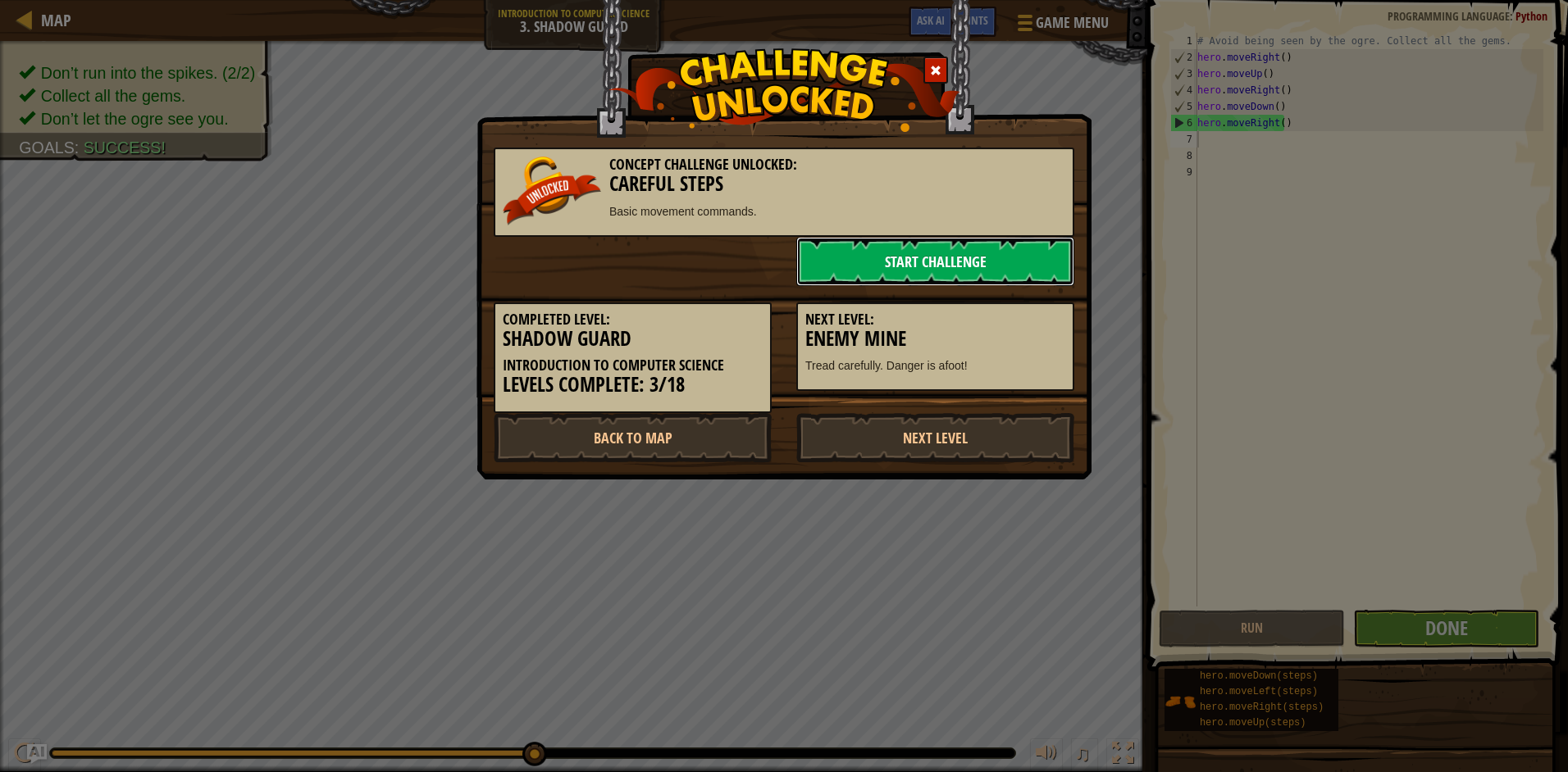
click at [927, 260] on link "Start Challenge" at bounding box center [935, 261] width 278 height 49
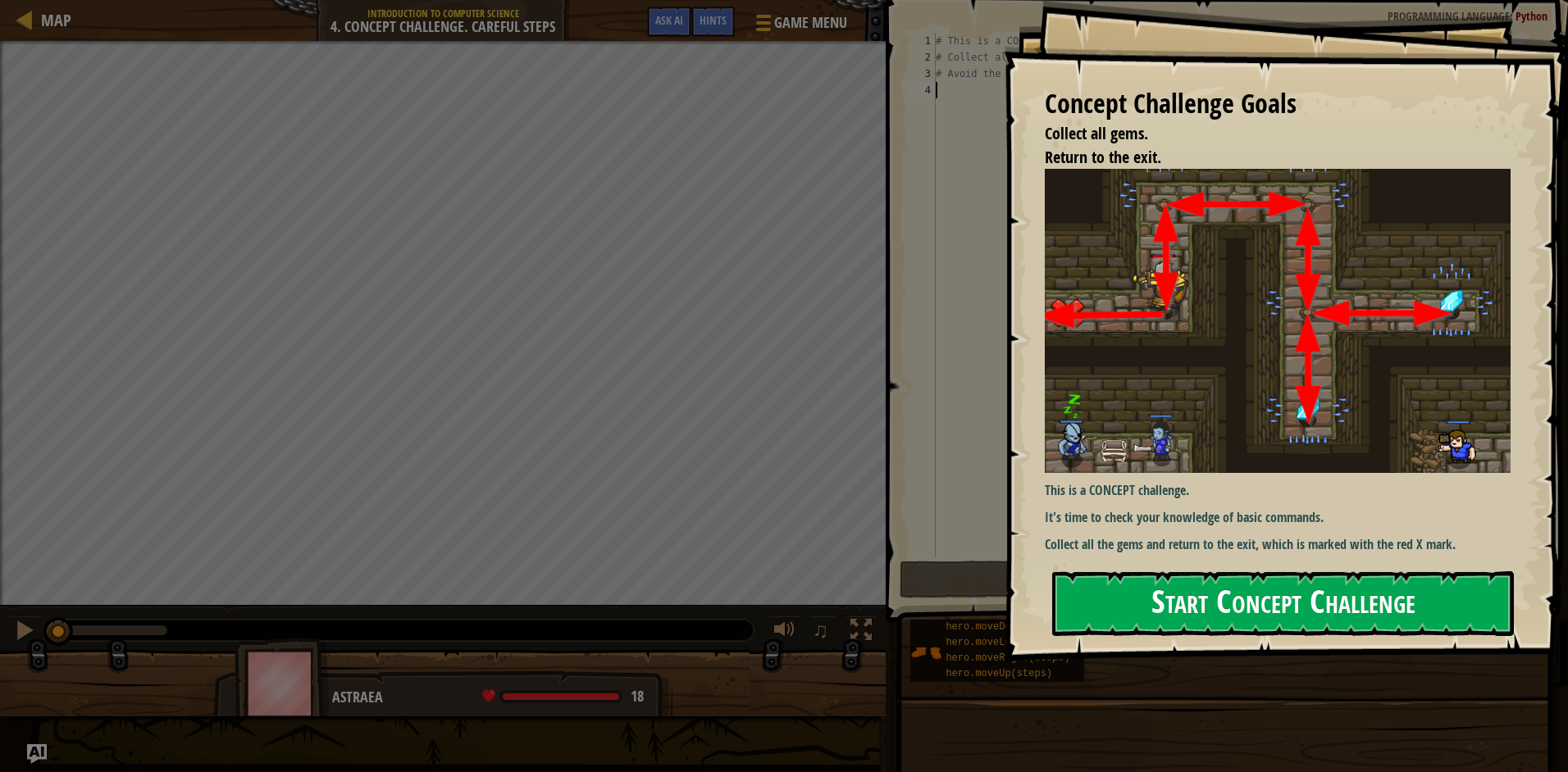
click at [1232, 591] on button "Start Concept Challenge" at bounding box center [1283, 603] width 462 height 64
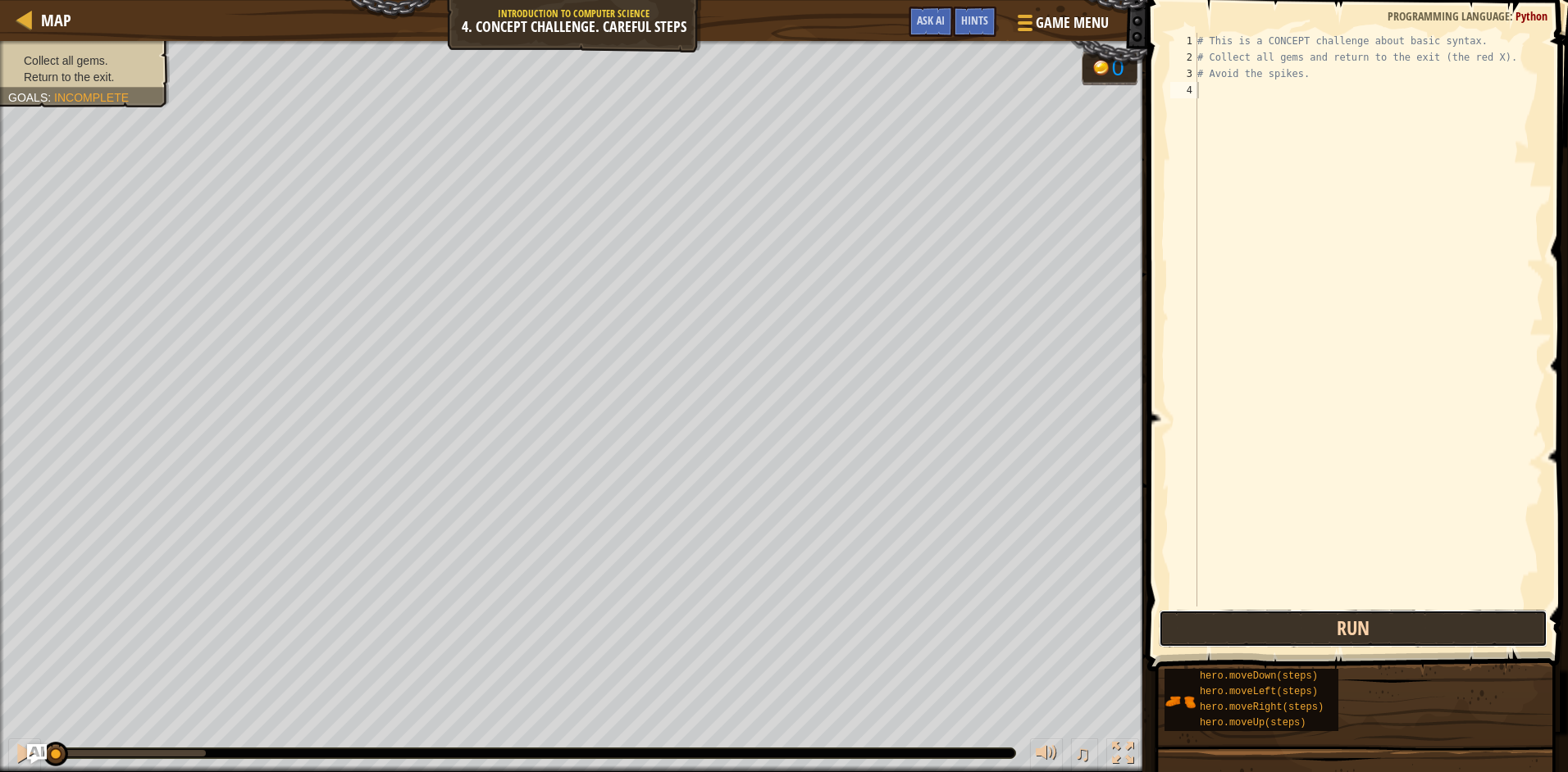
click at [1283, 615] on button "Run" at bounding box center [1353, 629] width 389 height 38
click at [1262, 634] on button "Run" at bounding box center [1353, 629] width 389 height 38
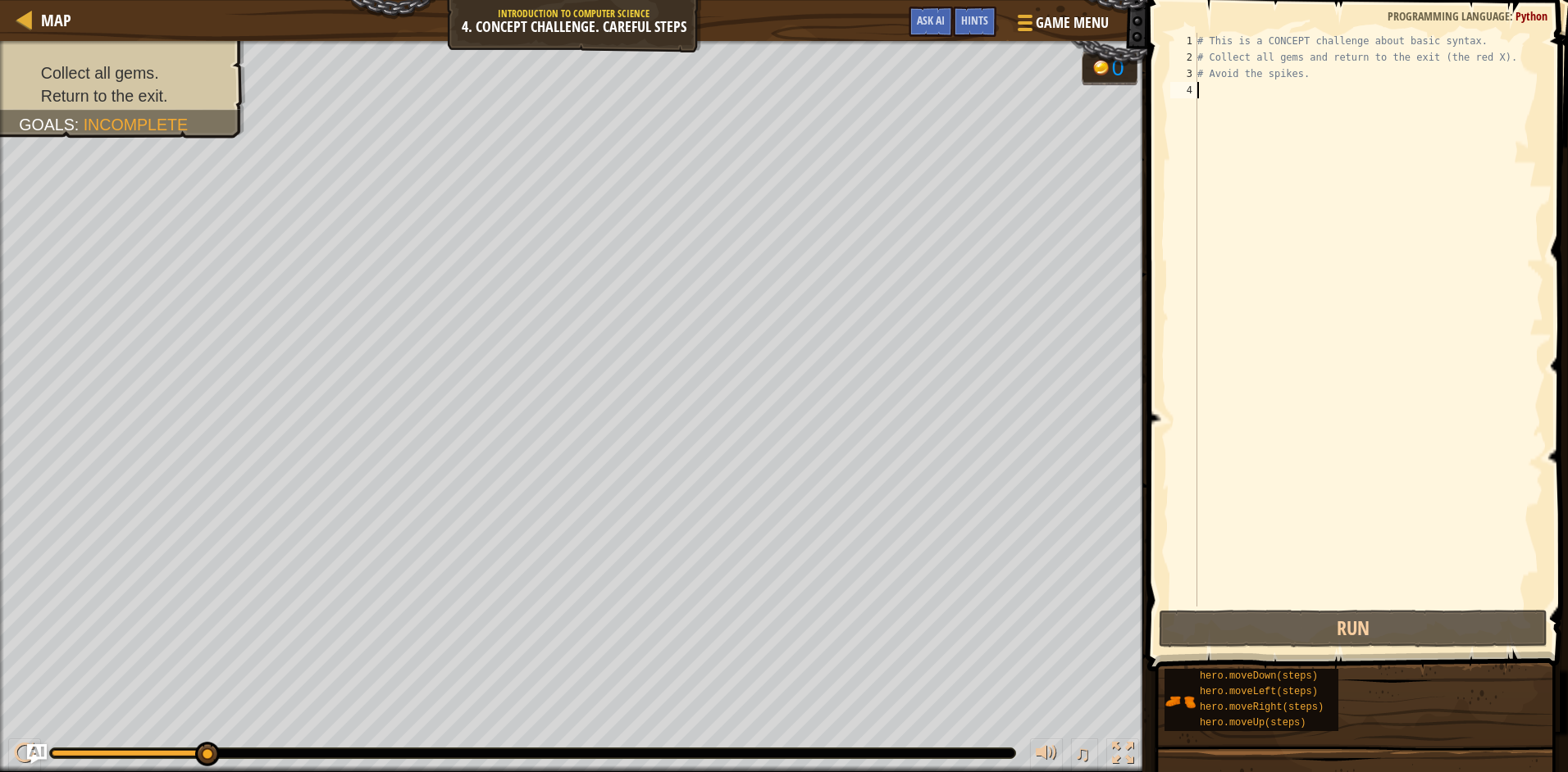
type textarea "h"
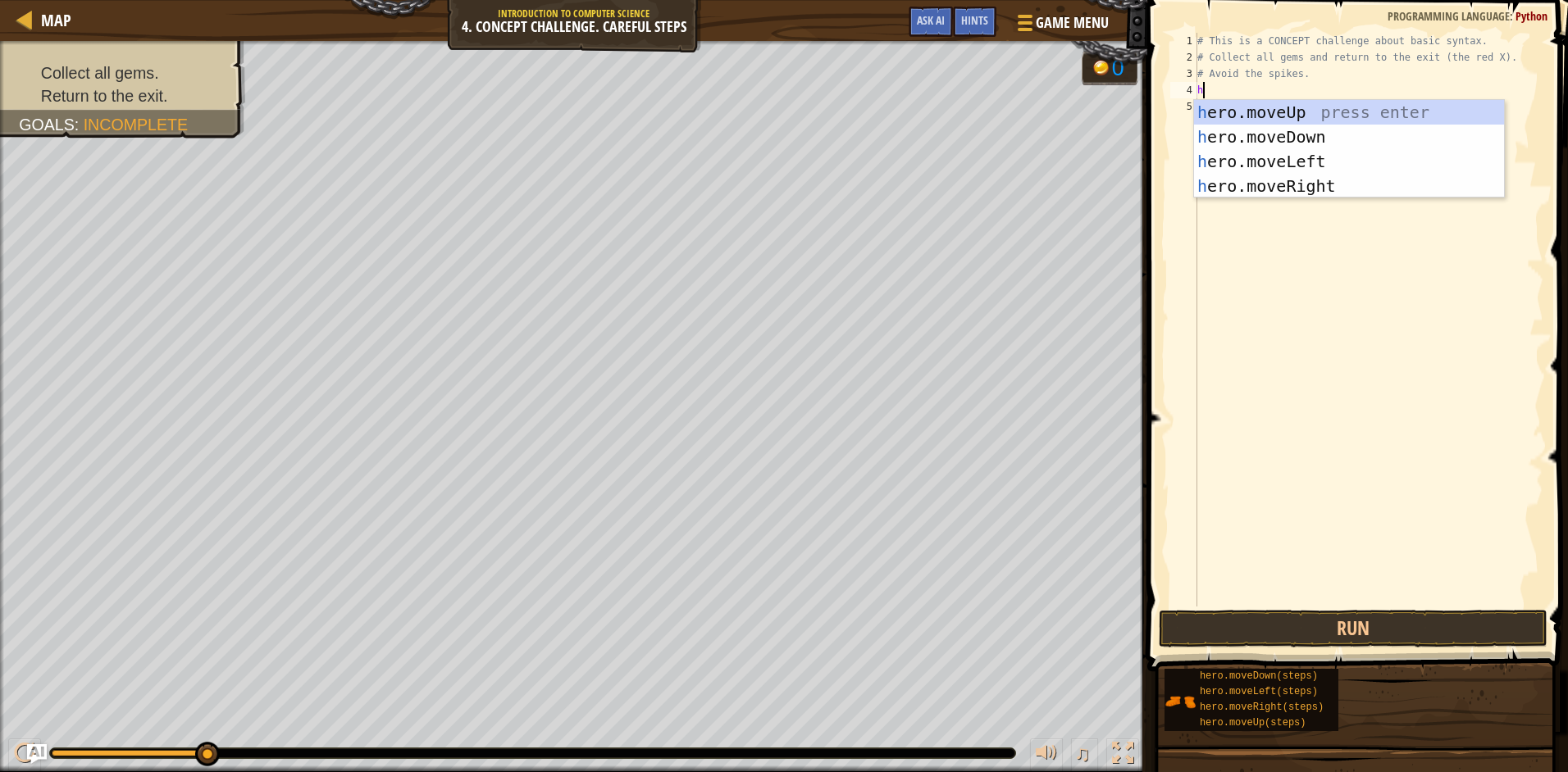
scroll to position [8, 0]
click at [1355, 108] on div "h ero.moveUp press enter h ero.moveDown press enter h ero.moveLeft press enter …" at bounding box center [1348, 174] width 310 height 148
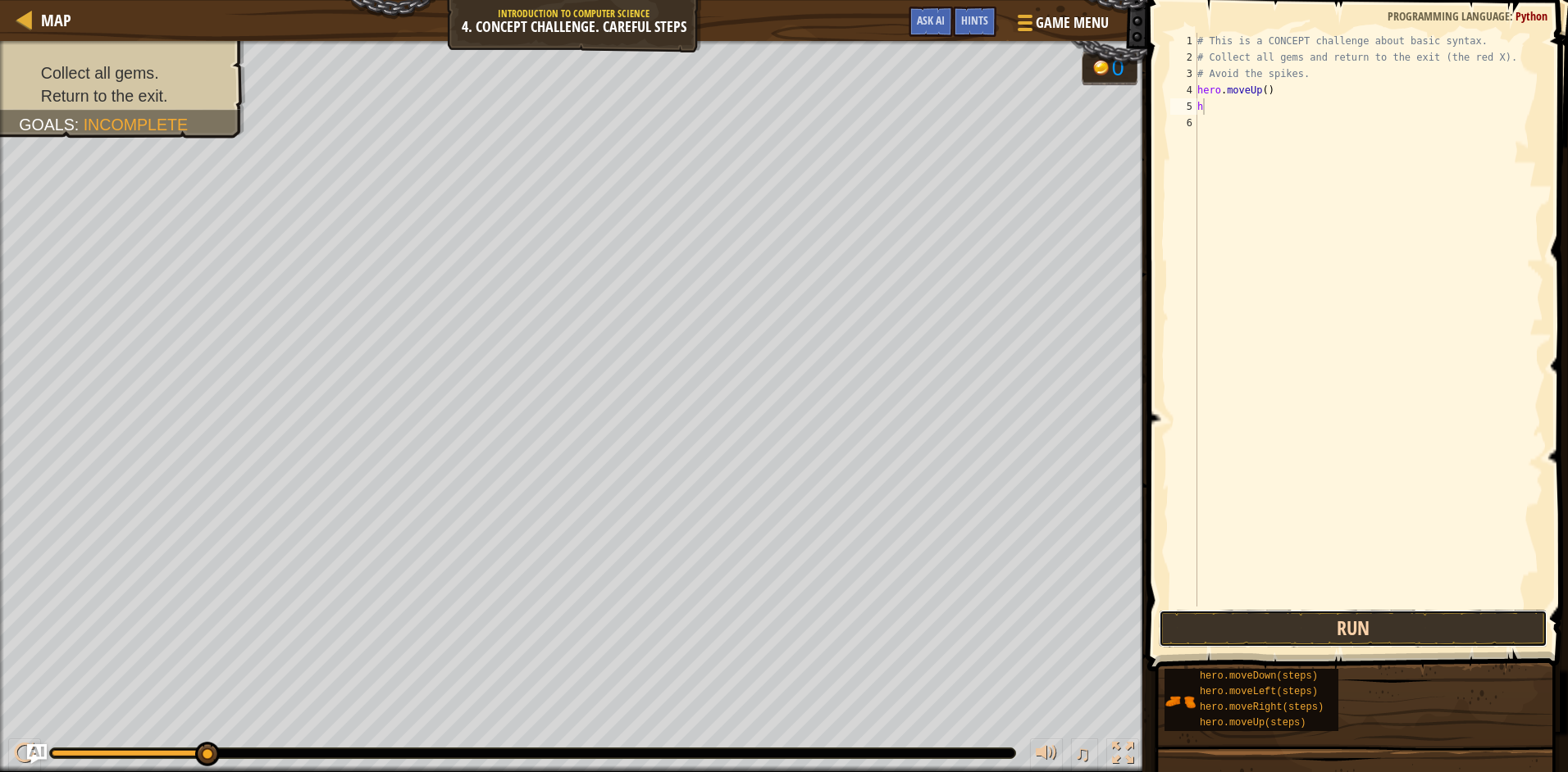
click at [1373, 628] on button "Run" at bounding box center [1353, 629] width 389 height 38
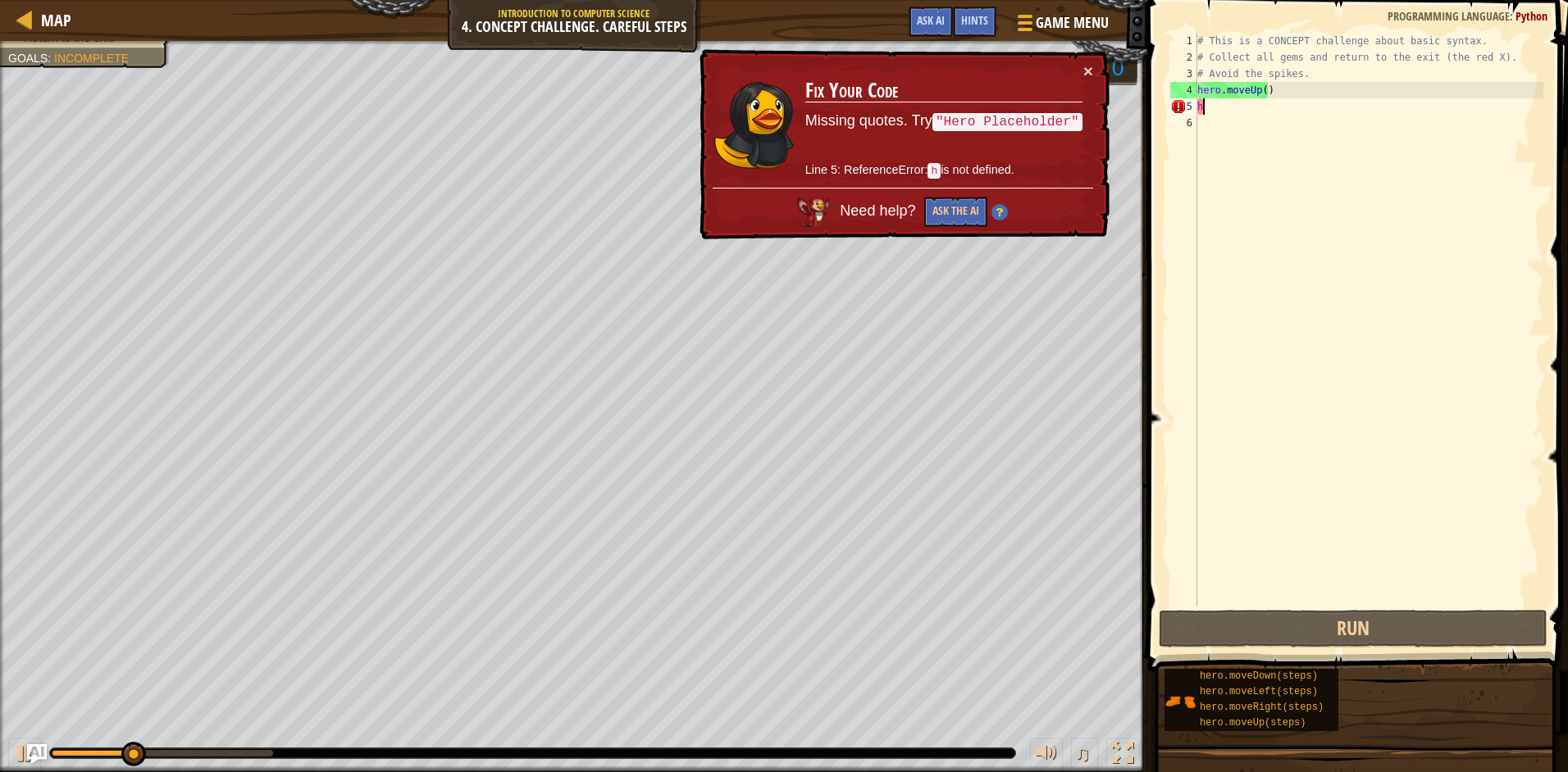
type textarea "hh"
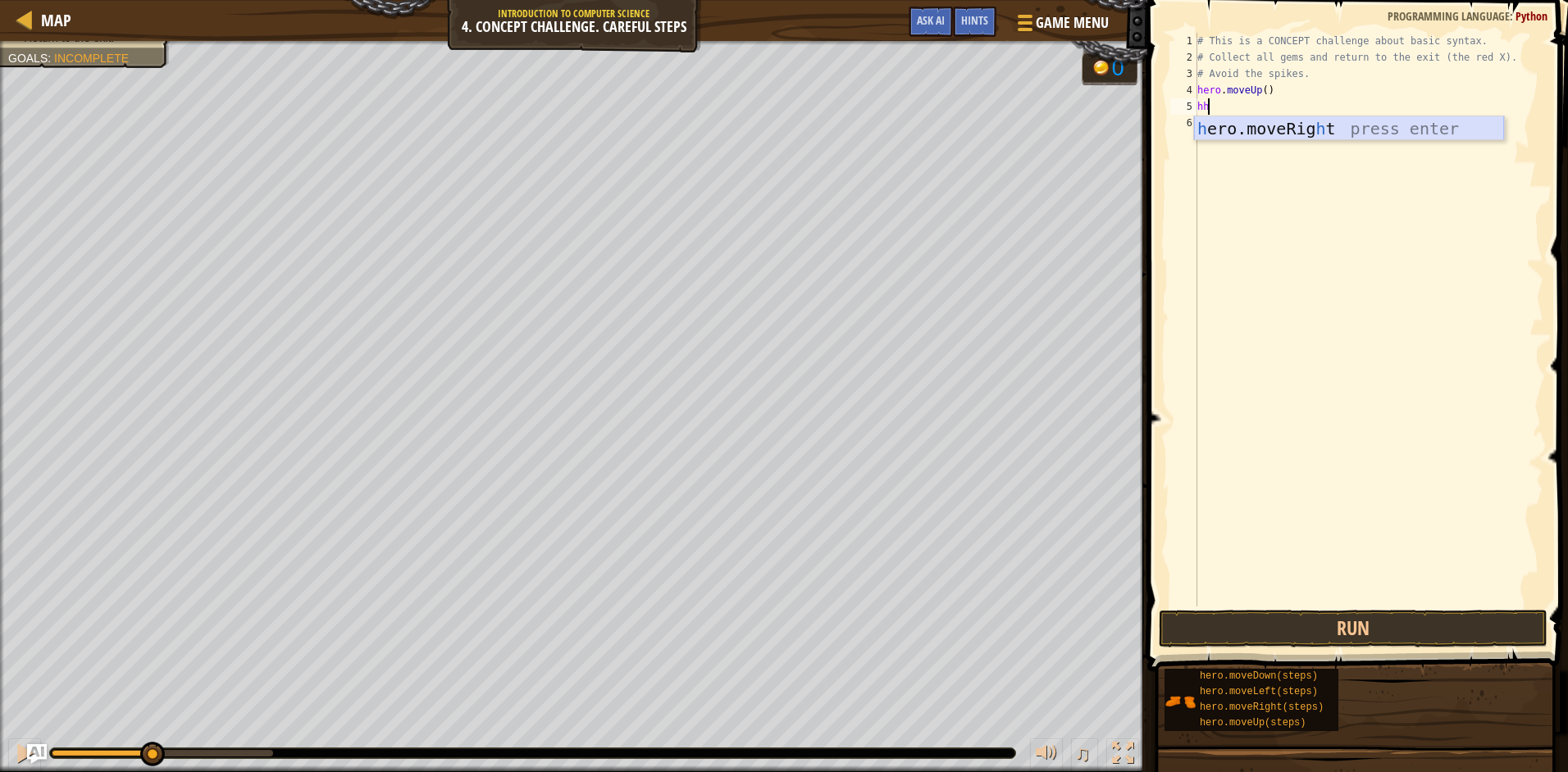
click at [1314, 121] on div "h ero.moveRig h t press enter" at bounding box center [1348, 154] width 310 height 74
click at [1359, 627] on button "Run" at bounding box center [1353, 629] width 389 height 38
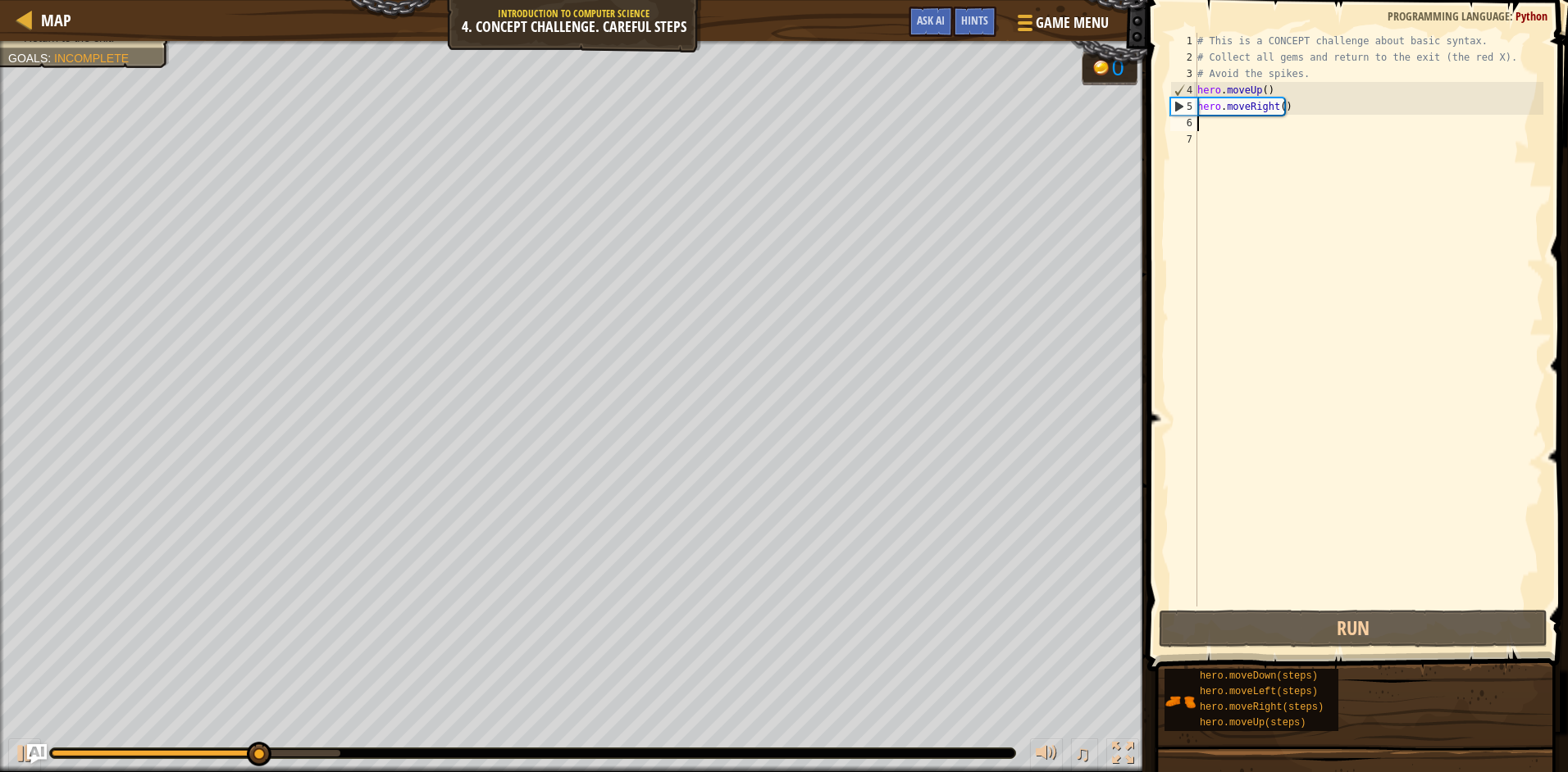
type textarea "h"
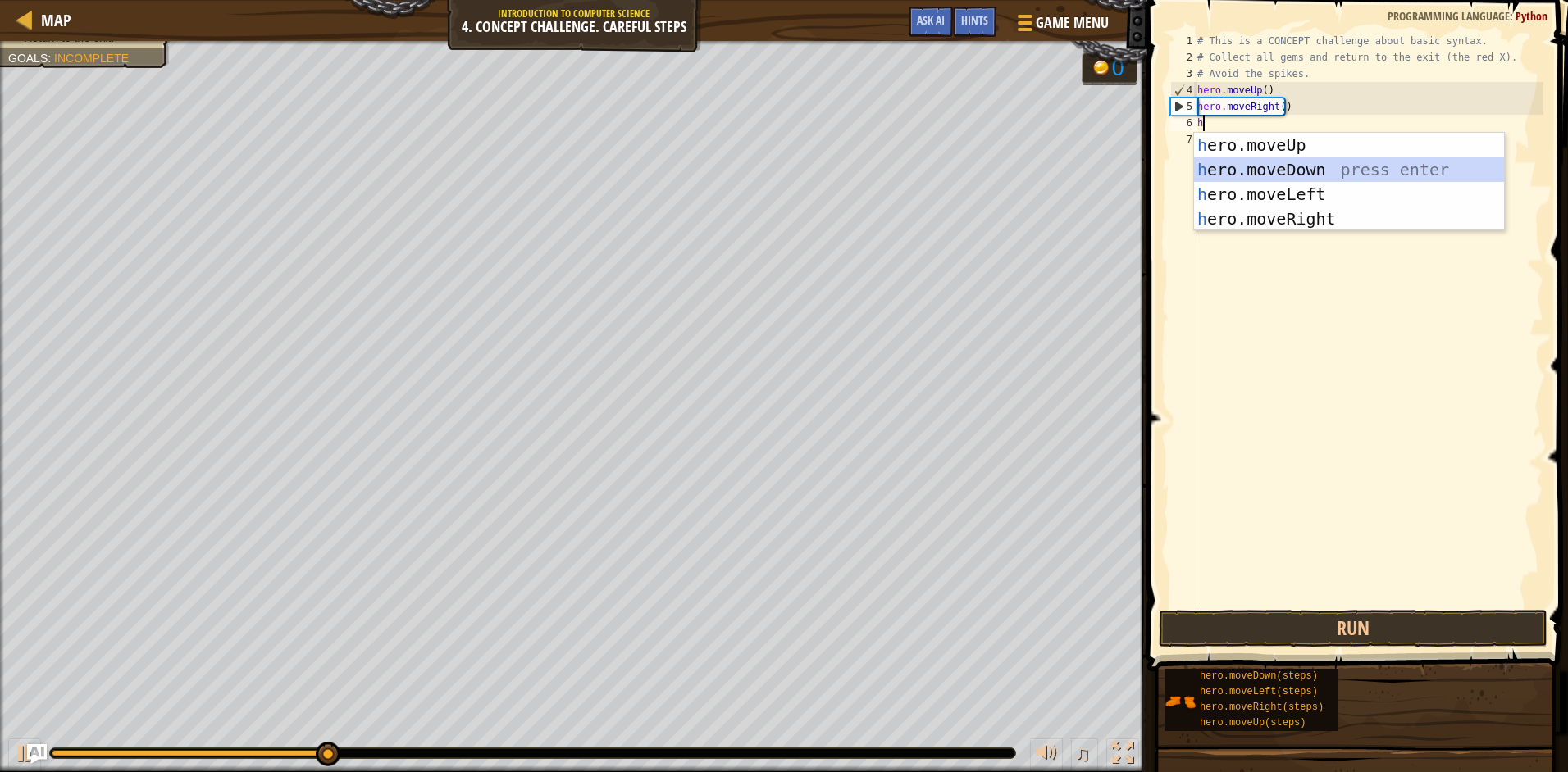
click at [1232, 176] on div "h ero.moveUp press enter h ero.moveDown press enter h ero.moveLeft press enter …" at bounding box center [1348, 207] width 310 height 148
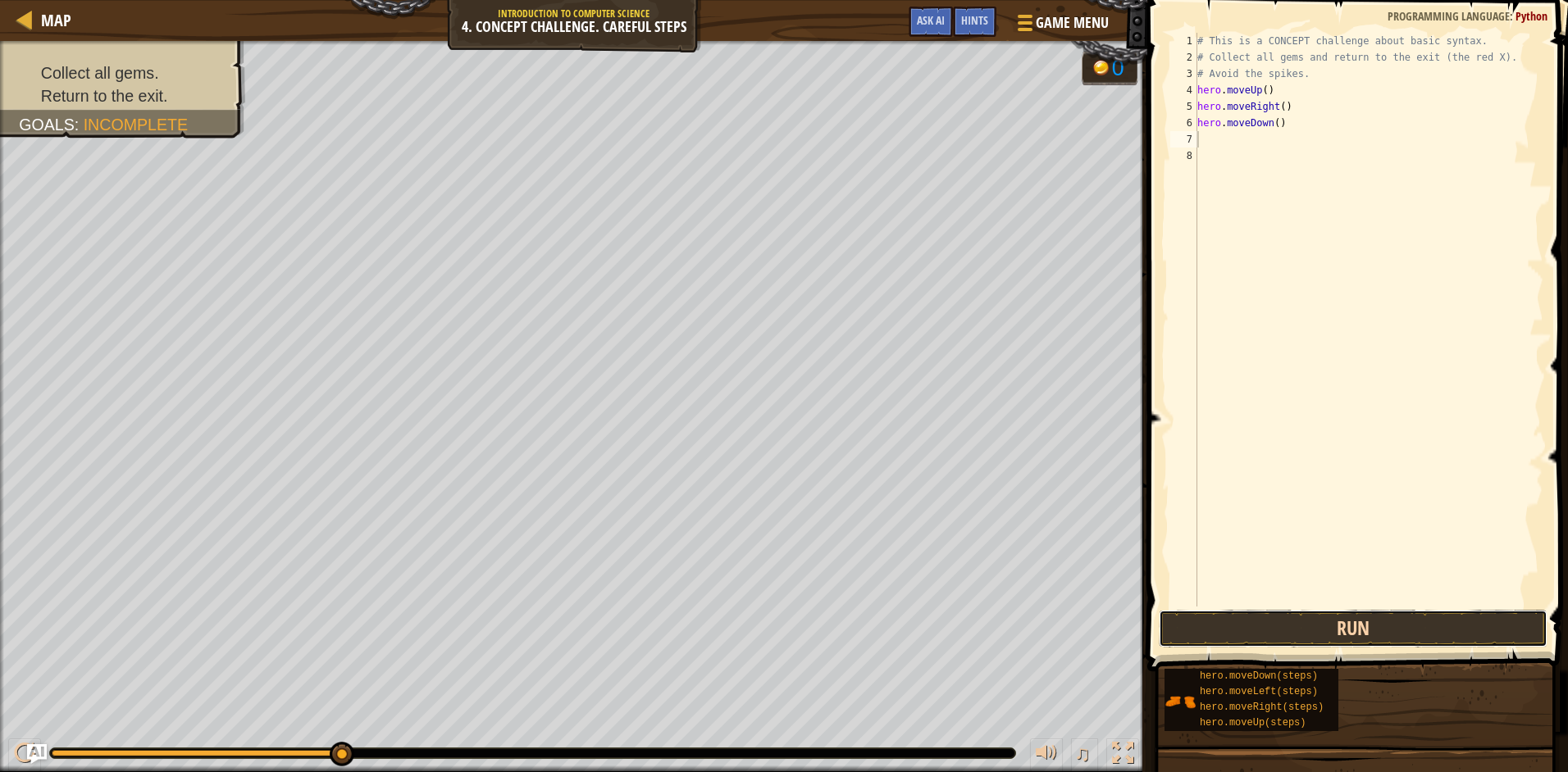
click at [1346, 634] on button "Run" at bounding box center [1353, 629] width 389 height 38
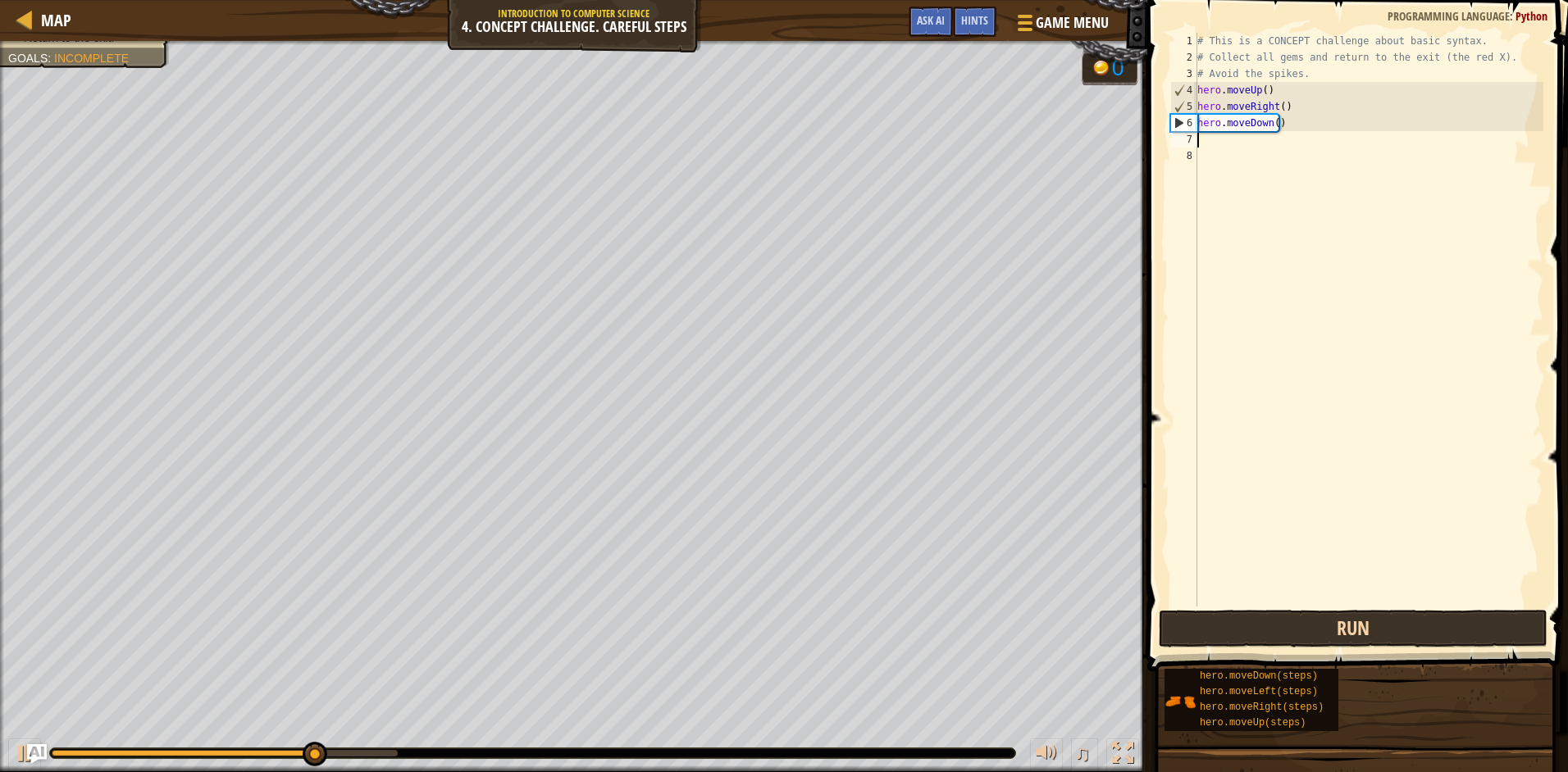
type textarea "h"
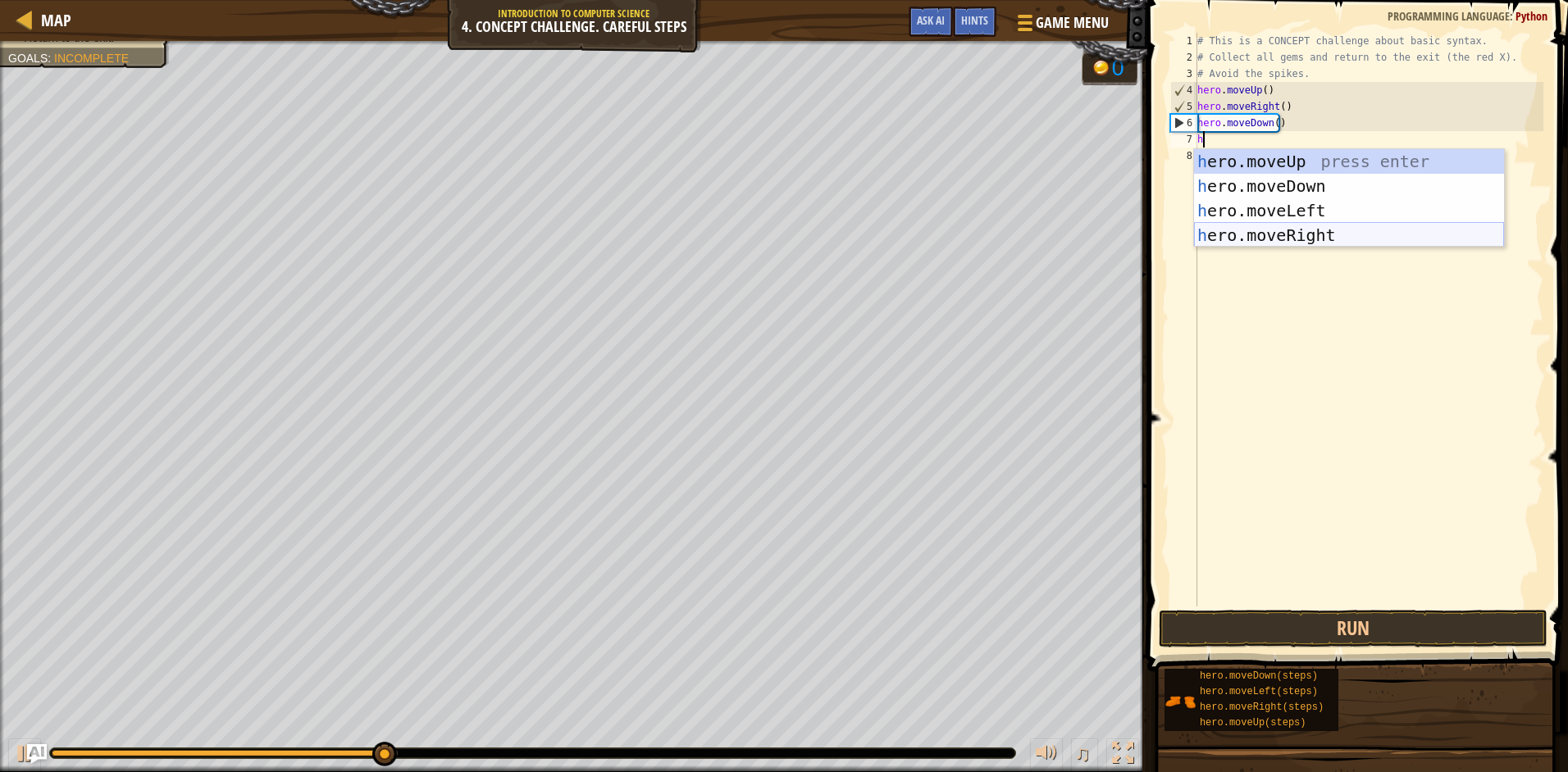
click at [1259, 228] on div "h ero.moveUp press enter h ero.moveDown press enter h ero.moveLeft press enter …" at bounding box center [1348, 223] width 310 height 148
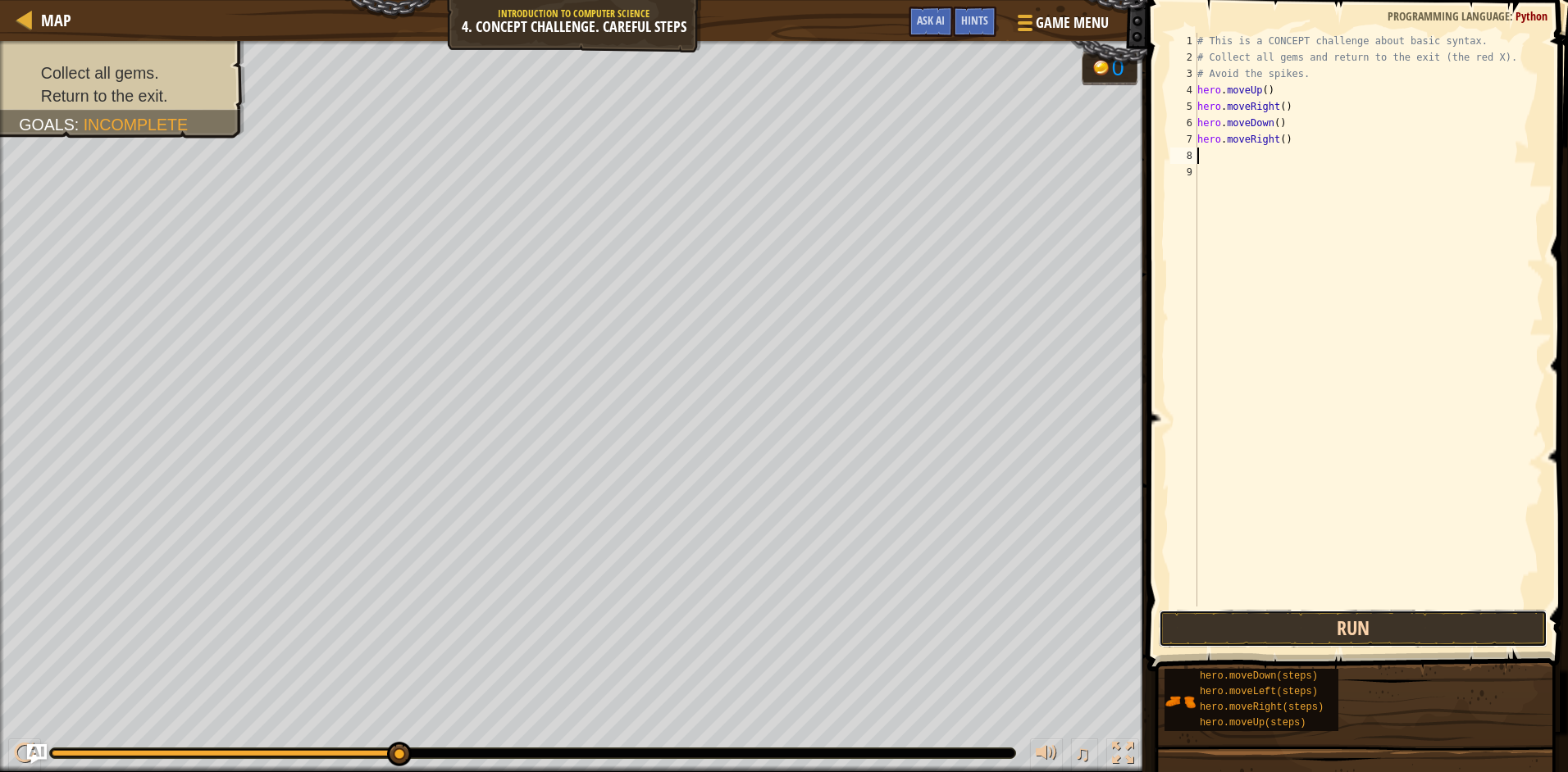
click at [1312, 641] on button "Run" at bounding box center [1353, 629] width 389 height 38
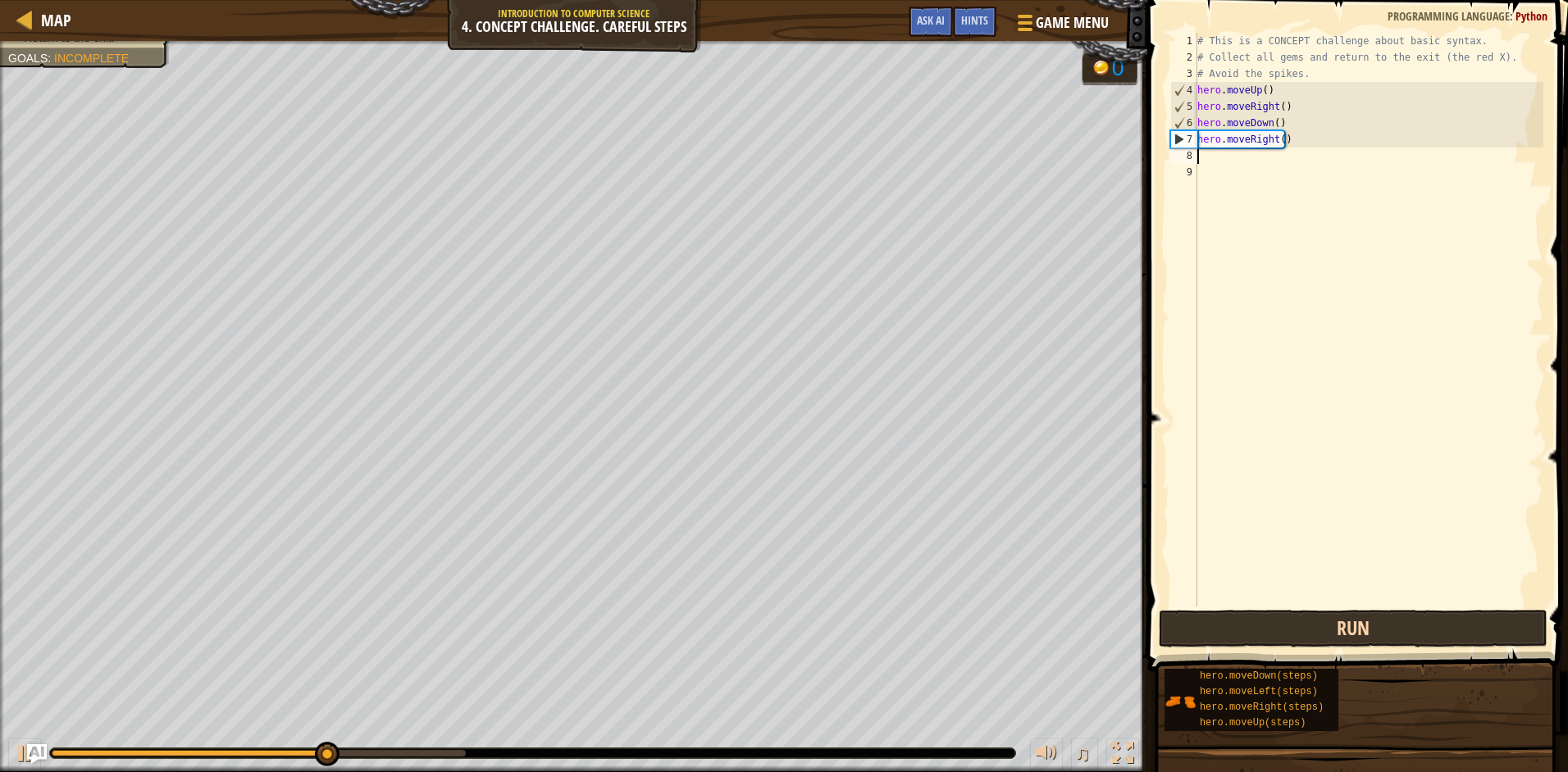
type textarea "h"
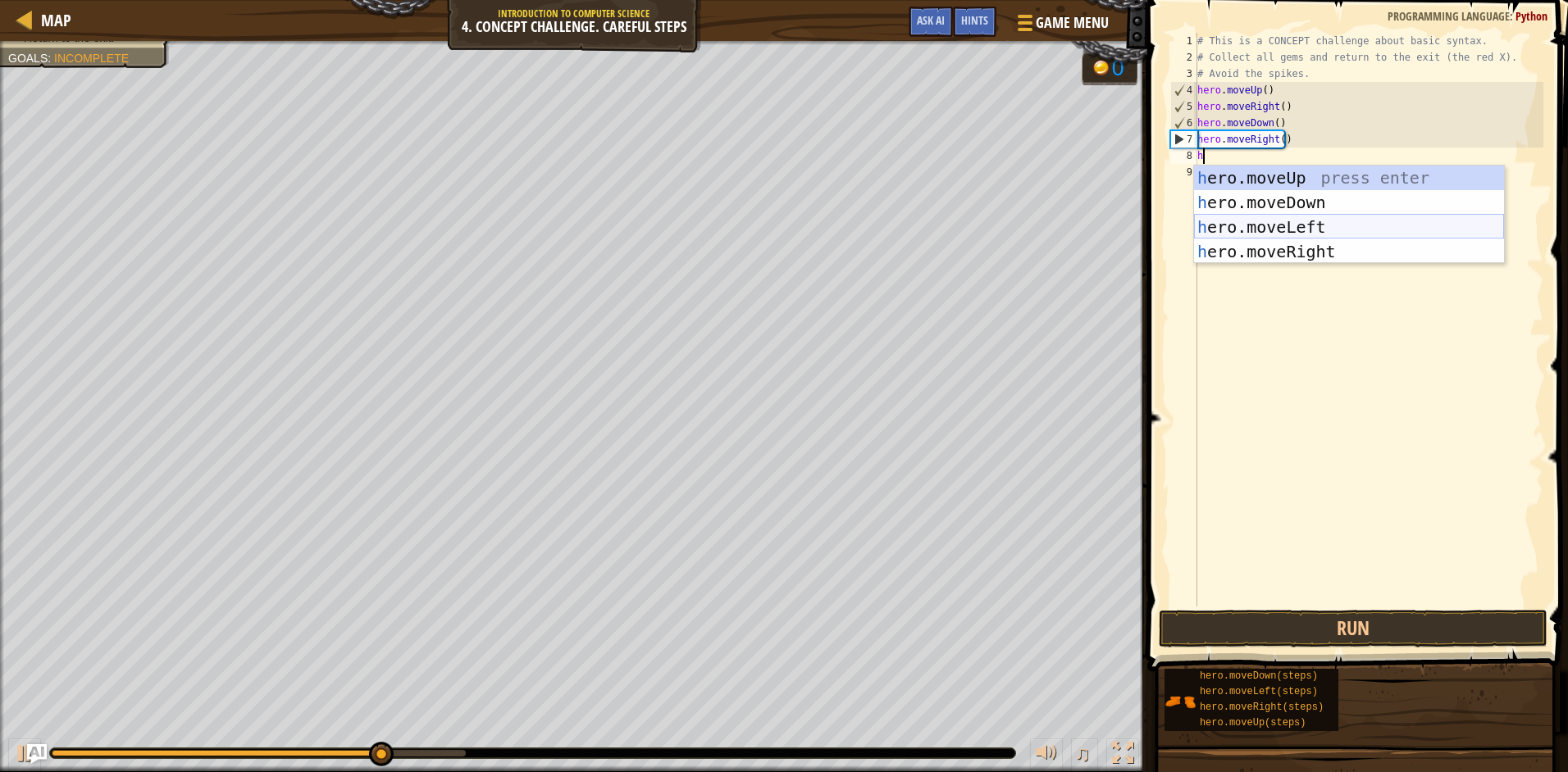
click at [1324, 226] on div "h ero.moveUp press enter h ero.moveDown press enter h ero.moveLeft press enter …" at bounding box center [1348, 239] width 310 height 148
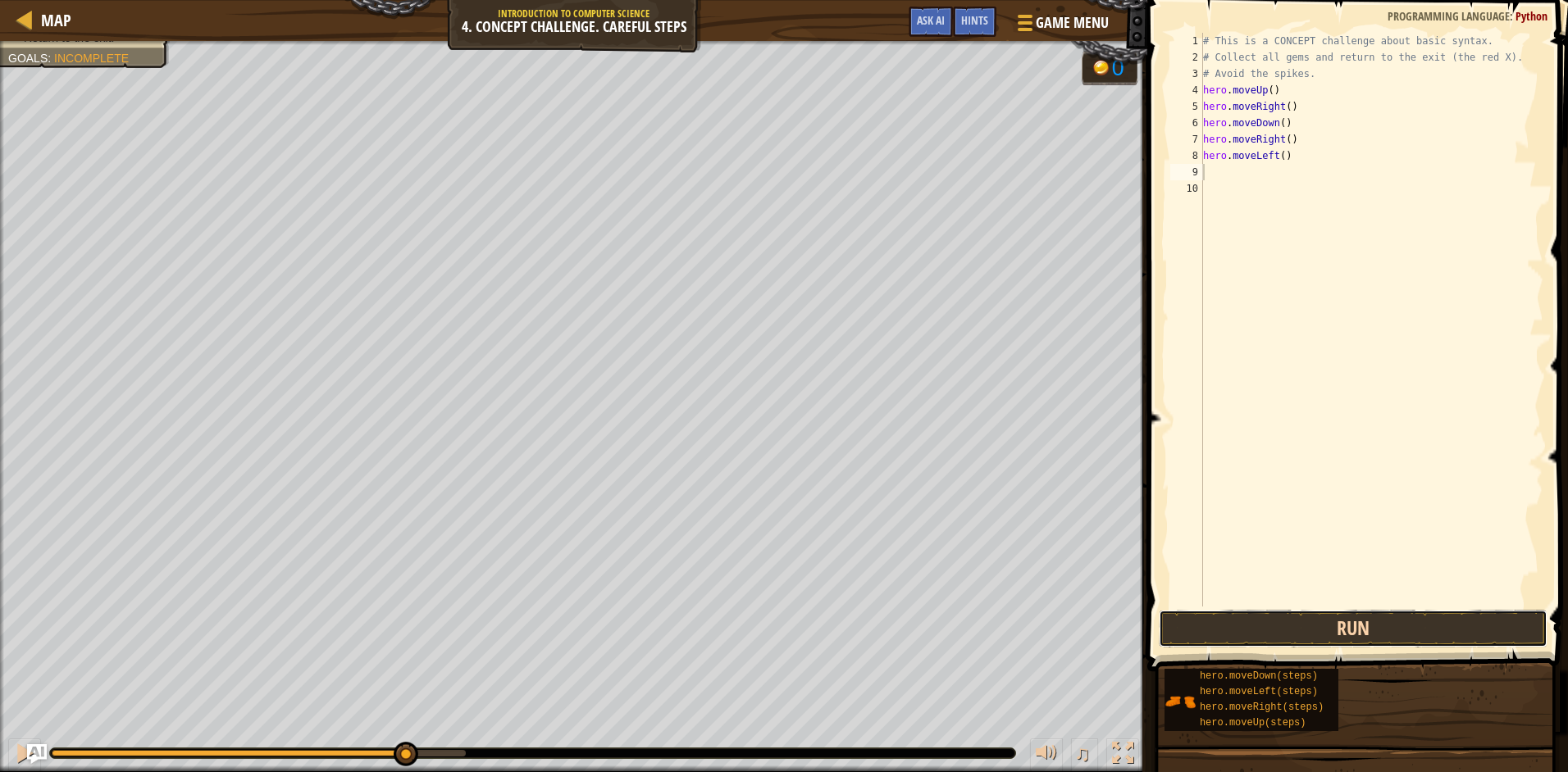
click at [1340, 638] on button "Run" at bounding box center [1353, 629] width 389 height 38
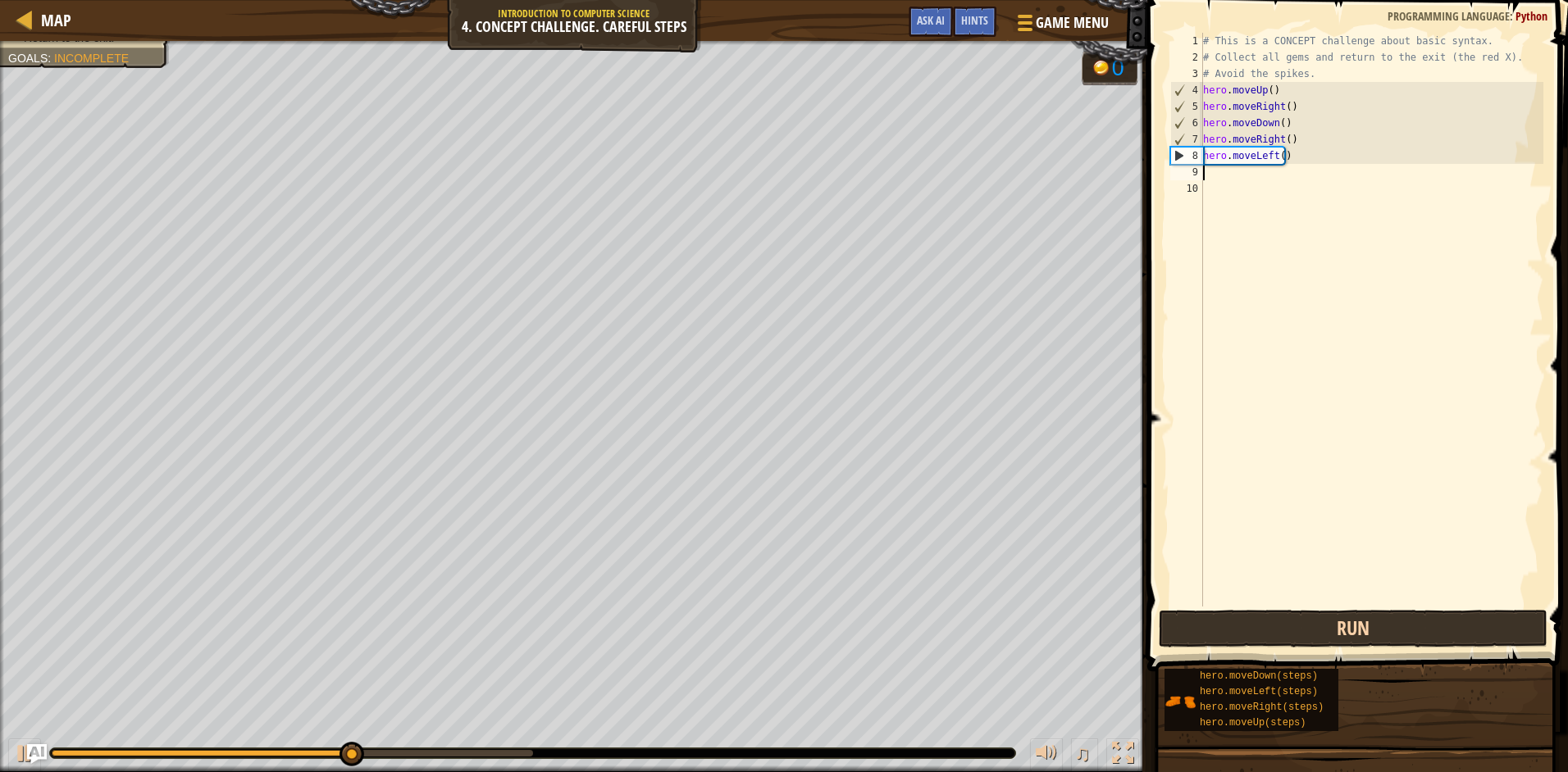
type textarea "h"
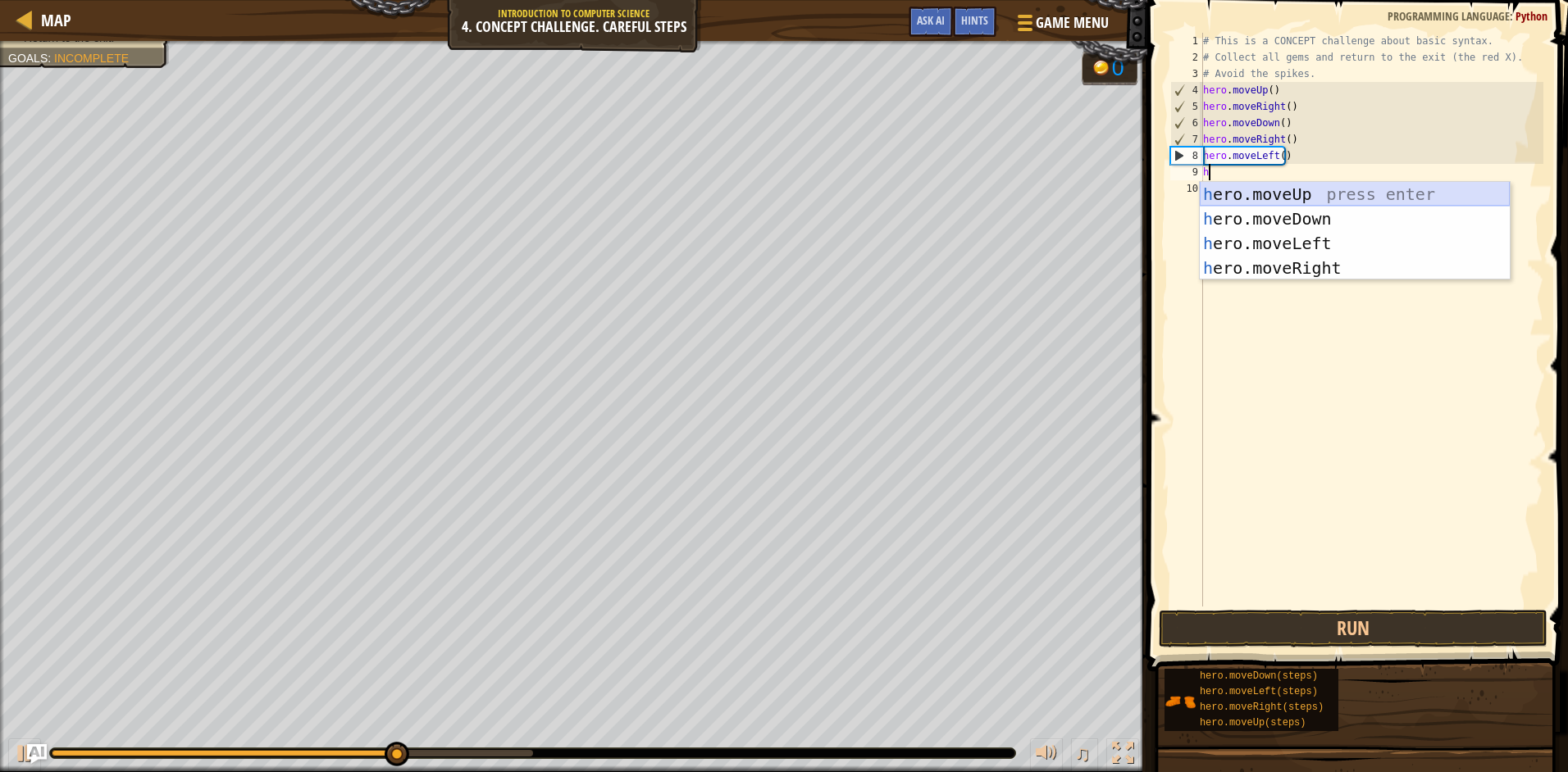
click at [1295, 206] on div "h ero.moveUp press enter h ero.moveDown press enter h ero.moveLeft press enter …" at bounding box center [1354, 256] width 310 height 148
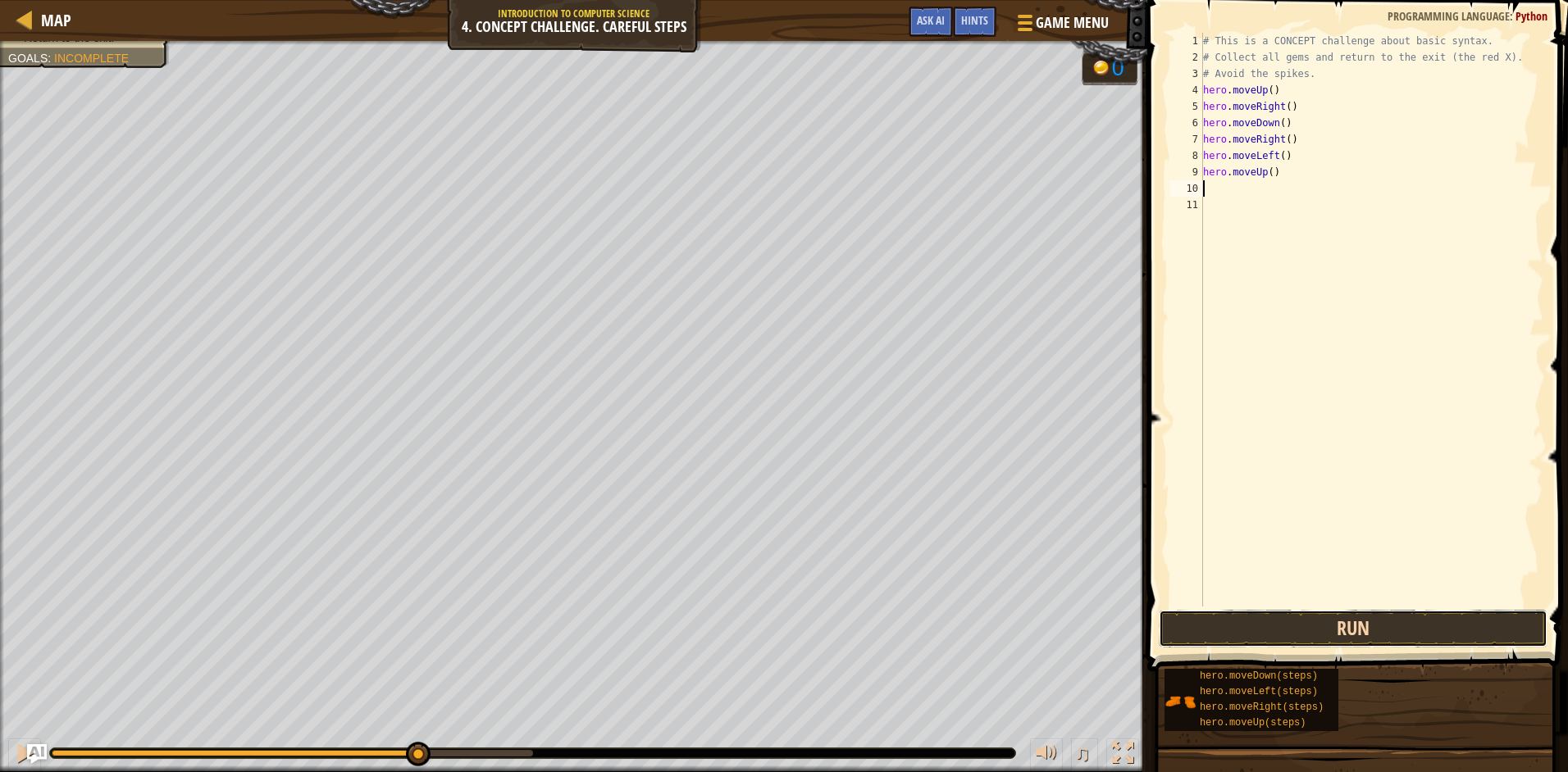
click at [1342, 626] on button "Run" at bounding box center [1353, 629] width 389 height 38
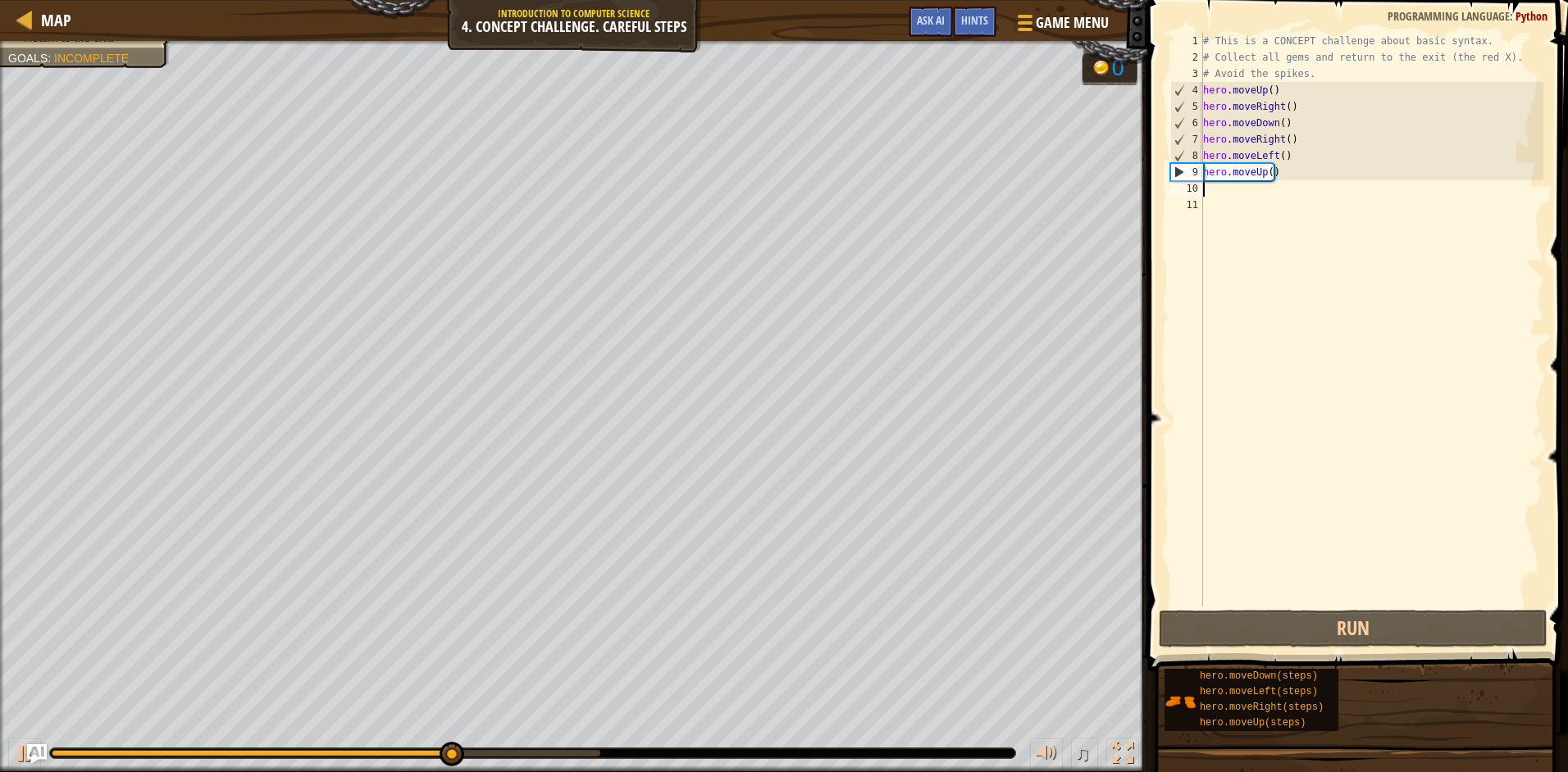
type textarea "h"
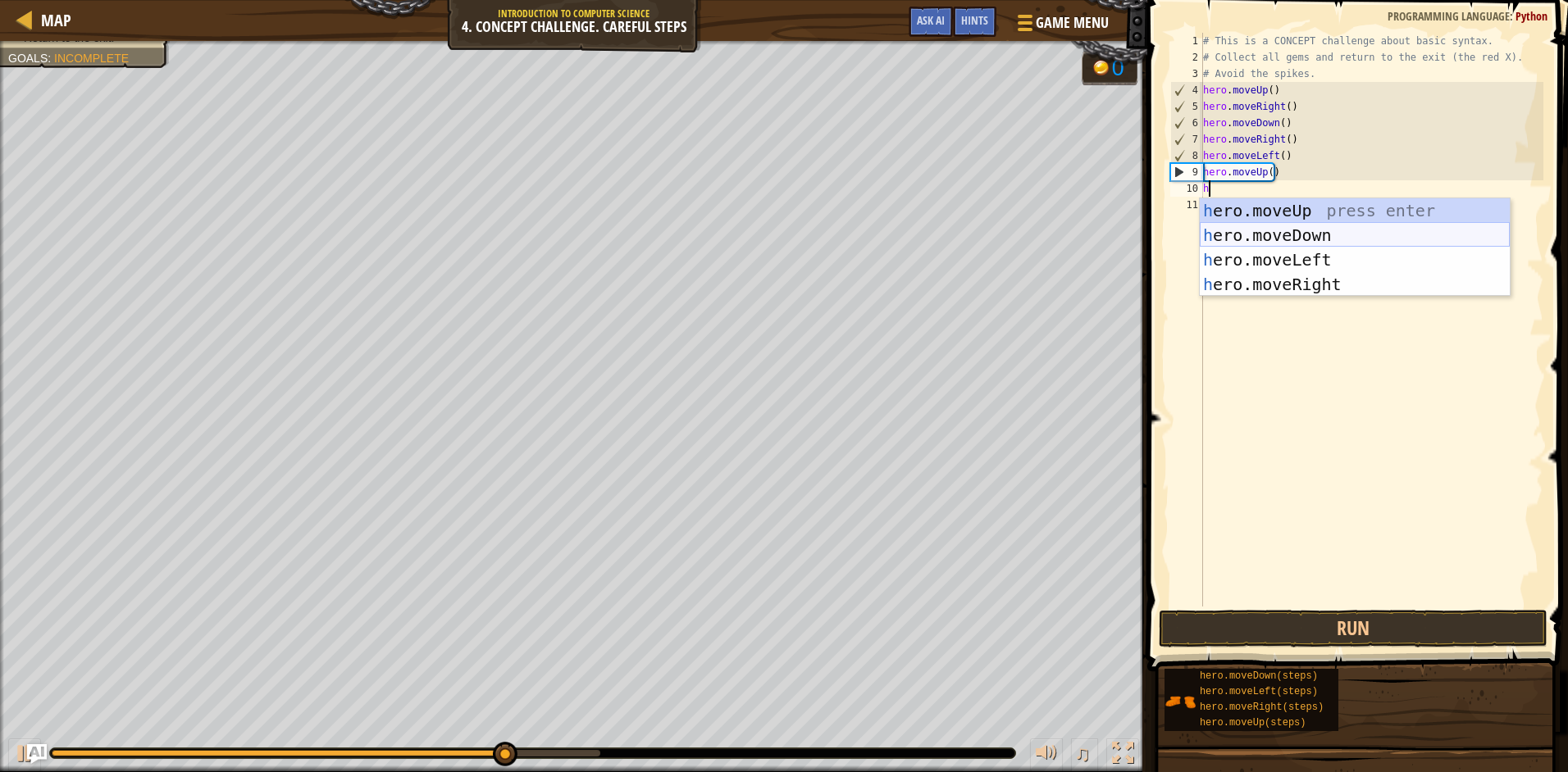
click at [1424, 244] on div "h ero.moveUp press enter h ero.moveDown press enter h ero.moveLeft press enter …" at bounding box center [1354, 272] width 310 height 148
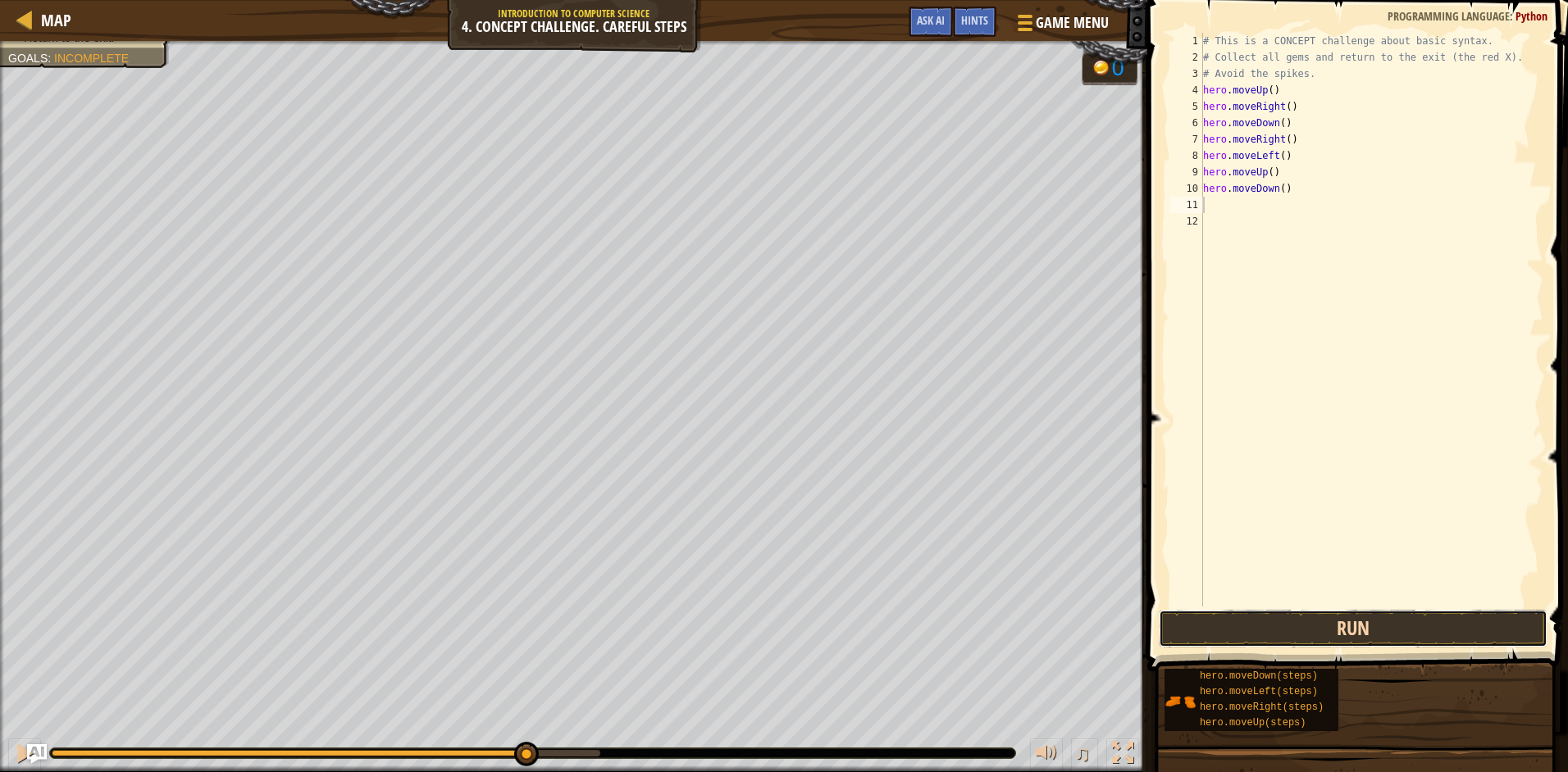
click at [1369, 628] on button "Run" at bounding box center [1353, 629] width 389 height 38
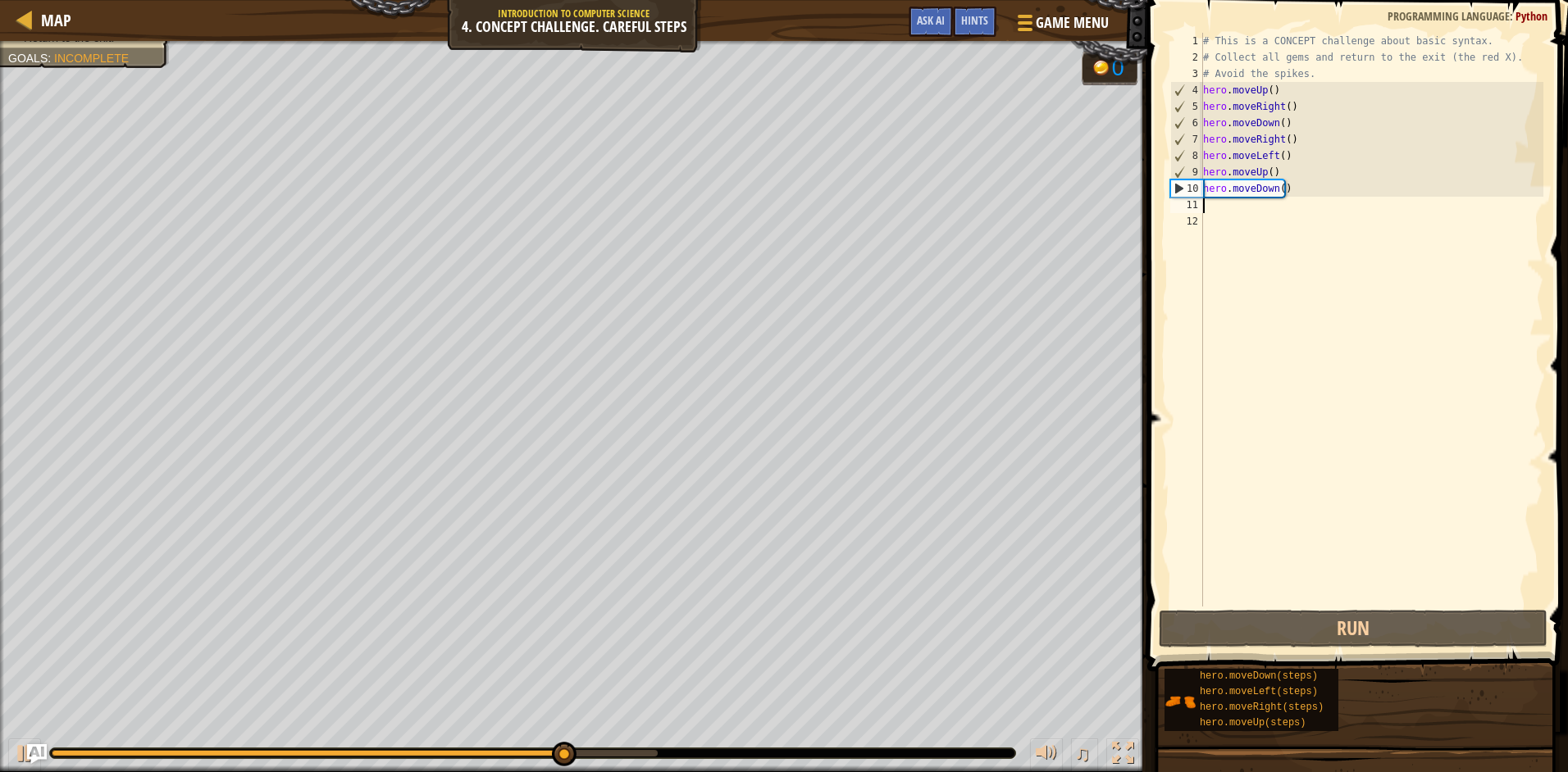
type textarea "h"
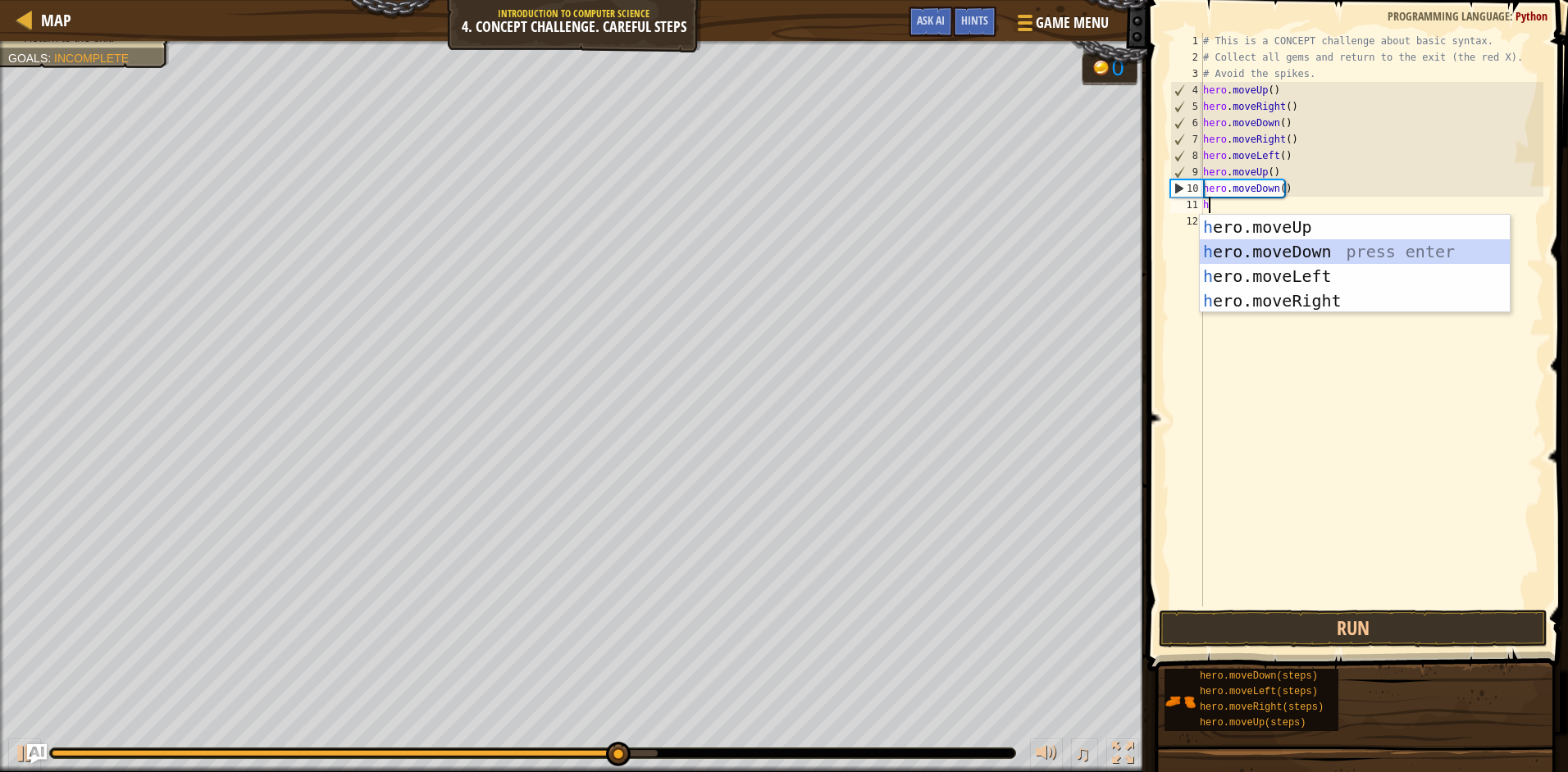
click at [1266, 254] on div "h ero.moveUp press enter h ero.moveDown press enter h ero.moveLeft press enter …" at bounding box center [1354, 288] width 310 height 148
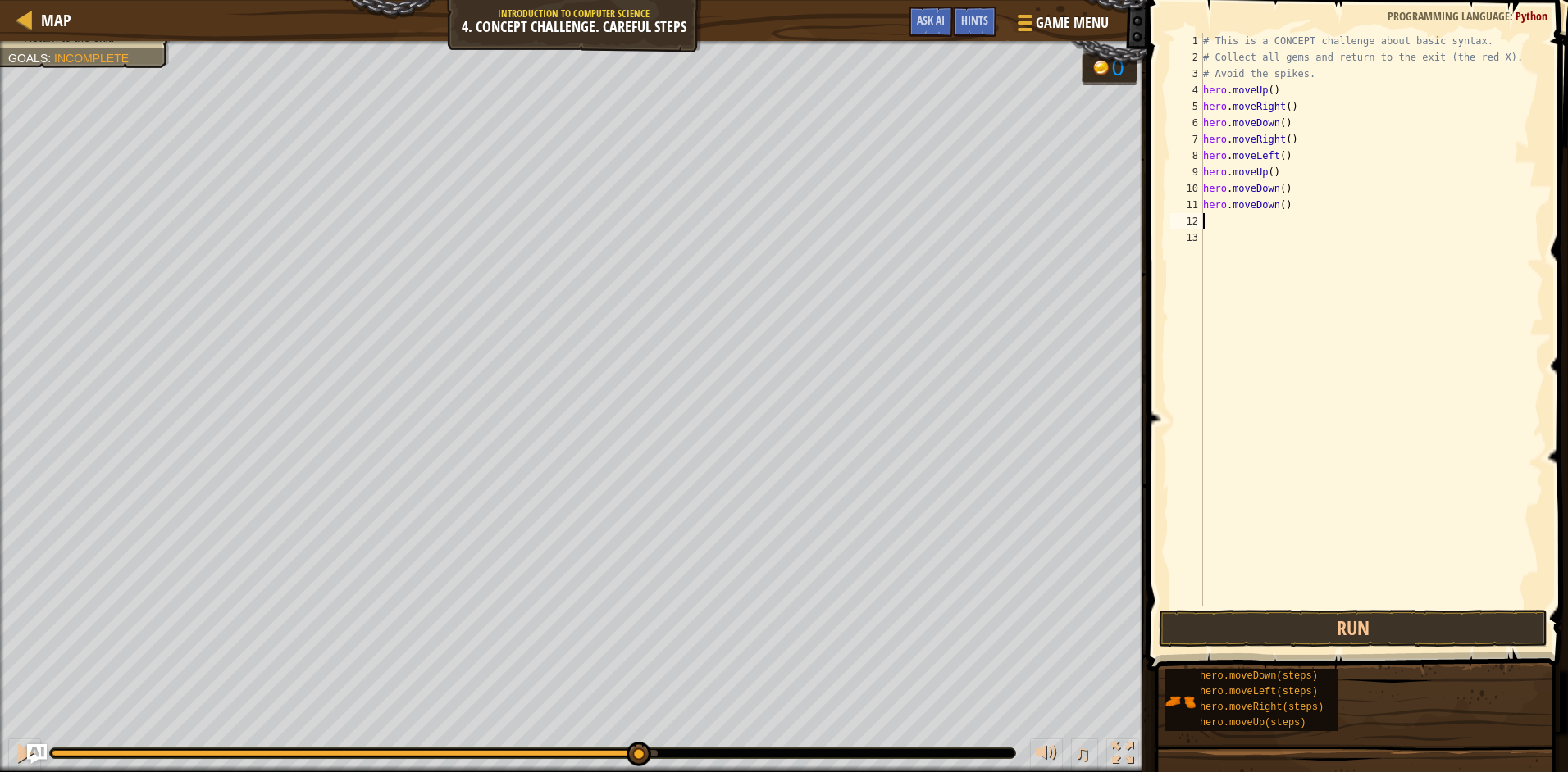
click at [1324, 648] on span at bounding box center [1359, 312] width 433 height 720
click at [1498, 618] on button "Run" at bounding box center [1353, 629] width 389 height 38
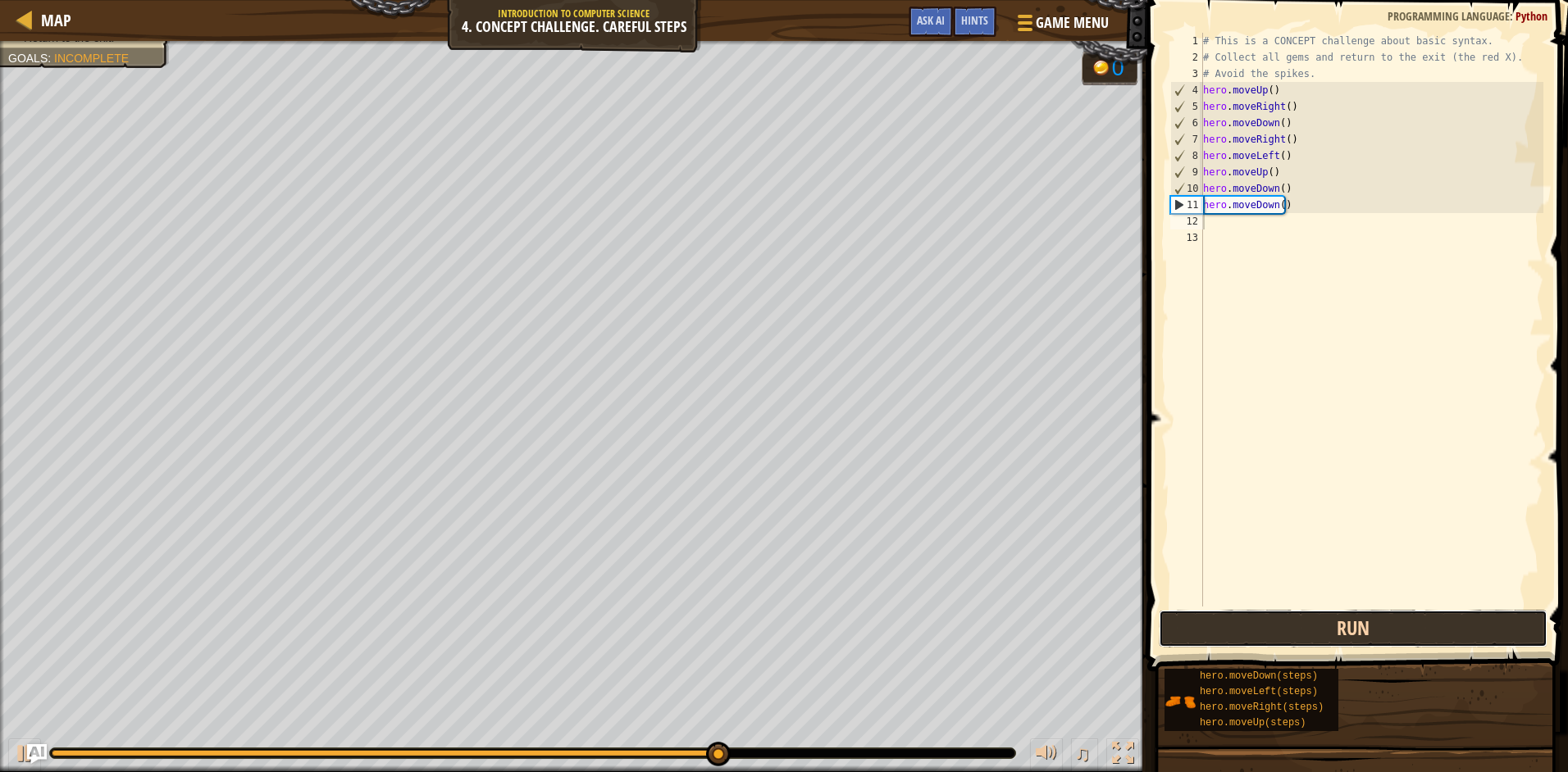
click at [1471, 636] on button "Run" at bounding box center [1353, 629] width 389 height 38
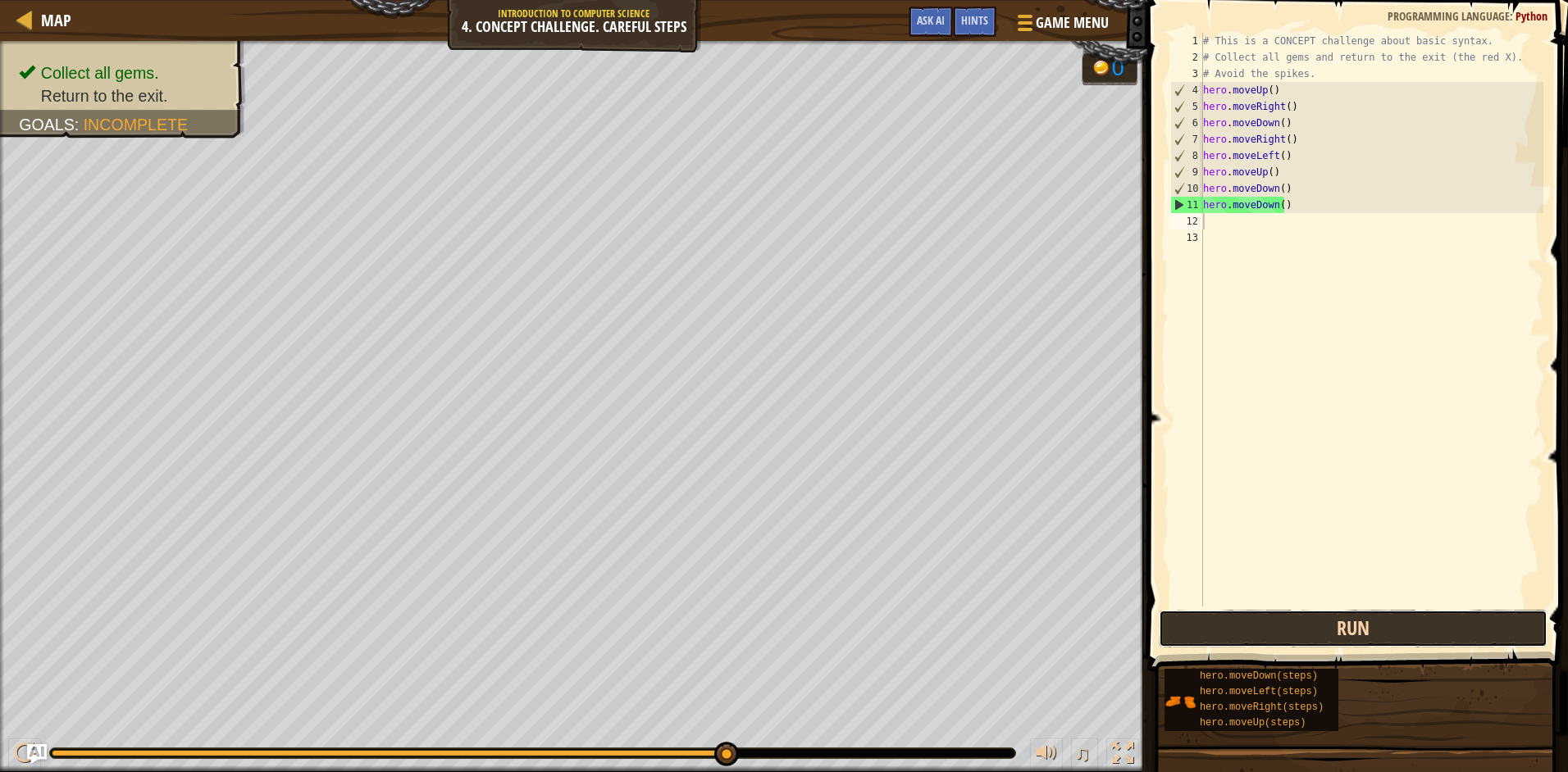
click at [1450, 636] on button "Run" at bounding box center [1353, 629] width 389 height 38
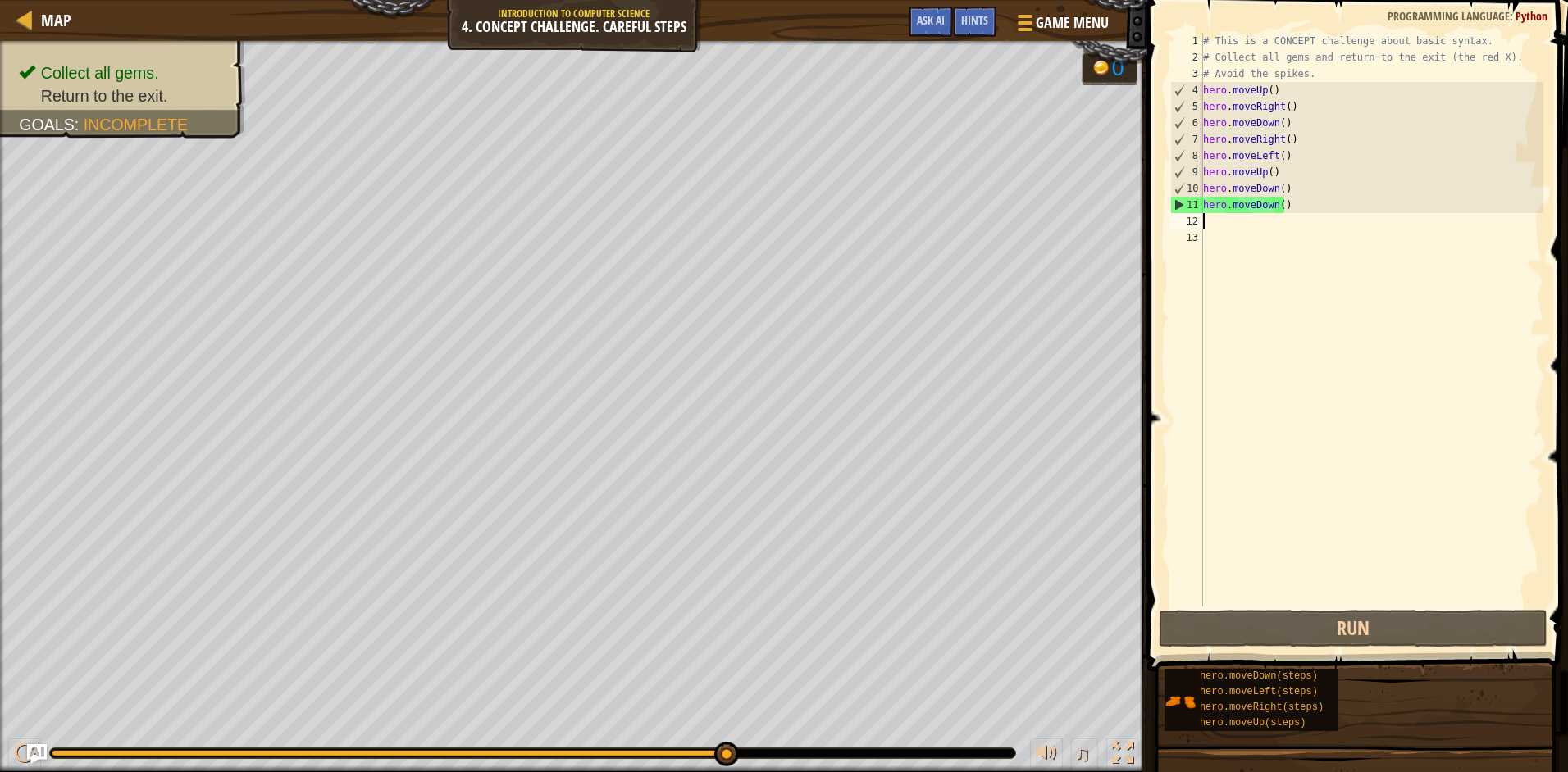
type textarea "h"
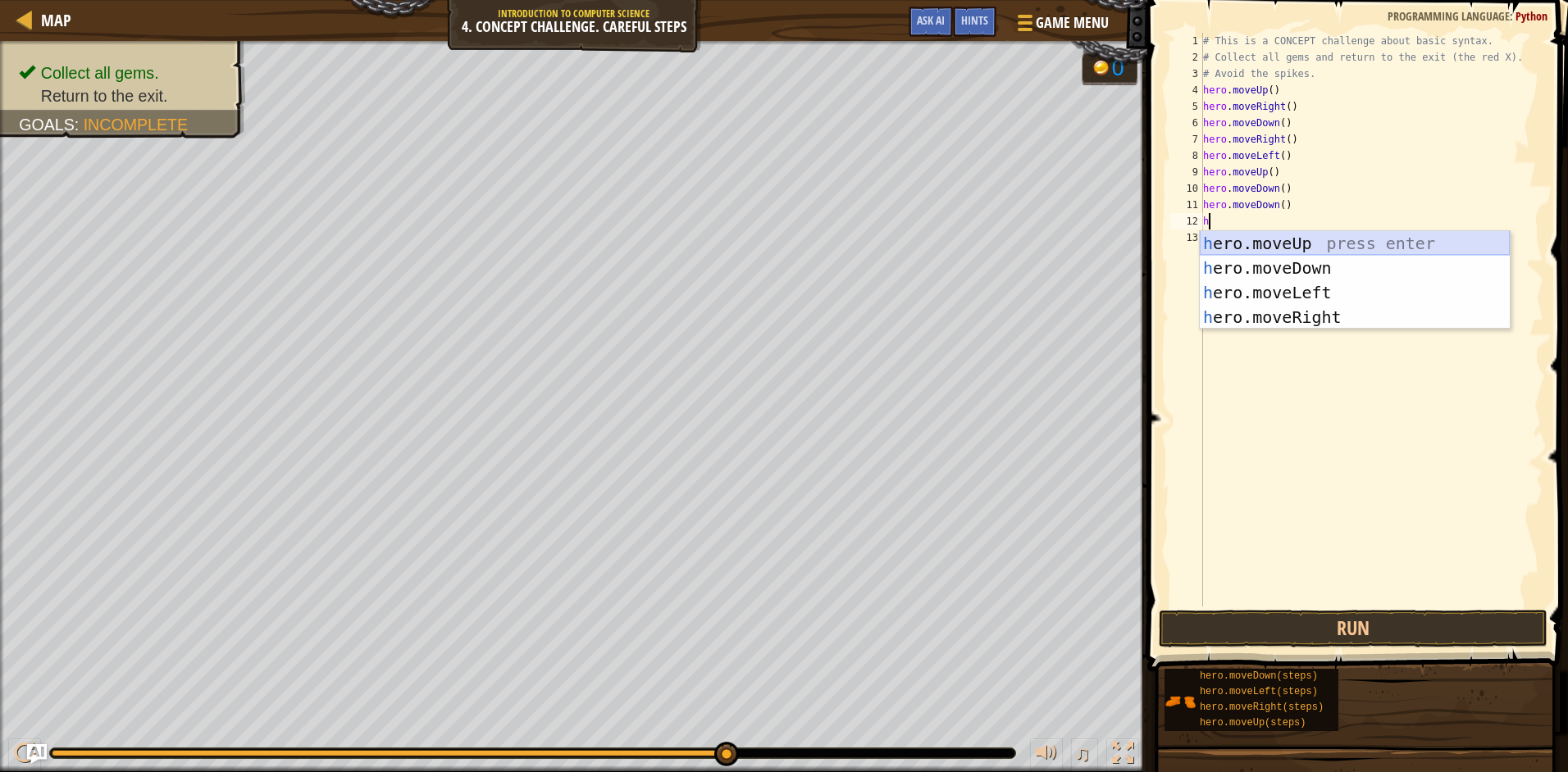
click at [1382, 242] on div "h ero.moveUp press enter h ero.moveDown press enter h ero.moveLeft press enter …" at bounding box center [1354, 305] width 310 height 148
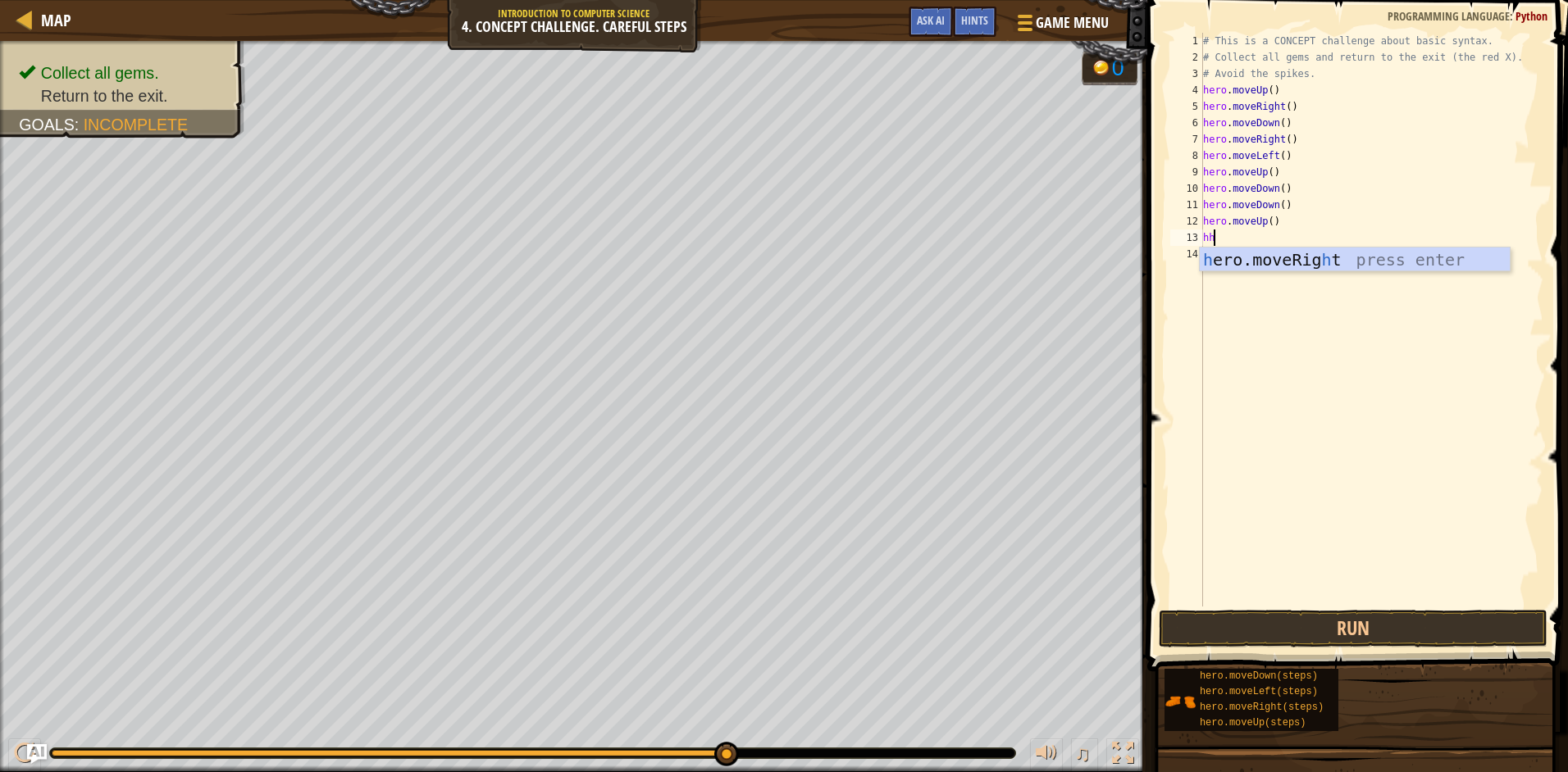
type textarea "h"
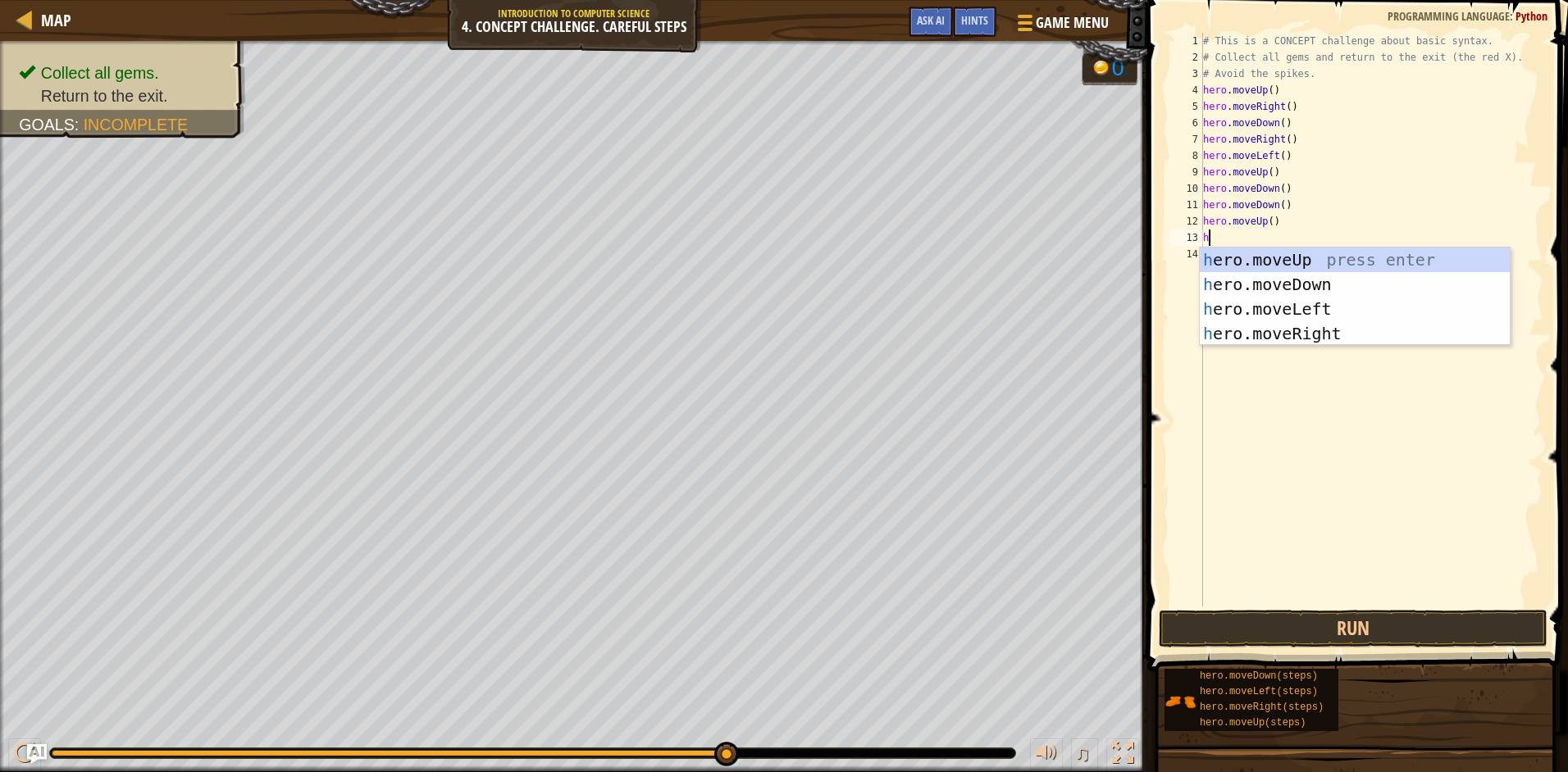
type textarea "h"
click at [1371, 252] on div "h ero.moveUp press enter h ero.moveDown press enter h ero.moveLeft press enter …" at bounding box center [1354, 322] width 310 height 148
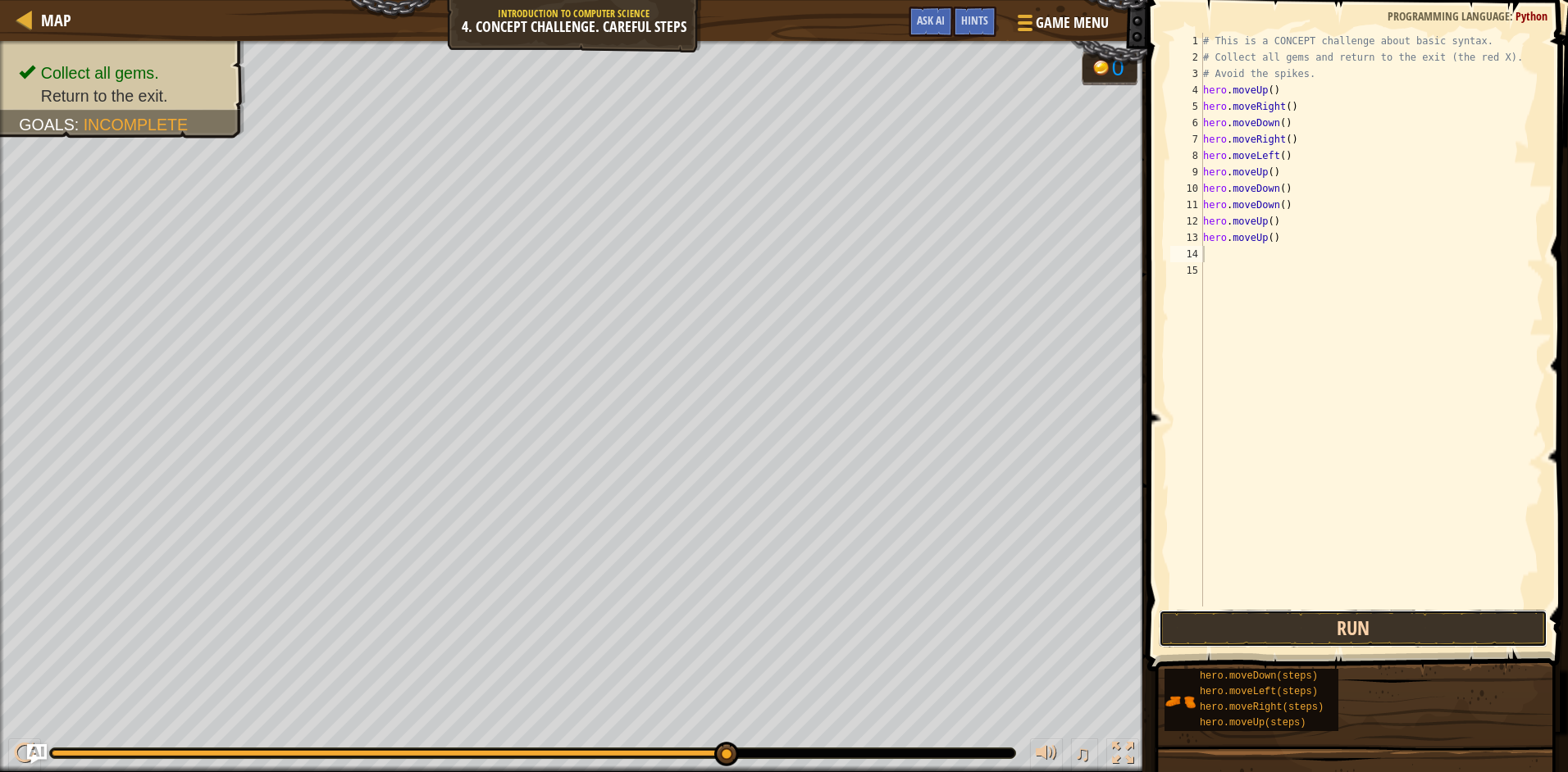
click at [1495, 630] on button "Run" at bounding box center [1353, 629] width 389 height 38
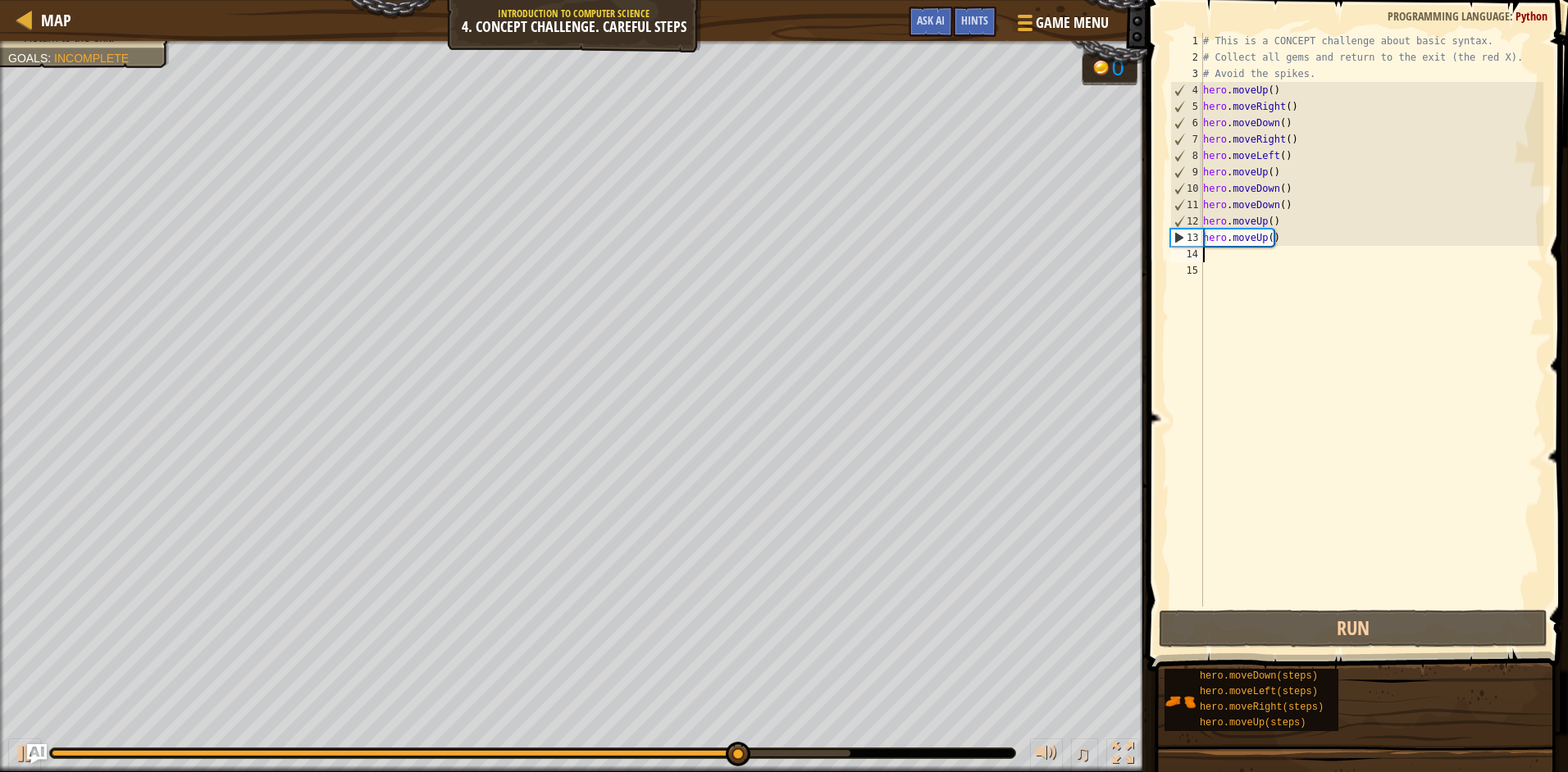
type textarea "h"
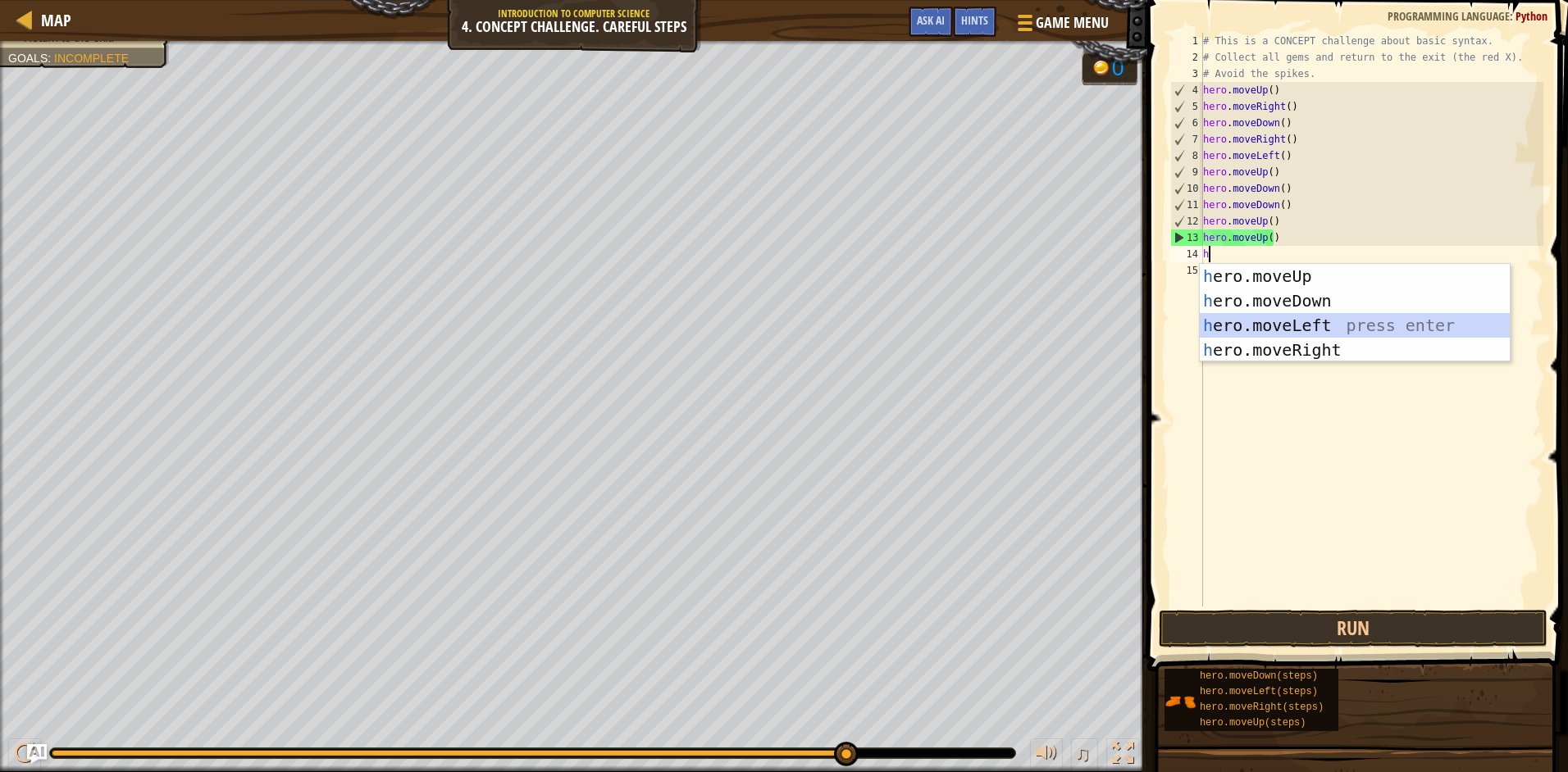
click at [1339, 317] on div "h ero.moveUp press enter h ero.moveDown press enter h ero.moveLeft press enter …" at bounding box center [1354, 338] width 310 height 148
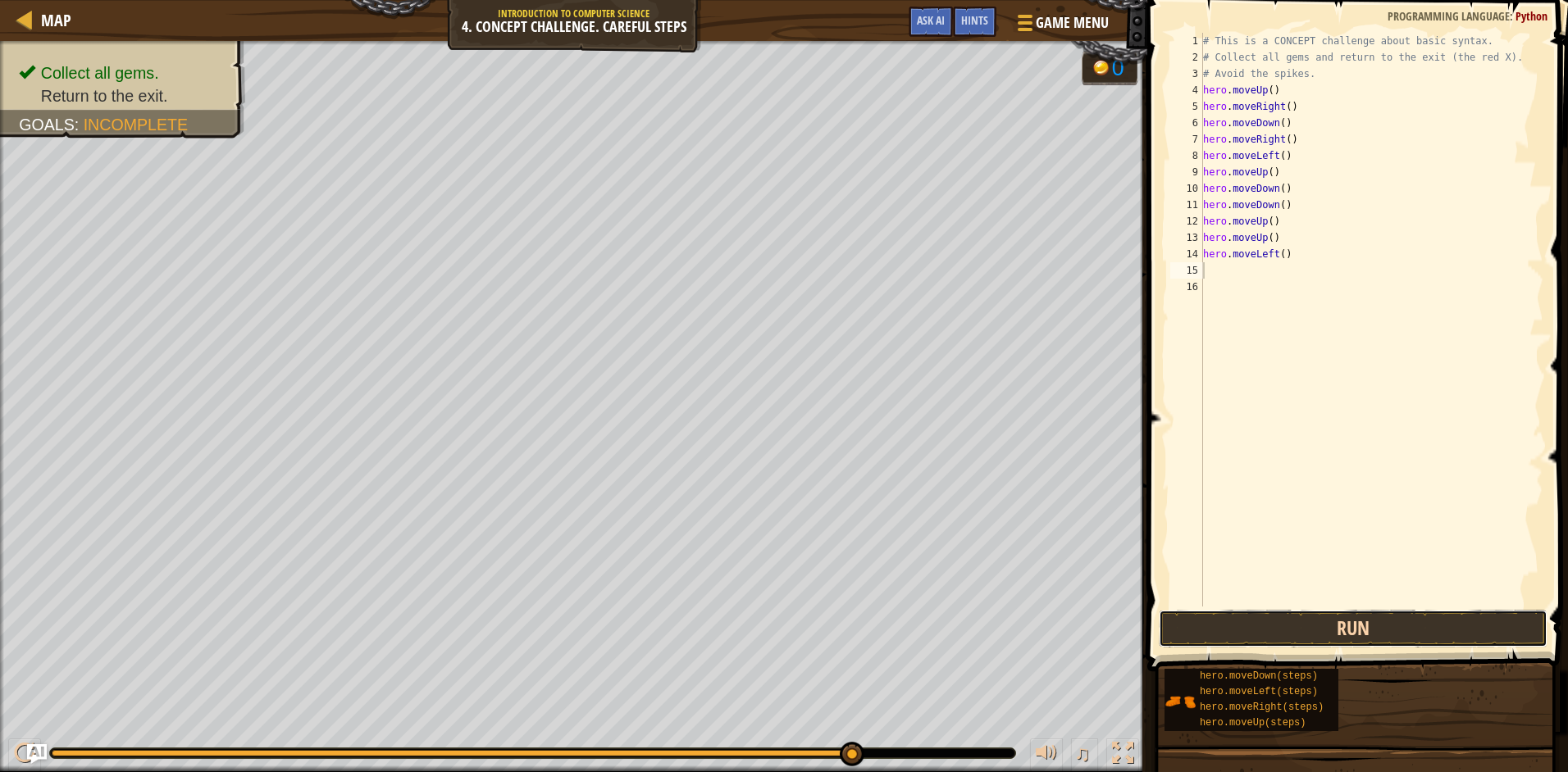
click at [1377, 619] on button "Run" at bounding box center [1353, 629] width 389 height 38
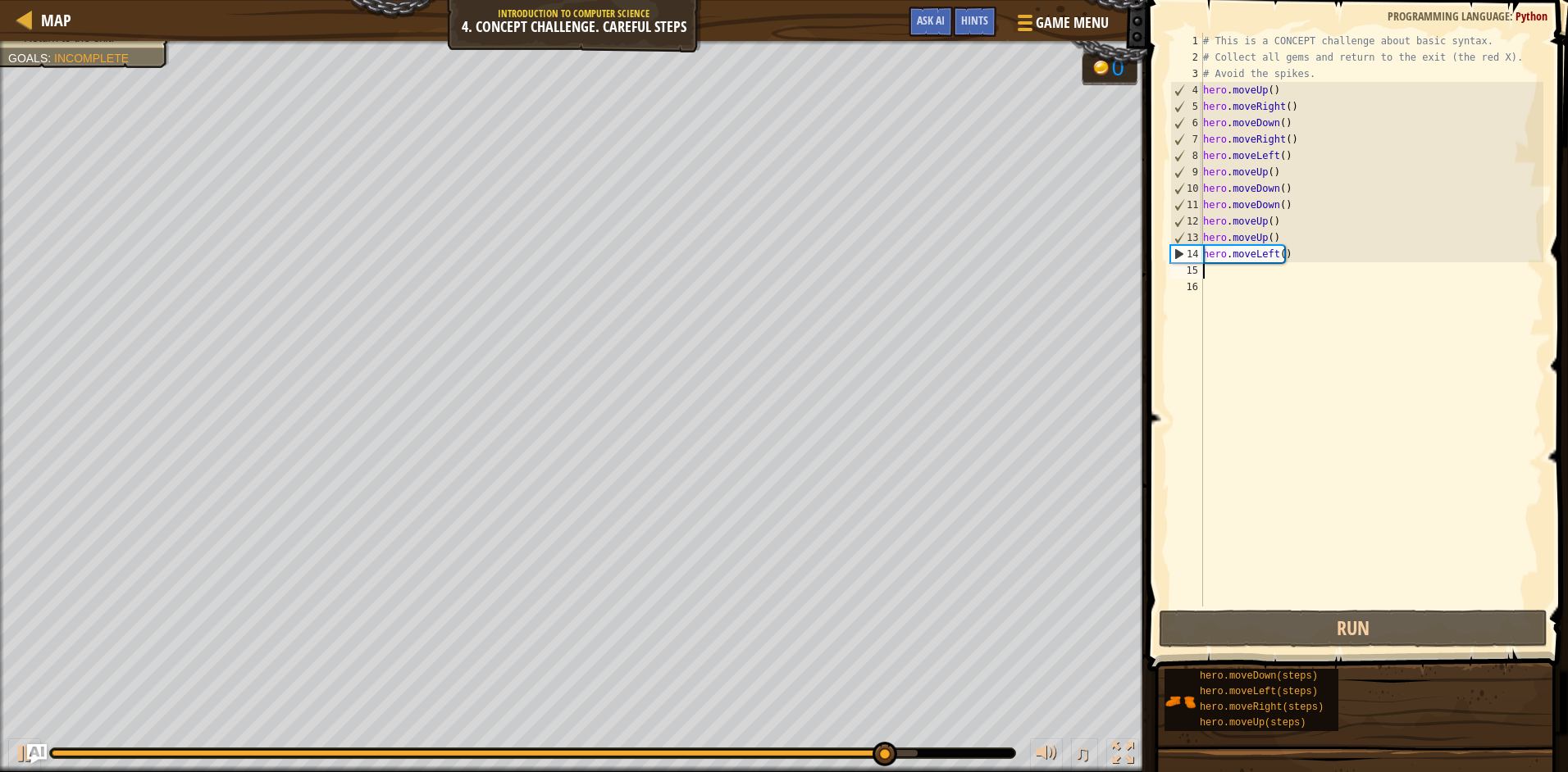
type textarea "h"
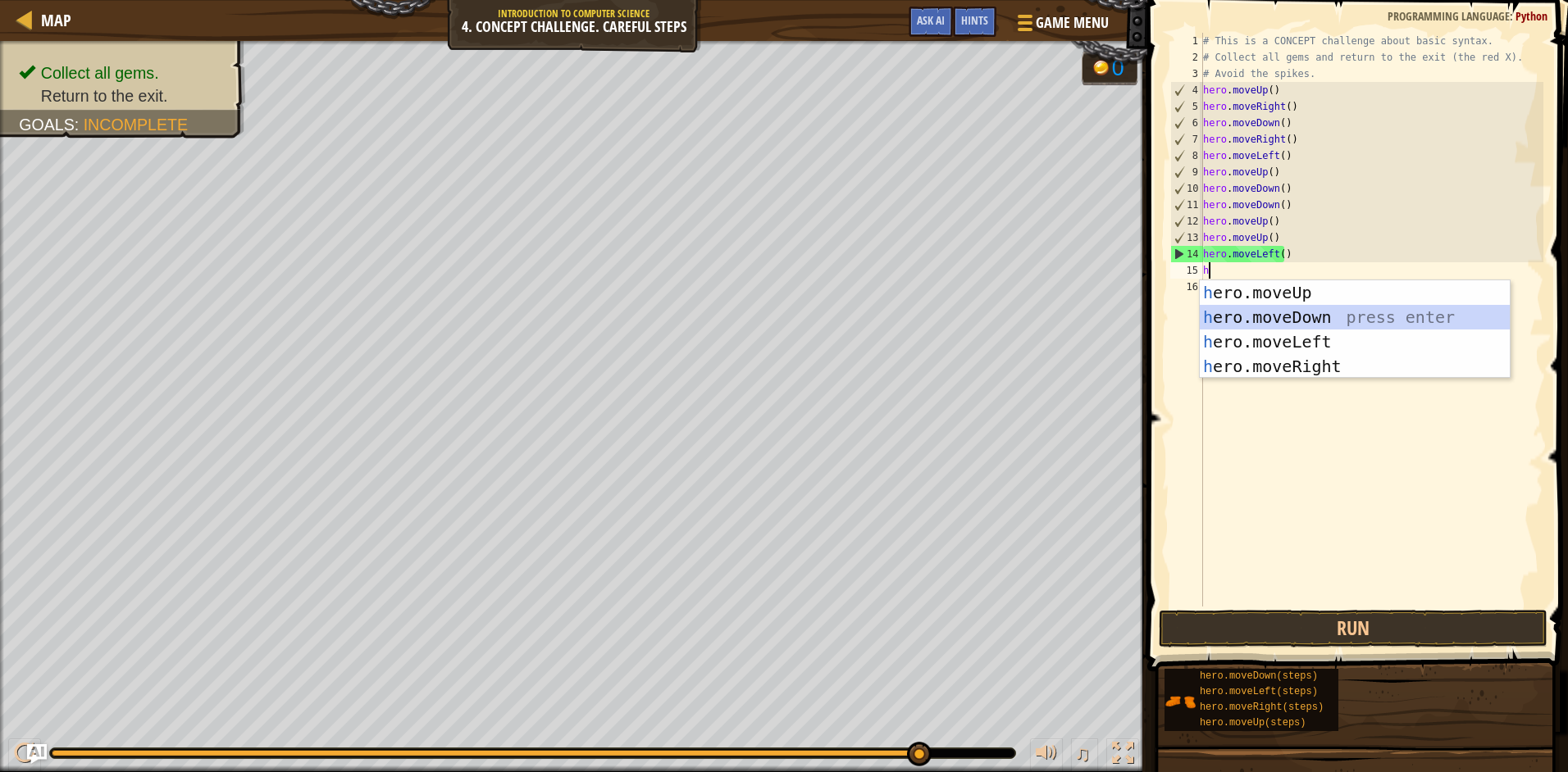
click at [1298, 315] on div "h ero.moveUp press enter h ero.moveDown press enter h ero.moveLeft press enter …" at bounding box center [1354, 354] width 310 height 148
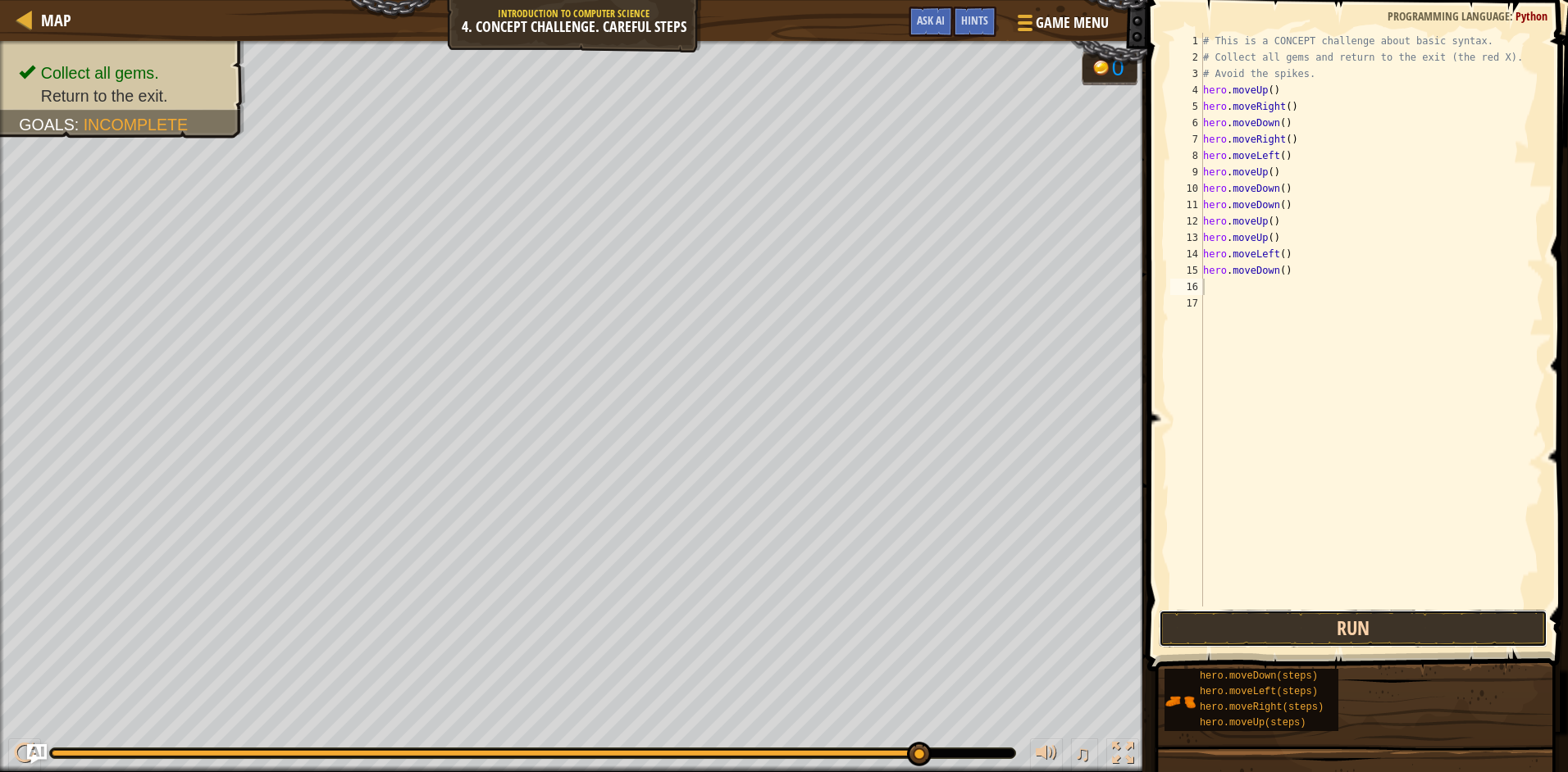
click at [1342, 636] on button "Run" at bounding box center [1353, 629] width 389 height 38
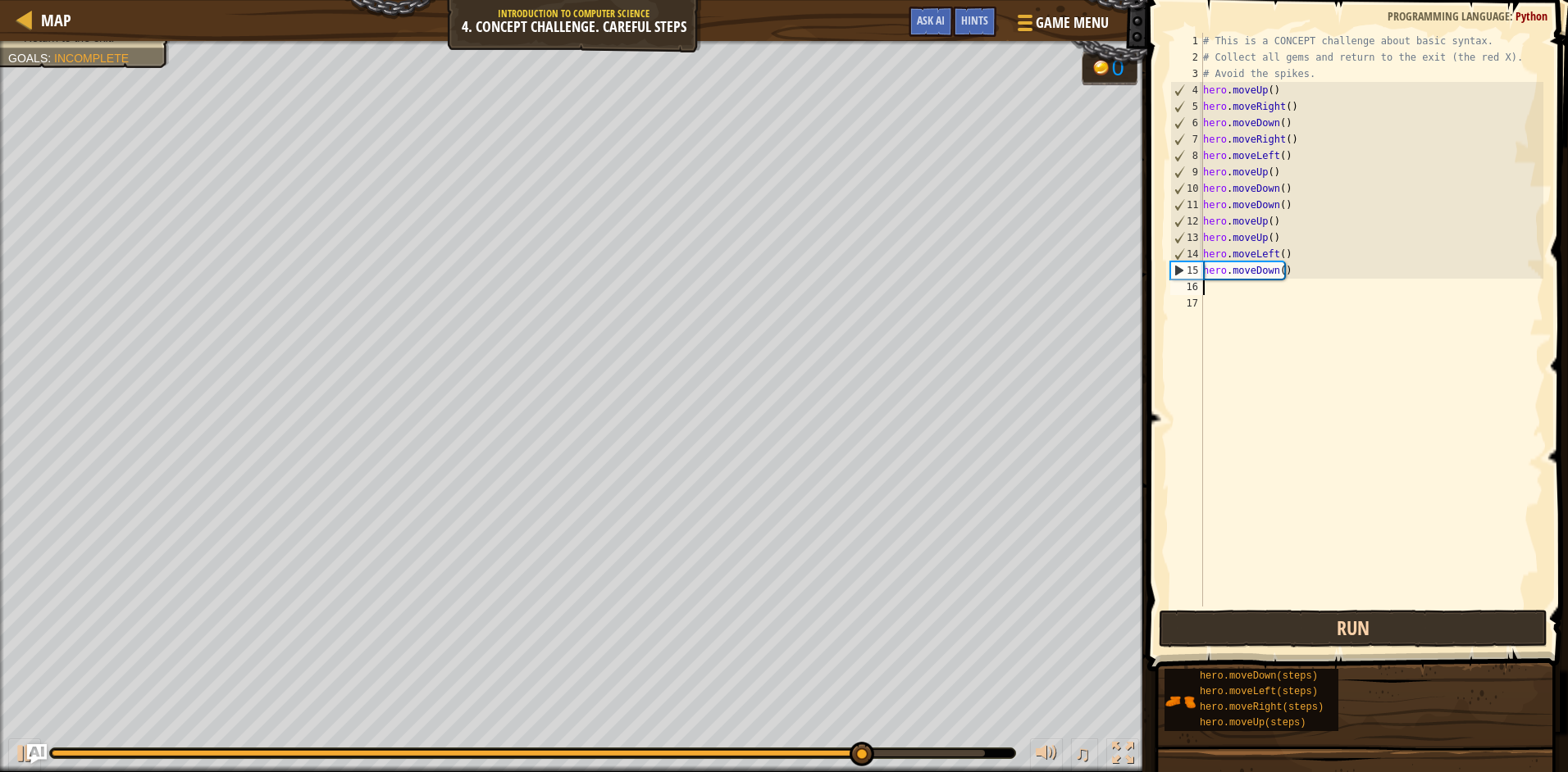
type textarea "h"
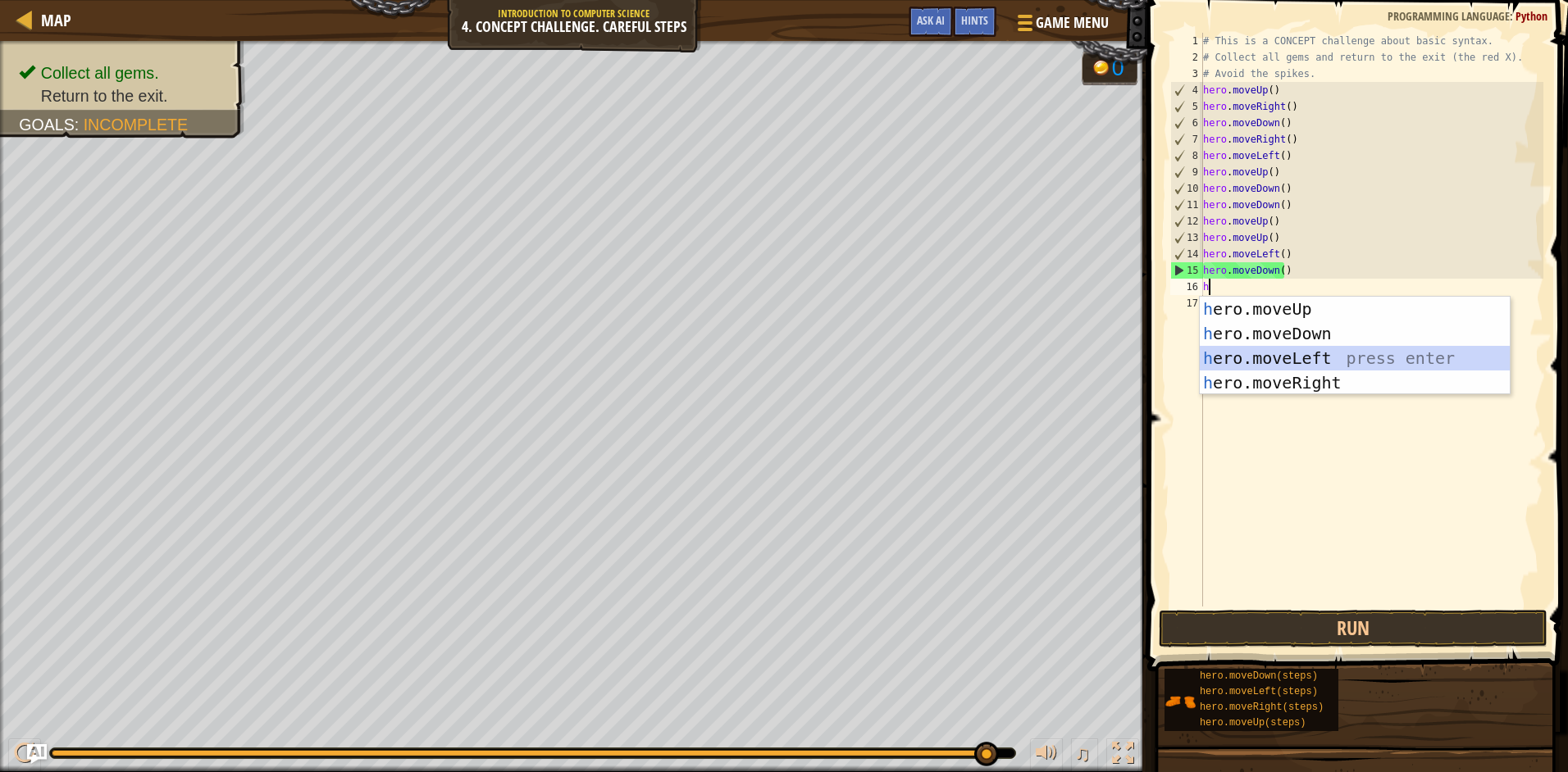
click at [1310, 363] on div "h ero.moveUp press enter h ero.moveDown press enter h ero.moveLeft press enter …" at bounding box center [1354, 371] width 310 height 148
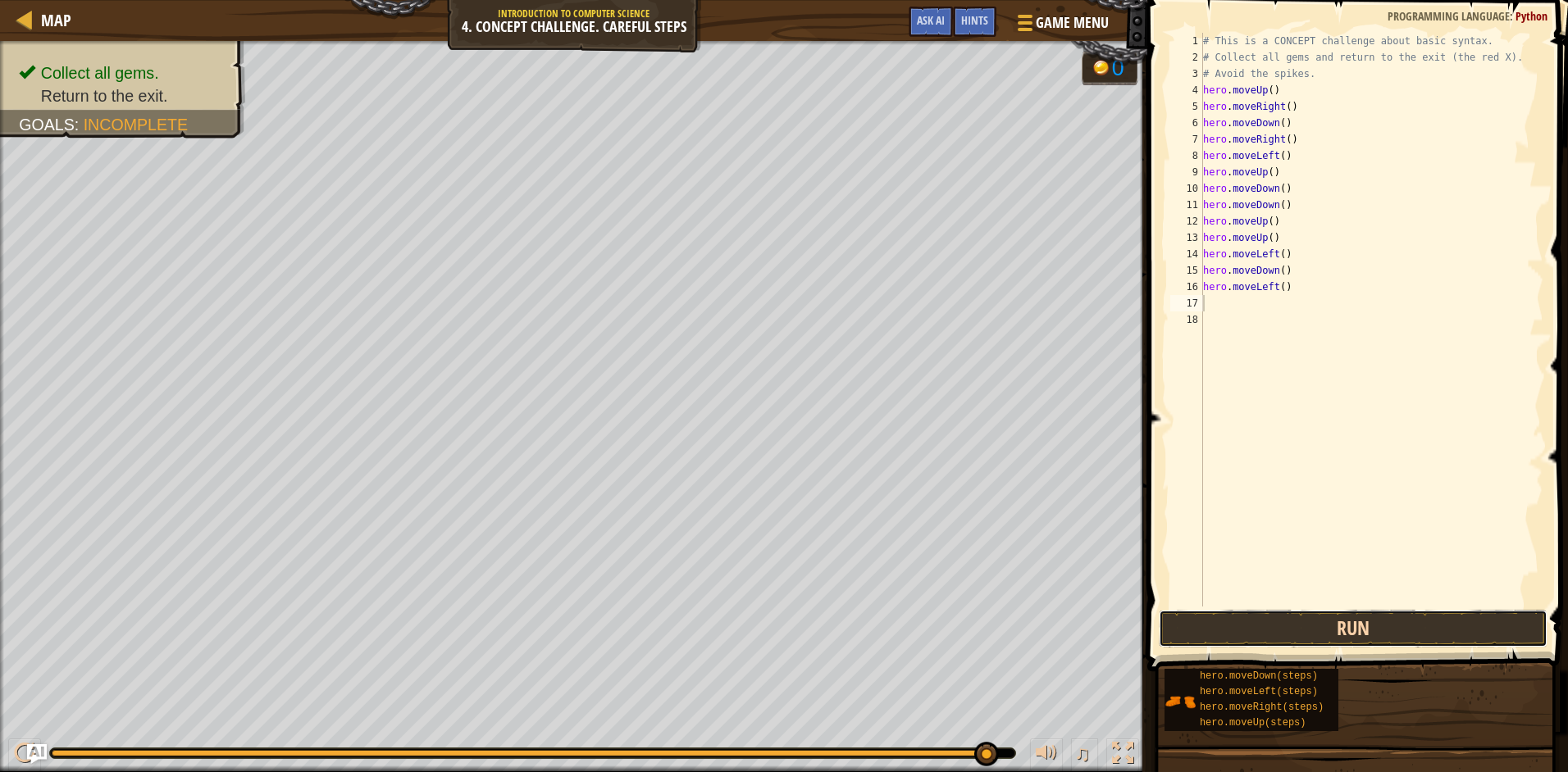
click at [1341, 619] on button "Run" at bounding box center [1353, 629] width 389 height 38
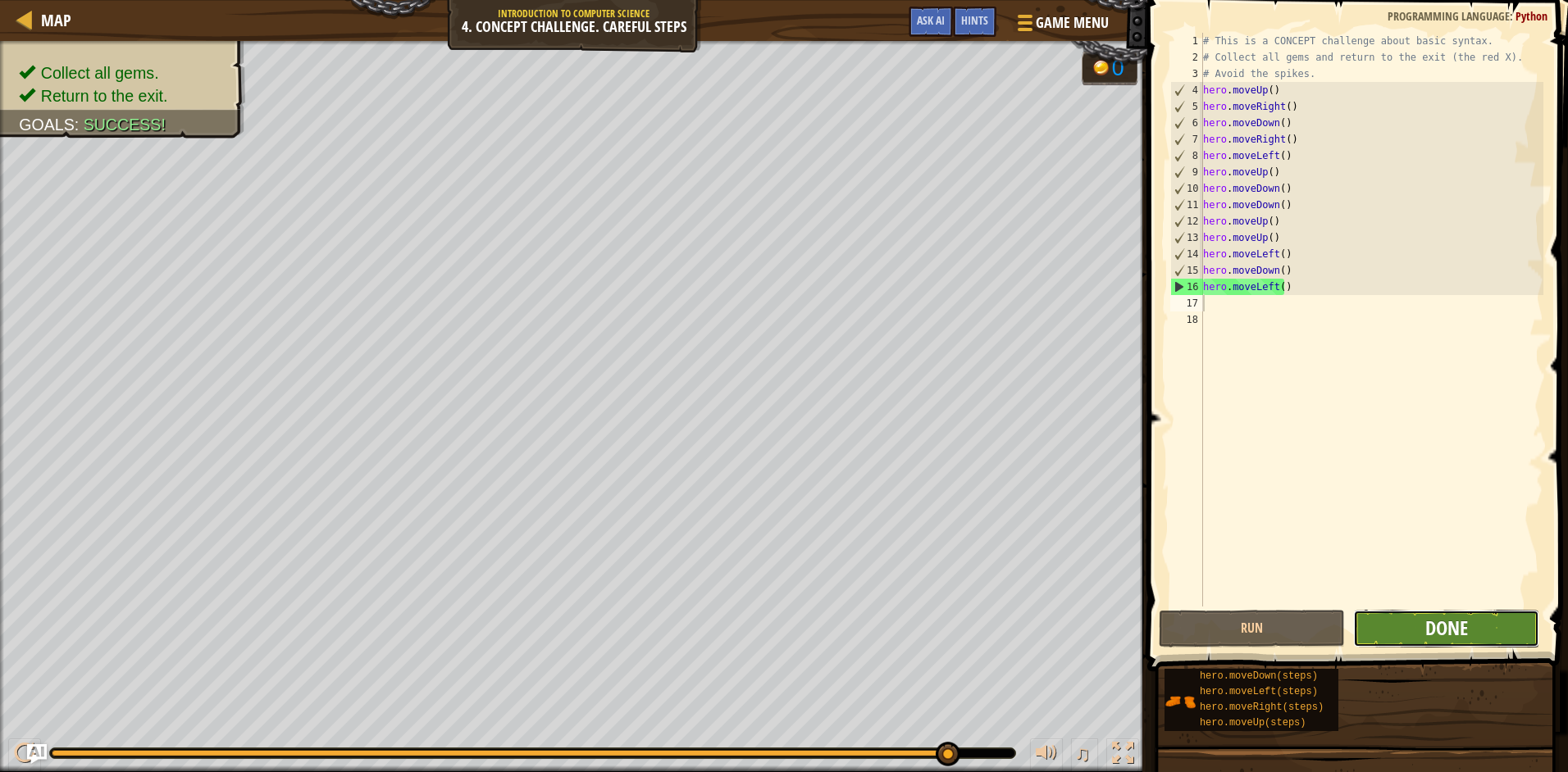
click at [1438, 622] on span "Done" at bounding box center [1446, 628] width 43 height 27
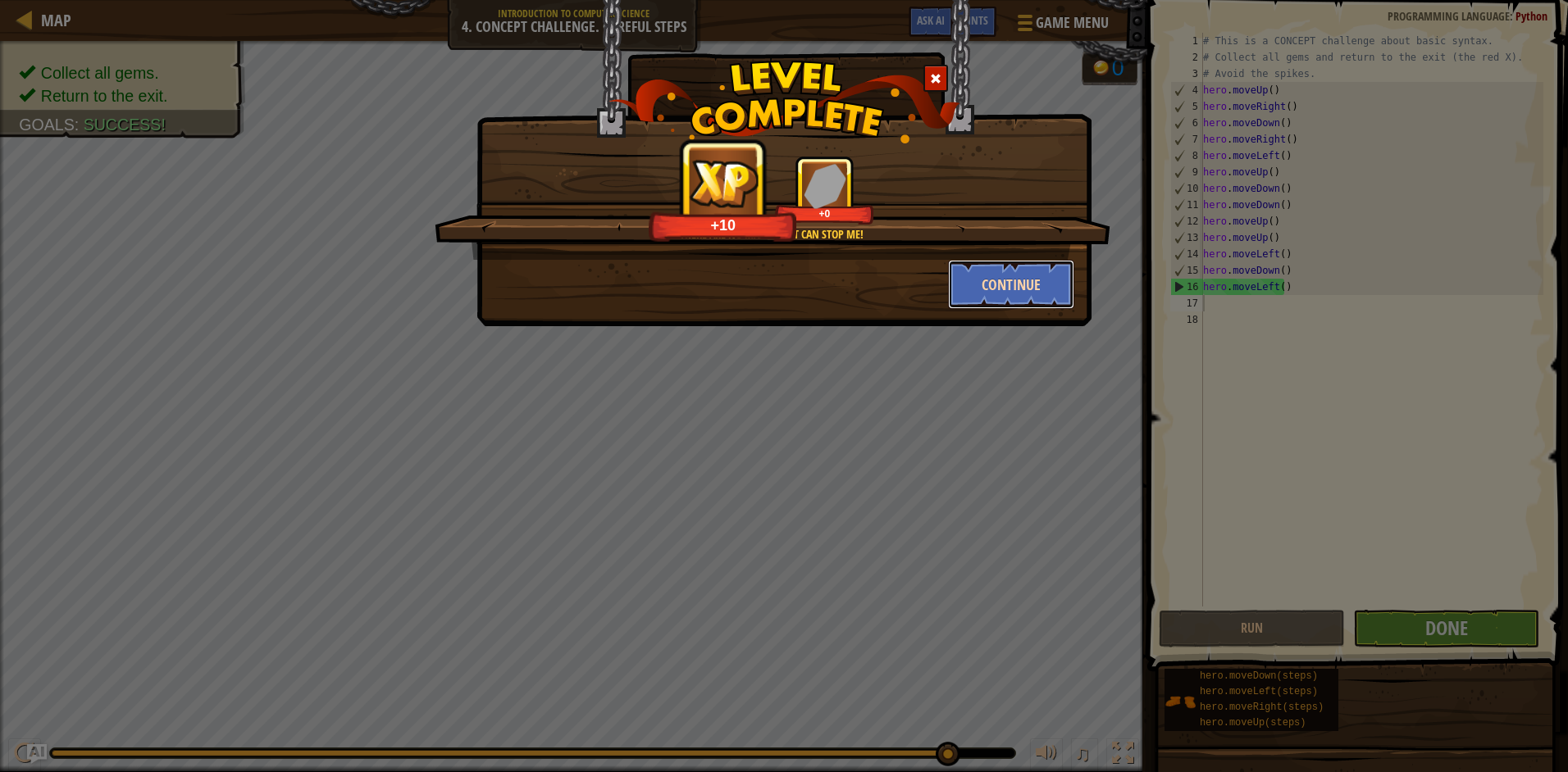
click at [1011, 280] on button "Continue" at bounding box center [1011, 284] width 127 height 49
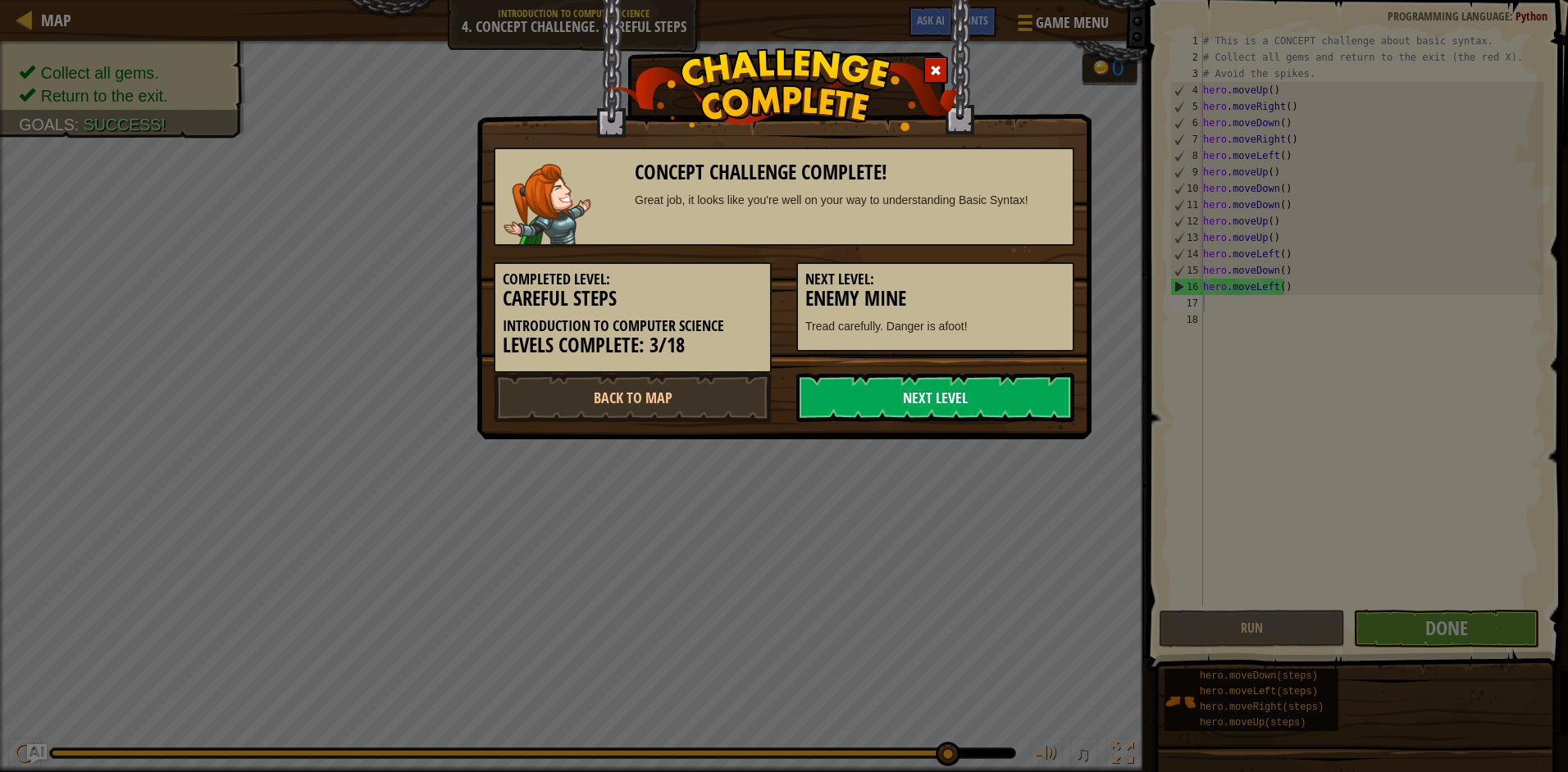
click at [1026, 386] on link "Next Level" at bounding box center [935, 397] width 278 height 49
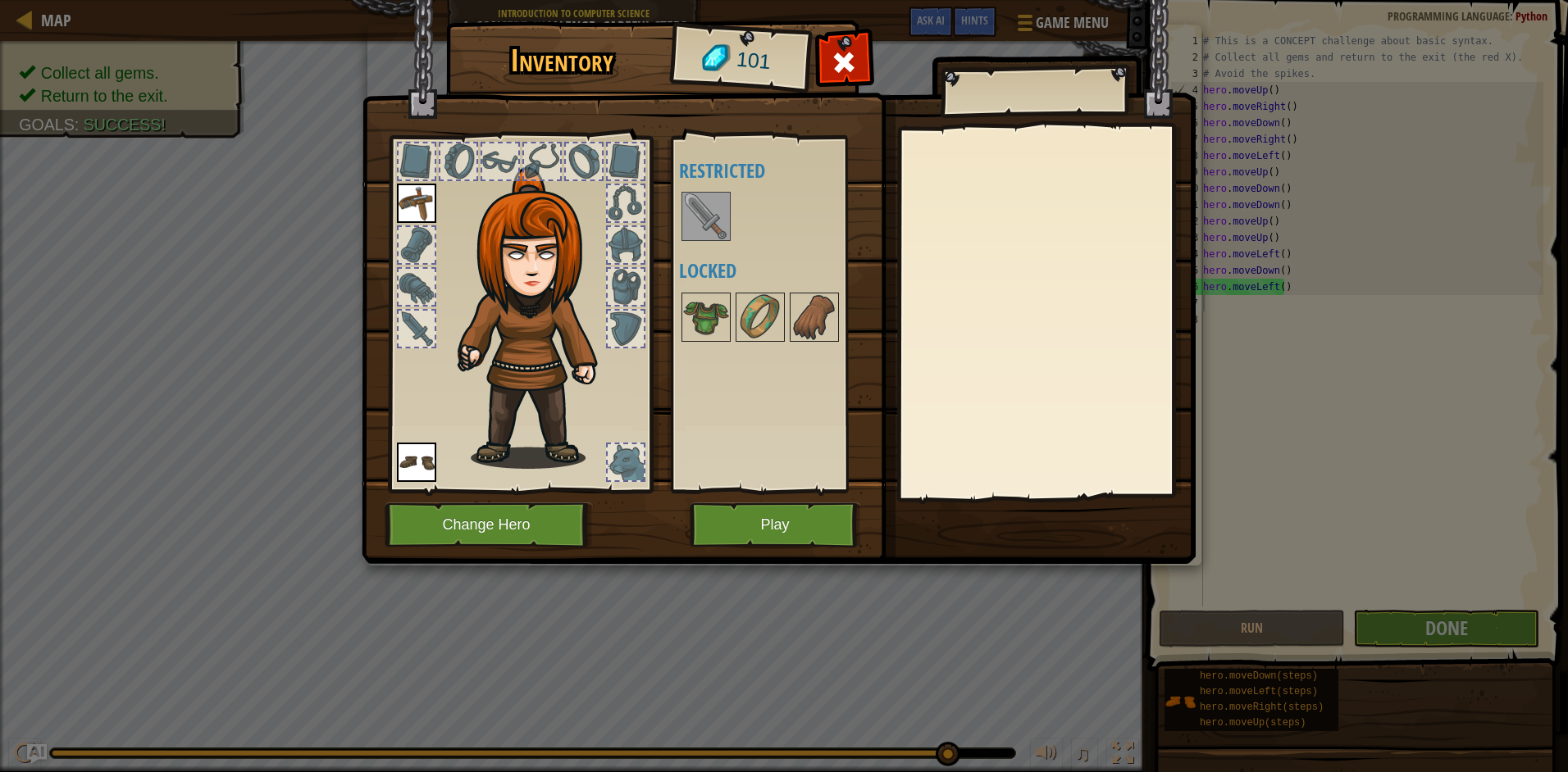
click at [681, 208] on div "Available Equip Equip (double-click to equip) Restricted Locked" at bounding box center [782, 314] width 206 height 341
click at [712, 221] on img at bounding box center [706, 216] width 46 height 46
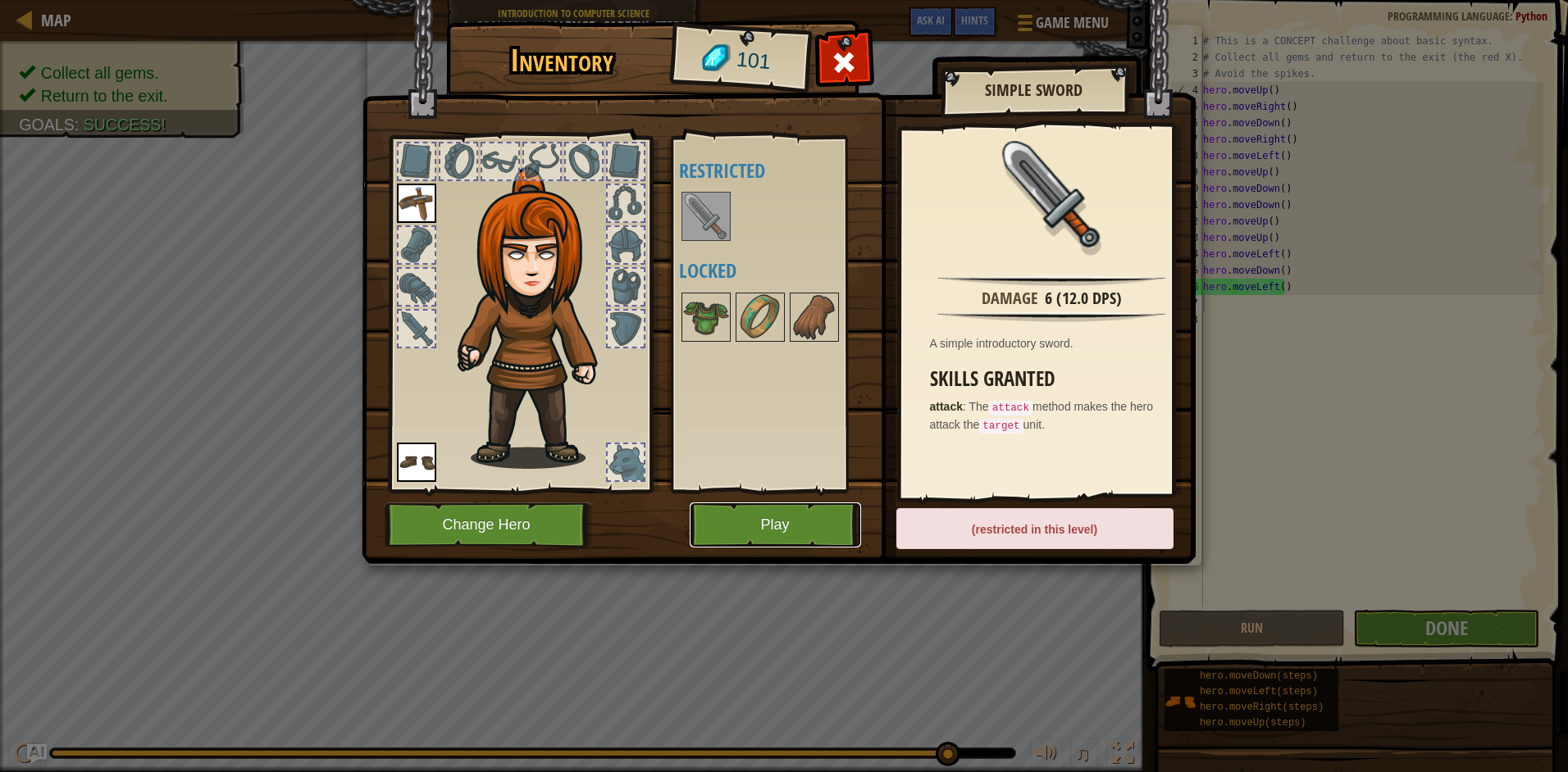
click at [817, 532] on button "Play" at bounding box center [775, 525] width 172 height 45
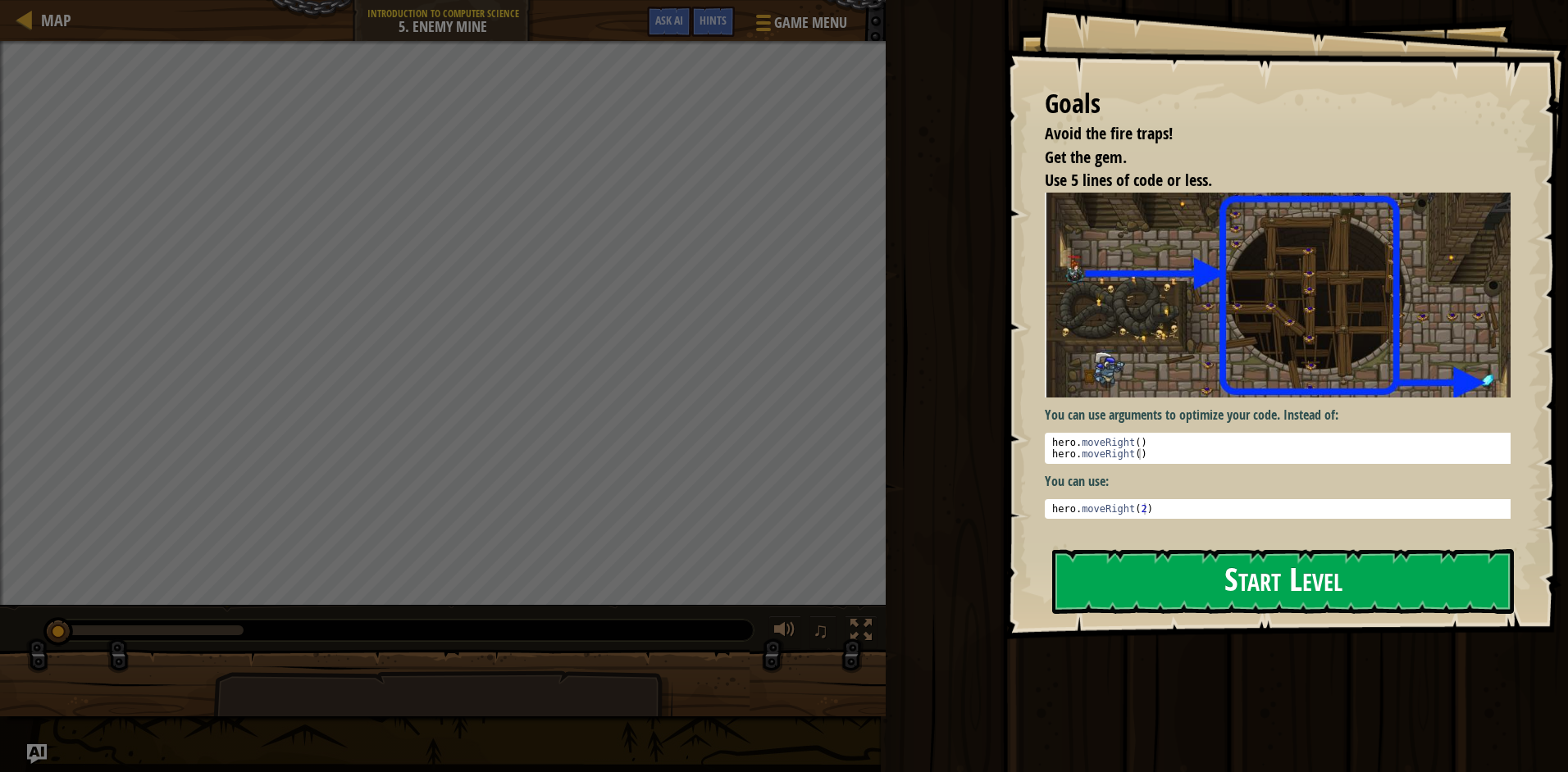
click at [1167, 592] on button "Start Level" at bounding box center [1283, 581] width 462 height 64
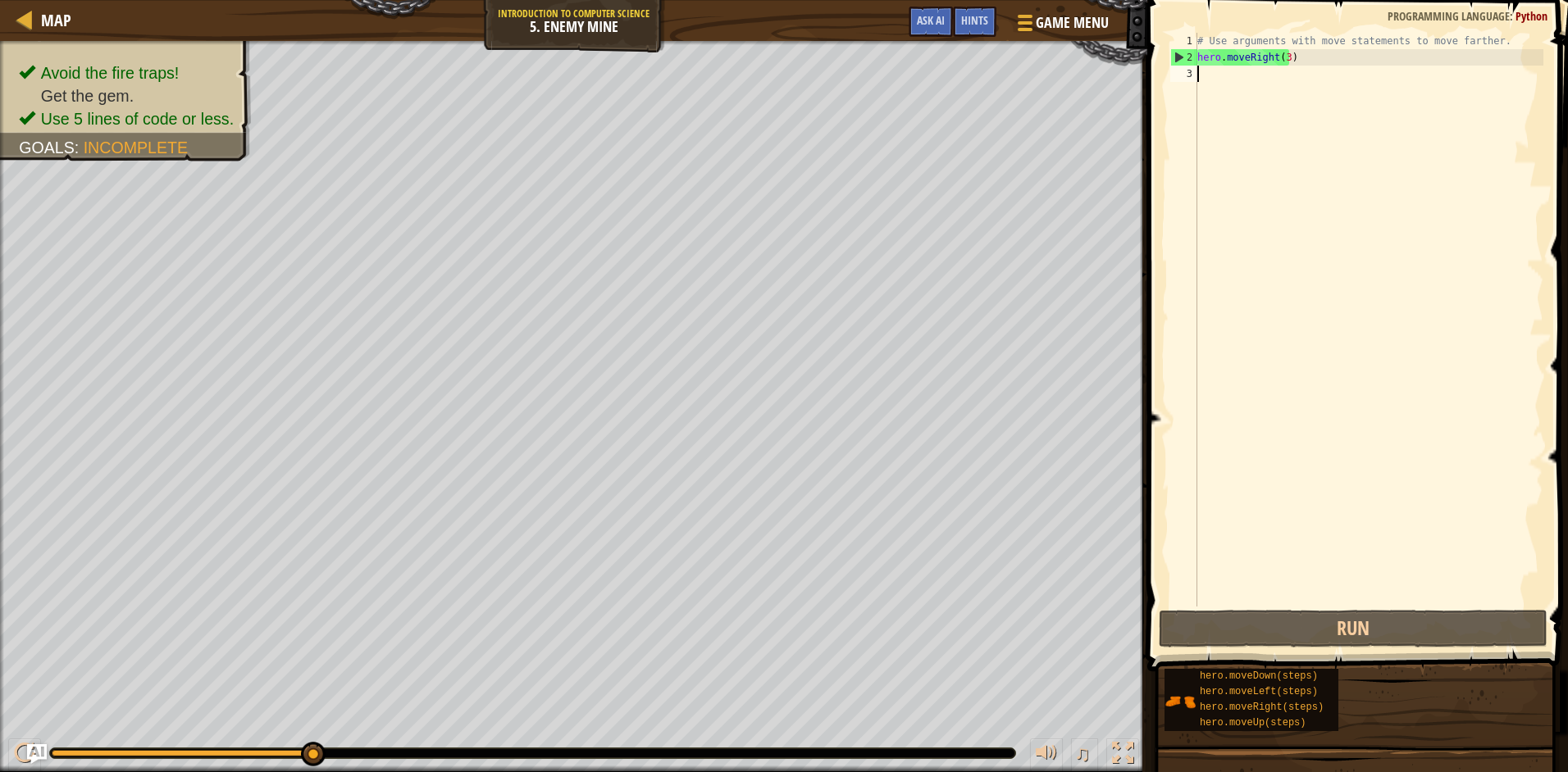
type textarea "h"
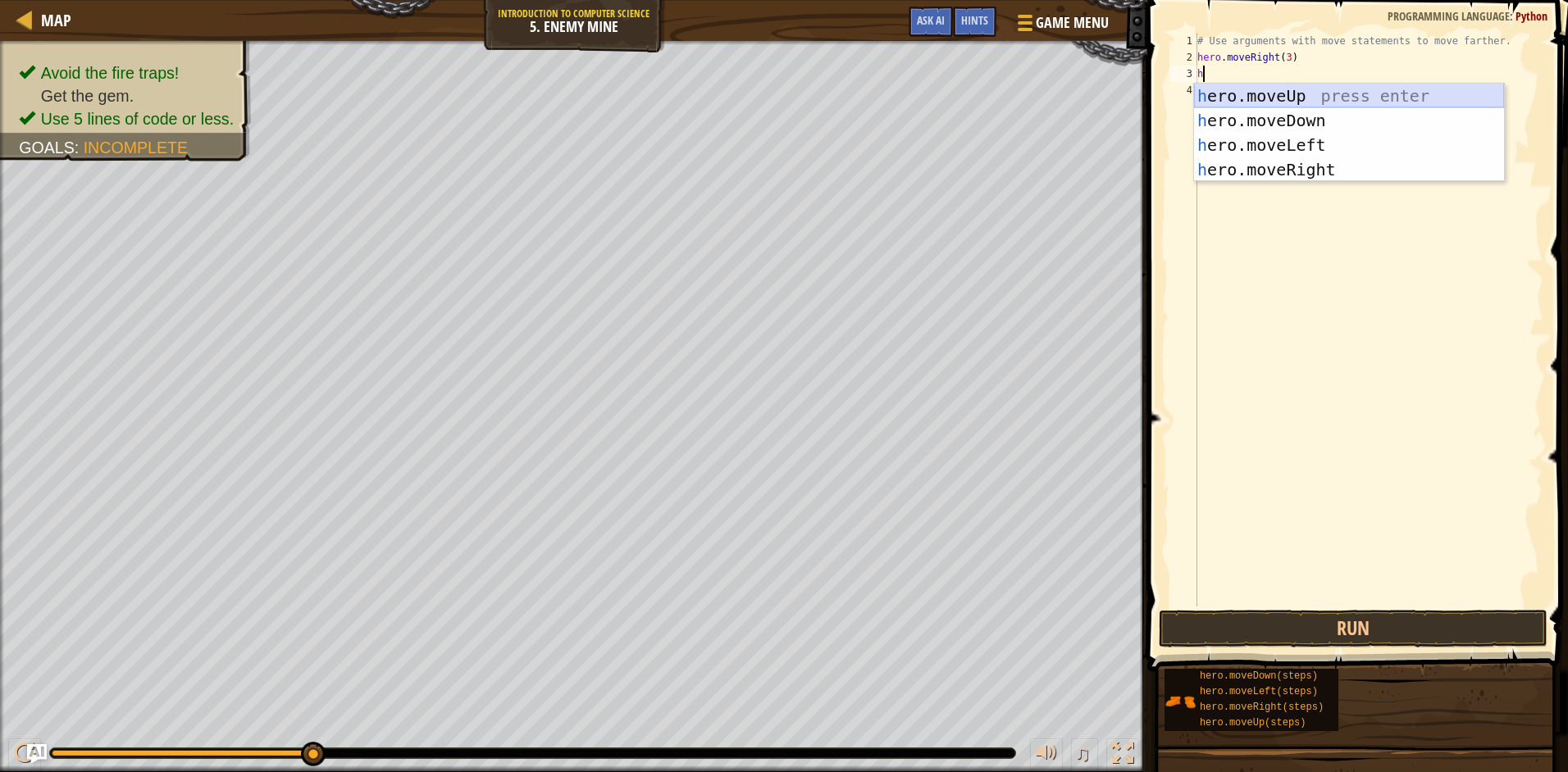
click at [1243, 94] on div "h ero.moveUp press enter h ero.moveDown press enter h ero.moveLeft press enter …" at bounding box center [1348, 157] width 310 height 148
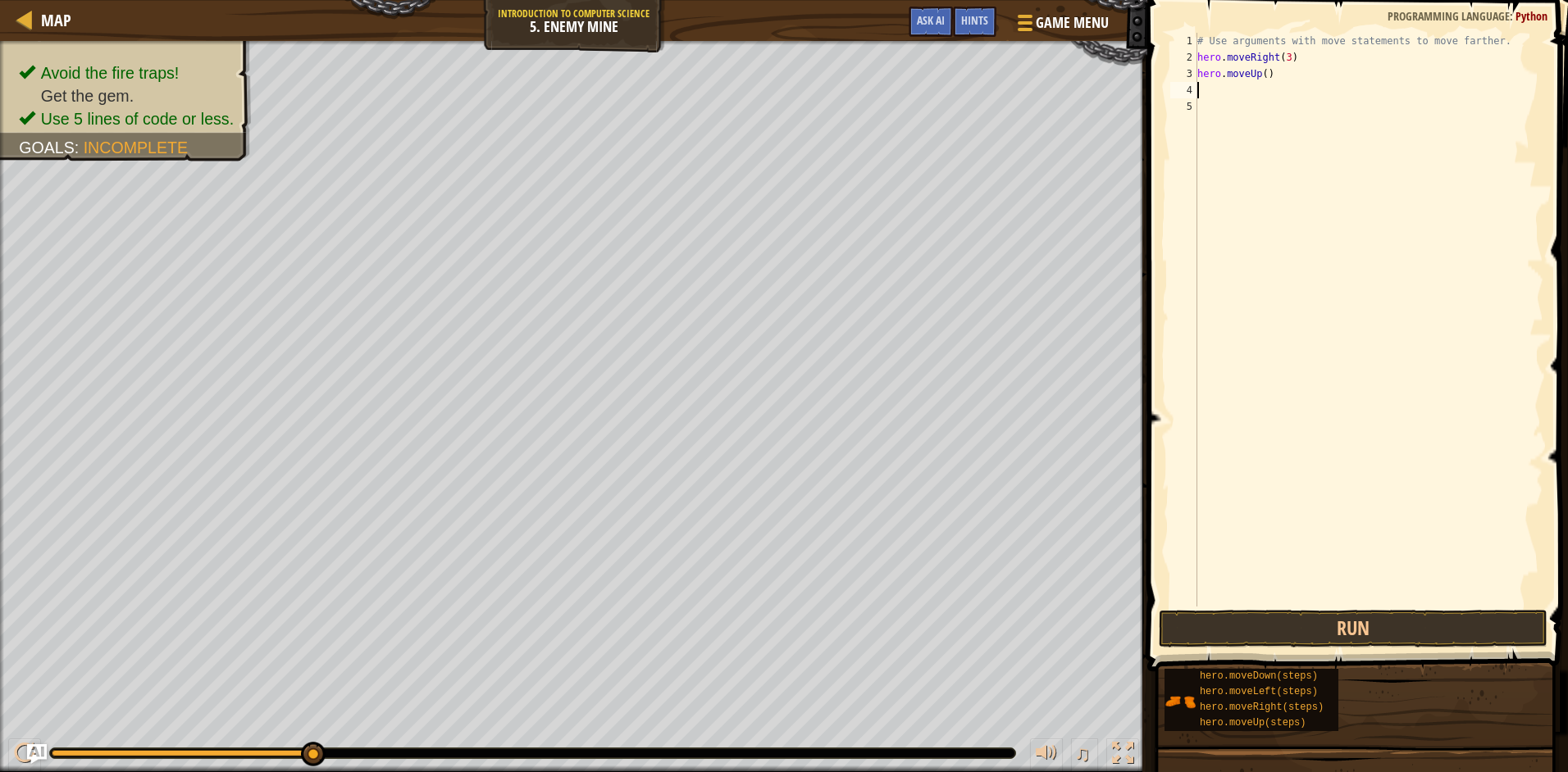
type textarea "h"
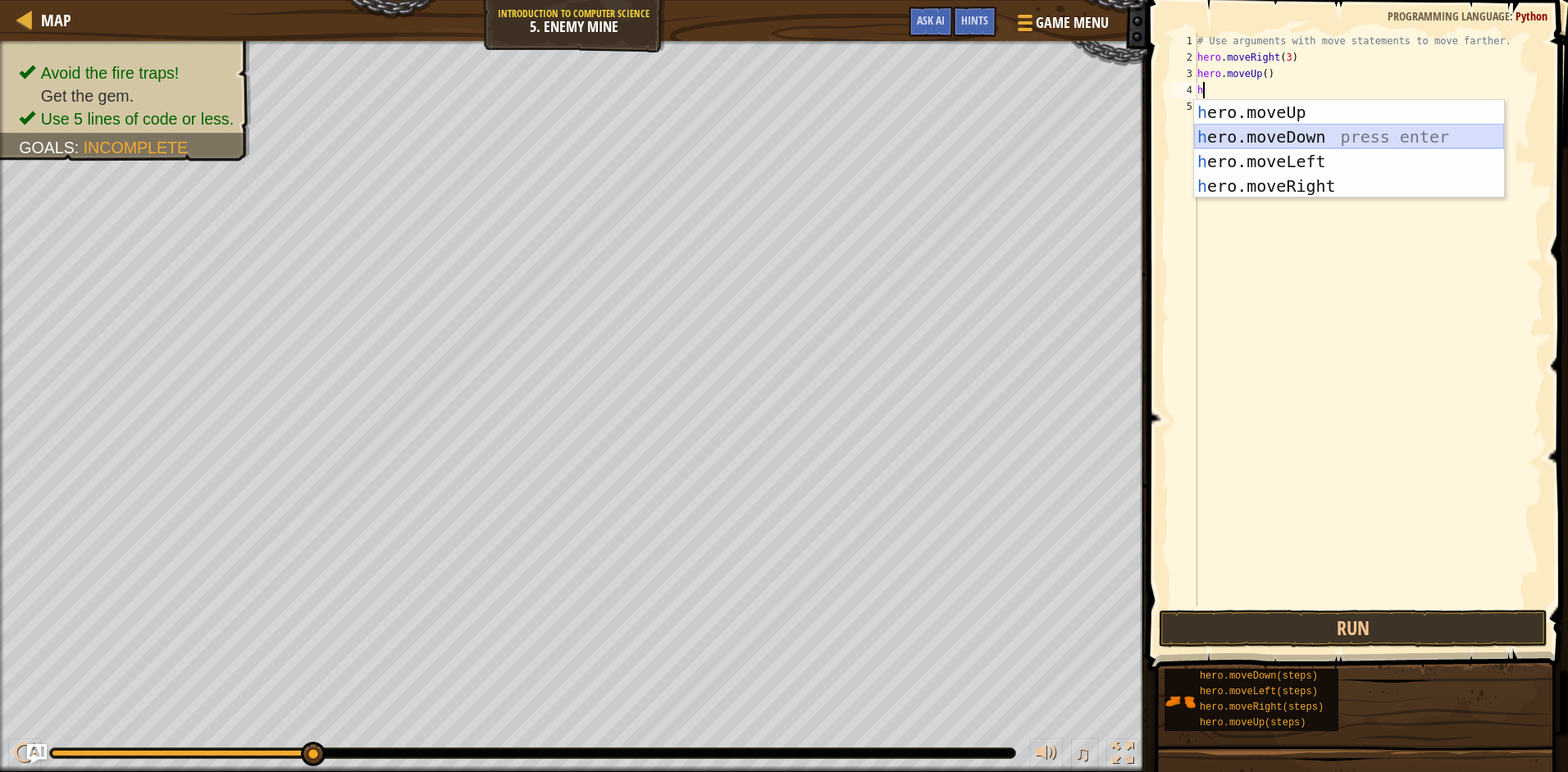
click at [1246, 133] on div "h ero.moveUp press enter h ero.moveDown press enter h ero.moveLeft press enter …" at bounding box center [1348, 174] width 310 height 148
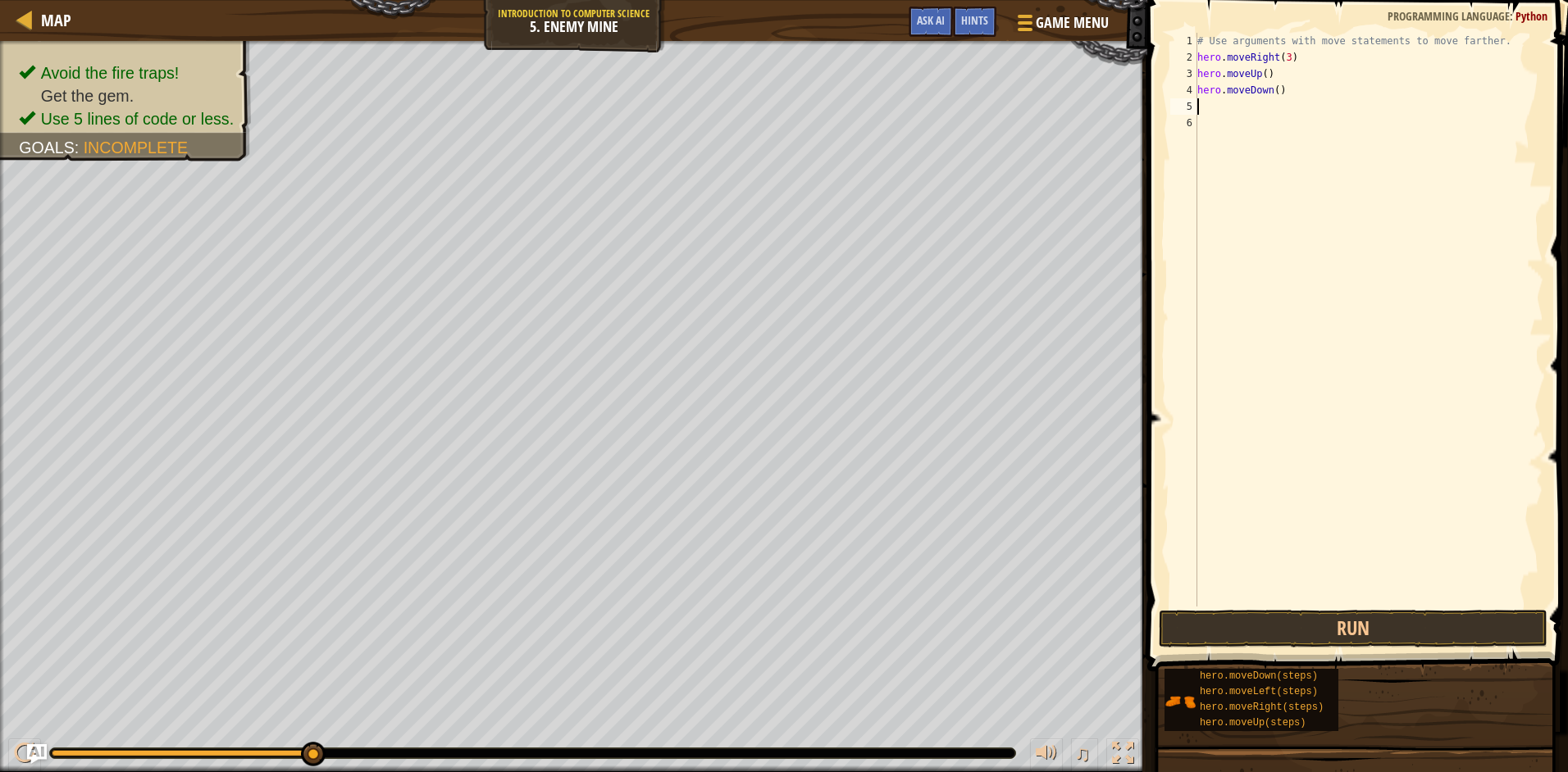
type textarea "h"
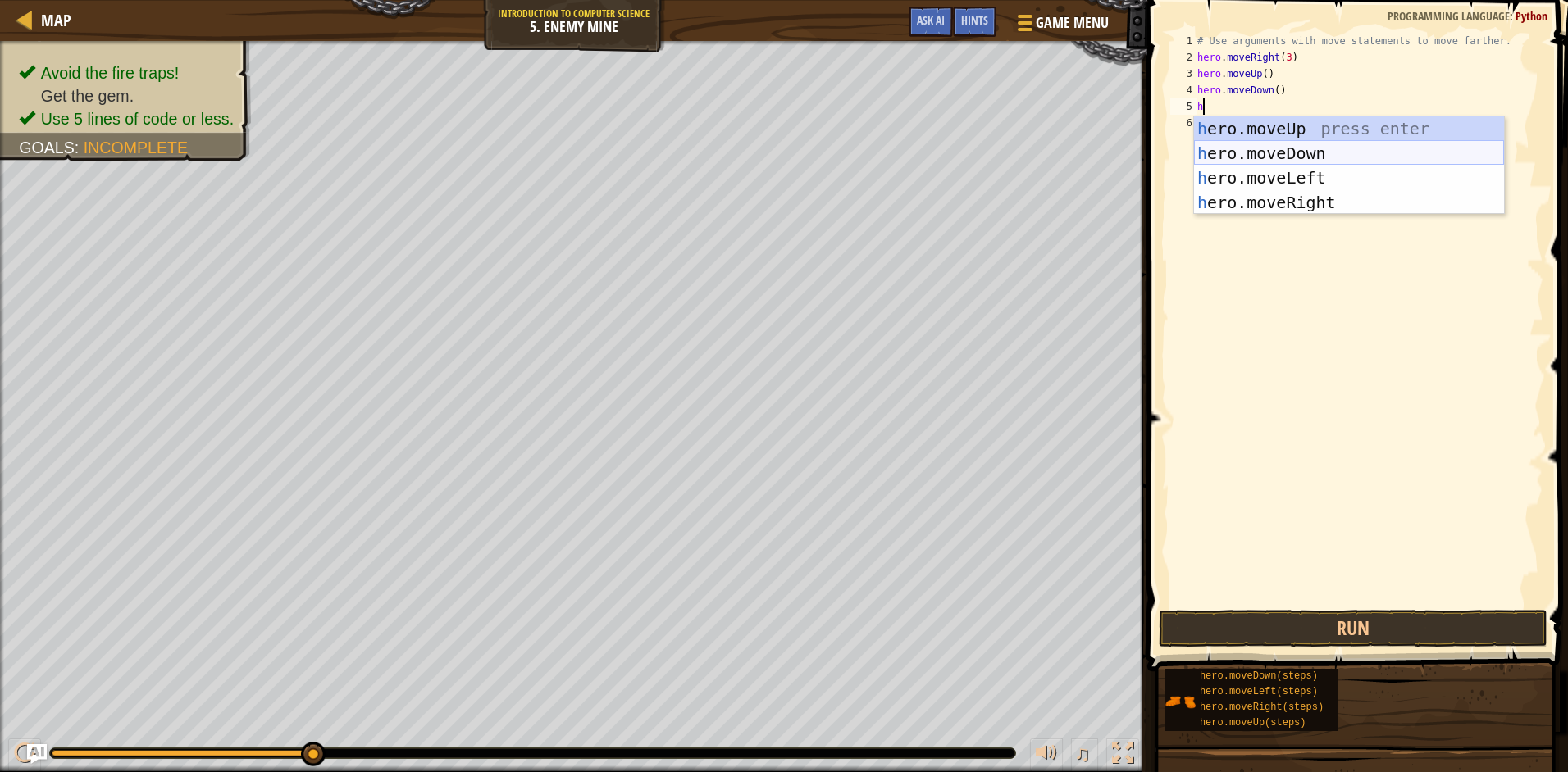
click at [1226, 154] on div "h ero.moveUp press enter h ero.moveDown press enter h ero.moveLeft press enter …" at bounding box center [1348, 190] width 310 height 148
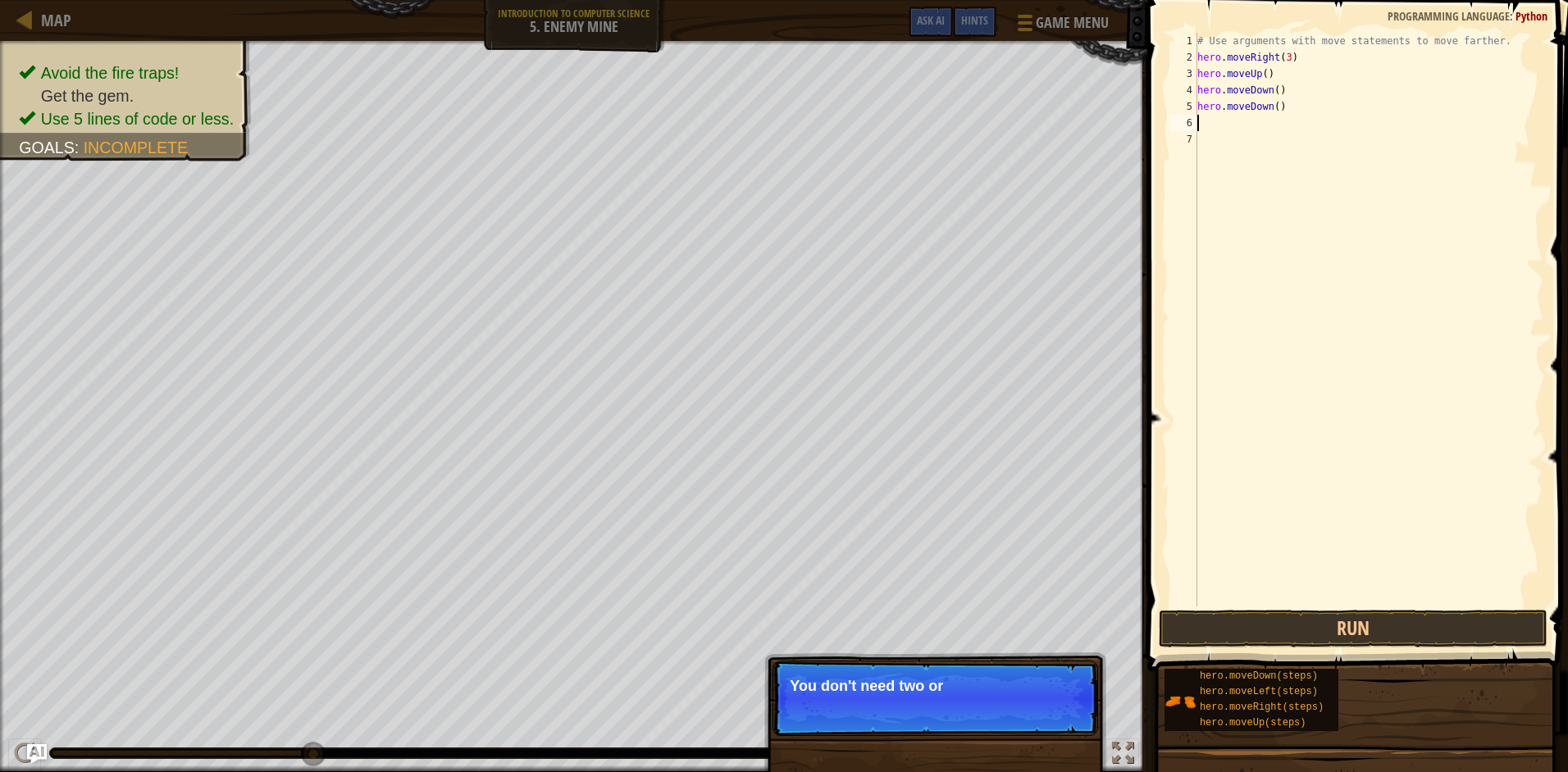
type textarea "h"
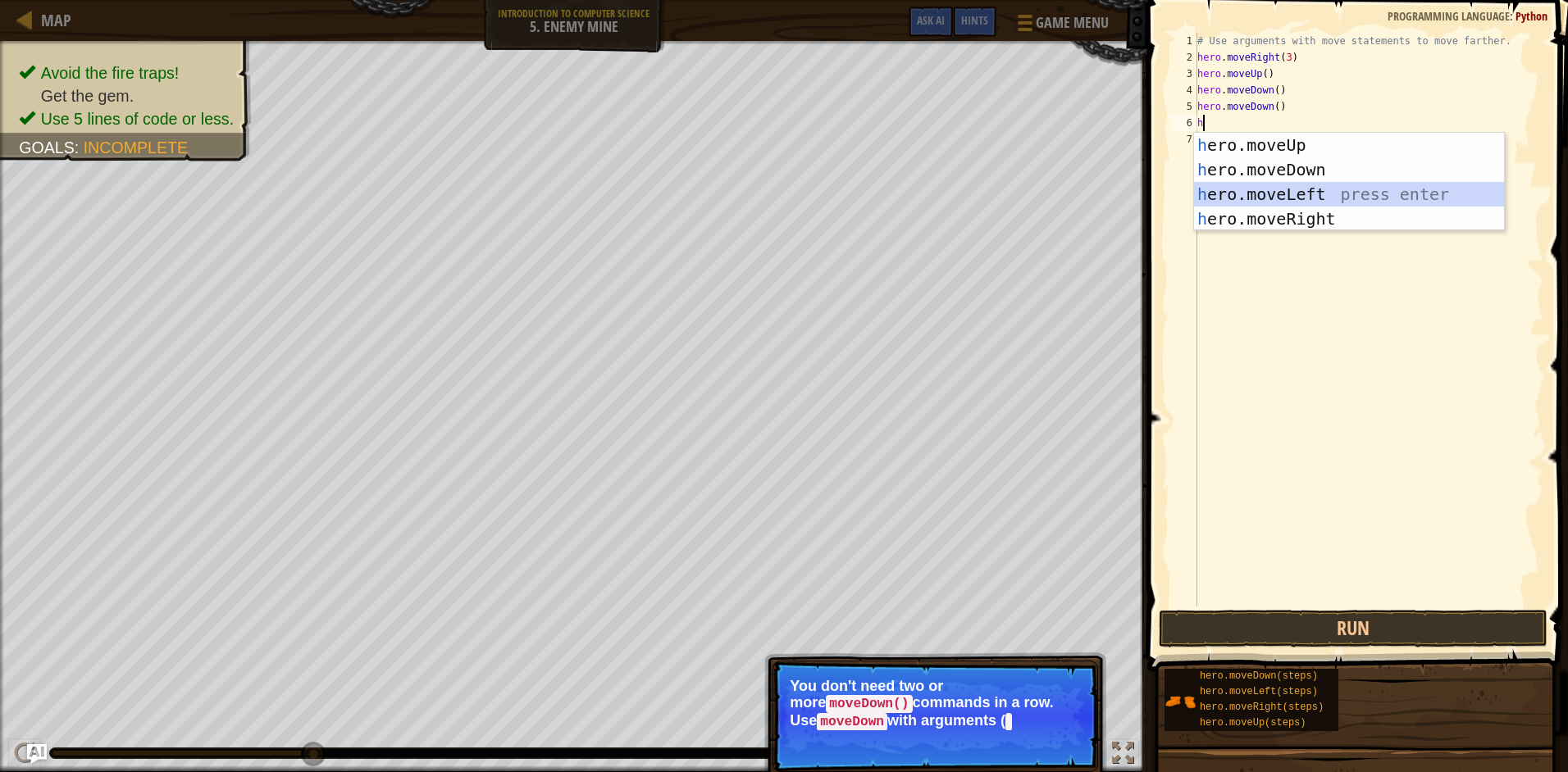
click at [1222, 185] on div "h ero.moveUp press enter h ero.moveDown press enter h ero.moveLeft press enter …" at bounding box center [1348, 207] width 310 height 148
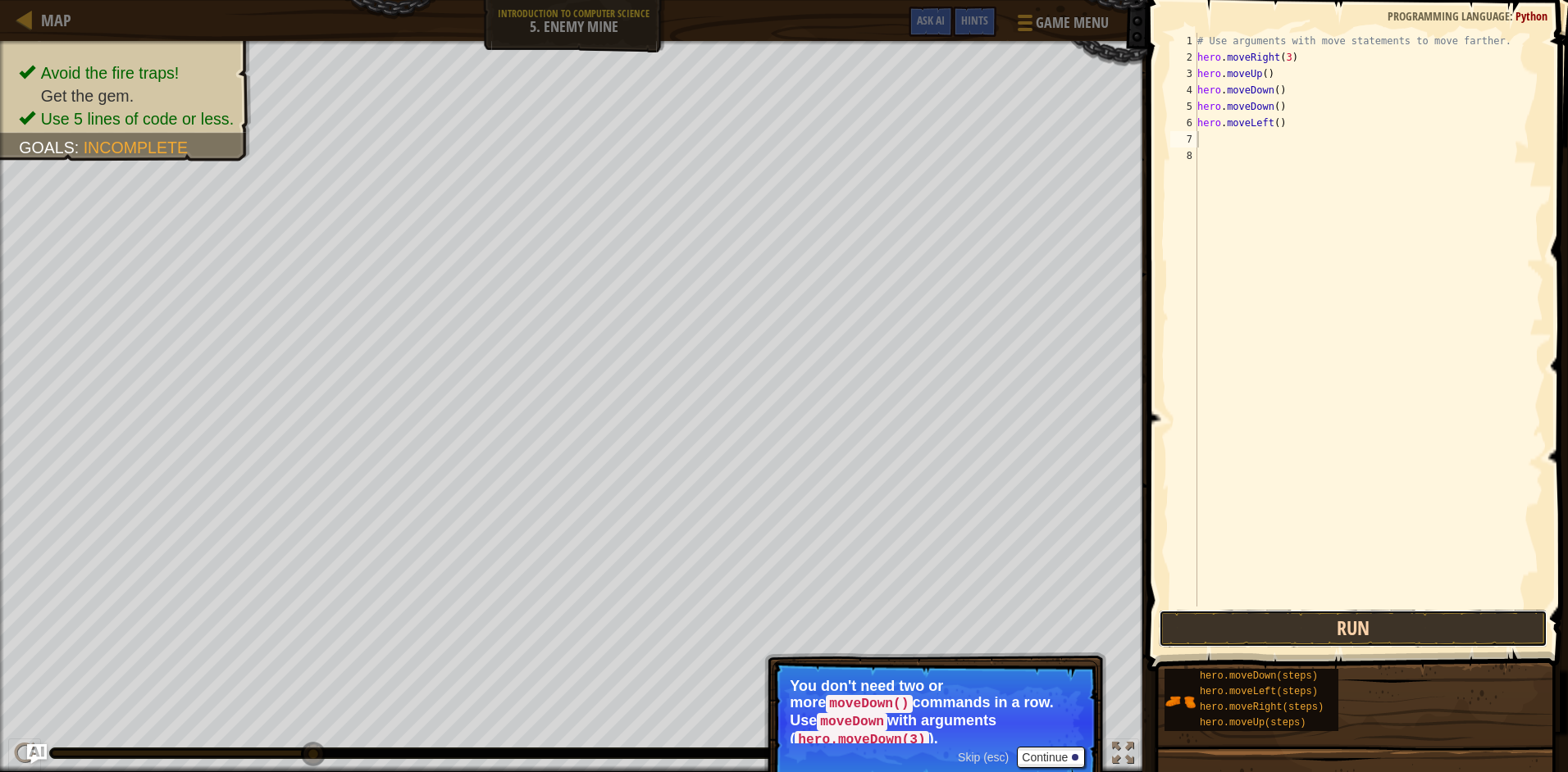
click at [1287, 626] on button "Run" at bounding box center [1353, 629] width 389 height 38
click at [1274, 128] on div "# Use arguments with move statements to move farther. hero . moveRight ( 3 ) he…" at bounding box center [1368, 335] width 349 height 606
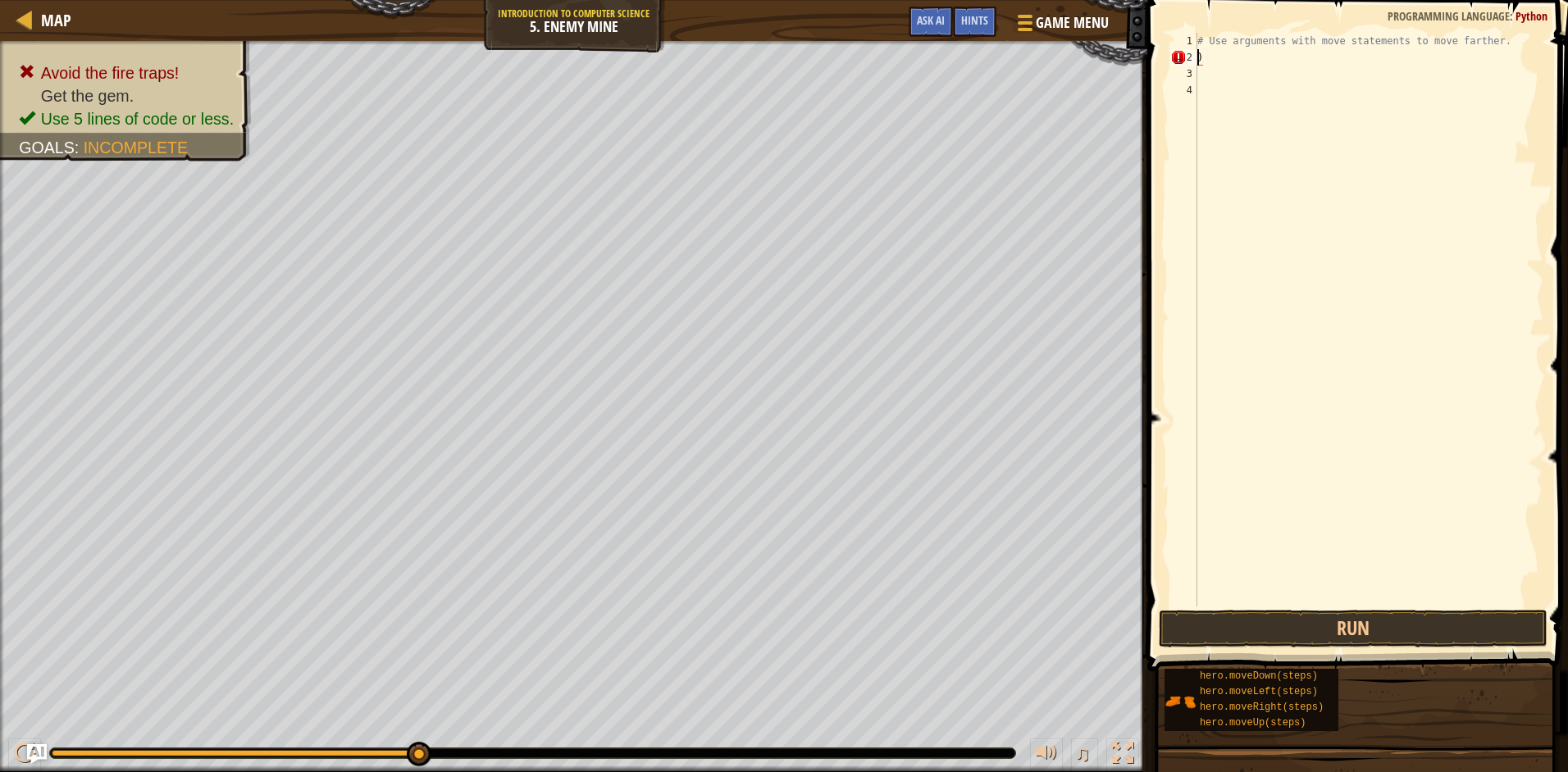
type textarea "# Use arguments with move statements to move farther.)"
click at [1363, 625] on button "Run" at bounding box center [1353, 629] width 389 height 38
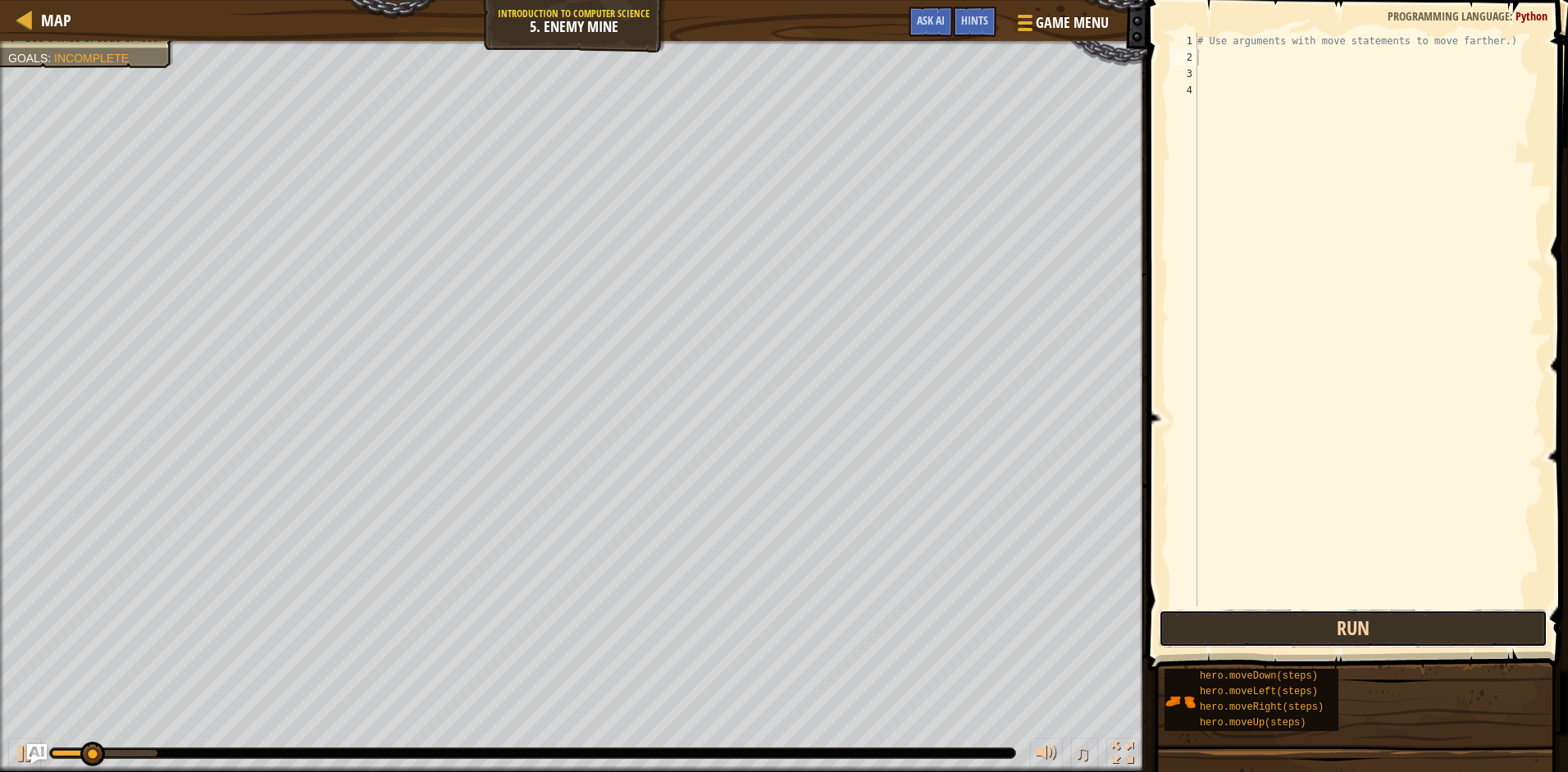
click at [1358, 623] on button "Run" at bounding box center [1353, 629] width 389 height 38
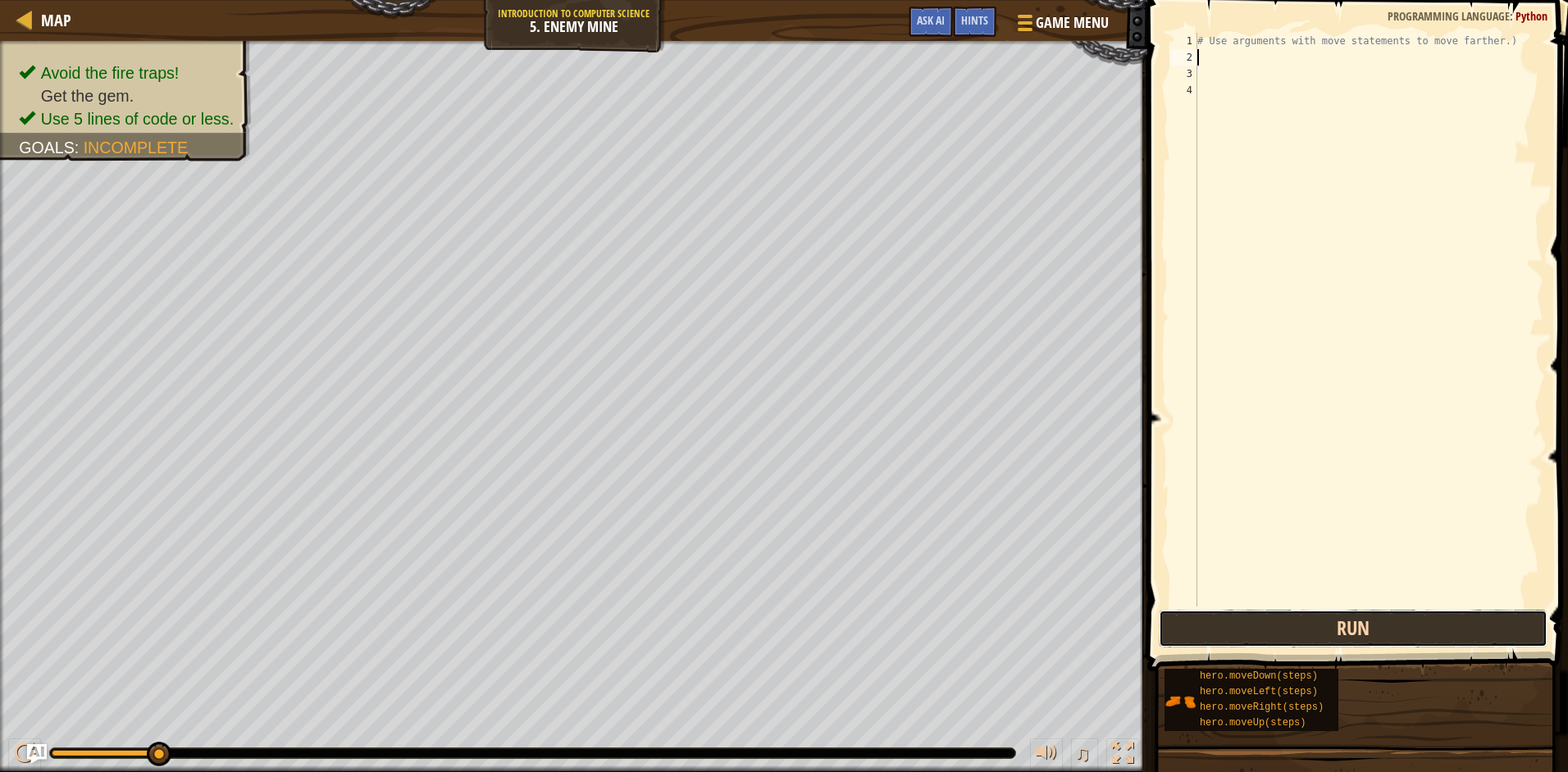
click at [1347, 629] on button "Run" at bounding box center [1353, 629] width 389 height 38
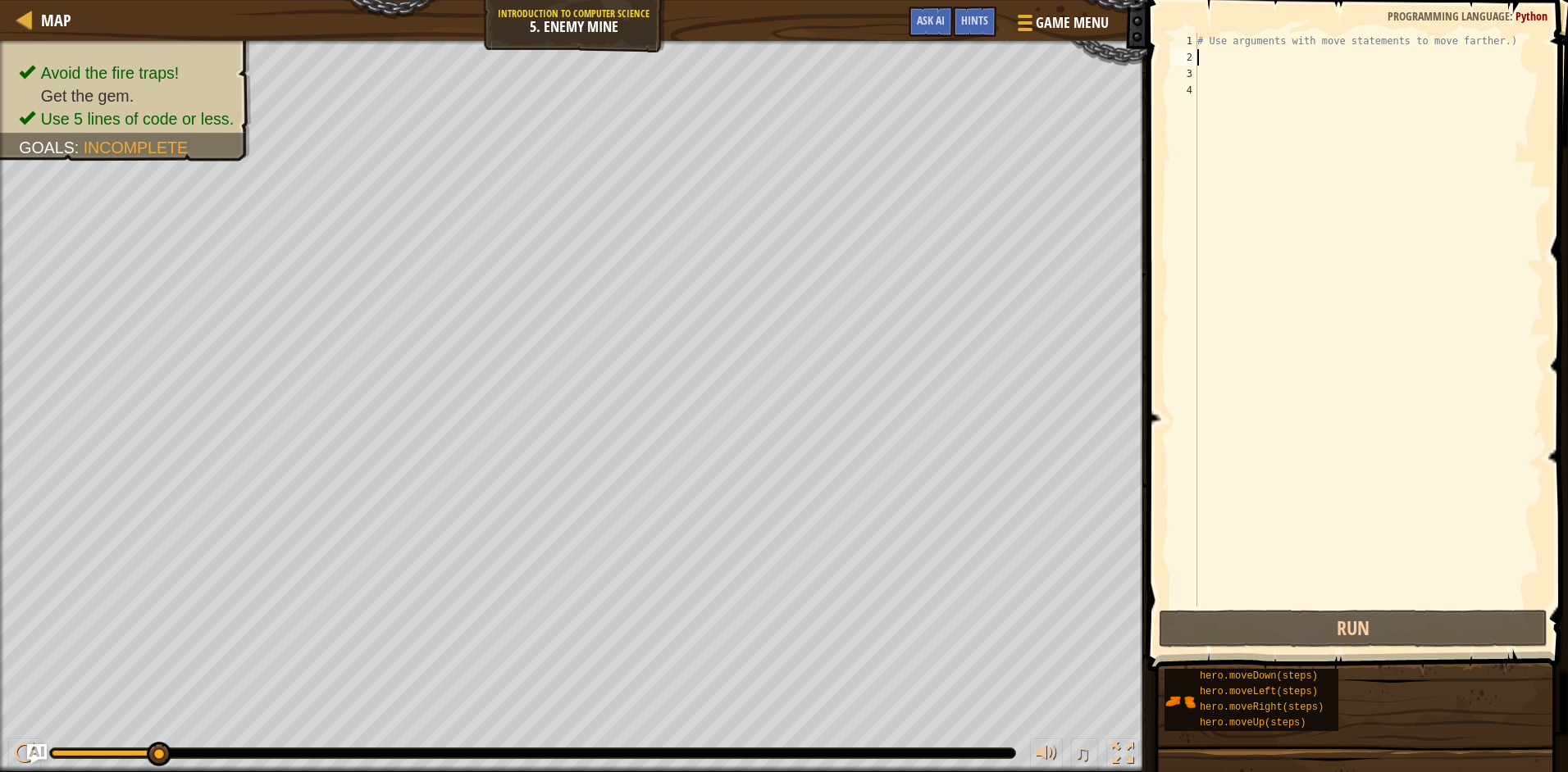
type textarea "h"
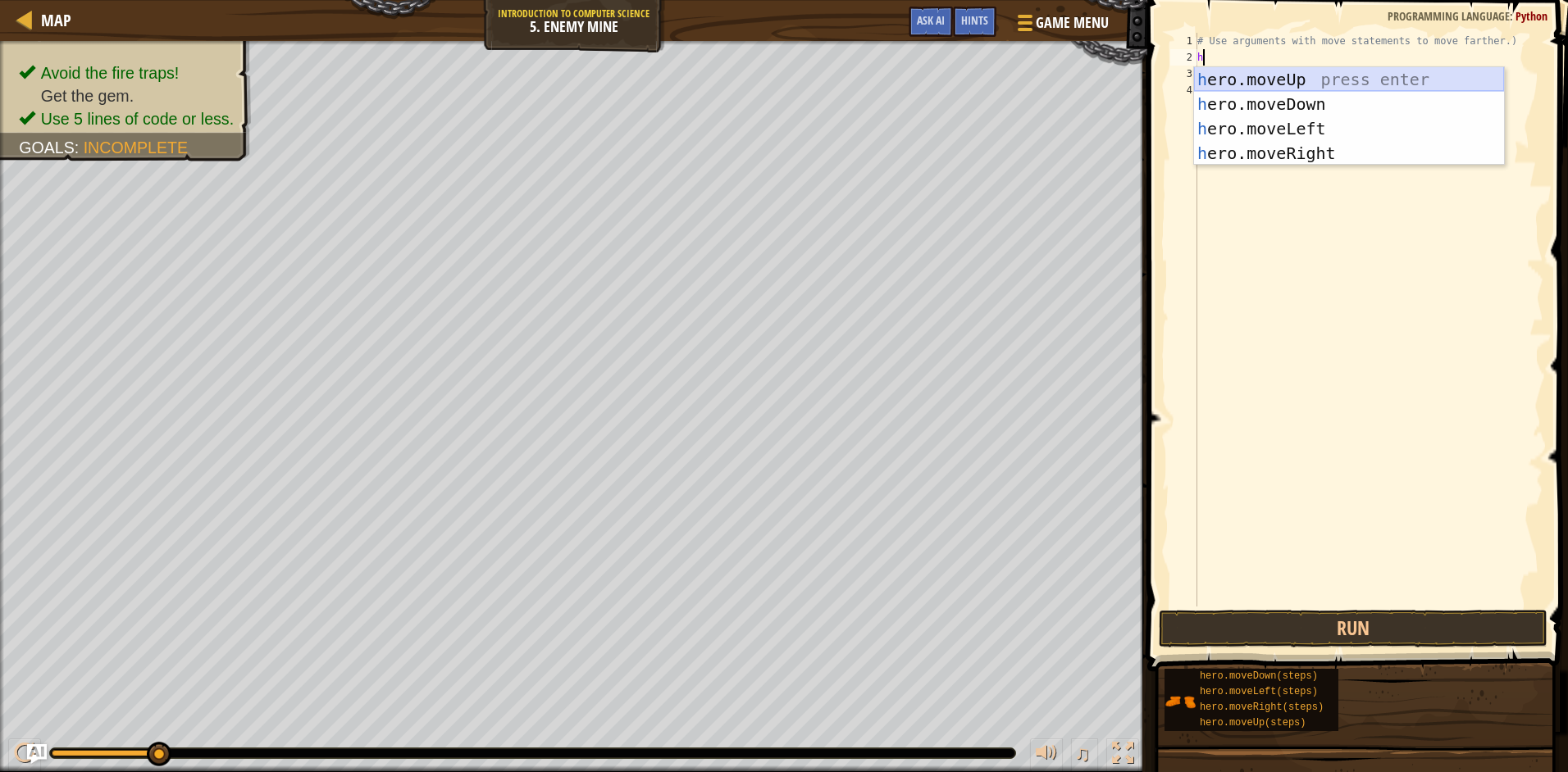
click at [1424, 82] on div "h ero.moveUp press enter h ero.moveDown press enter h ero.moveLeft press enter …" at bounding box center [1348, 141] width 310 height 148
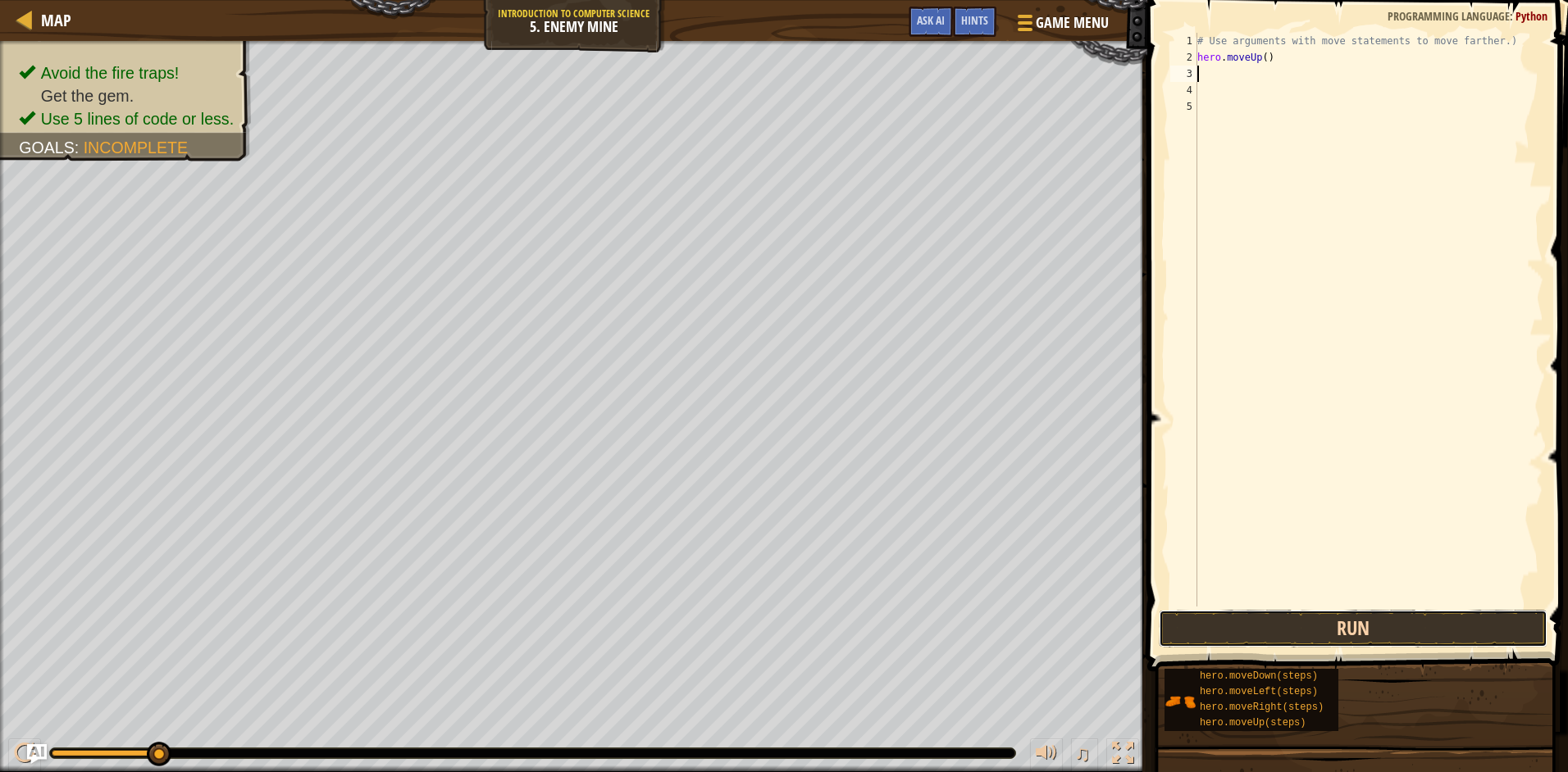
click at [1394, 638] on button "Run" at bounding box center [1353, 629] width 389 height 38
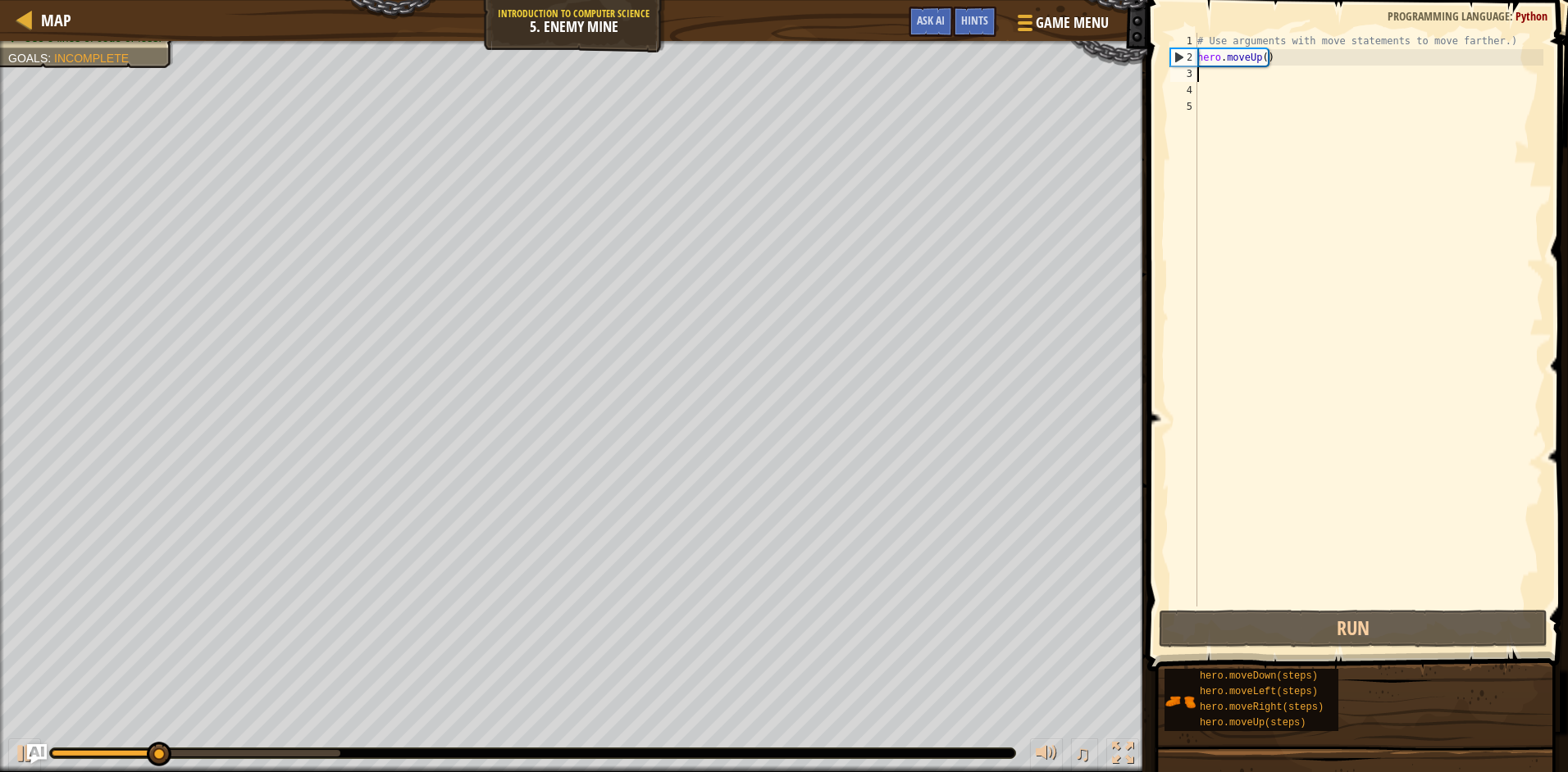
type textarea "h"
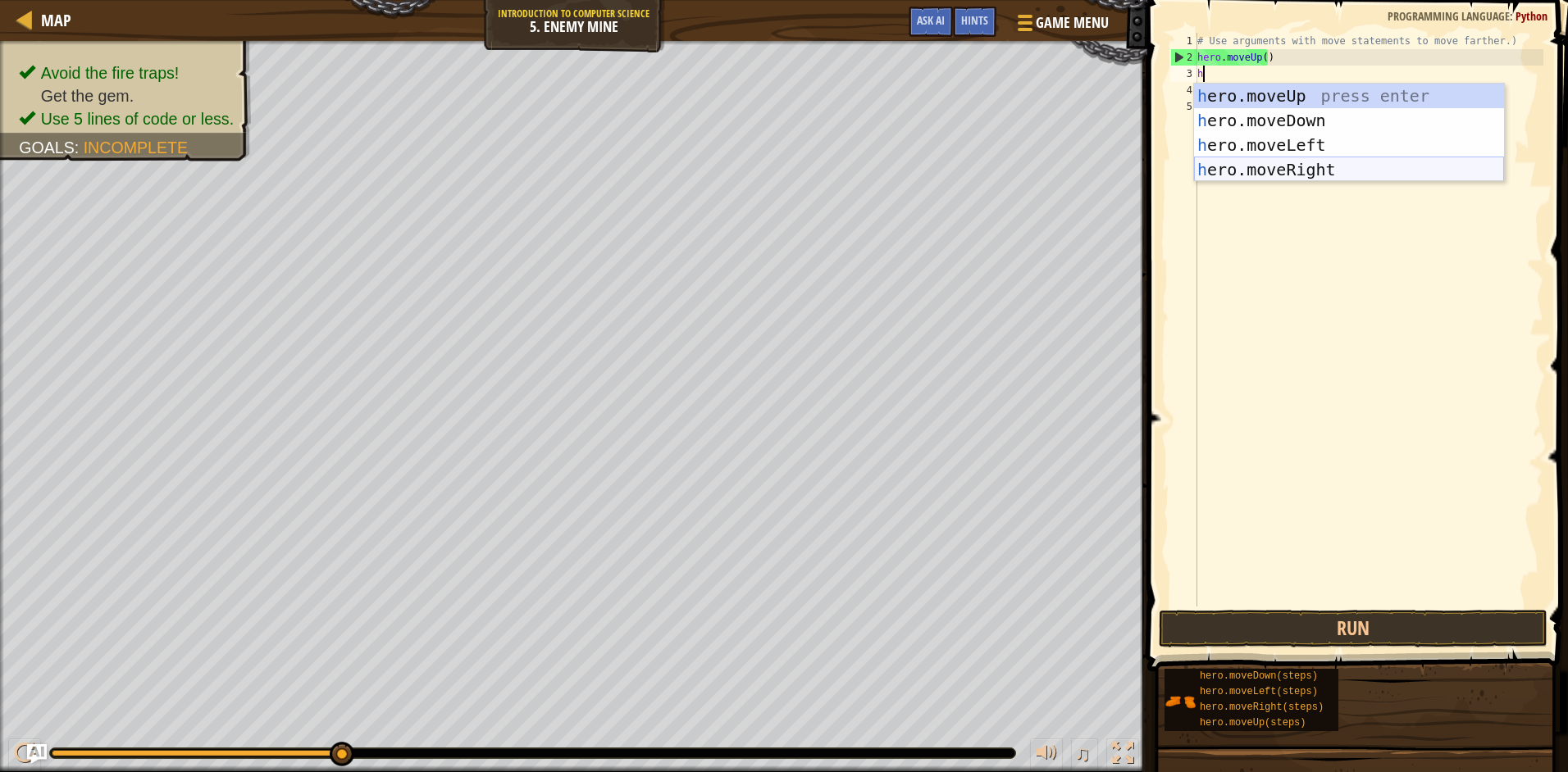
click at [1274, 170] on div "h ero.moveUp press enter h ero.moveDown press enter h ero.moveLeft press enter …" at bounding box center [1348, 157] width 310 height 148
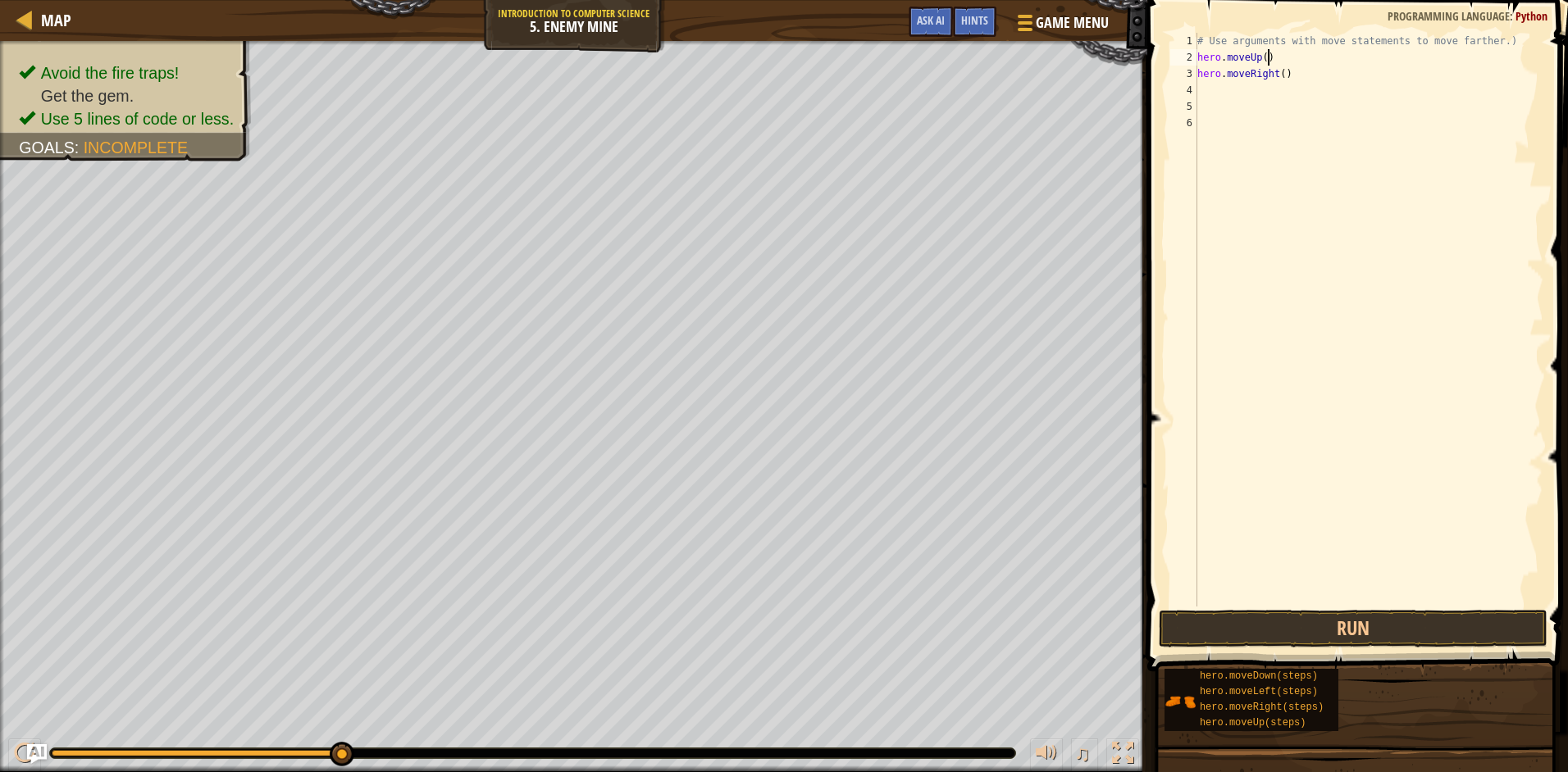
click at [1270, 56] on div "# Use arguments with move statements to move farther.) hero . moveUp ( ) hero .…" at bounding box center [1368, 335] width 349 height 606
type textarea "h"
click at [1275, 74] on div "# Use arguments with move statements to move farther.) hero . moveRight ( )" at bounding box center [1368, 335] width 349 height 606
click at [1277, 73] on div "# Use arguments with move statements to move farther.) hero . moveRight ( )" at bounding box center [1368, 335] width 349 height 606
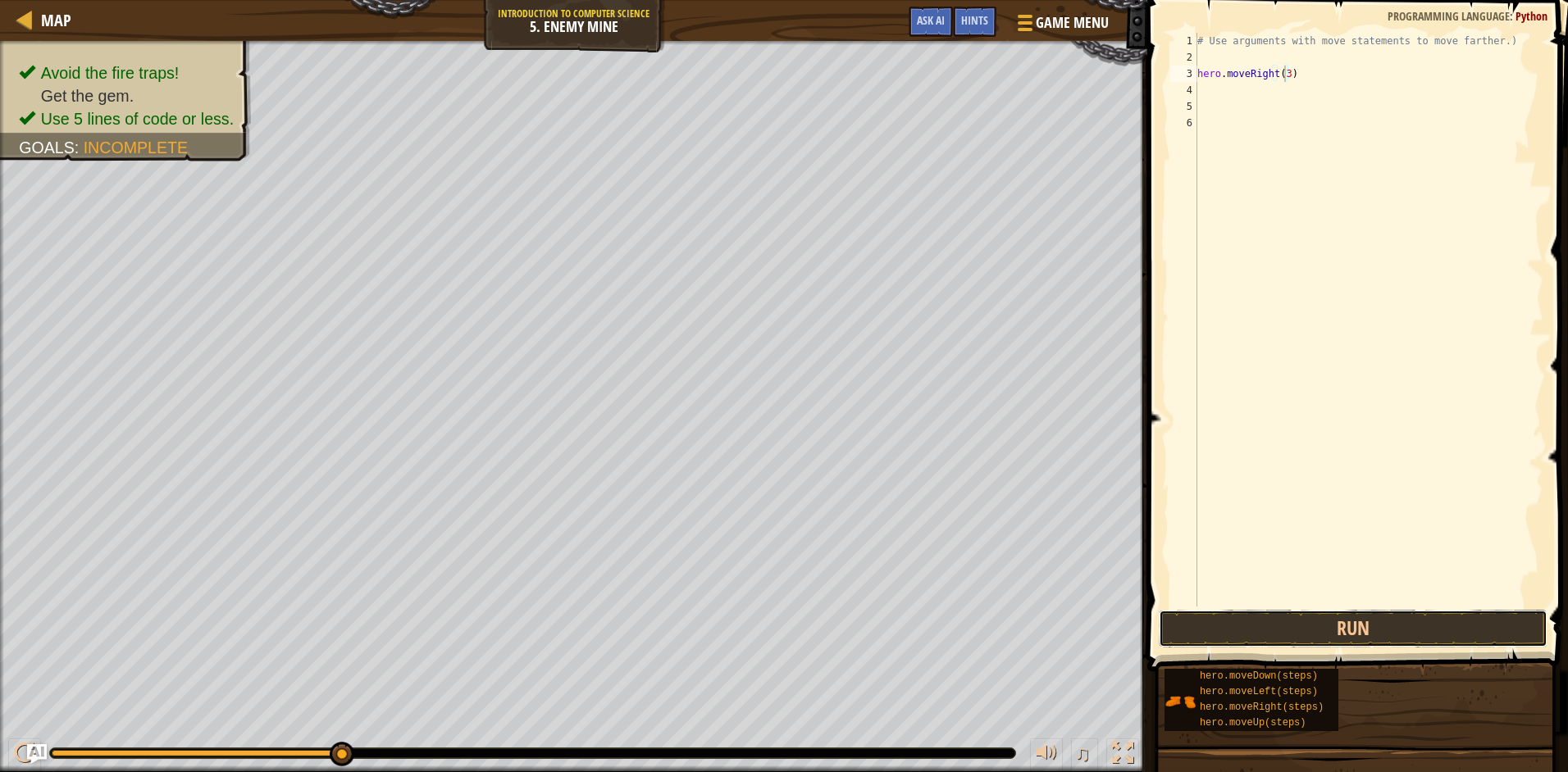
drag, startPoint x: 1213, startPoint y: 624, endPoint x: 1221, endPoint y: 583, distance: 41.8
click at [1214, 623] on button "Run" at bounding box center [1353, 629] width 389 height 38
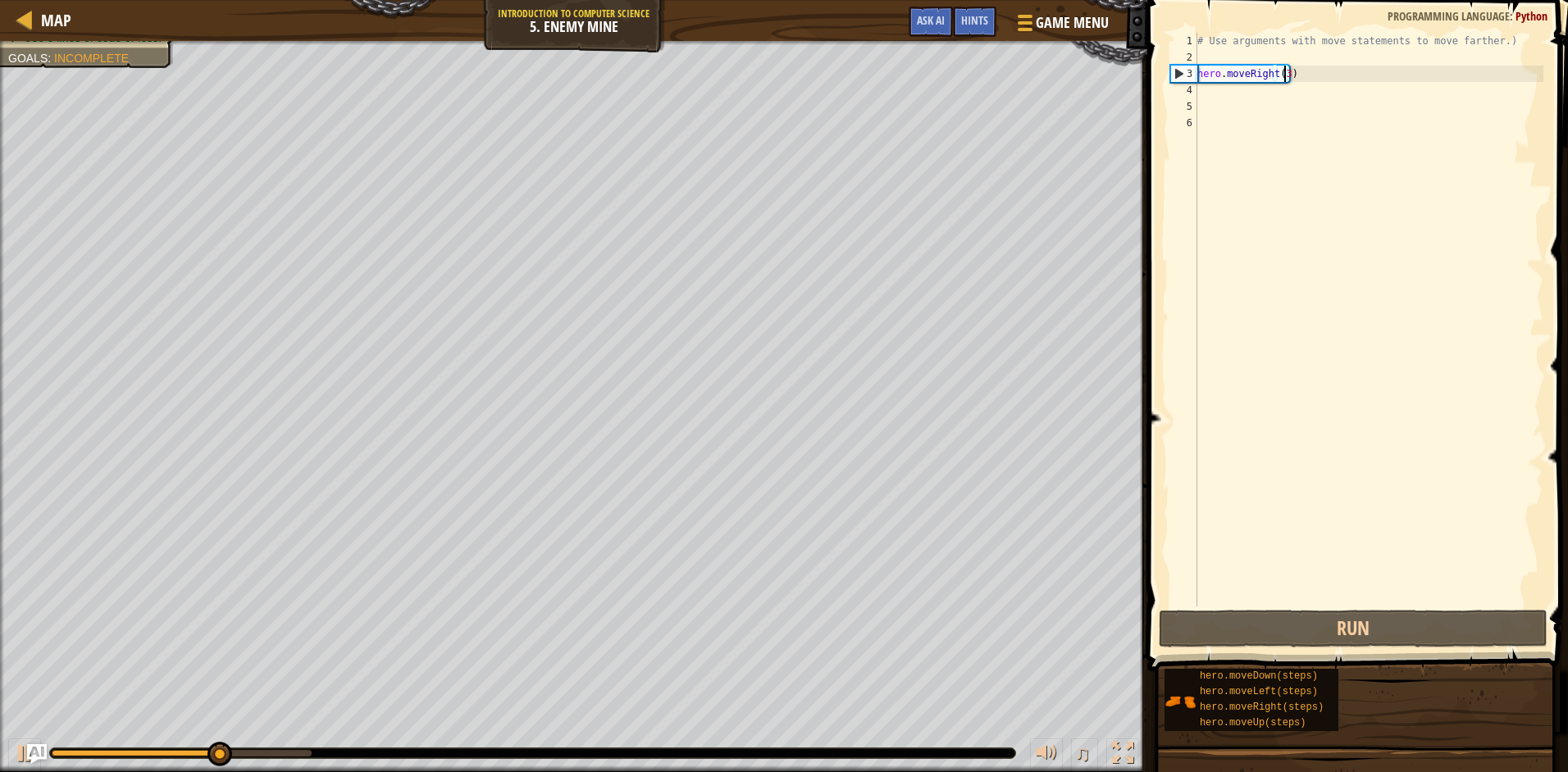
type textarea "hero.moveRight(3h)"
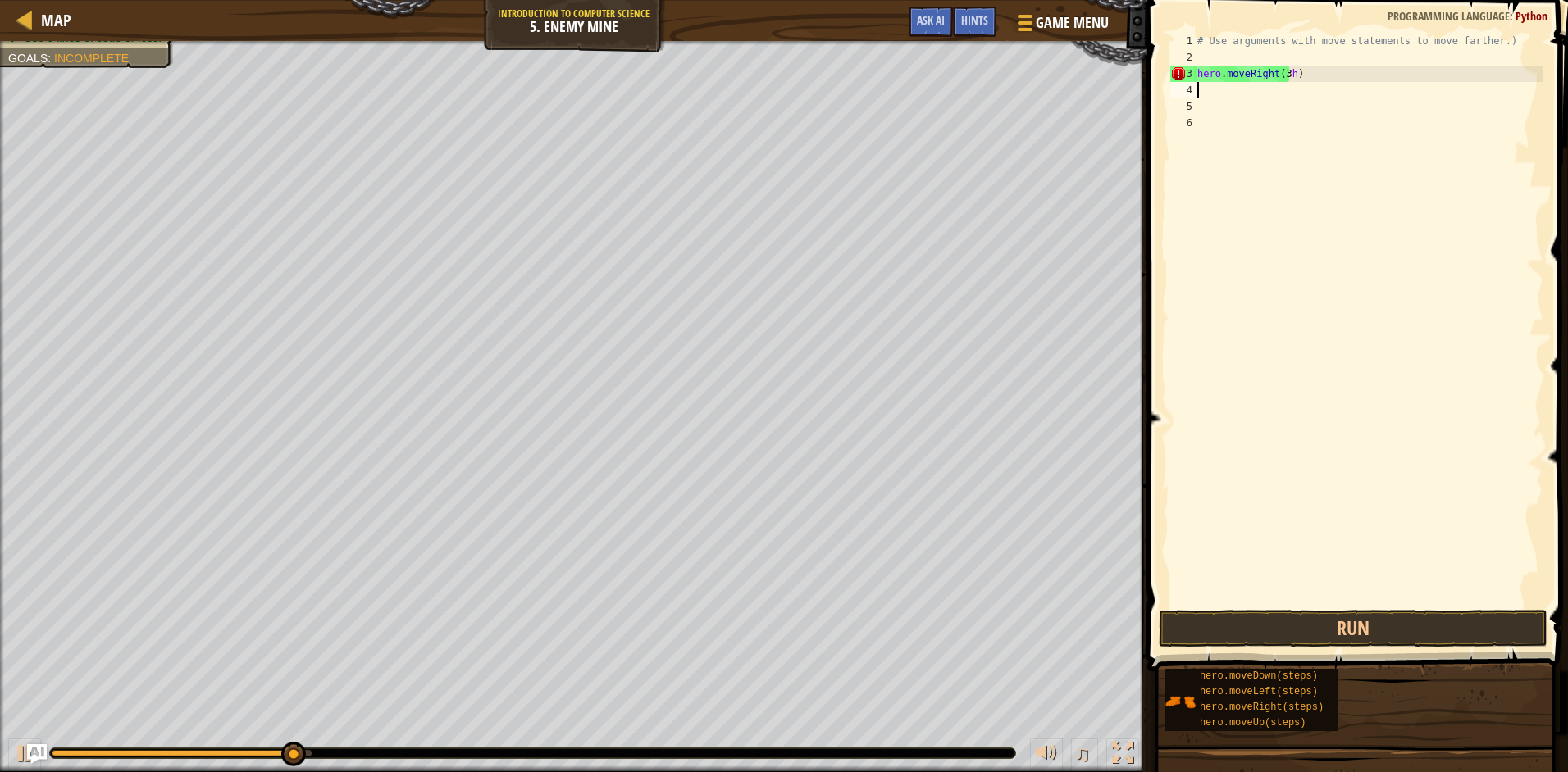
click at [1209, 88] on div "# Use arguments with move statements to move farther.) hero . moveRight ( 3 h )" at bounding box center [1368, 335] width 349 height 606
type textarea "h"
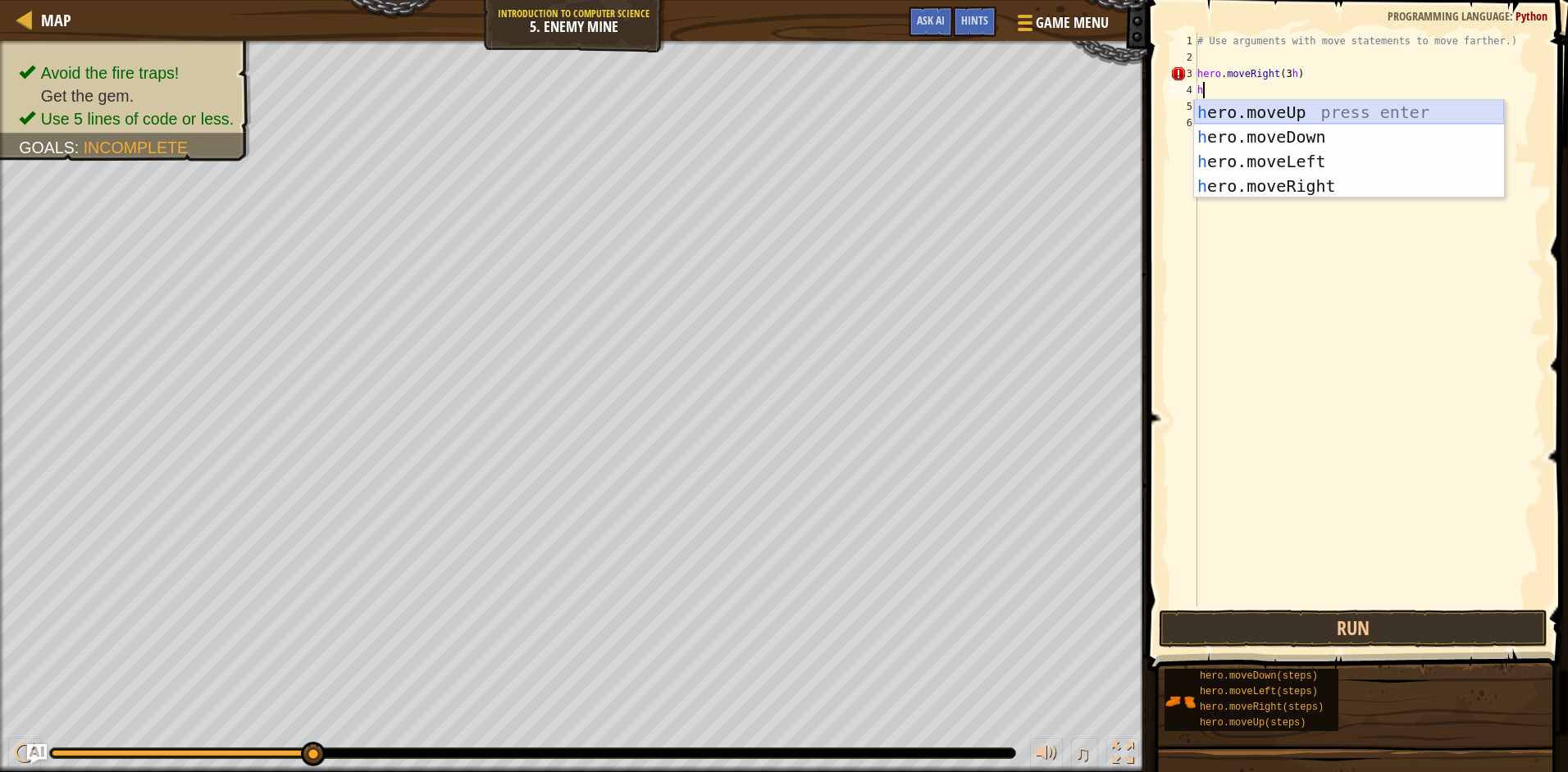
click at [1220, 112] on div "h ero.moveUp press enter h ero.moveDown press enter h ero.moveLeft press enter …" at bounding box center [1348, 174] width 310 height 148
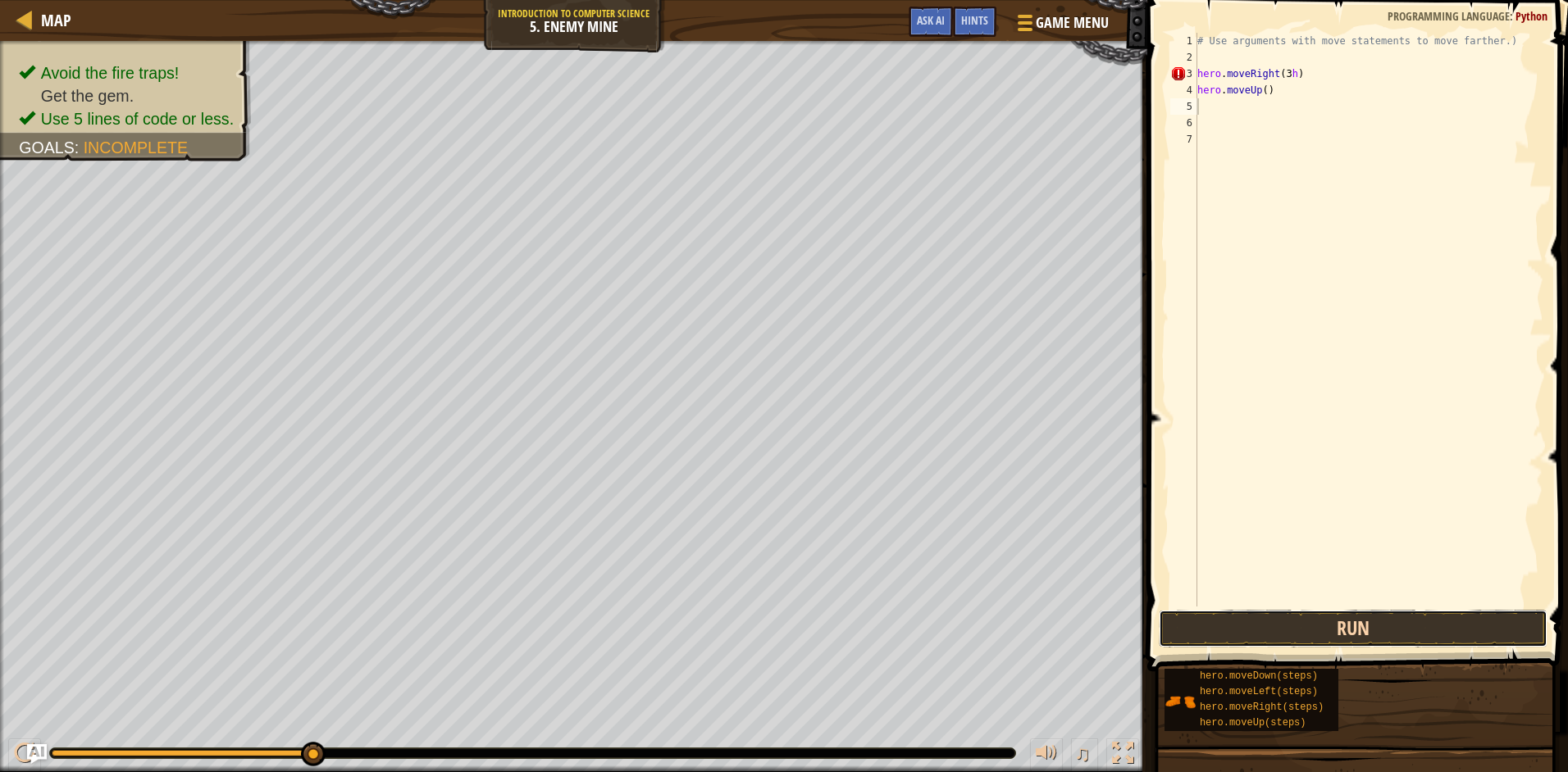
click at [1229, 626] on button "Run" at bounding box center [1353, 629] width 389 height 38
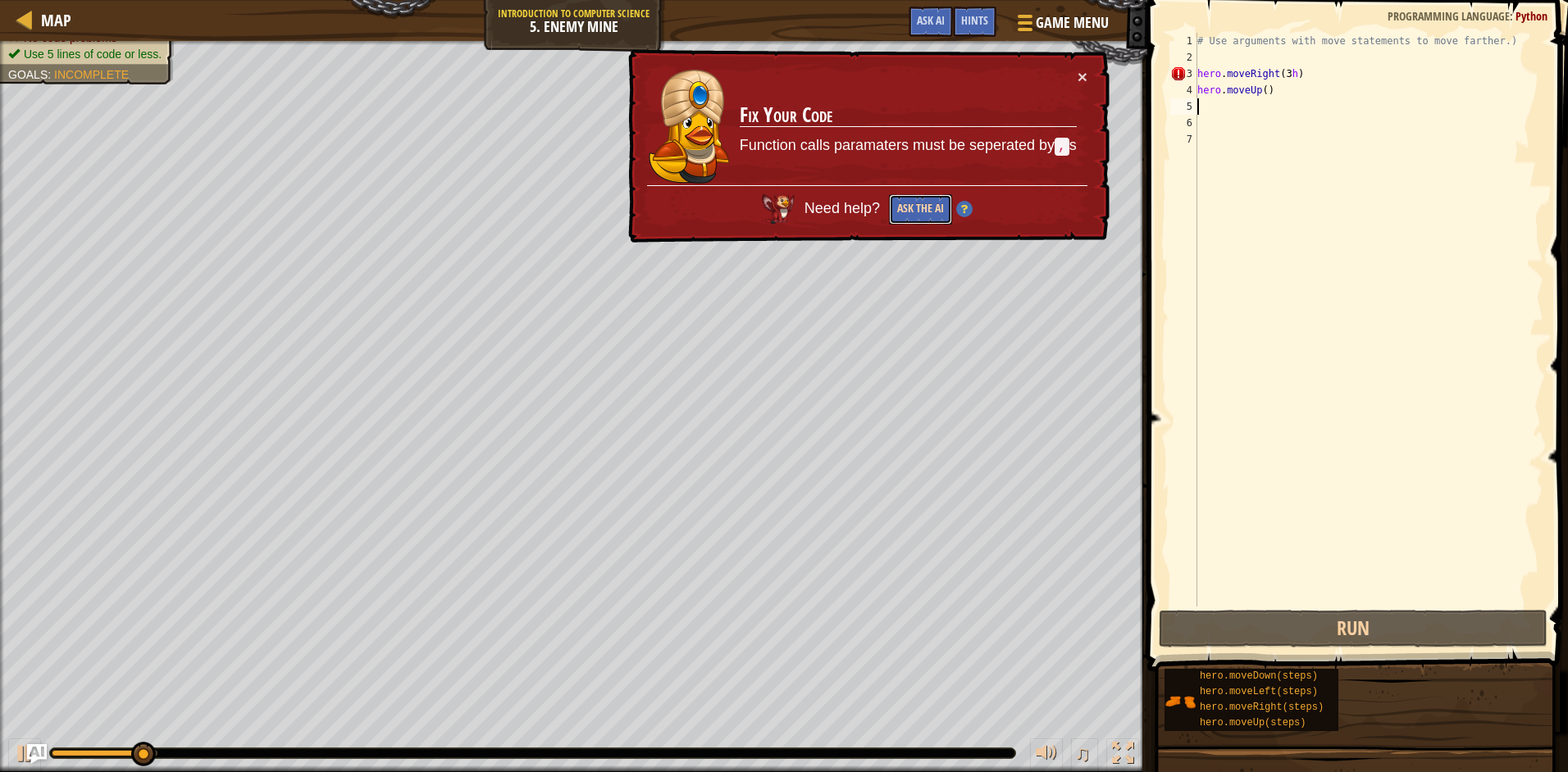
click at [914, 206] on button "Ask the AI" at bounding box center [921, 208] width 64 height 30
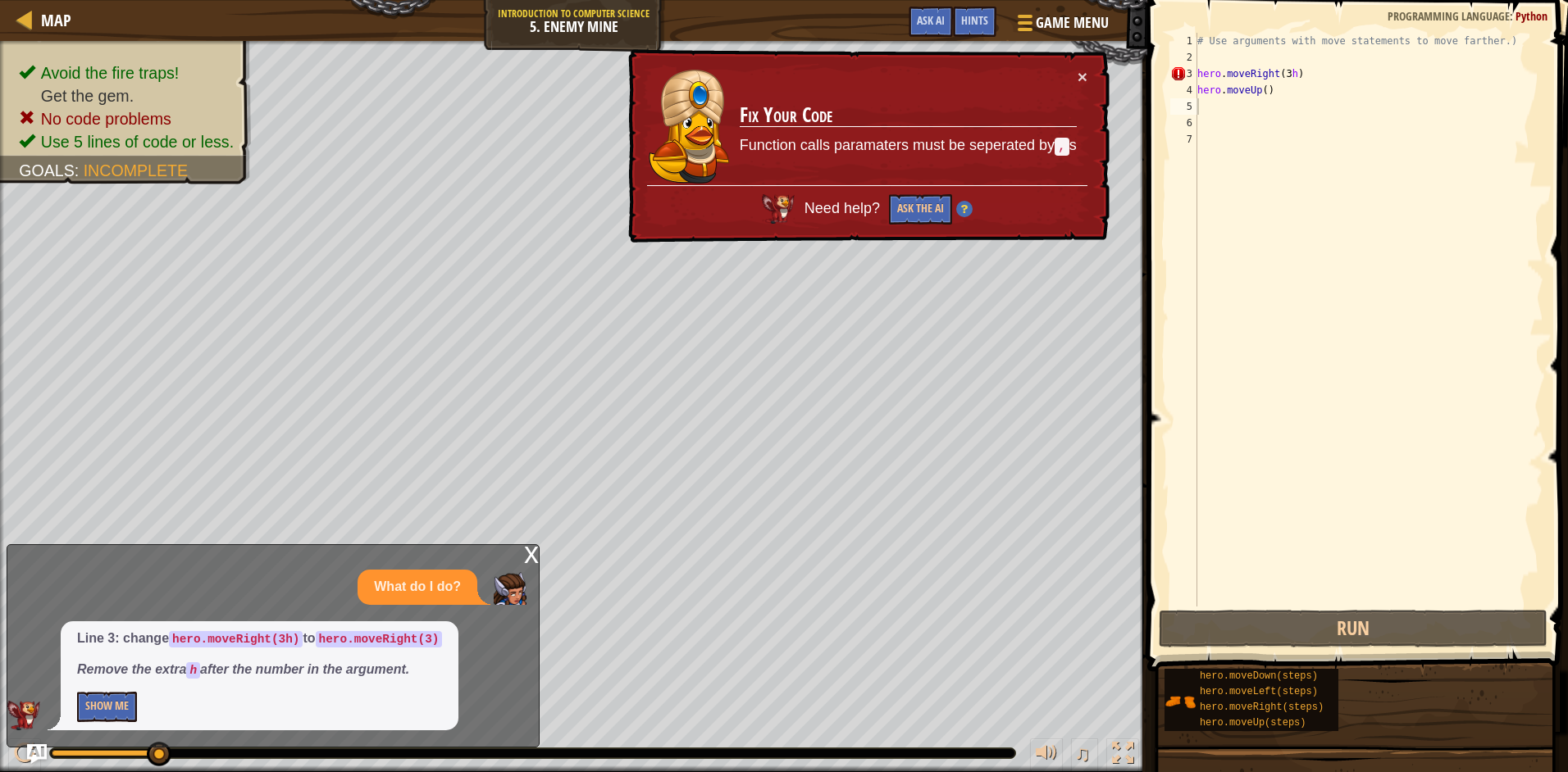
click at [1082, 64] on div "× Fix Your Code Function calls paramaters must be seperated by , s Need help? A…" at bounding box center [867, 146] width 485 height 194
click at [1081, 73] on button "×" at bounding box center [1081, 76] width 9 height 17
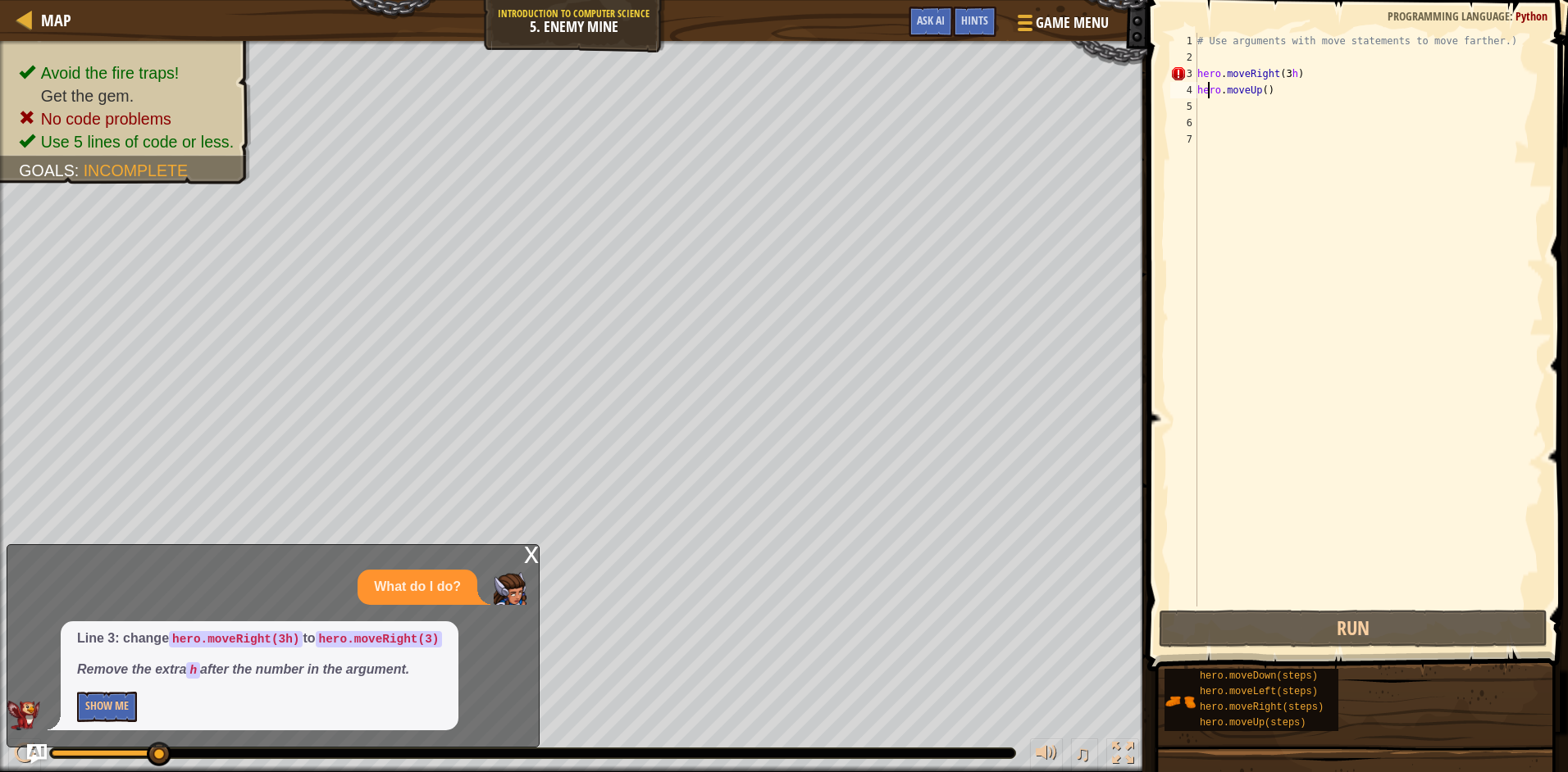
click at [1210, 82] on div "# Use arguments with move statements to move farther.) hero . moveRight ( 3 h )…" at bounding box center [1368, 335] width 349 height 606
click at [1235, 70] on div "# Use arguments with move statements to move farther.) hero . moveRight ( 3 h )…" at bounding box center [1368, 335] width 349 height 606
click at [1312, 81] on div "# Use arguments with move statements to move farther.) hero . moveRight ( 3 h )…" at bounding box center [1368, 335] width 349 height 606
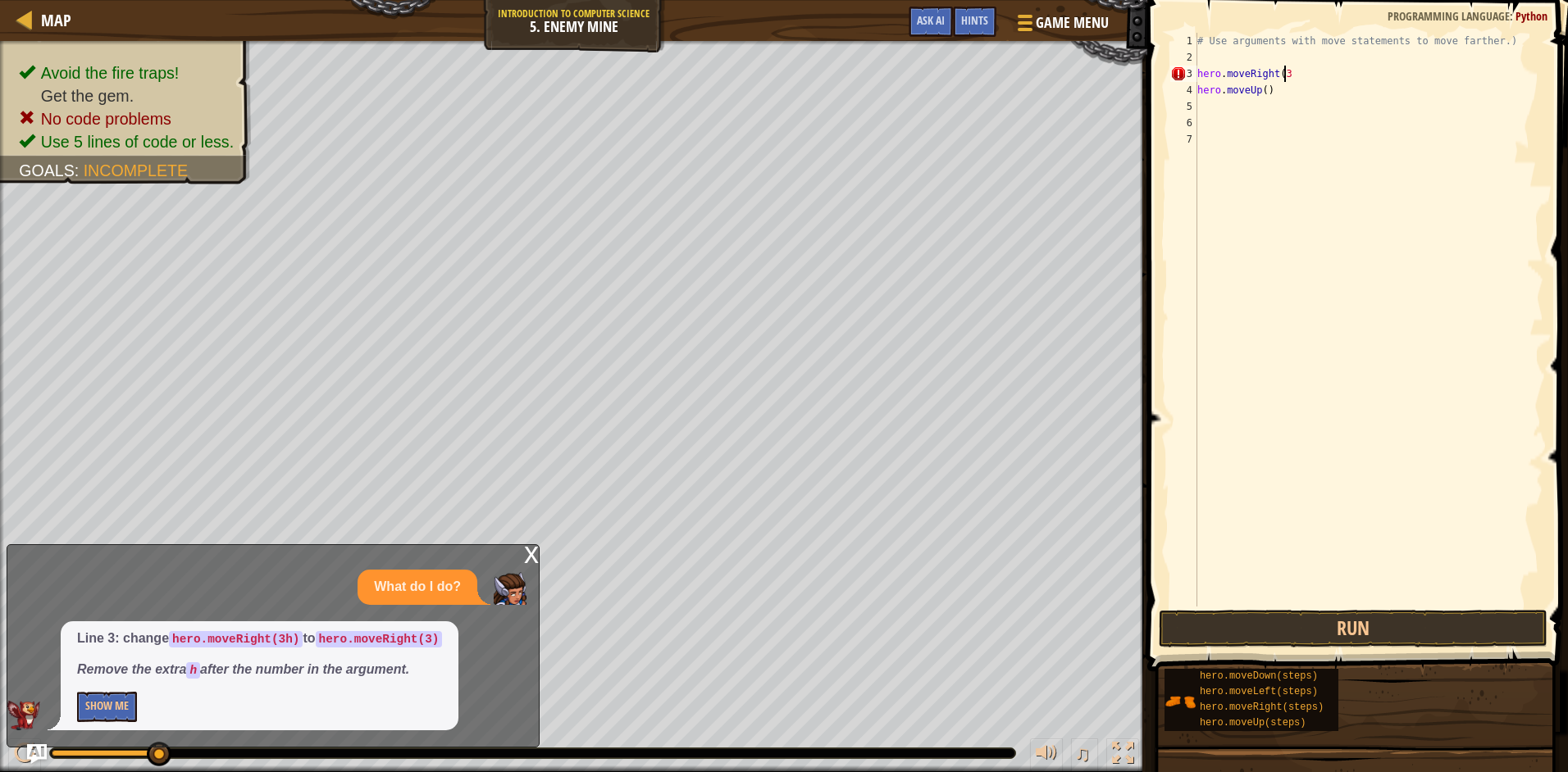
scroll to position [8, 7]
type textarea "hero.moveRight(3"
click at [1287, 113] on div "# Use arguments with move statements to move farther.) hero . moveRight ( 3 her…" at bounding box center [1368, 335] width 349 height 606
click at [1379, 632] on button "Run" at bounding box center [1353, 629] width 389 height 38
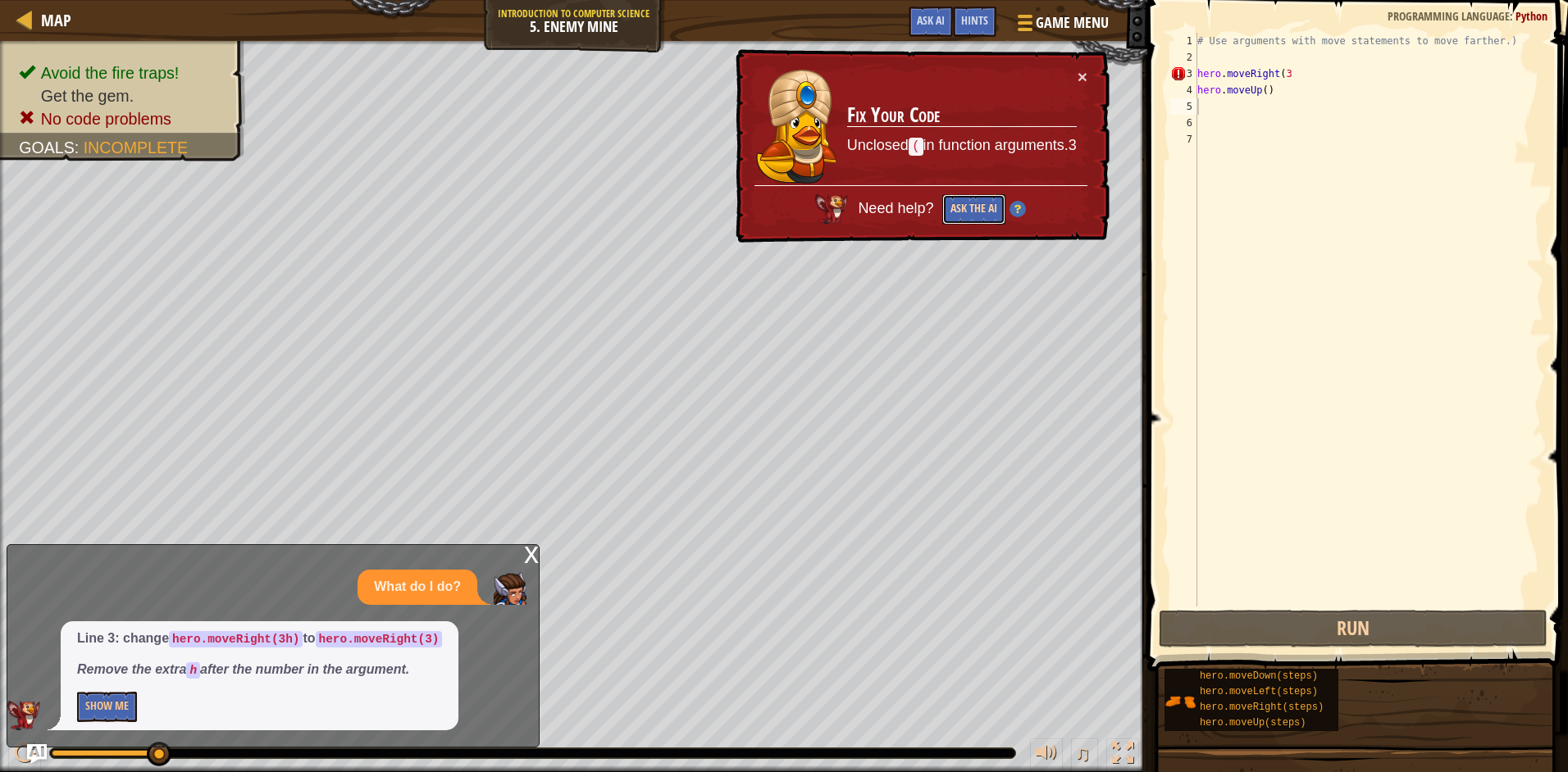
click at [953, 202] on button "Ask the AI" at bounding box center [974, 208] width 64 height 30
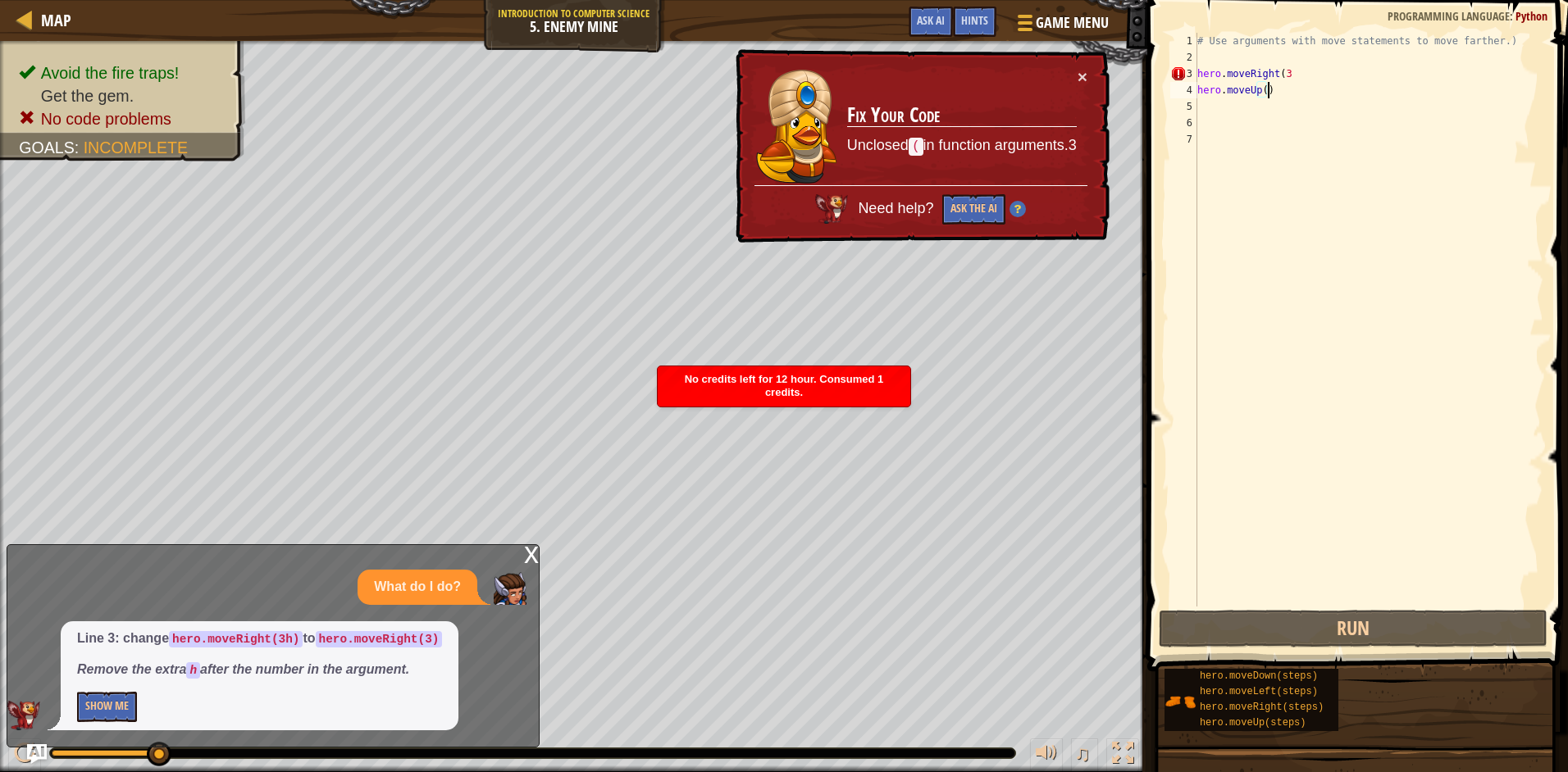
click at [1308, 84] on div "# Use arguments with move statements to move farther.) hero . moveRight ( 3 her…" at bounding box center [1368, 335] width 349 height 606
click at [1287, 71] on div "# Use arguments with move statements to move farther.) hero . moveRight ( 3 her…" at bounding box center [1368, 335] width 349 height 606
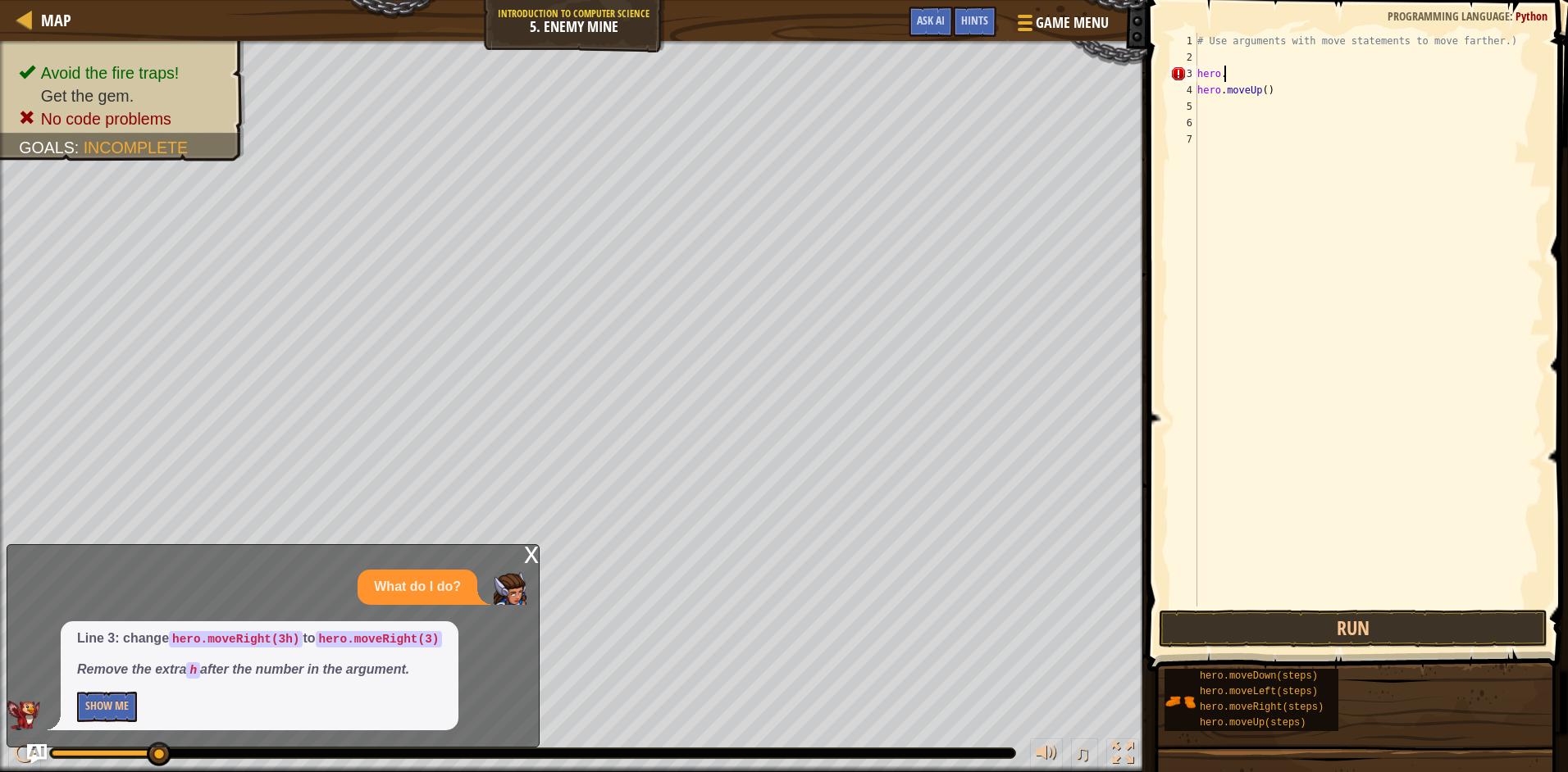
type textarea "h"
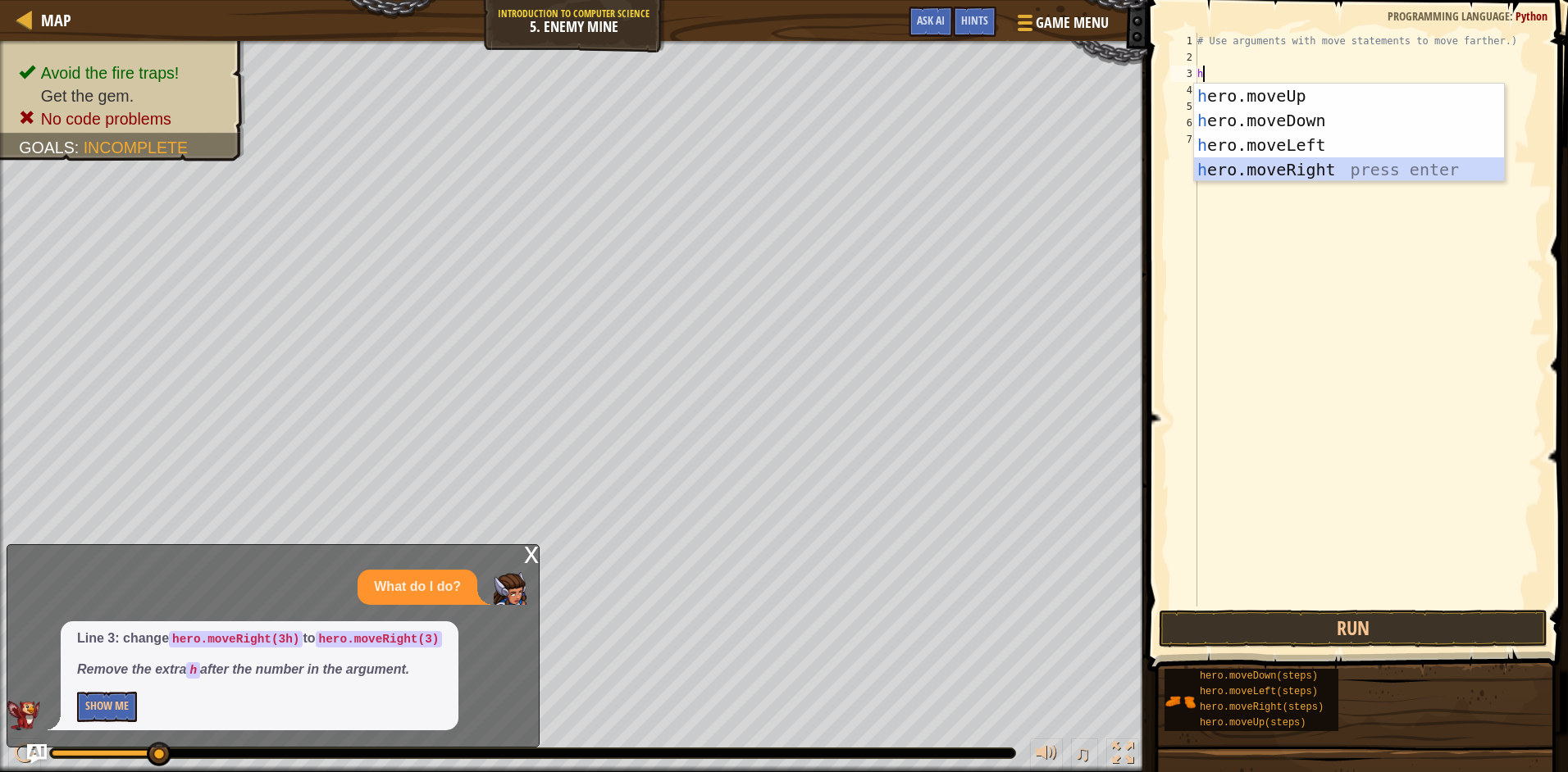
click at [1304, 171] on div "h ero.moveUp press enter h ero.moveDown press enter h ero.moveLeft press enter …" at bounding box center [1348, 157] width 310 height 148
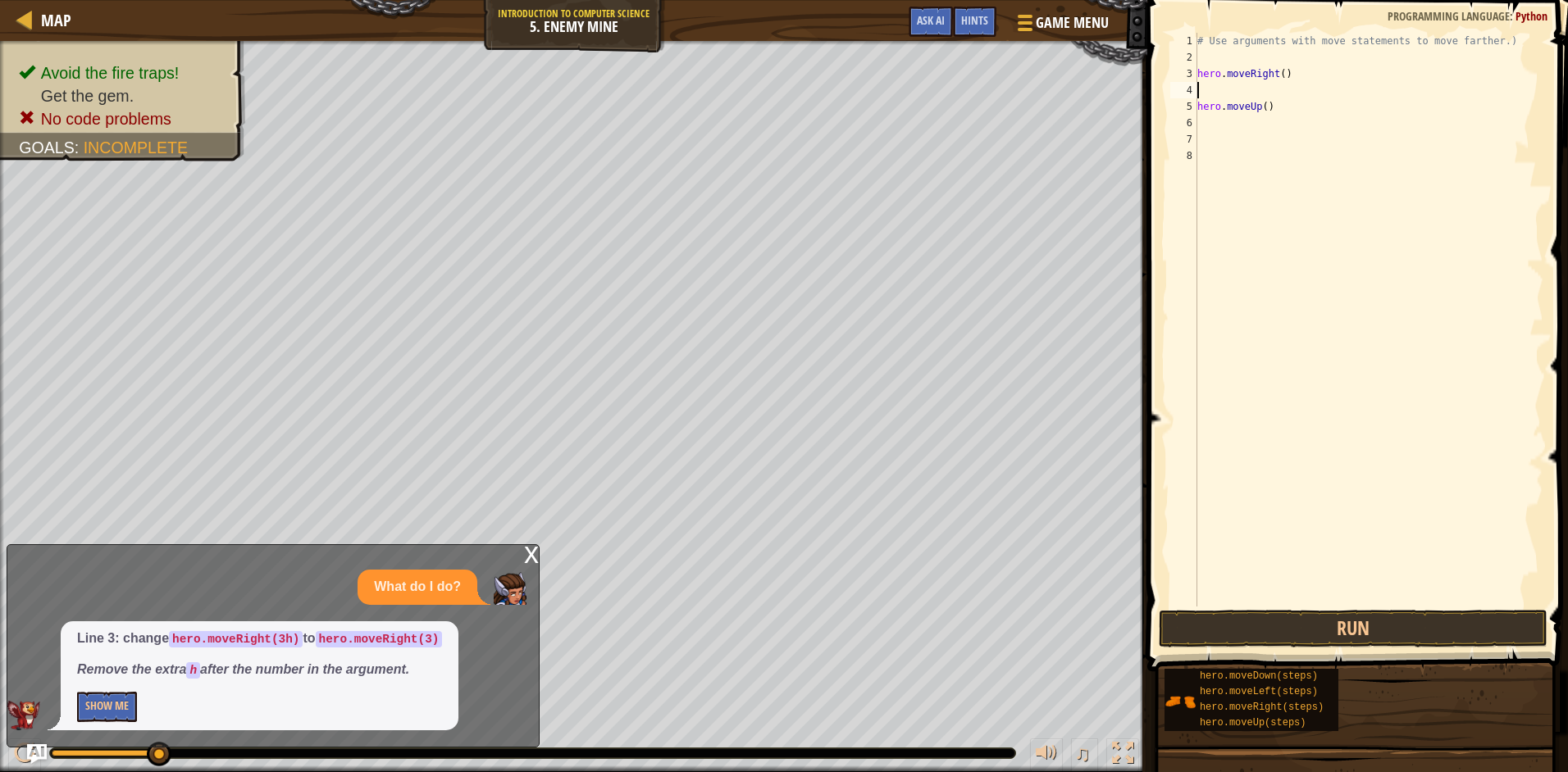
click at [1276, 74] on div "# Use arguments with move statements to move farther.) hero . moveRight ( ) her…" at bounding box center [1368, 335] width 349 height 606
click at [1280, 76] on div "# Use arguments with move statements to move farther.) hero . moveRight ( ) her…" at bounding box center [1368, 335] width 349 height 606
click at [1311, 105] on div "# Use arguments with move statements to move farther.) hero . moveRight ( 3 ) h…" at bounding box center [1368, 335] width 349 height 606
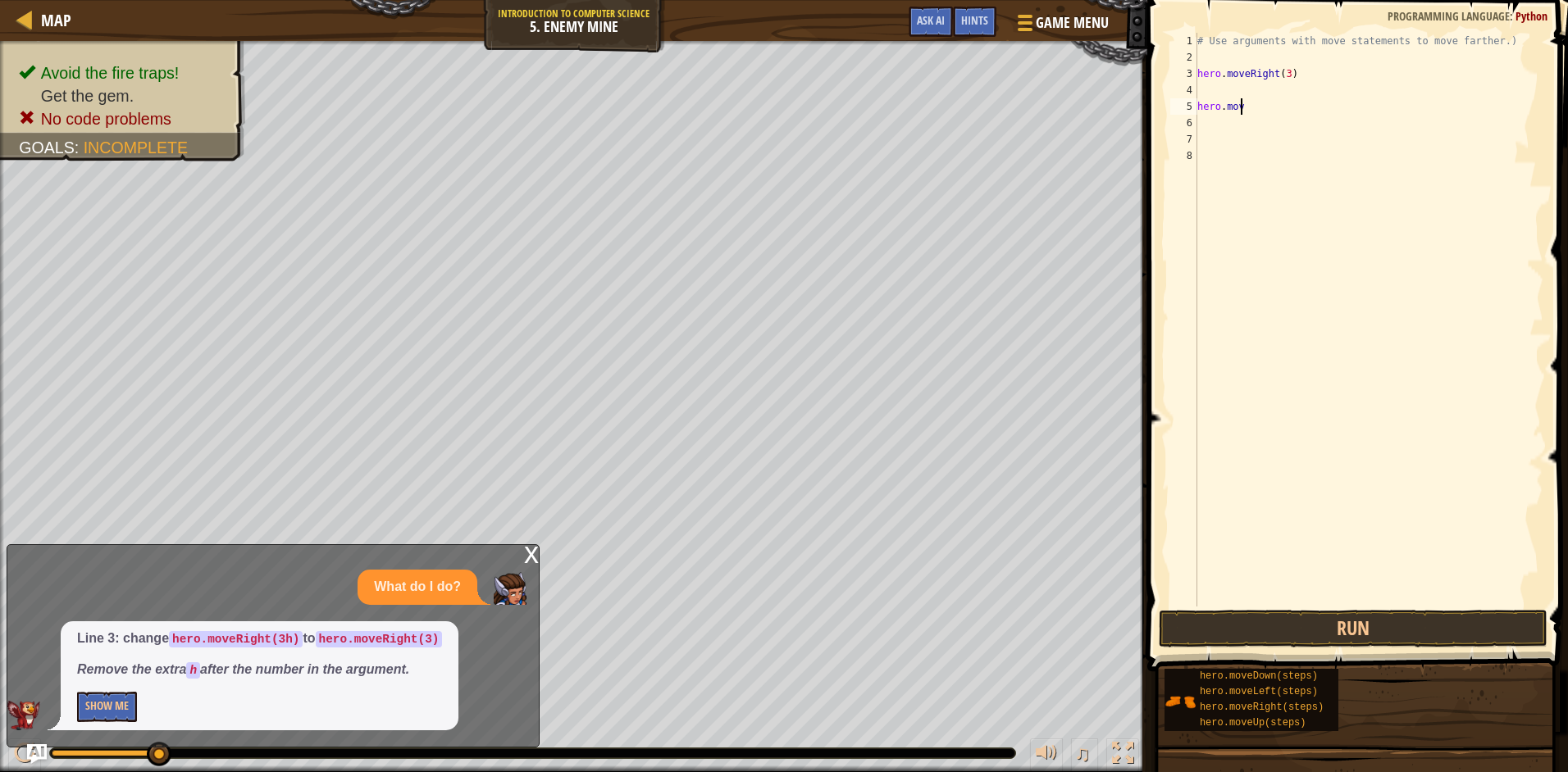
scroll to position [8, 1]
type textarea "h"
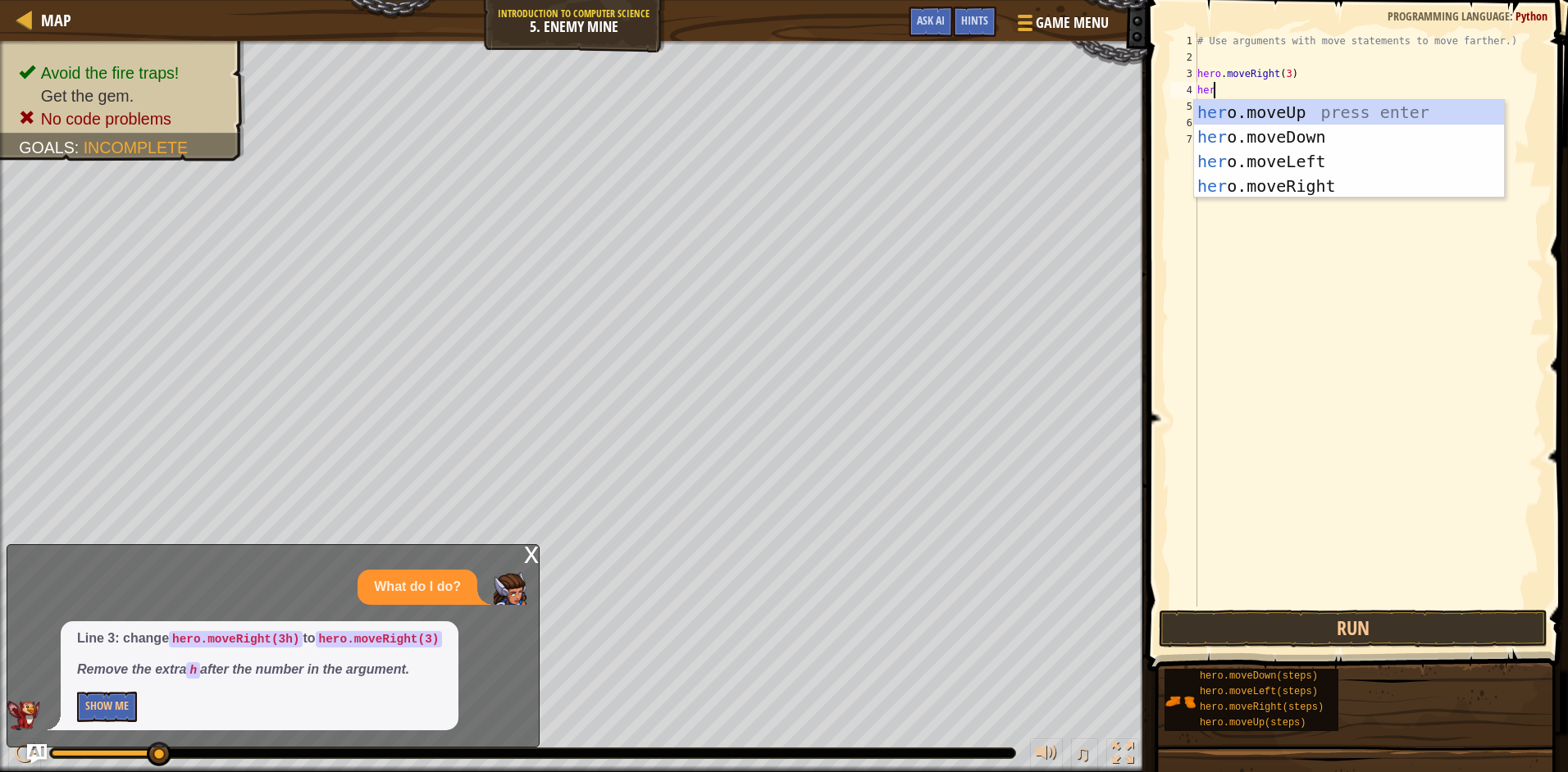
type textarea "hero"
click at [1283, 106] on div "hero .moveUp press enter hero .moveDown press enter hero .moveLeft press enter …" at bounding box center [1348, 174] width 310 height 148
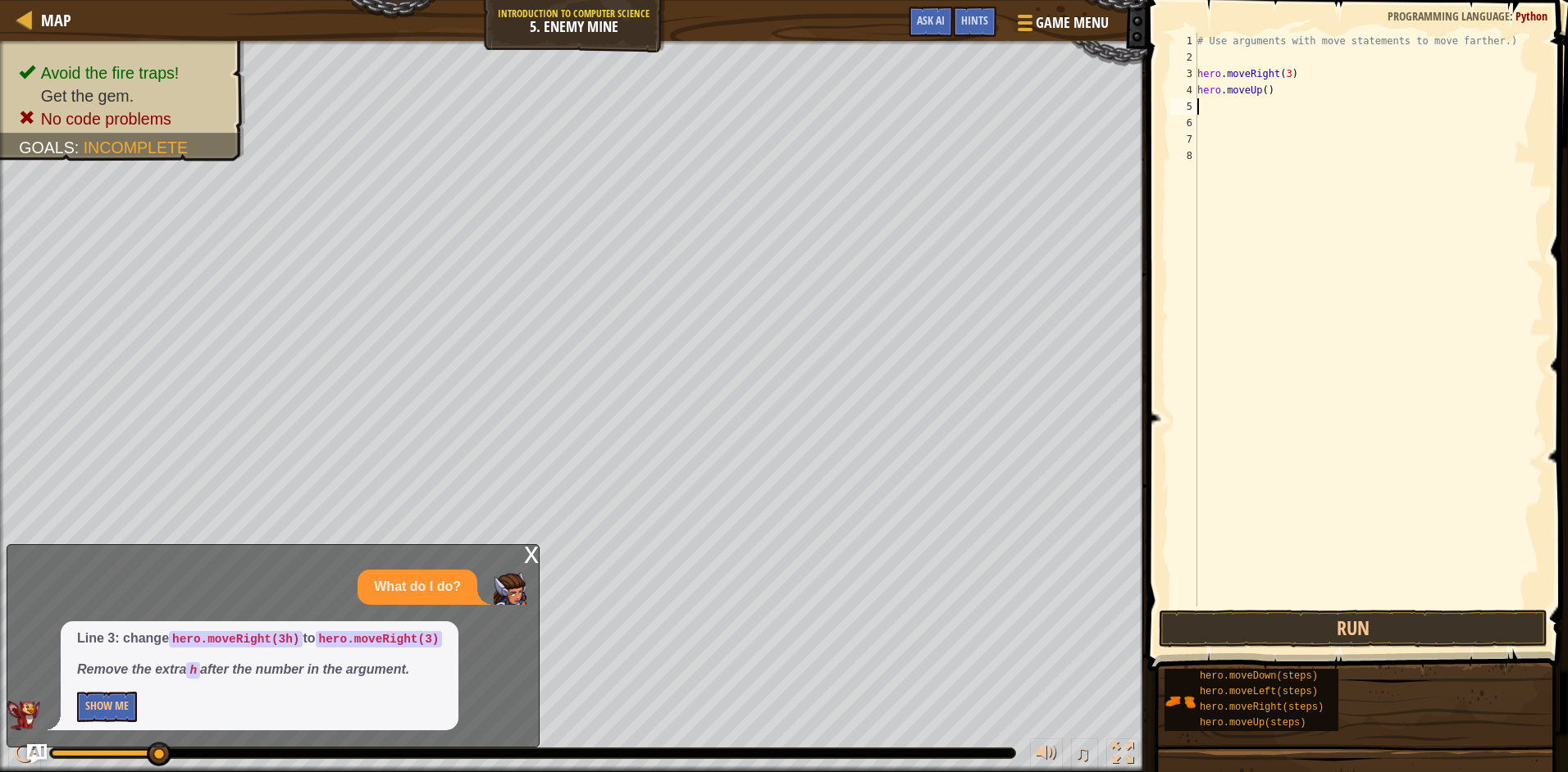
type textarea "h"
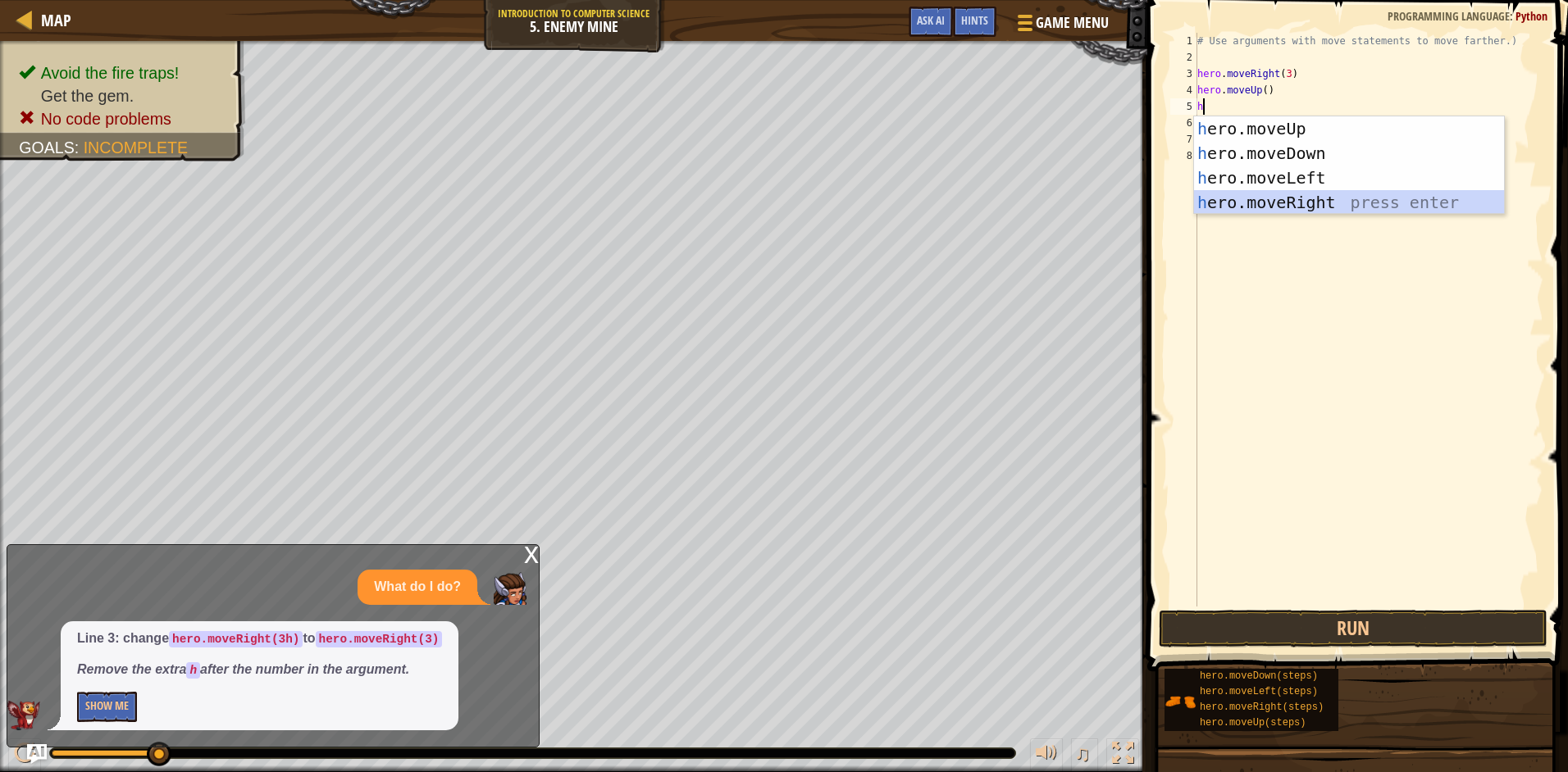
click at [1296, 199] on div "h ero.moveUp press enter h ero.moveDown press enter h ero.moveLeft press enter …" at bounding box center [1348, 190] width 310 height 148
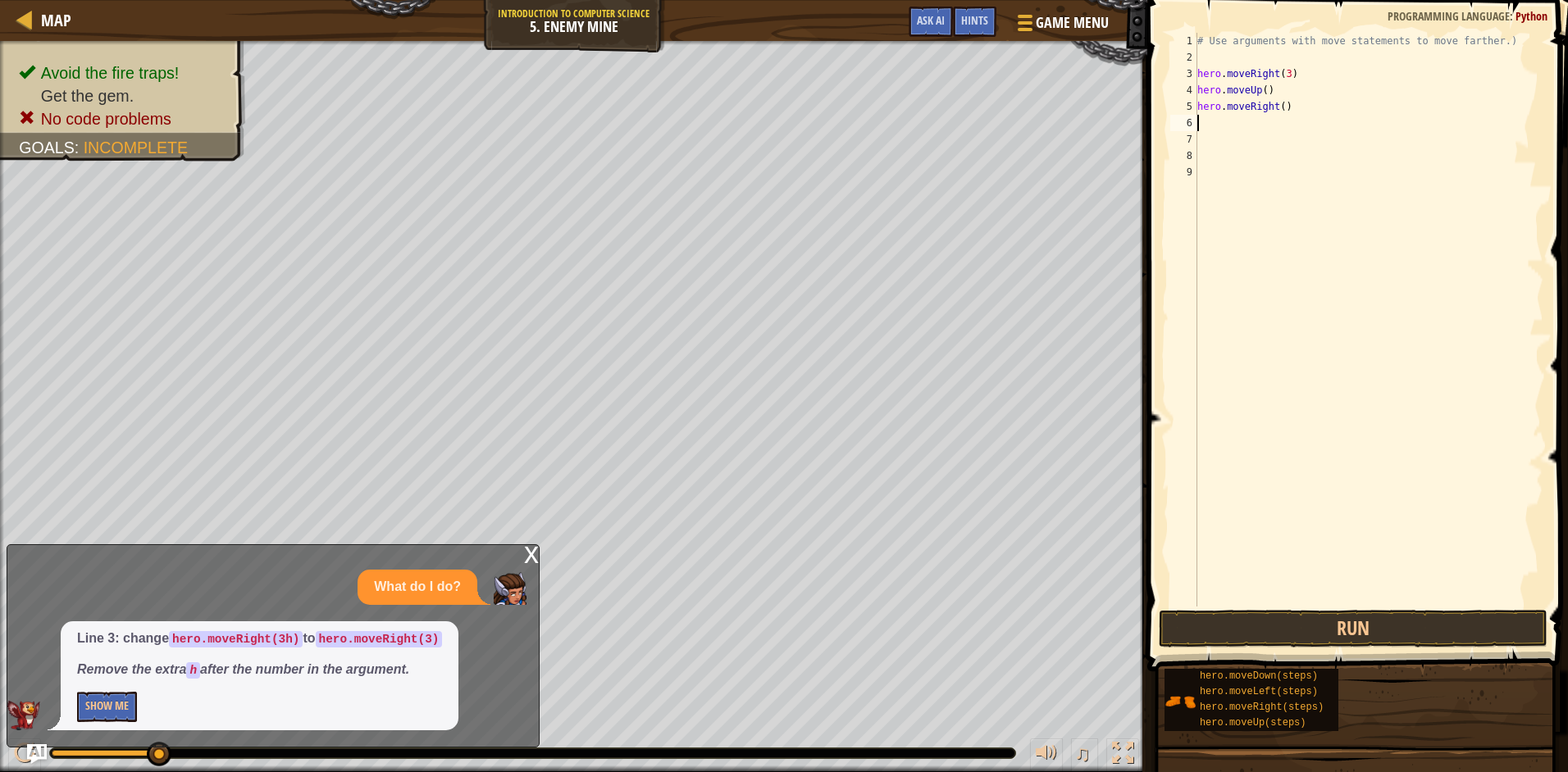
type textarea "h"
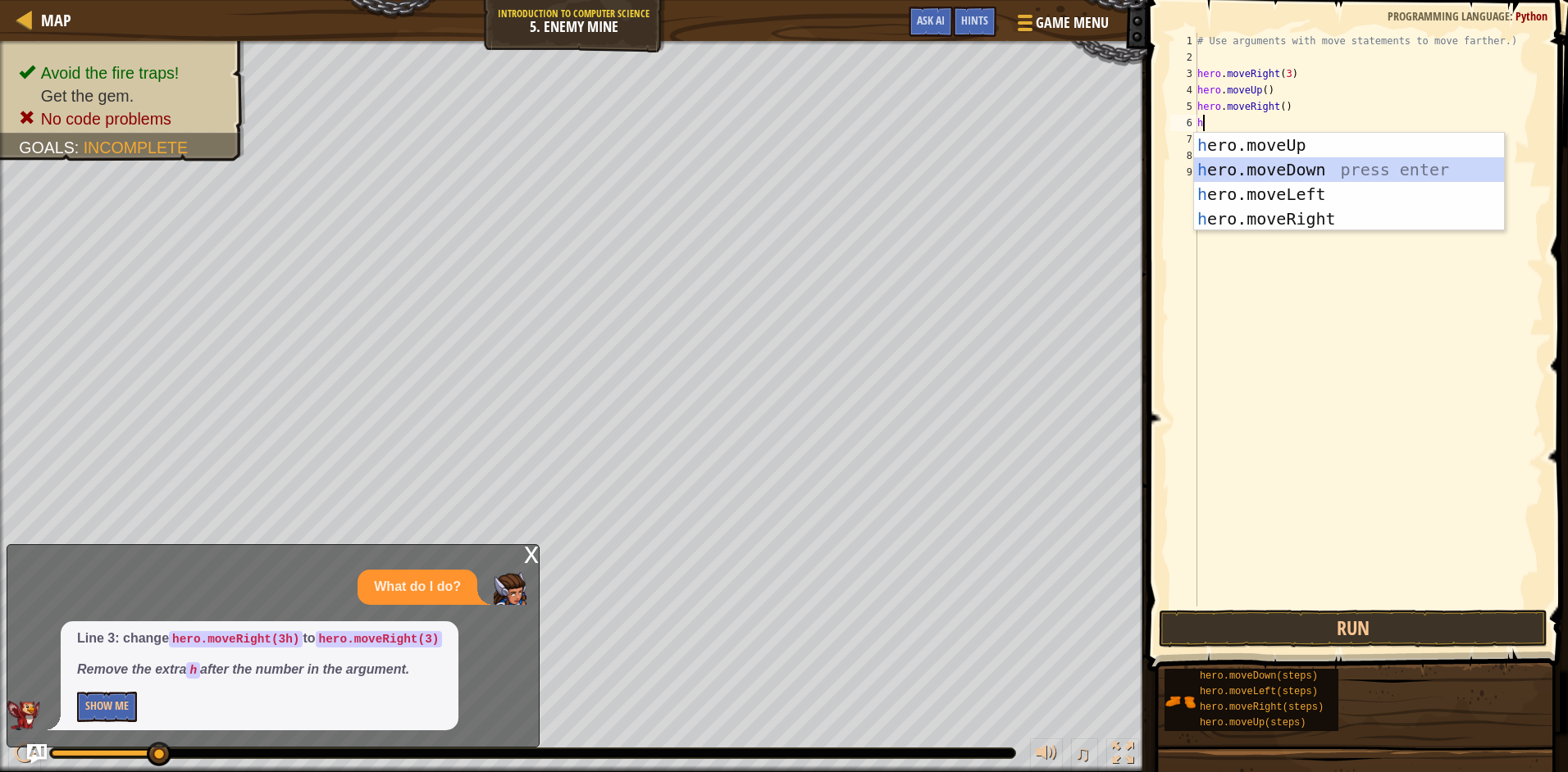
click at [1274, 167] on div "h ero.moveUp press enter h ero.moveDown press enter h ero.moveLeft press enter …" at bounding box center [1348, 207] width 310 height 148
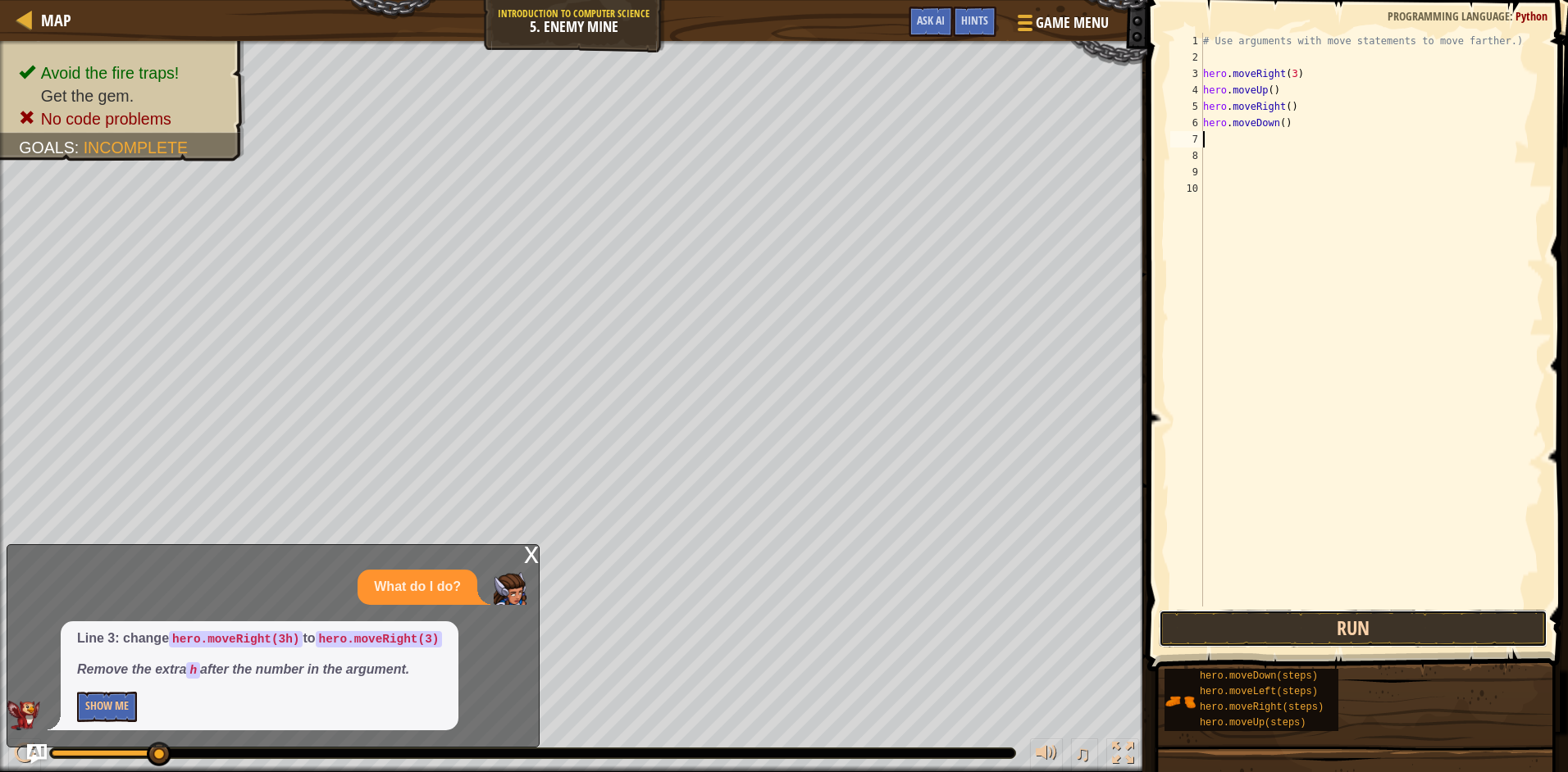
drag, startPoint x: 1403, startPoint y: 636, endPoint x: 1419, endPoint y: 603, distance: 36.7
click at [1404, 635] on button "Run" at bounding box center [1353, 629] width 389 height 38
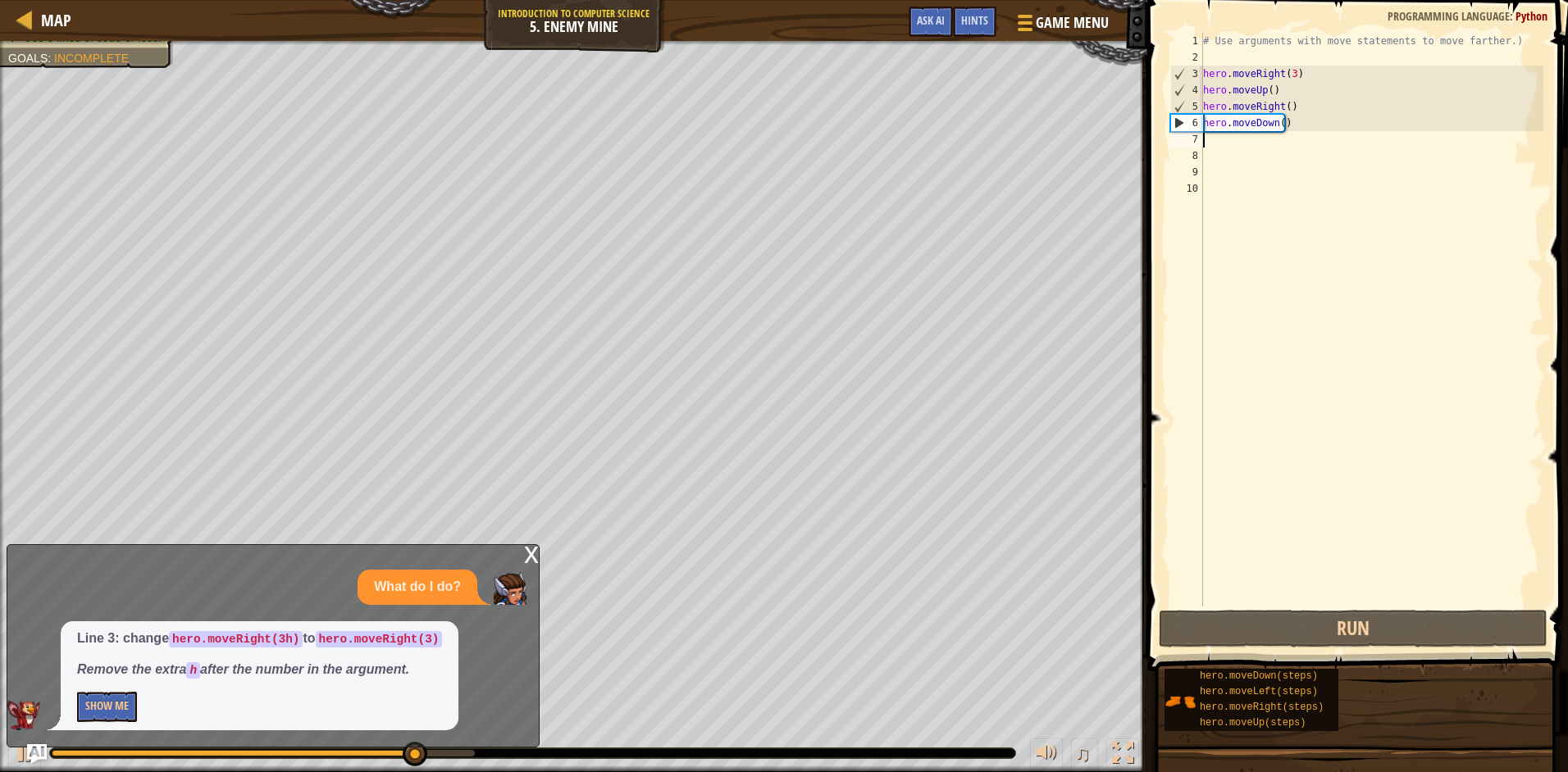
type textarea "h"
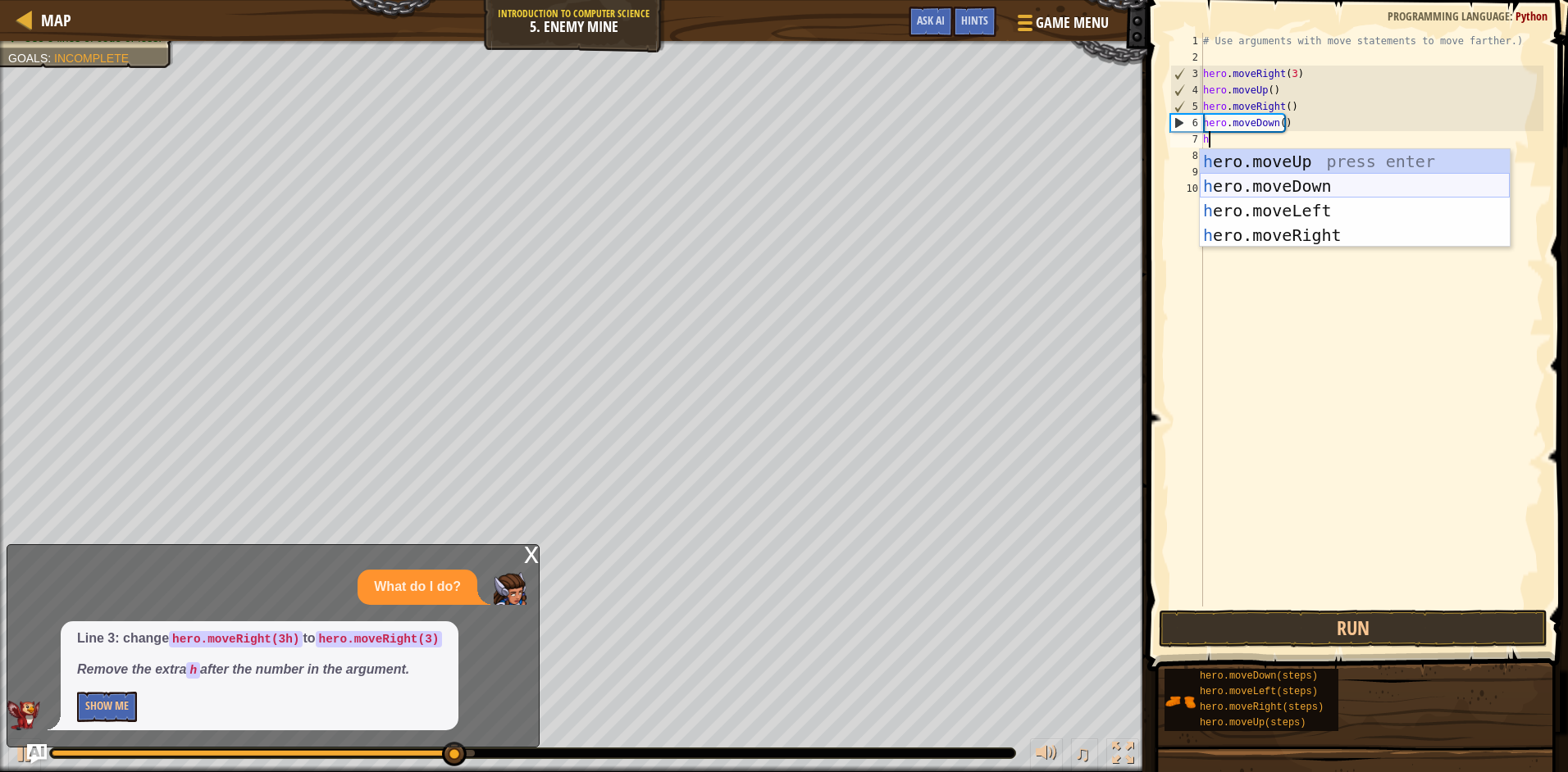
click at [1309, 183] on div "h ero.moveUp press enter h ero.moveDown press enter h ero.moveLeft press enter …" at bounding box center [1354, 223] width 310 height 148
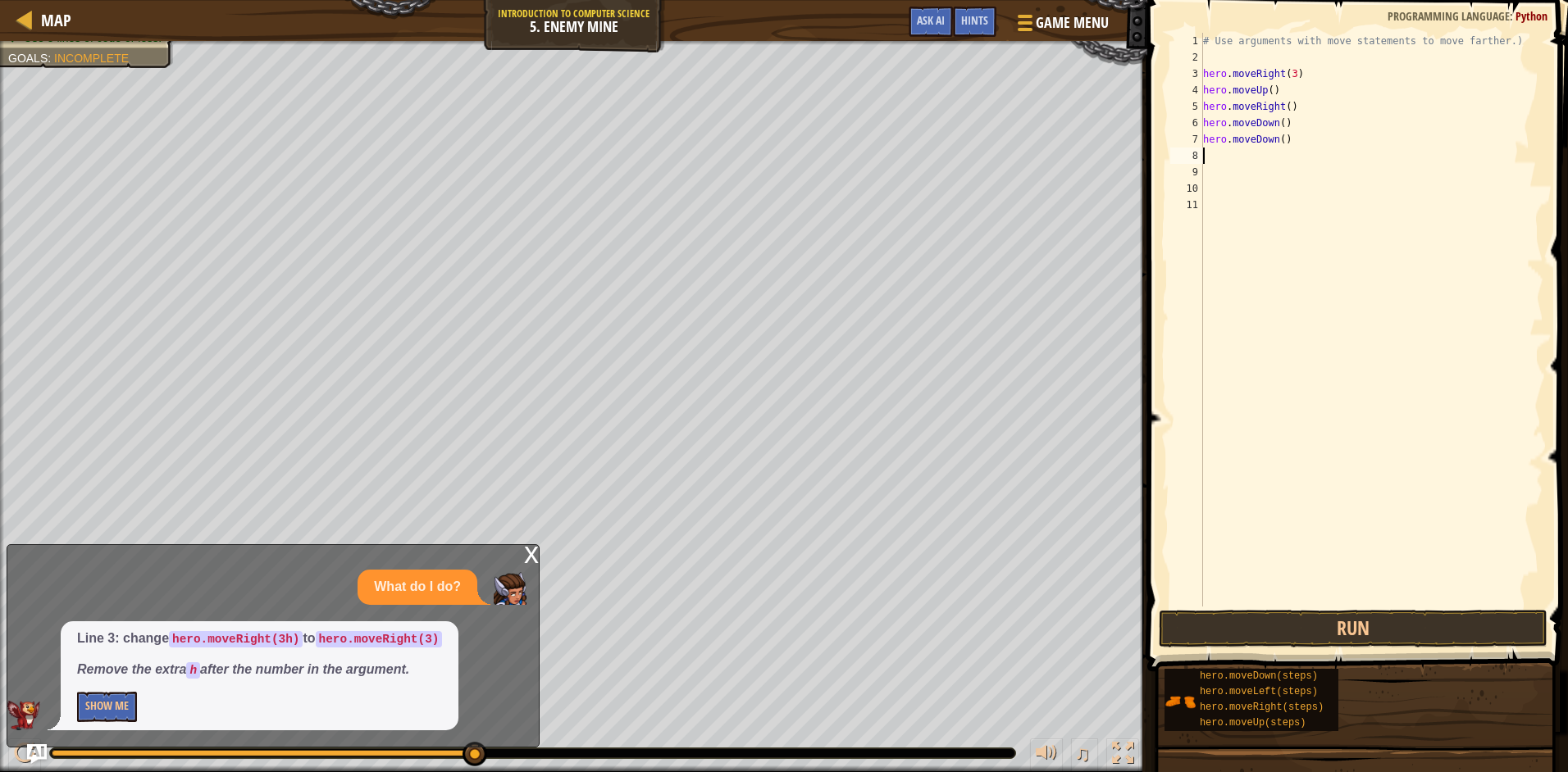
type textarea "h"
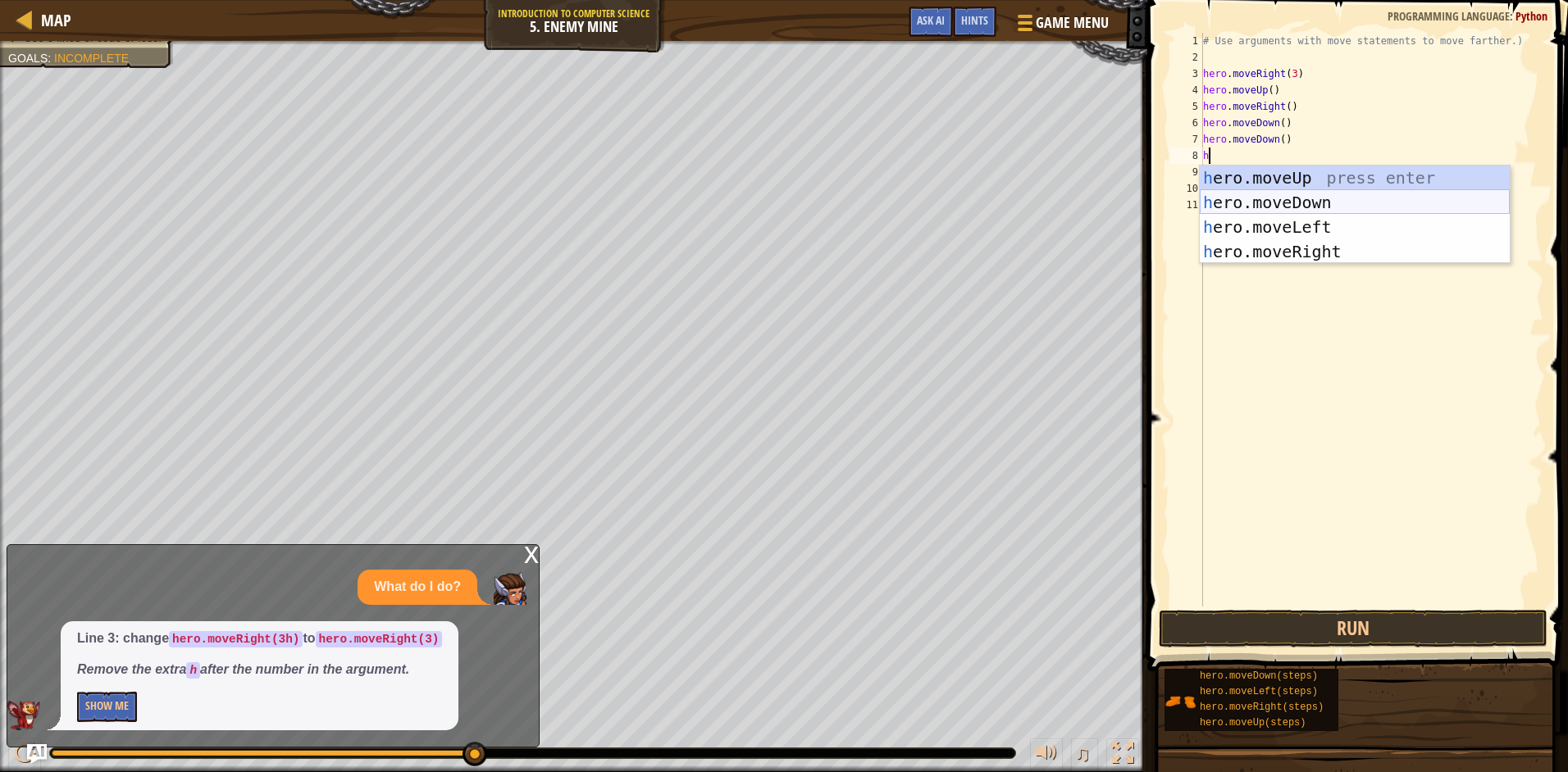
click at [1276, 195] on div "h ero.moveUp press enter h ero.moveDown press enter h ero.moveLeft press enter …" at bounding box center [1354, 239] width 310 height 148
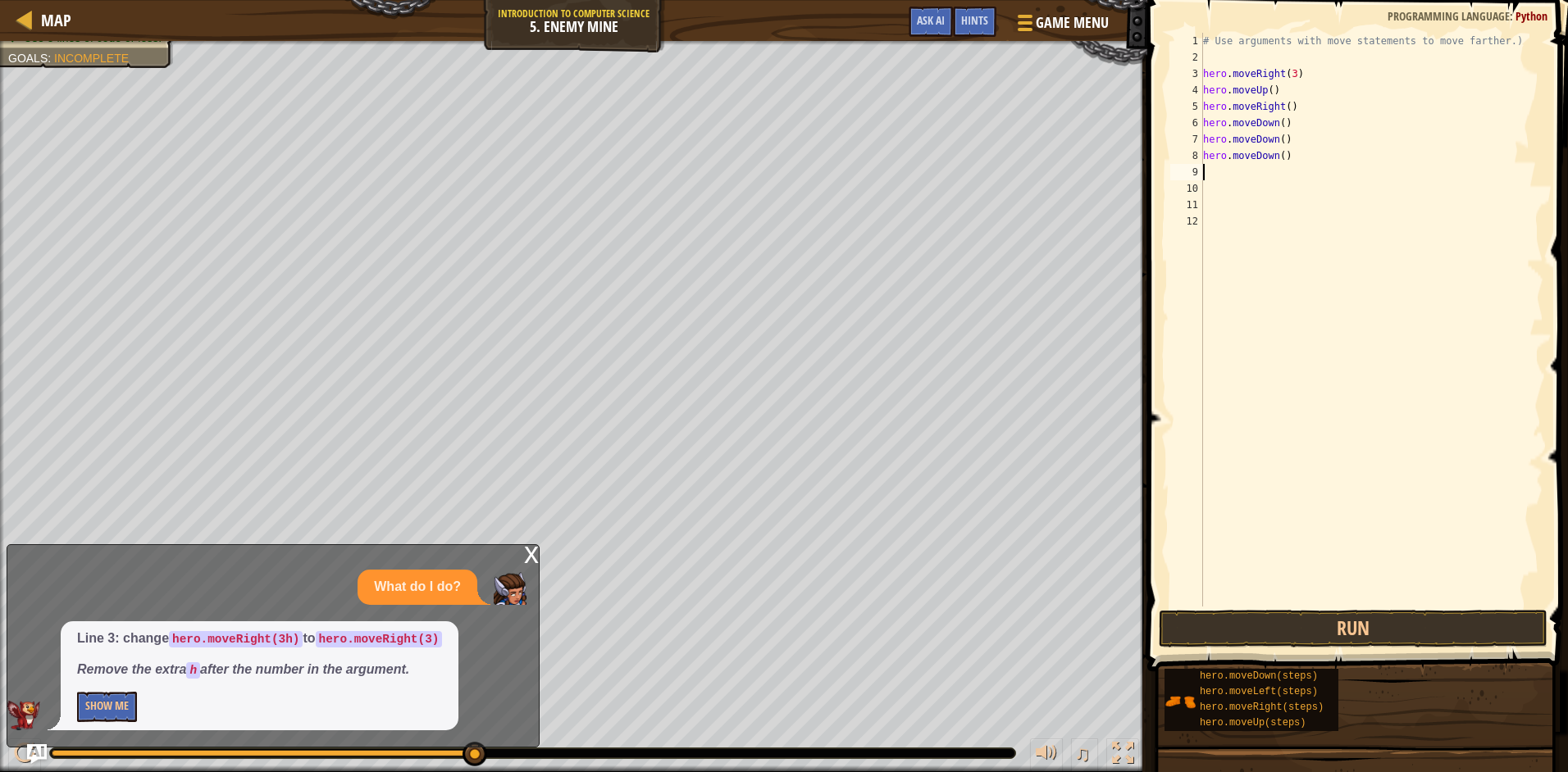
type textarea "h"
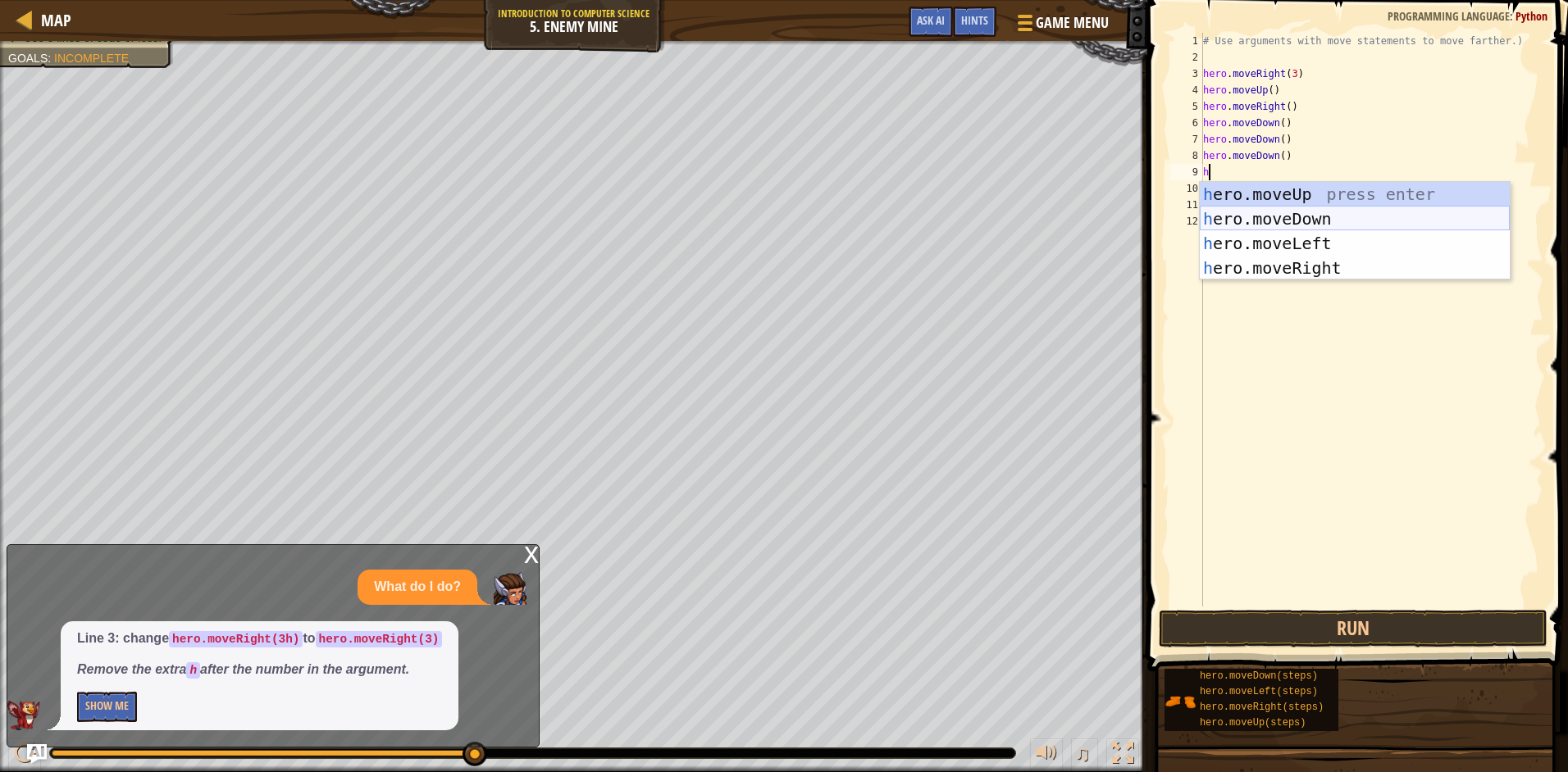
click at [1288, 211] on div "h ero.moveUp press enter h ero.moveDown press enter h ero.moveLeft press enter …" at bounding box center [1354, 256] width 310 height 148
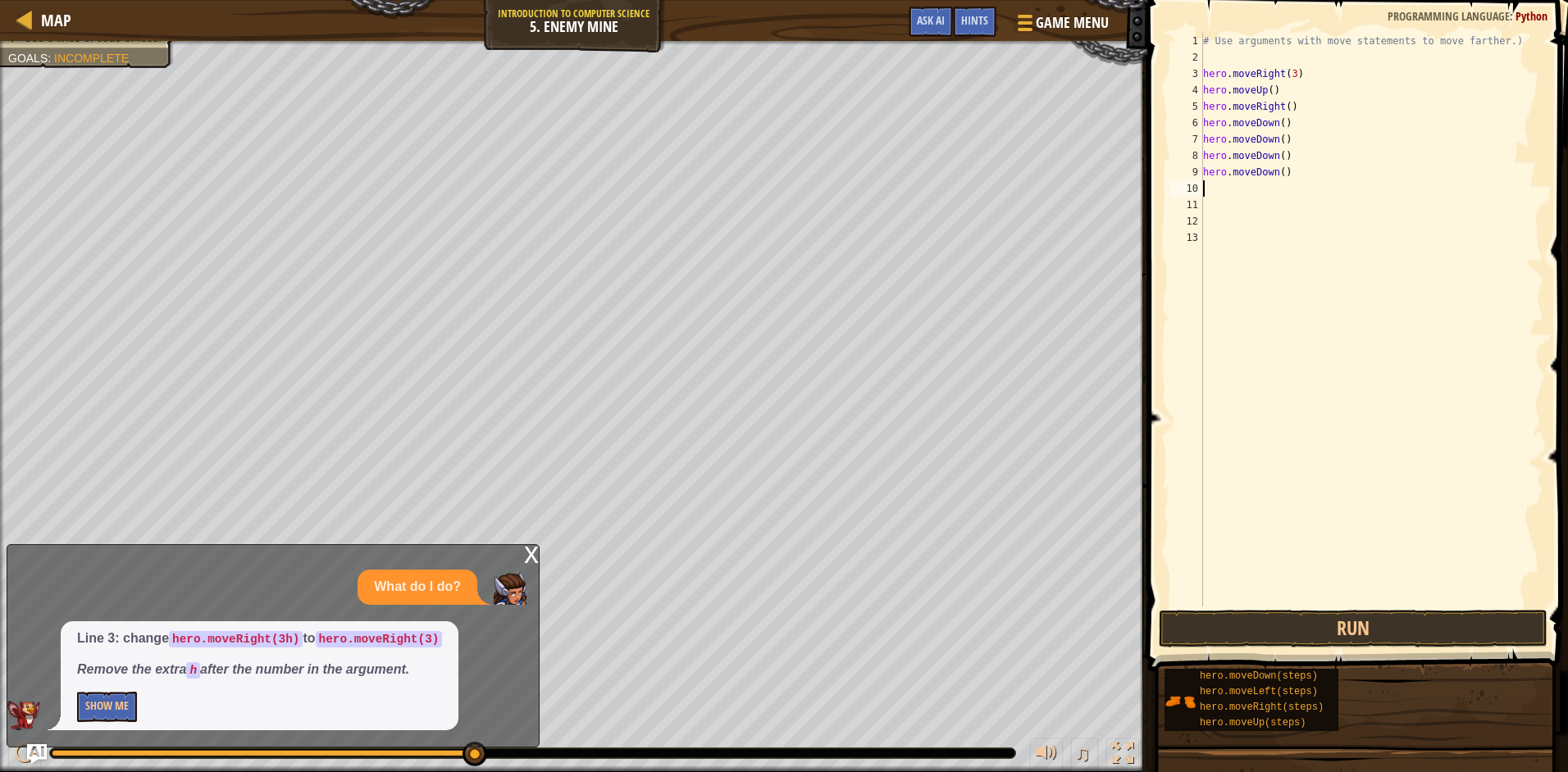
type textarea "h"
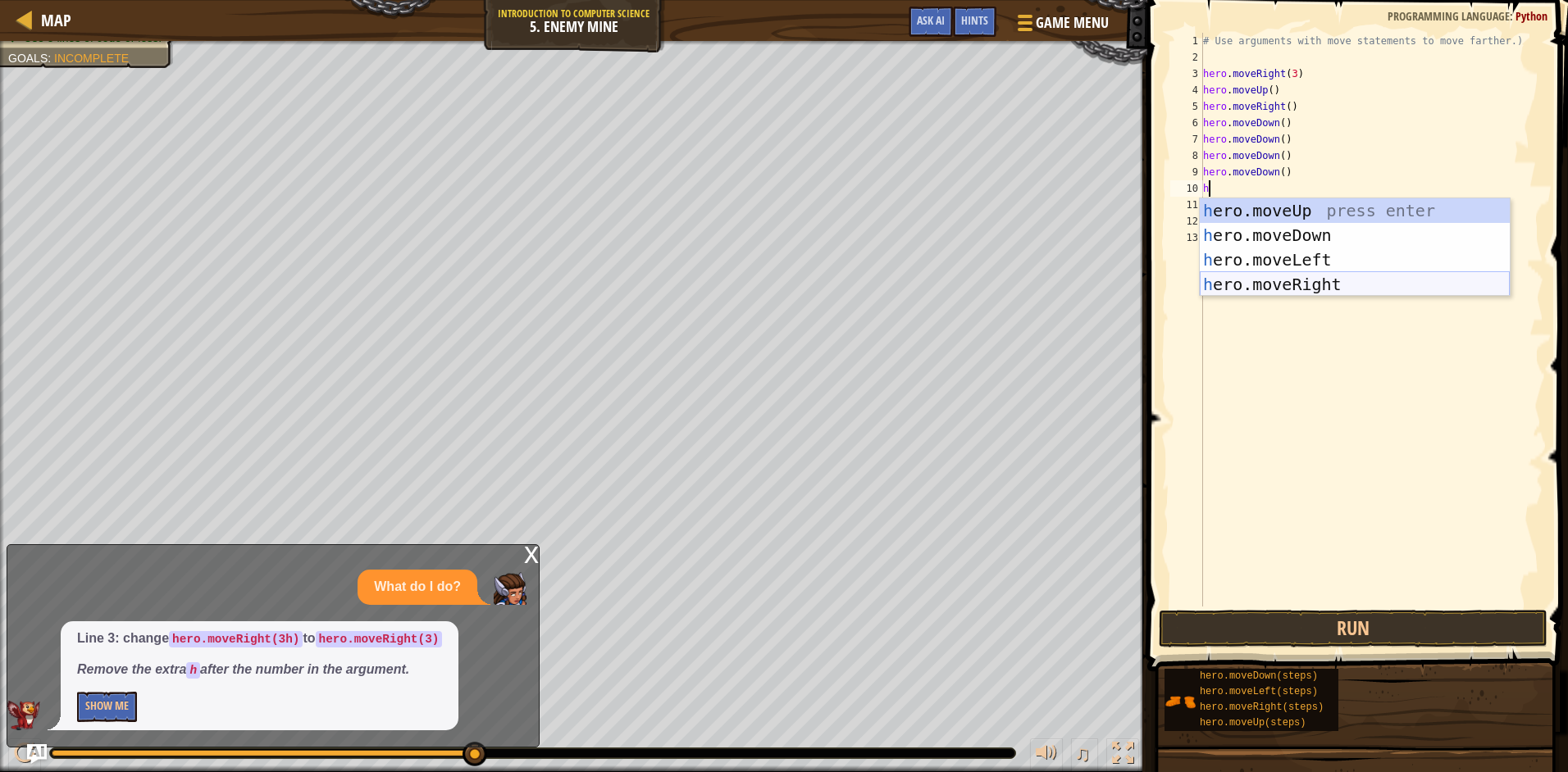
click at [1314, 280] on div "h ero.moveUp press enter h ero.moveDown press enter h ero.moveLeft press enter …" at bounding box center [1354, 272] width 310 height 148
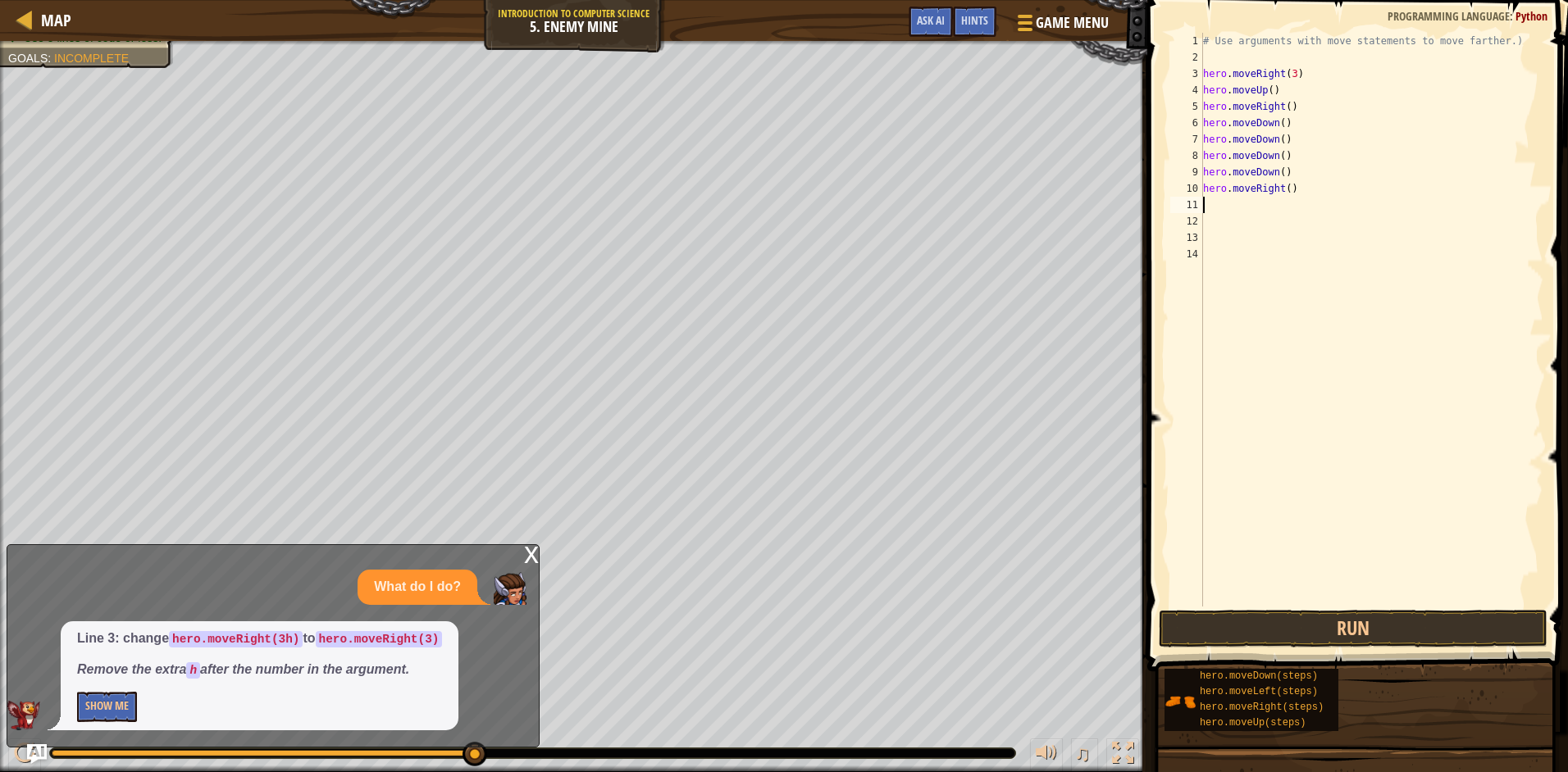
type textarea "h"
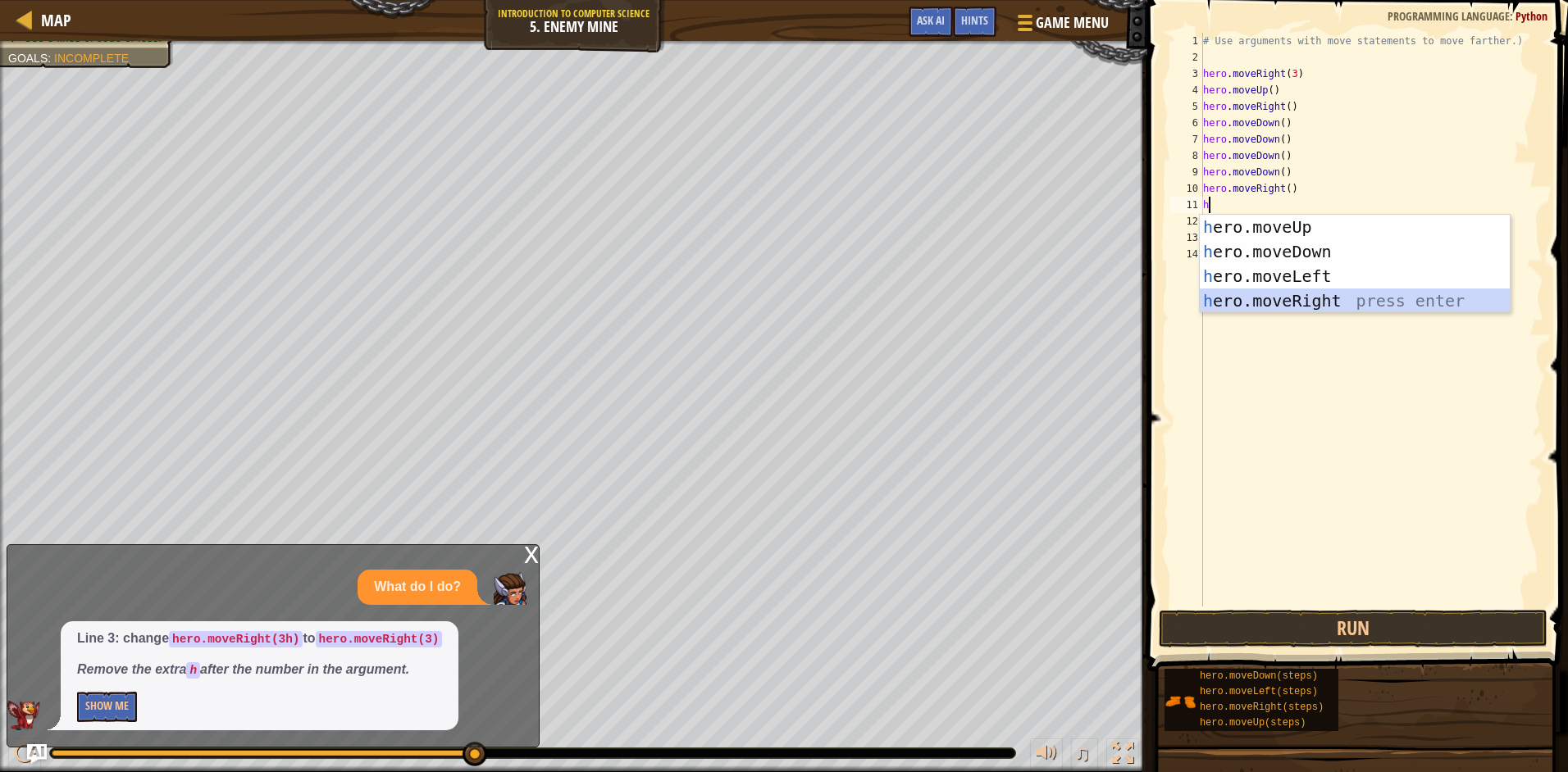
click at [1316, 293] on div "h ero.moveUp press enter h ero.moveDown press enter h ero.moveLeft press enter …" at bounding box center [1354, 288] width 310 height 148
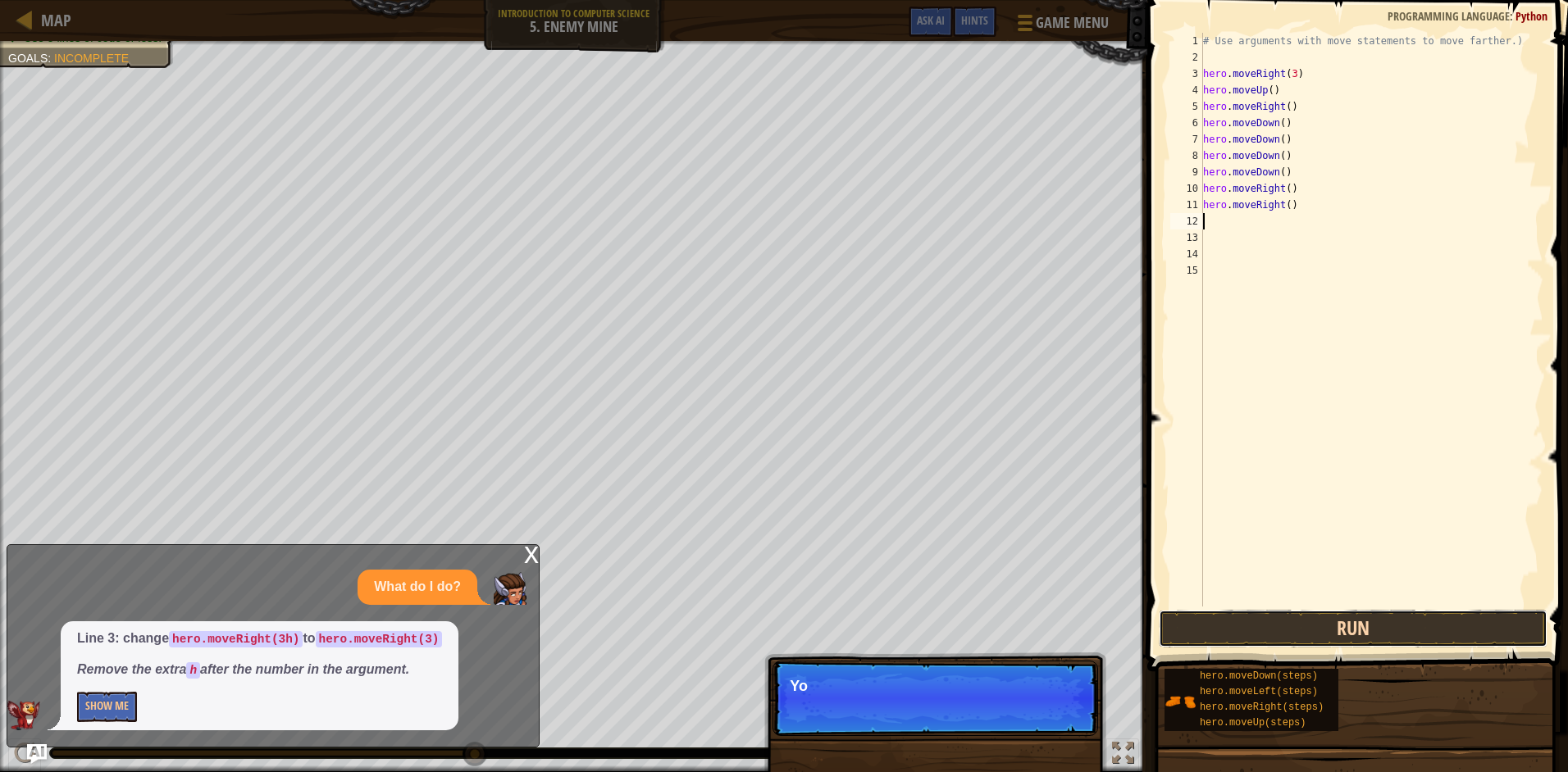
click at [1320, 630] on button "Run" at bounding box center [1353, 629] width 389 height 38
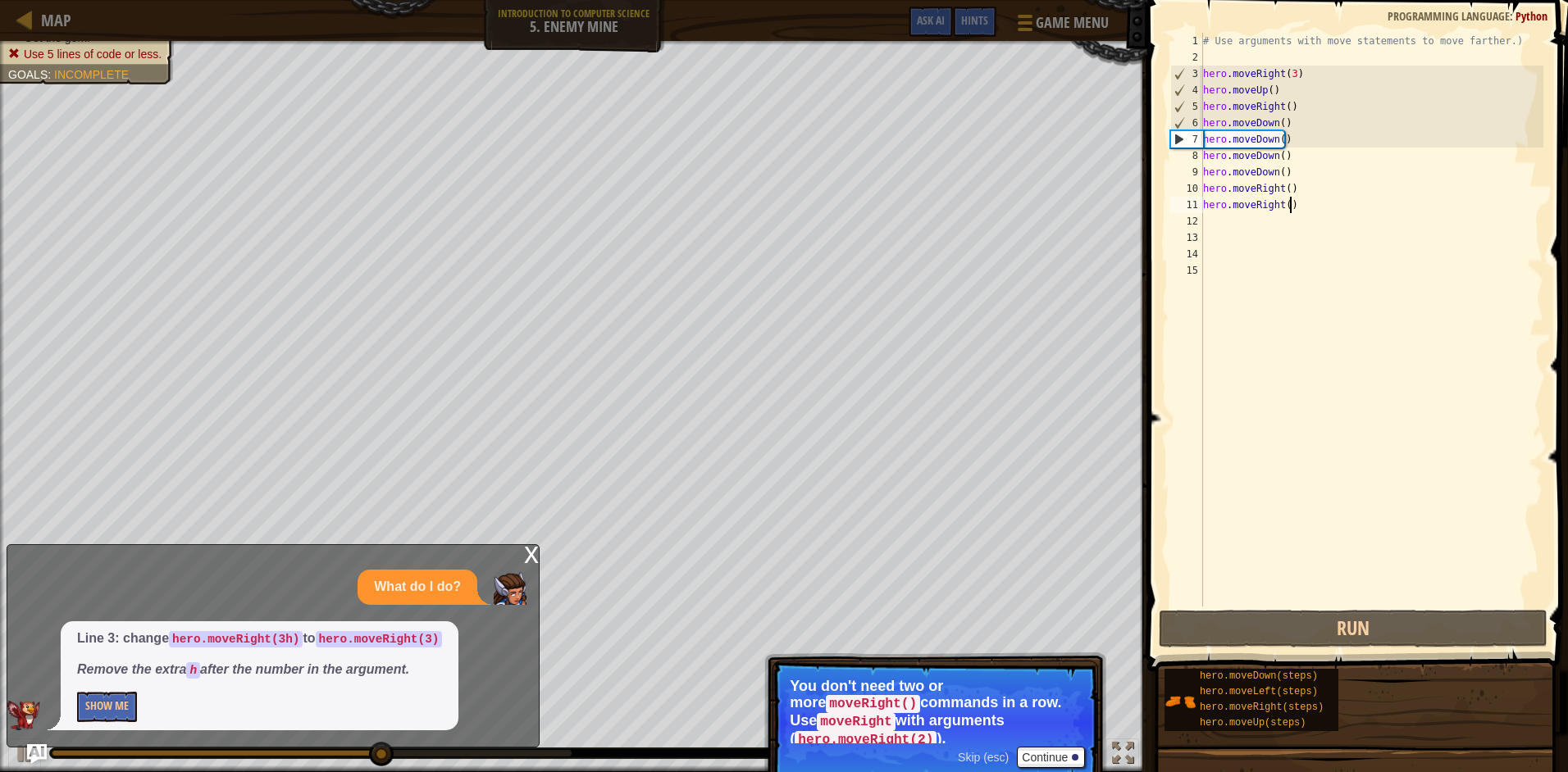
click at [1302, 210] on div "# Use arguments with move statements to move farther.) hero . moveRight ( 3 ) h…" at bounding box center [1371, 335] width 344 height 606
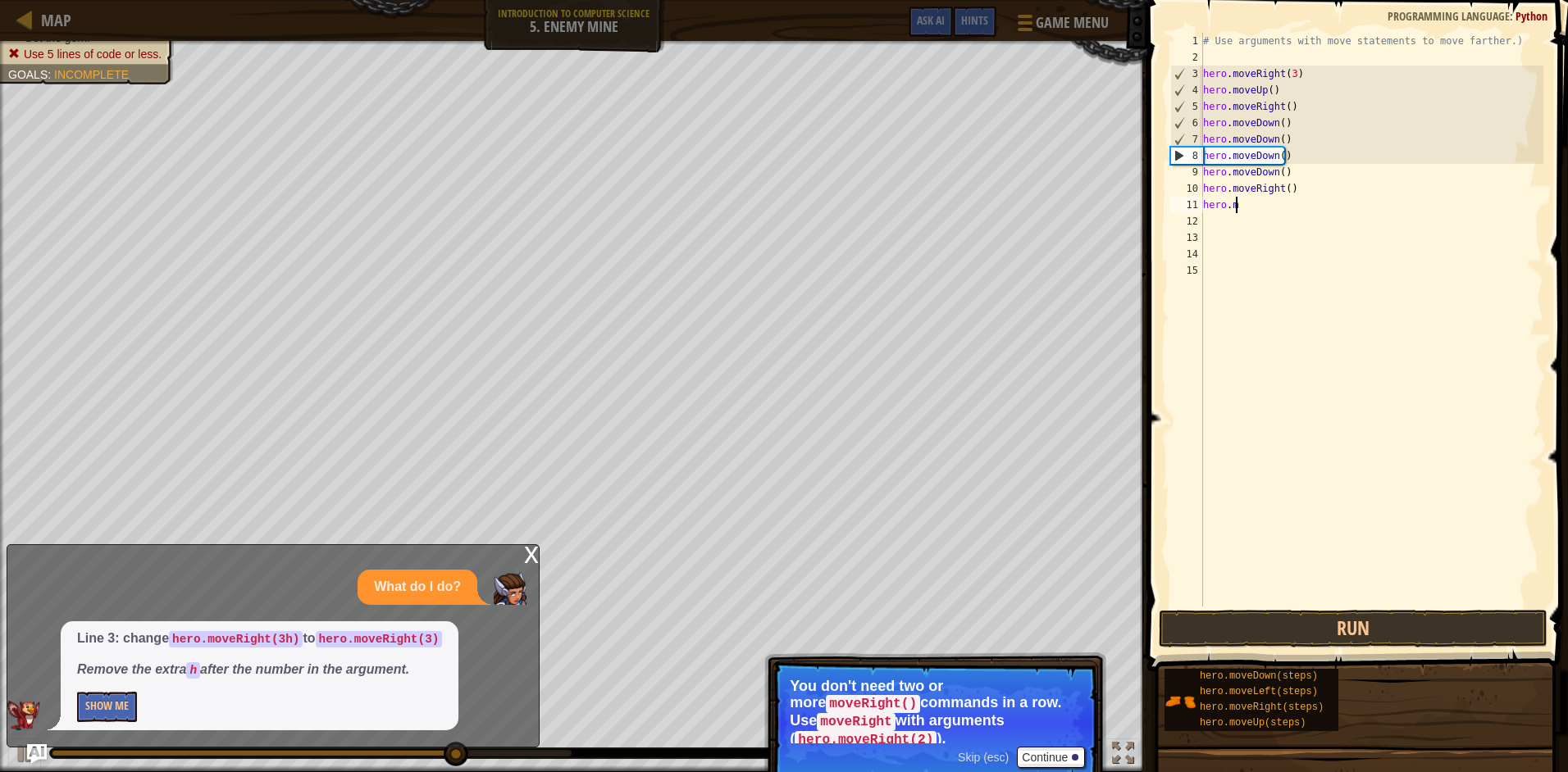
type textarea "h"
type textarea "hero.moveRight()"
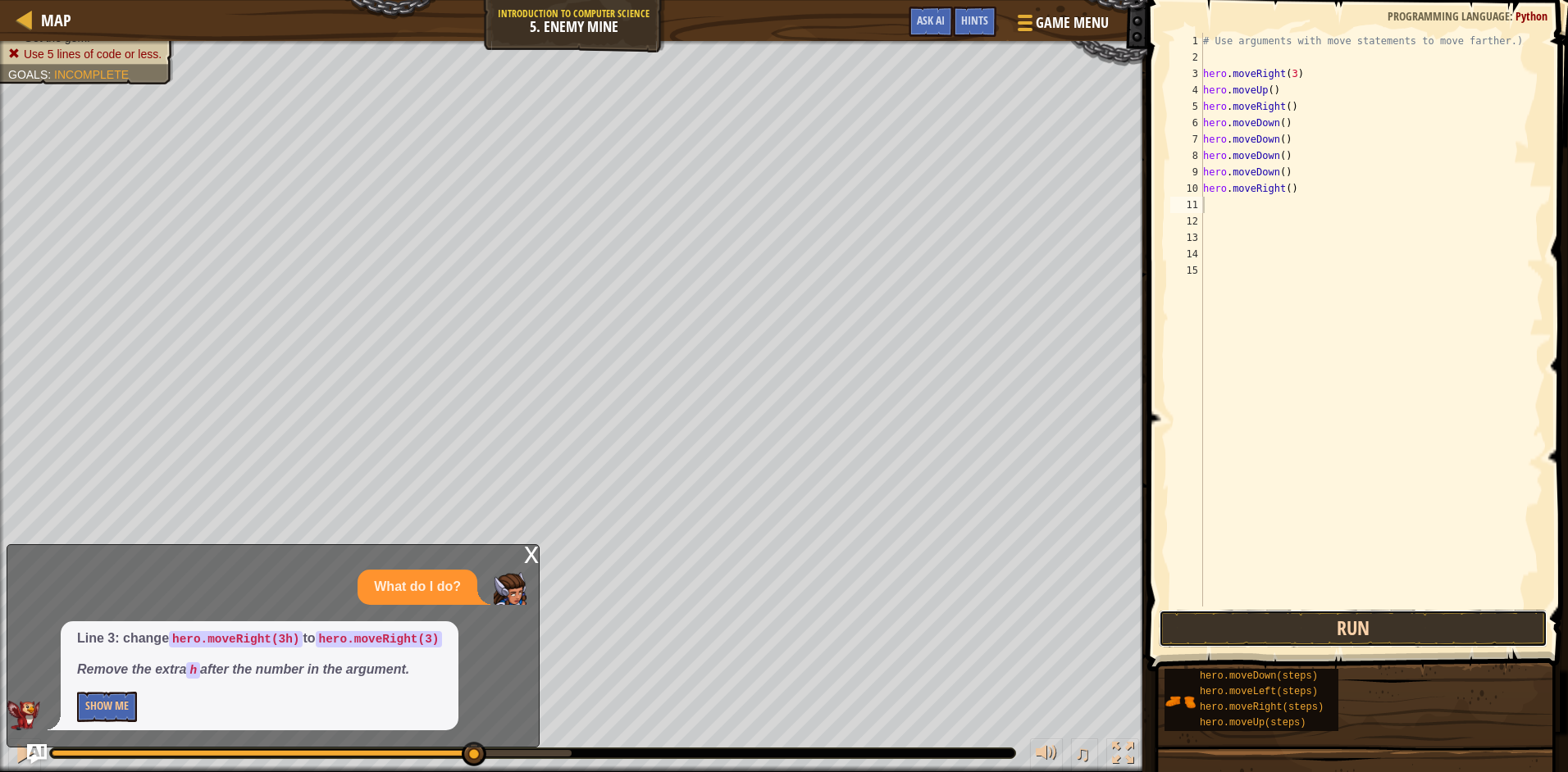
click at [1435, 622] on button "Run" at bounding box center [1353, 629] width 389 height 38
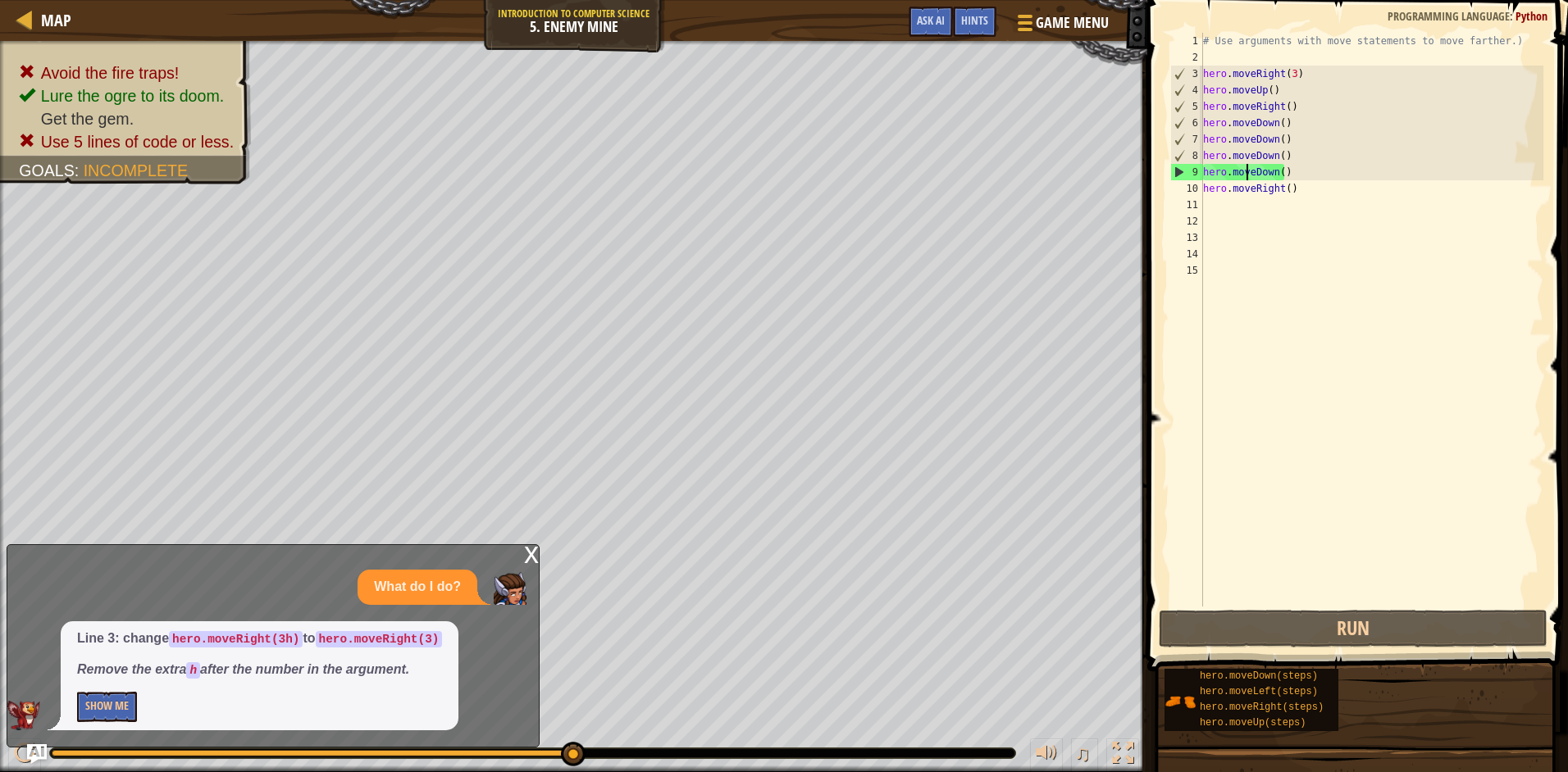
click at [1247, 175] on div "# Use arguments with move statements to move farther.) hero . moveRight ( 3 ) h…" at bounding box center [1371, 335] width 344 height 606
click at [1288, 174] on div "# Use arguments with move statements to move farther.) hero . moveRight ( 3 ) h…" at bounding box center [1371, 335] width 344 height 606
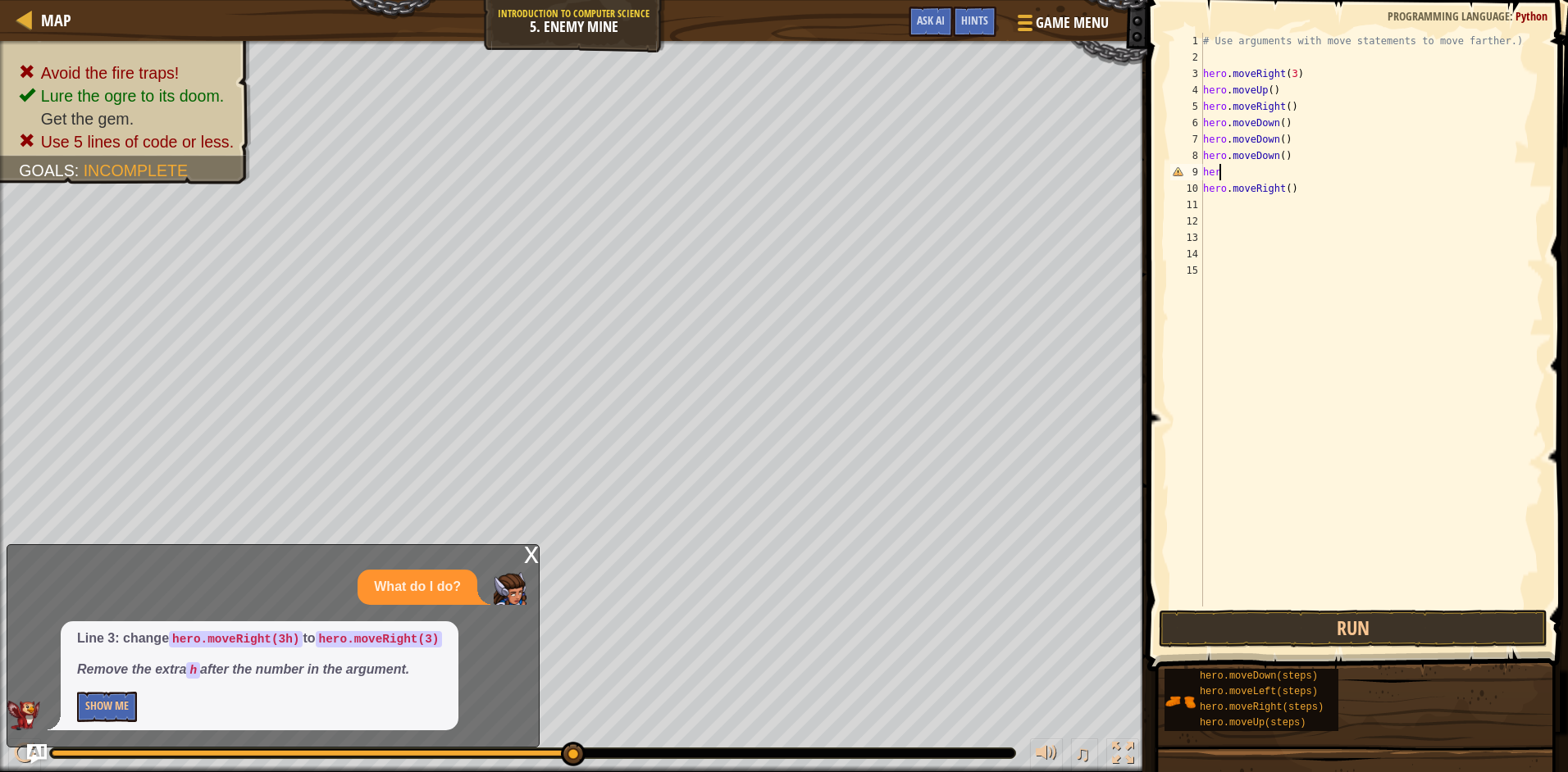
type textarea "h"
click at [1303, 197] on div "# Use arguments with move statements to move farther.) hero . moveRight ( 3 ) h…" at bounding box center [1371, 335] width 344 height 606
click at [1299, 184] on div "# Use arguments with move statements to move farther.) hero . moveRight ( 3 ) h…" at bounding box center [1371, 335] width 344 height 606
type textarea "hero.moveRight()"
click at [1250, 636] on button "Run" at bounding box center [1353, 629] width 389 height 38
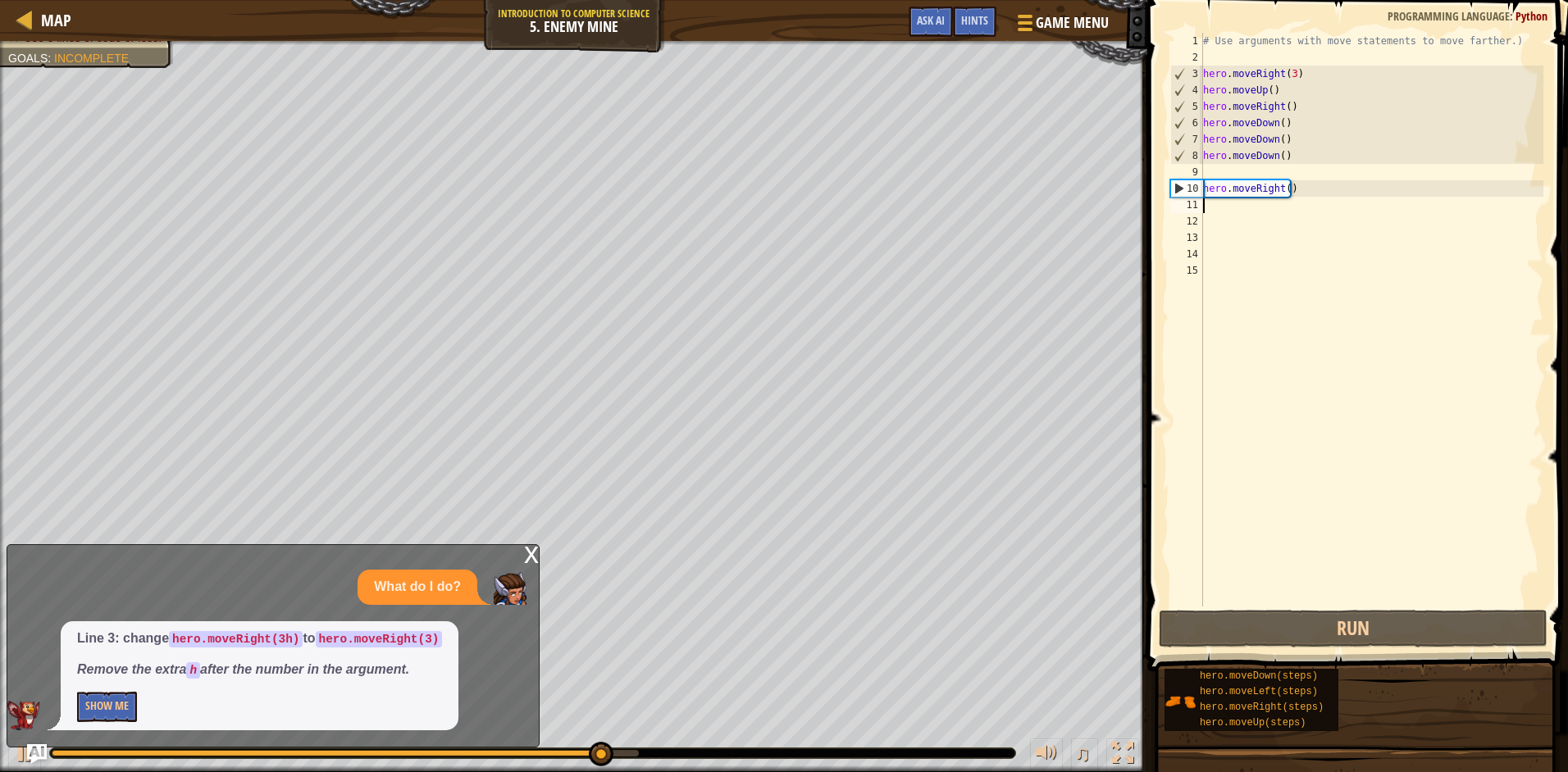
click at [1219, 204] on div "# Use arguments with move statements to move farther.) hero . moveRight ( 3 ) h…" at bounding box center [1371, 335] width 344 height 606
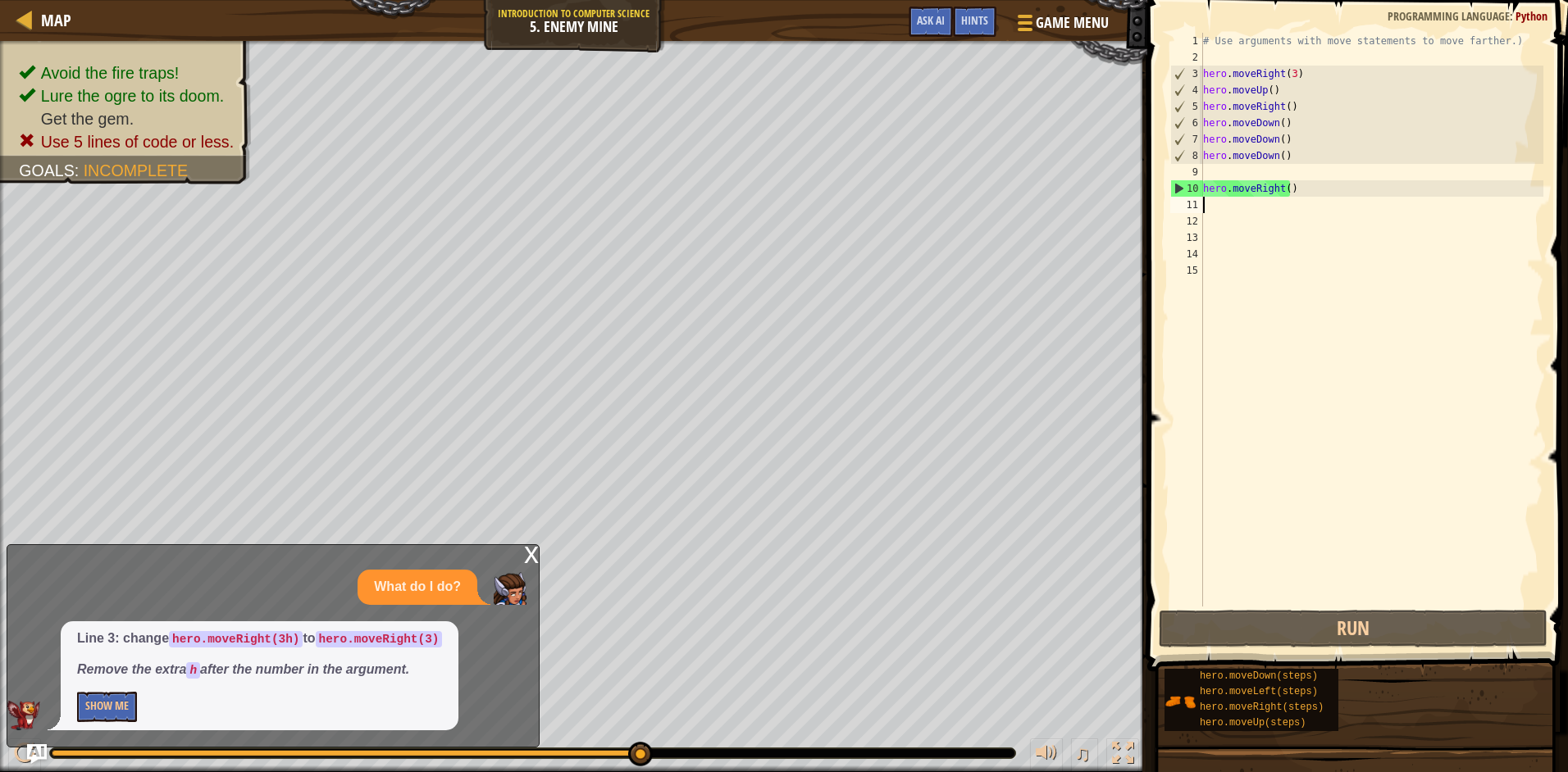
type textarea "h"
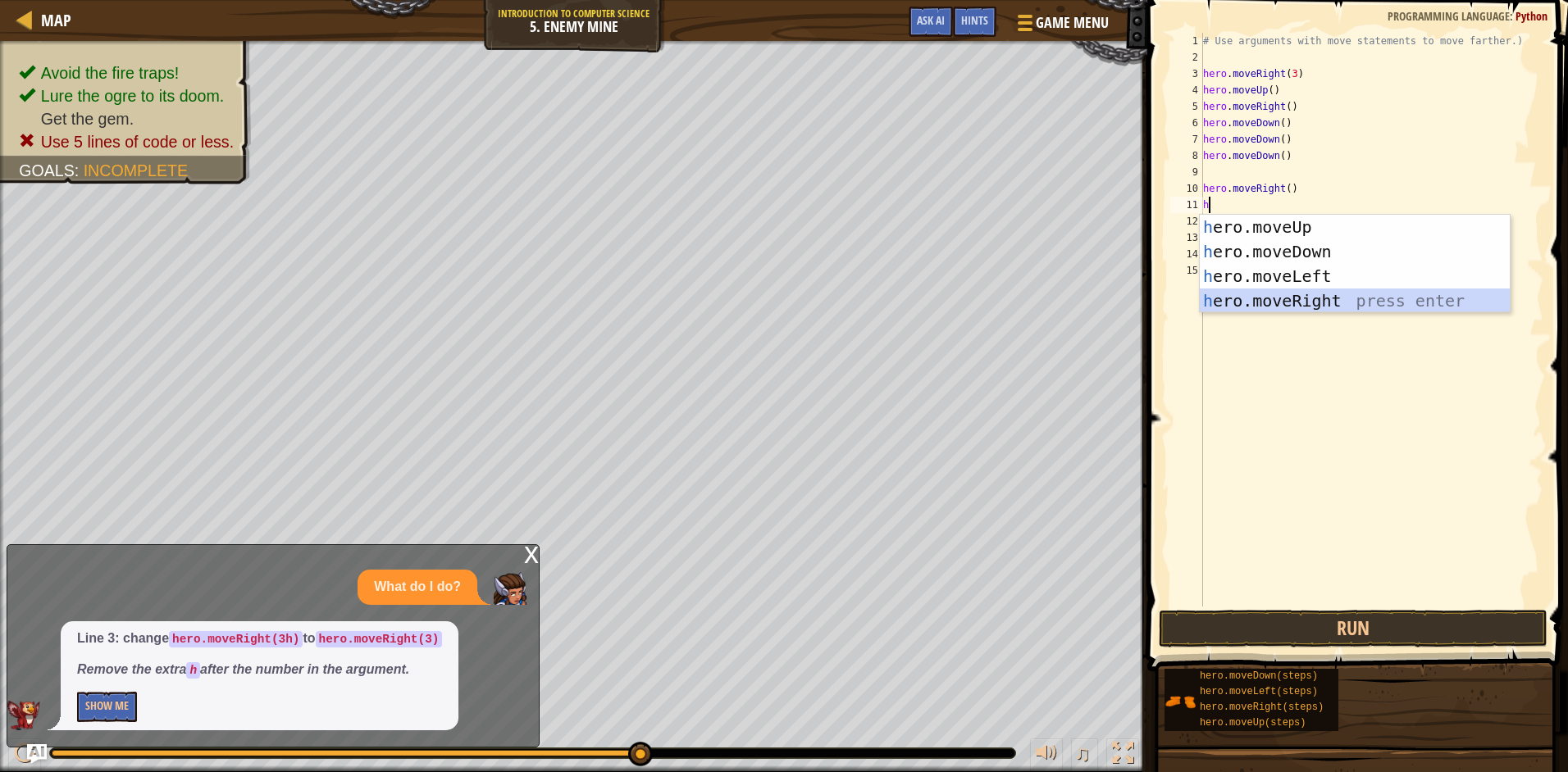
click at [1298, 298] on div "h ero.moveUp press enter h ero.moveDown press enter h ero.moveLeft press enter …" at bounding box center [1354, 288] width 310 height 148
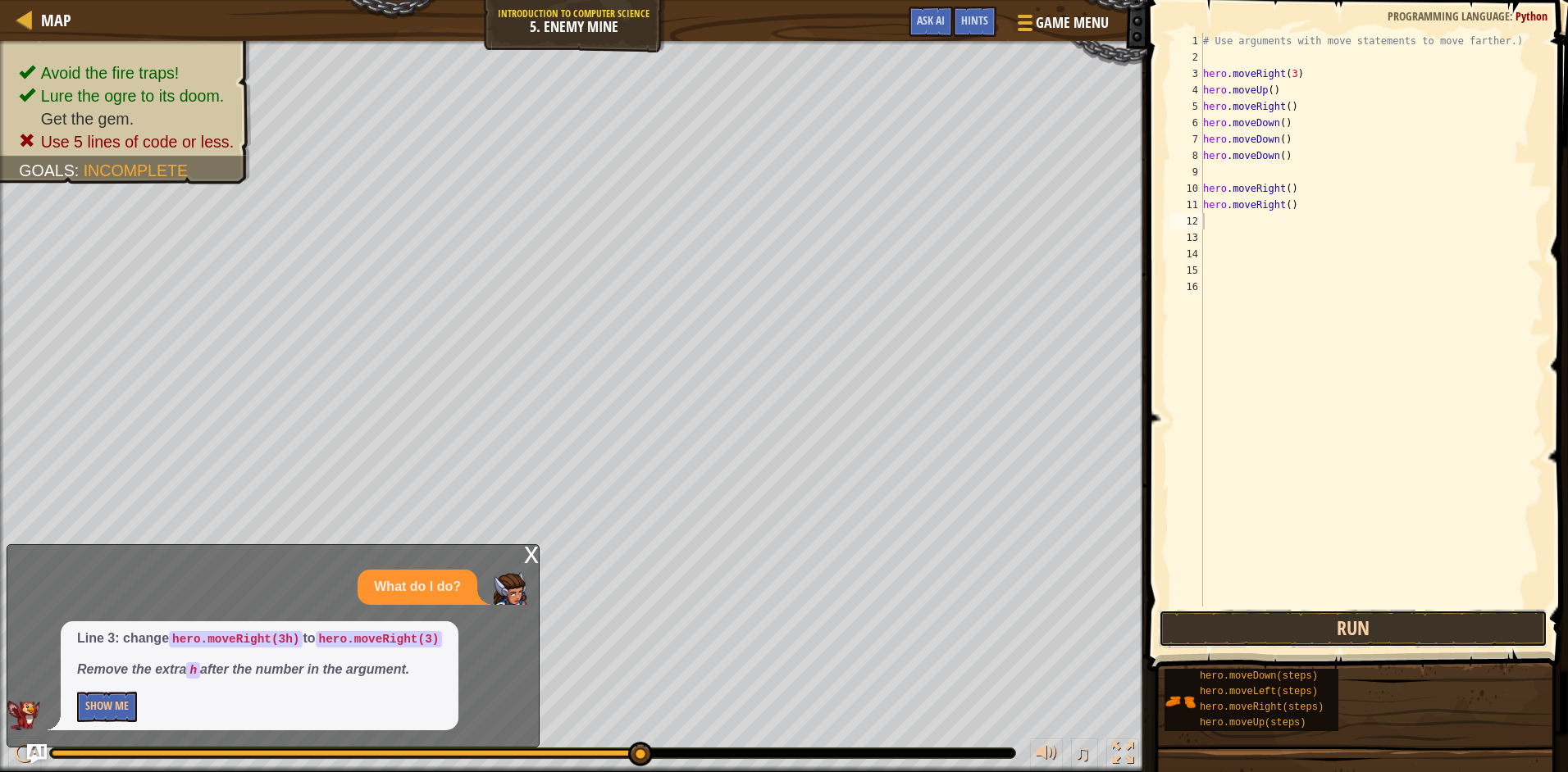
click at [1308, 647] on button "Run" at bounding box center [1353, 629] width 389 height 38
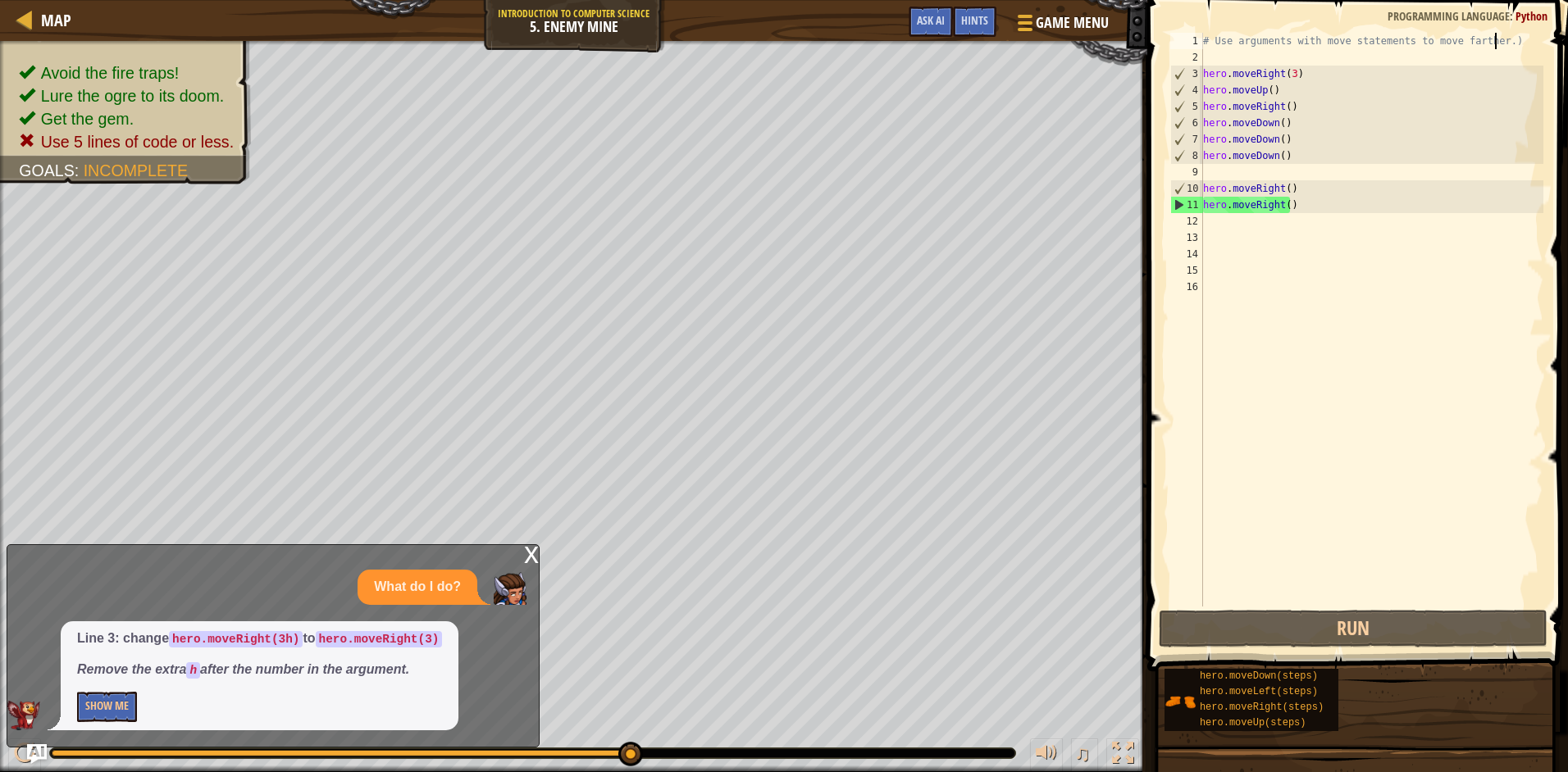
click at [1493, 40] on div "# Use arguments with move statements to move farther.) hero . moveRight ( 3 ) h…" at bounding box center [1371, 335] width 344 height 606
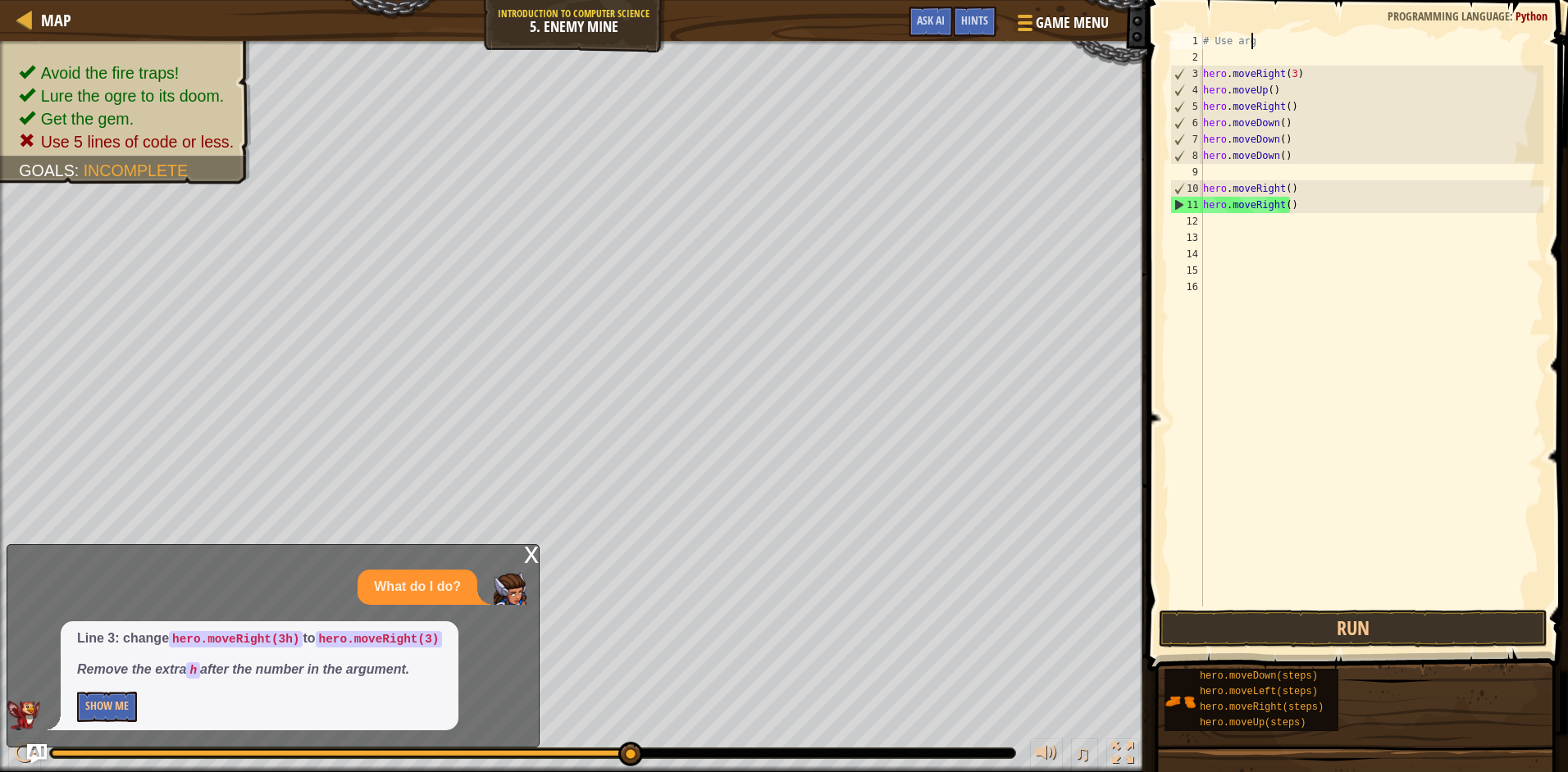
type textarea "#"
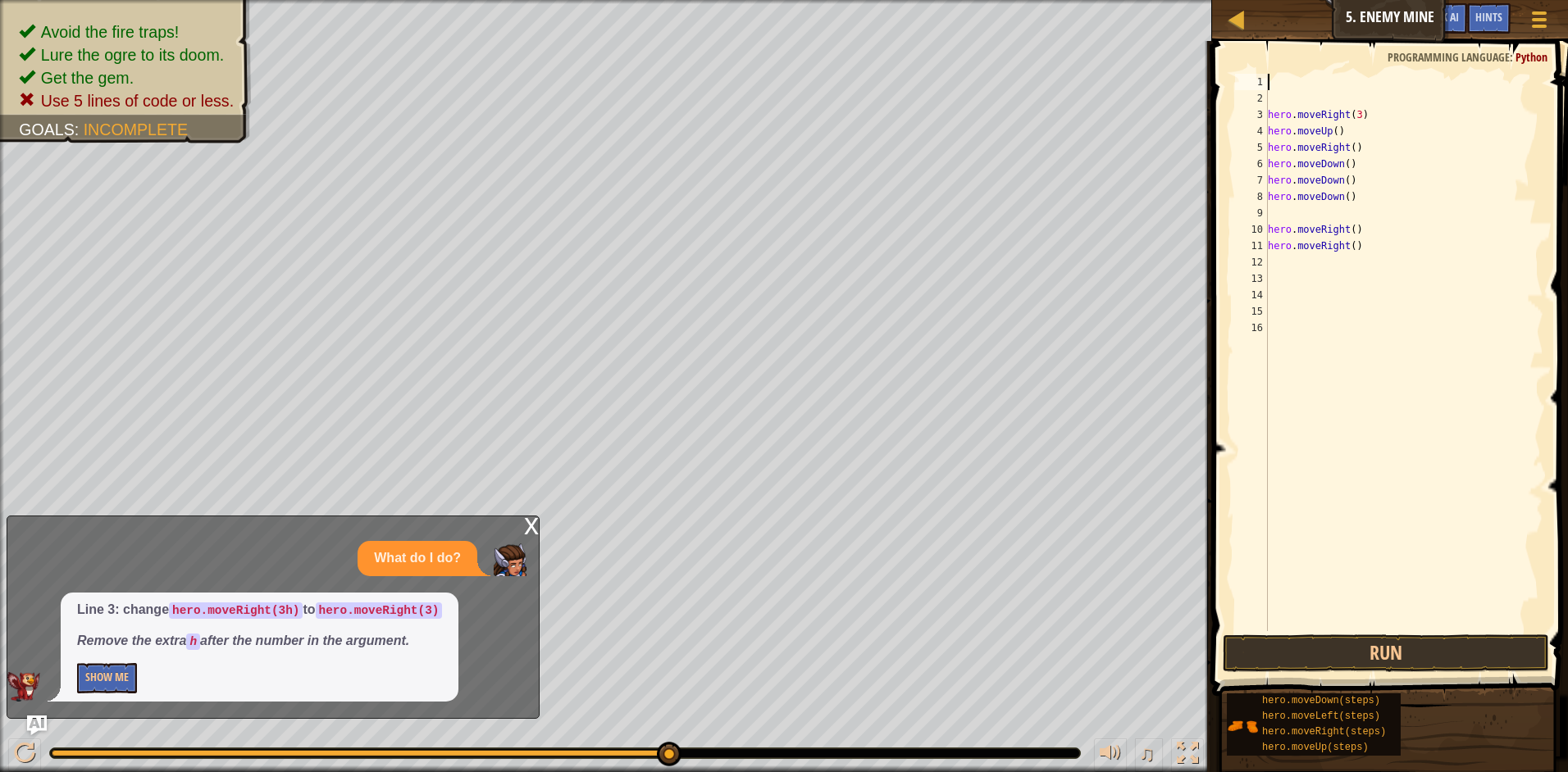
click at [1355, 248] on div "hero . moveRight ( 3 ) hero . moveUp ( ) hero . moveRight ( ) hero . moveDown (…" at bounding box center [1403, 369] width 279 height 590
type textarea "h"
click at [1350, 196] on div "hero . moveRight ( 3 ) hero . moveUp ( ) hero . moveRight ( ) hero . moveDown (…" at bounding box center [1403, 369] width 279 height 590
type textarea "h"
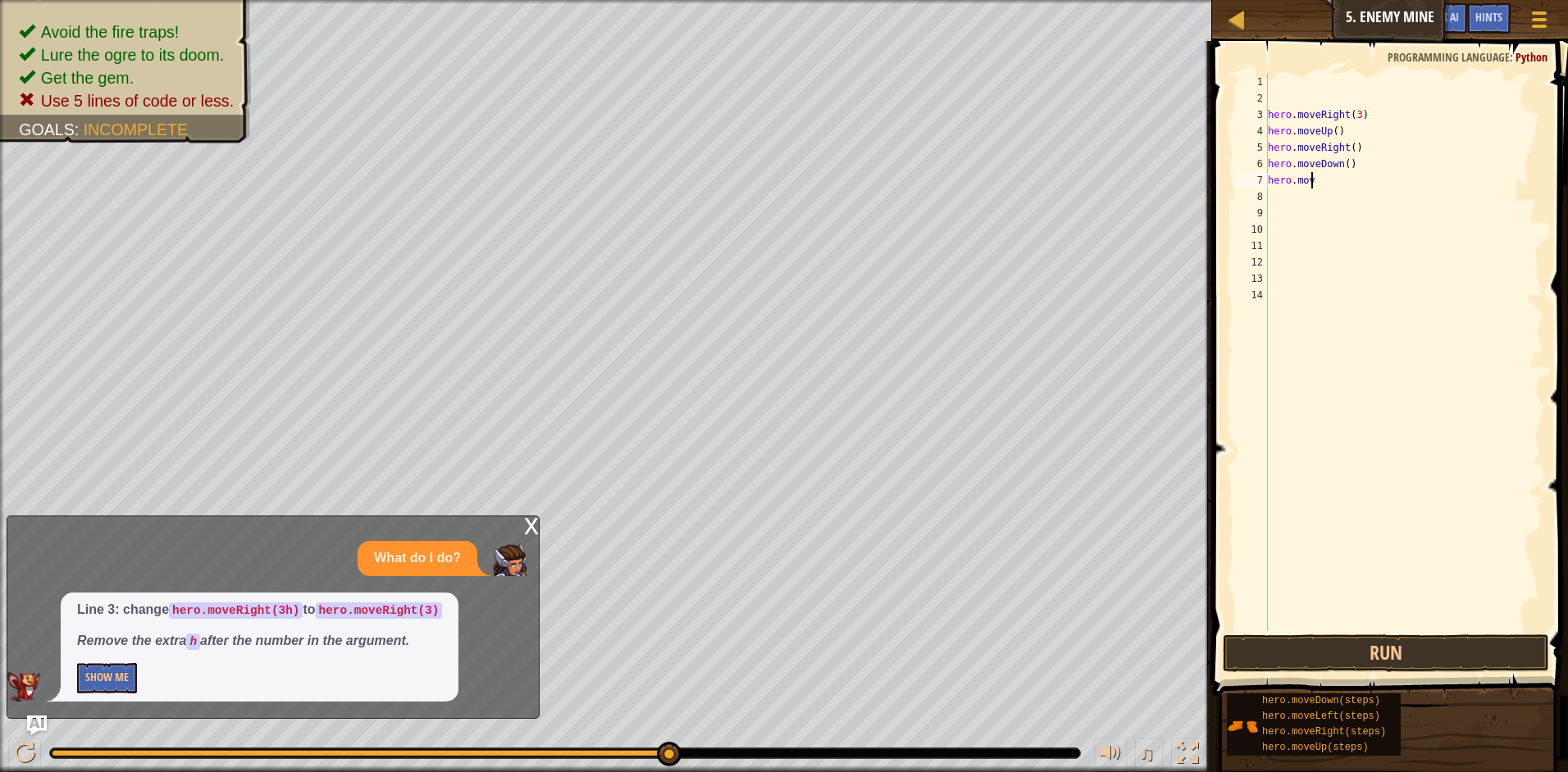
type textarea "h"
type textarea "m"
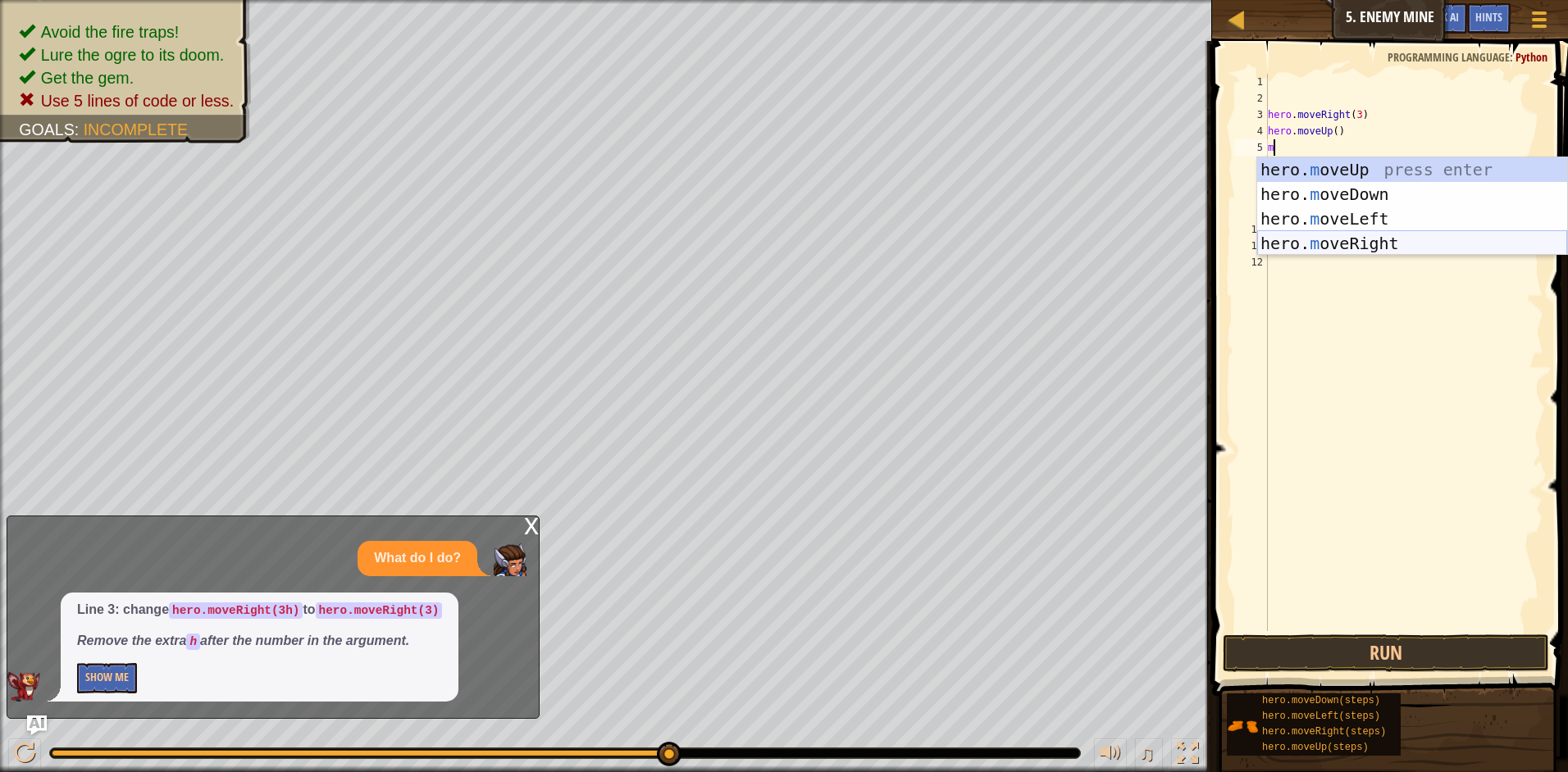
click at [1383, 248] on div "hero. m oveUp press enter hero. m oveDown press enter hero. m oveLeft press ent…" at bounding box center [1412, 231] width 310 height 148
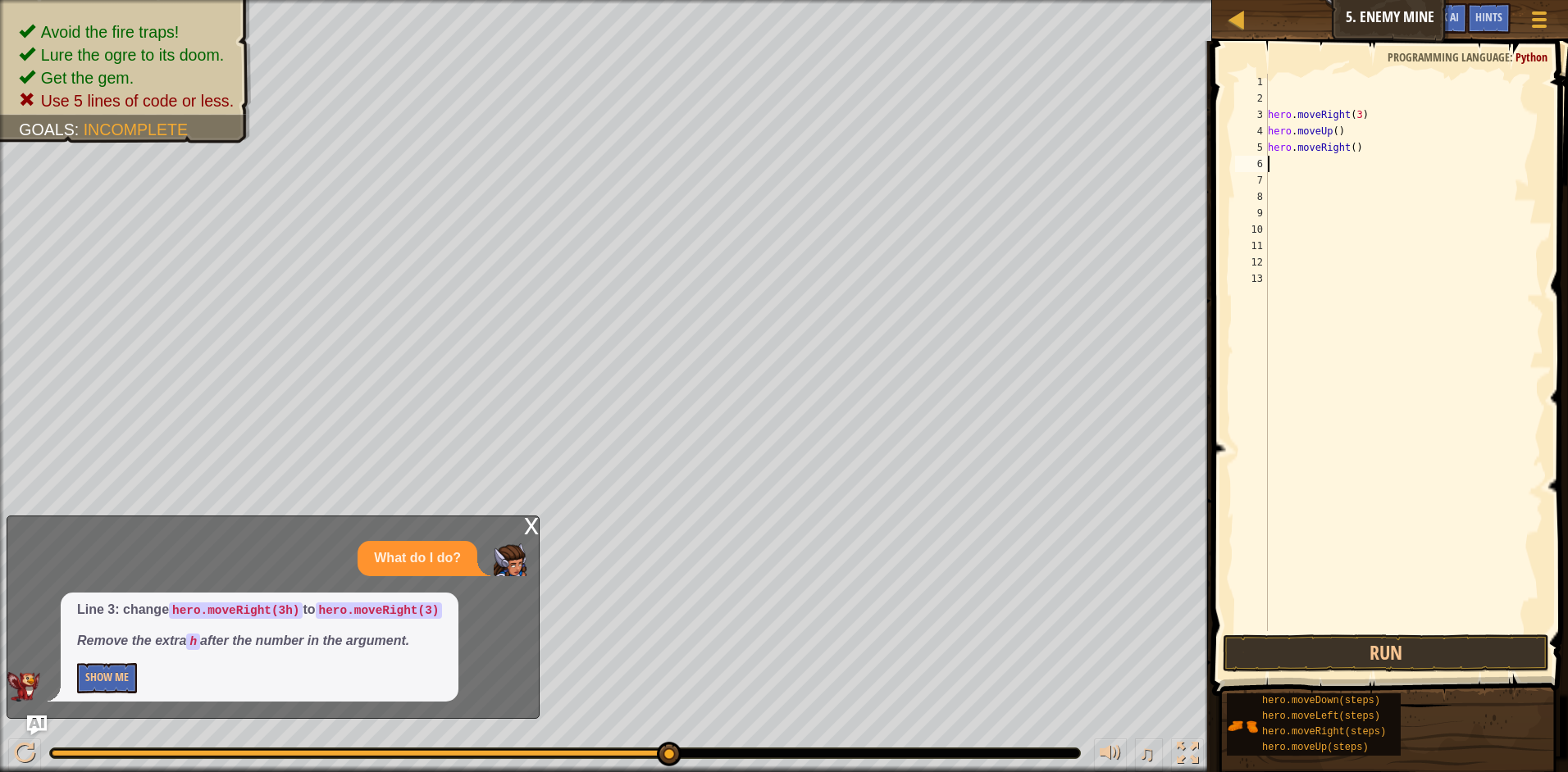
type textarea "m"
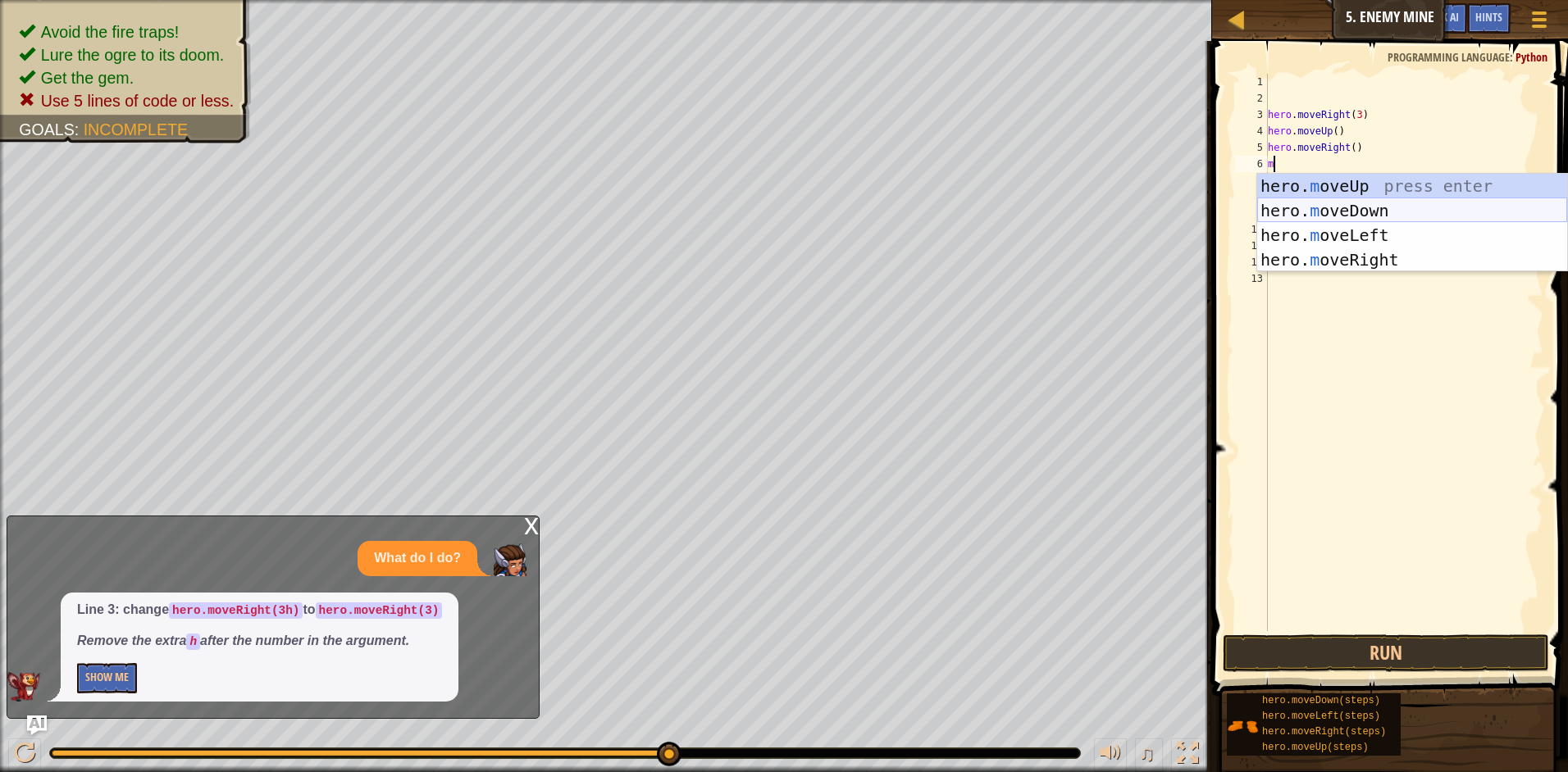
click at [1355, 206] on div "hero. m oveUp press enter hero. m oveDown press enter hero. m oveLeft press ent…" at bounding box center [1412, 248] width 310 height 148
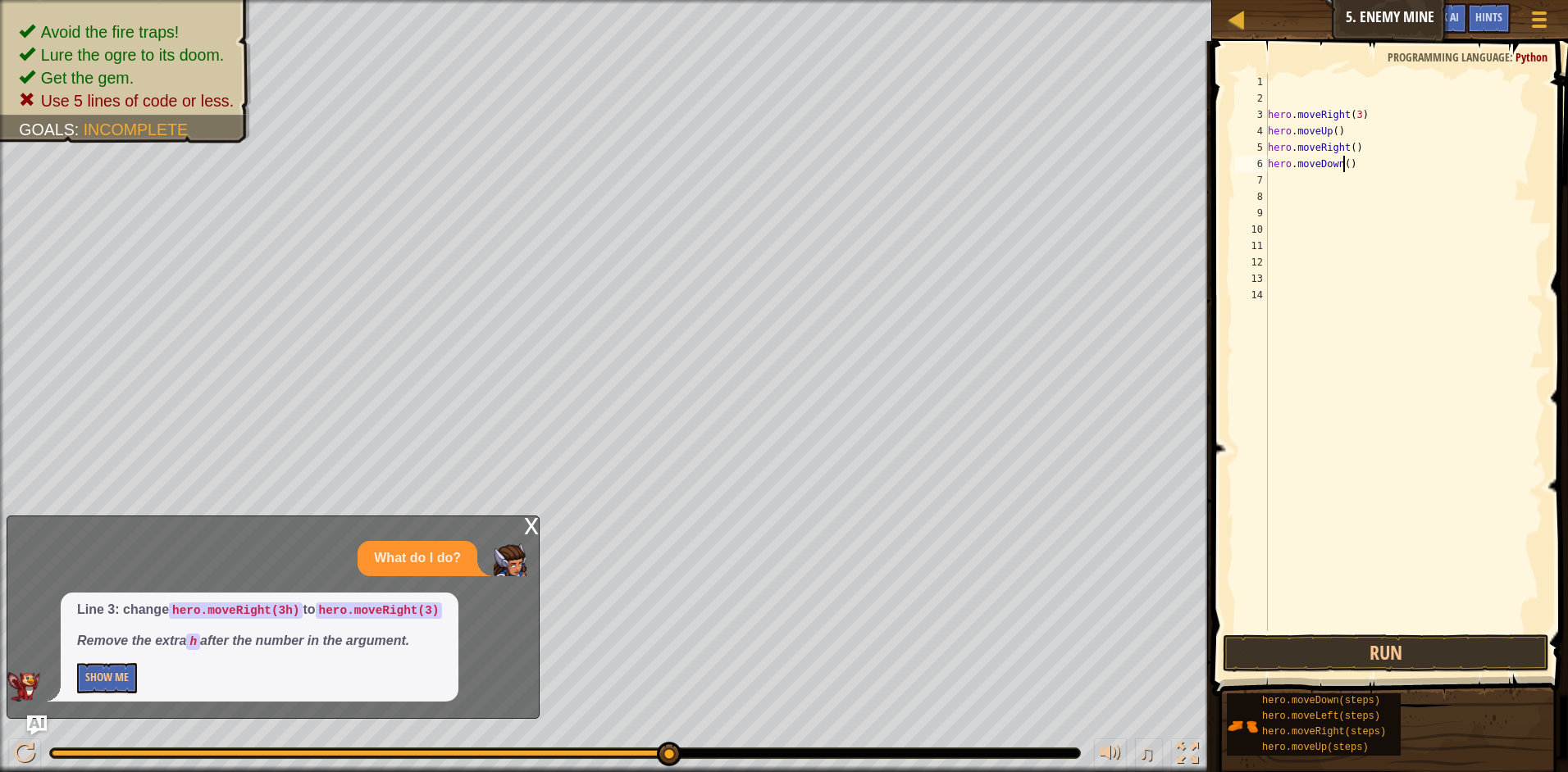
click at [1341, 162] on div "hero . moveRight ( 3 ) hero . moveUp ( ) hero . moveRight ( ) hero . moveDown (…" at bounding box center [1403, 369] width 279 height 590
type textarea "hero.moveDown(3)"
click at [1355, 168] on div "hero . moveRight ( 3 ) hero . moveUp ( ) hero . moveRight ( ) hero . moveDown (…" at bounding box center [1403, 369] width 279 height 590
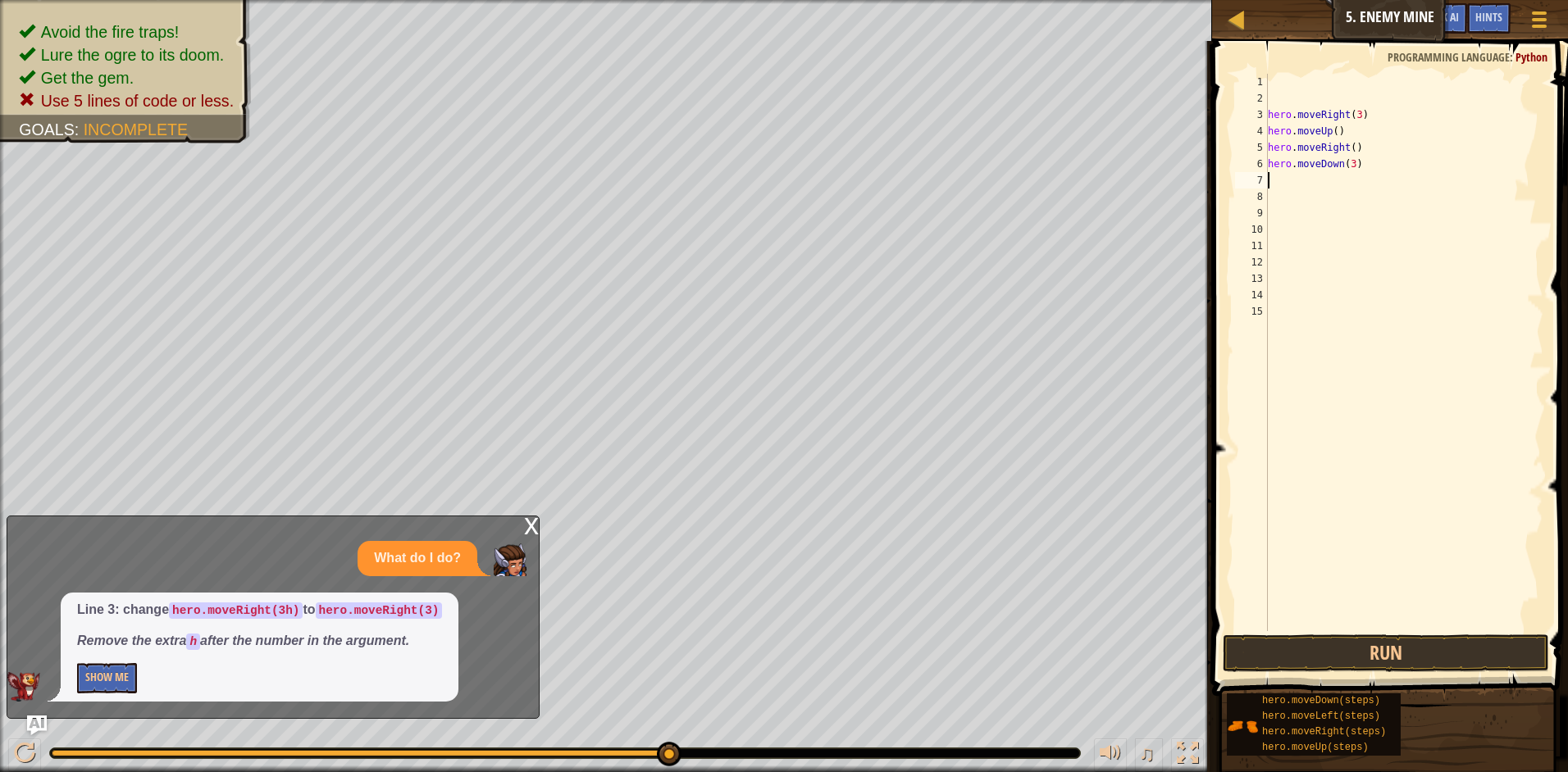
type textarea "m"
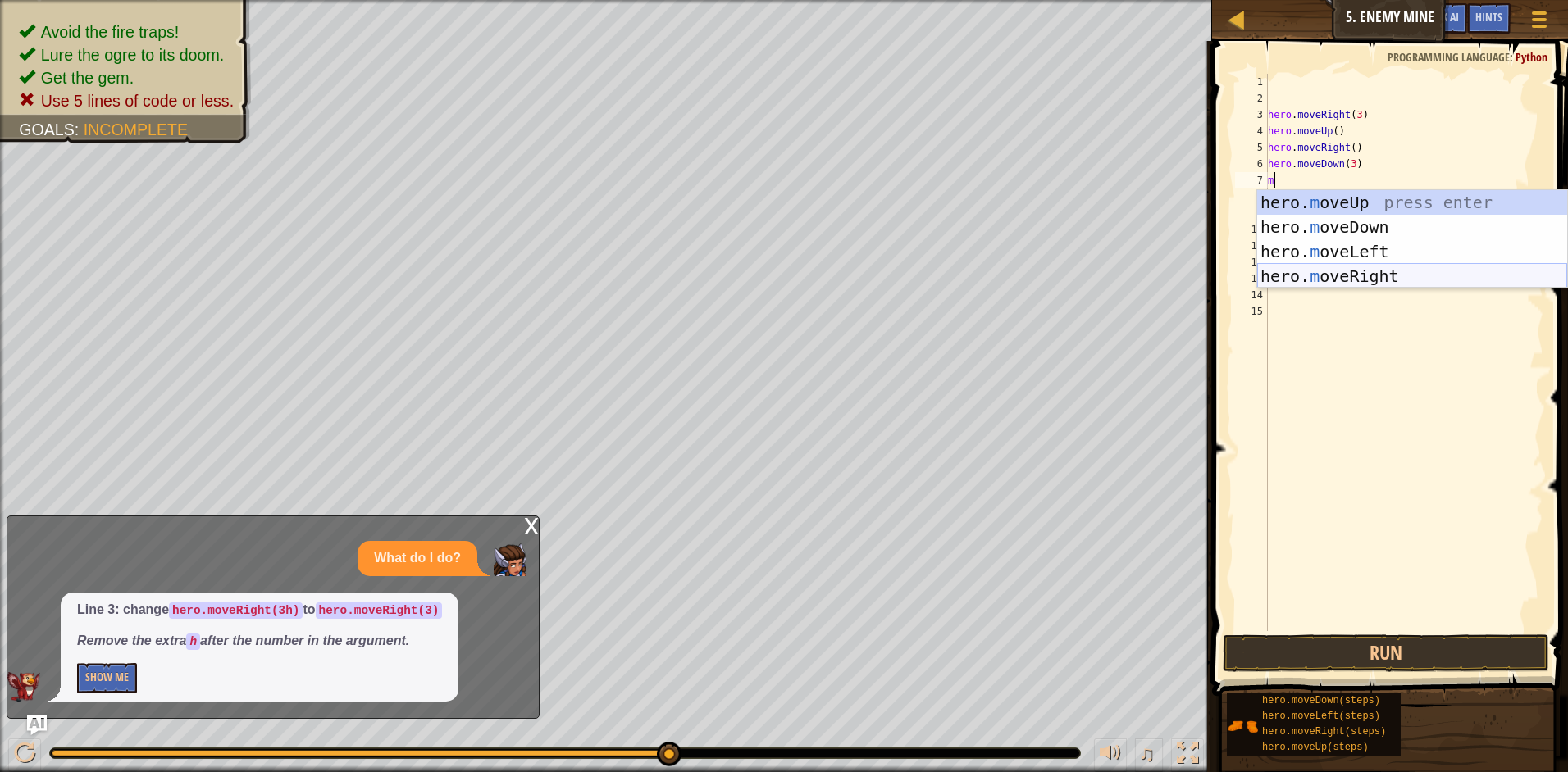
click at [1358, 274] on div "hero. m oveUp press enter hero. m oveDown press enter hero. m oveLeft press ent…" at bounding box center [1412, 264] width 310 height 148
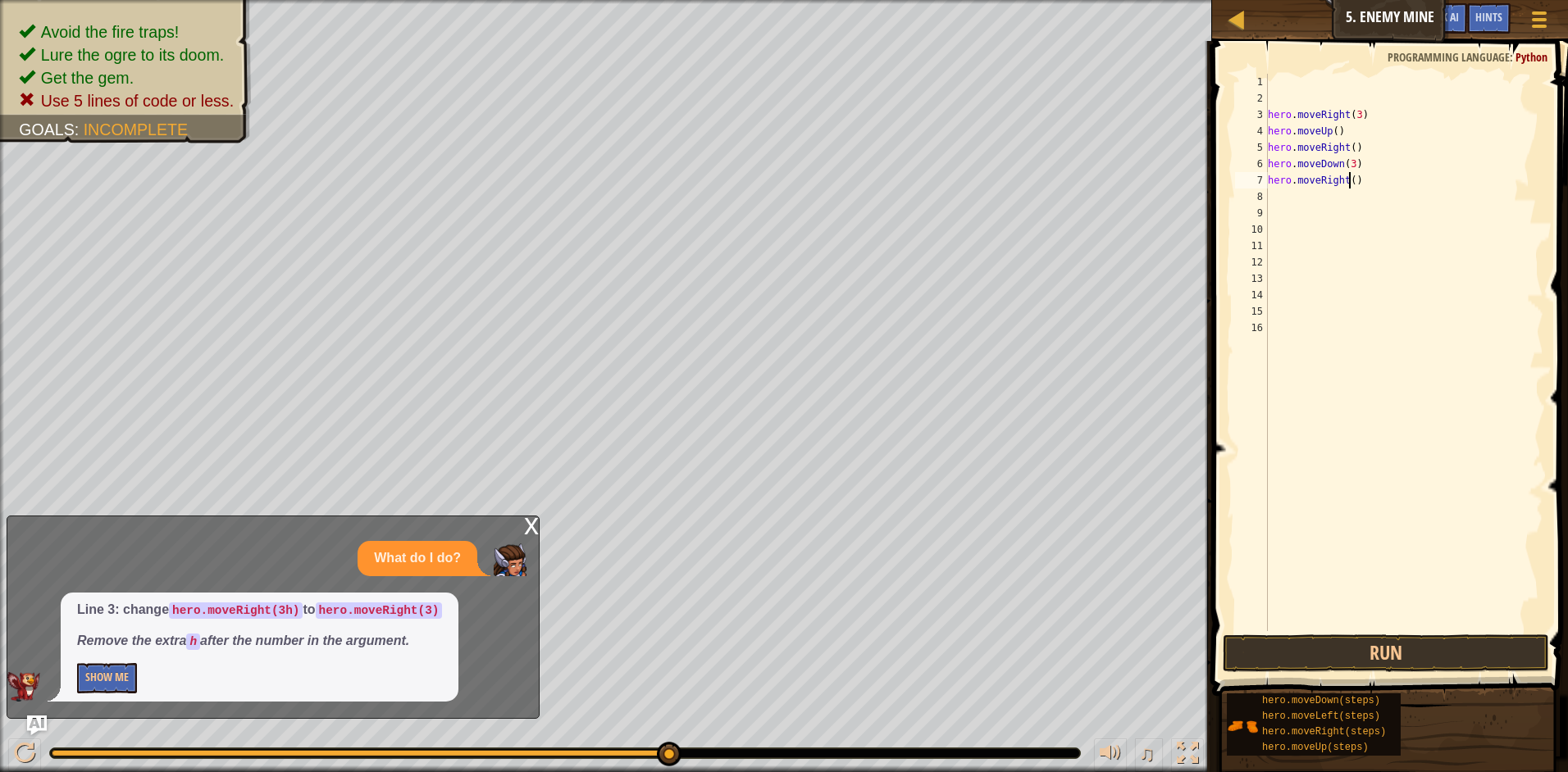
click at [1347, 178] on div "hero . moveRight ( 3 ) hero . moveUp ( ) hero . moveRight ( ) hero . moveDown (…" at bounding box center [1403, 369] width 279 height 590
type textarea "hero.moveRight(3)"
click at [1407, 652] on button "Run" at bounding box center [1385, 653] width 326 height 38
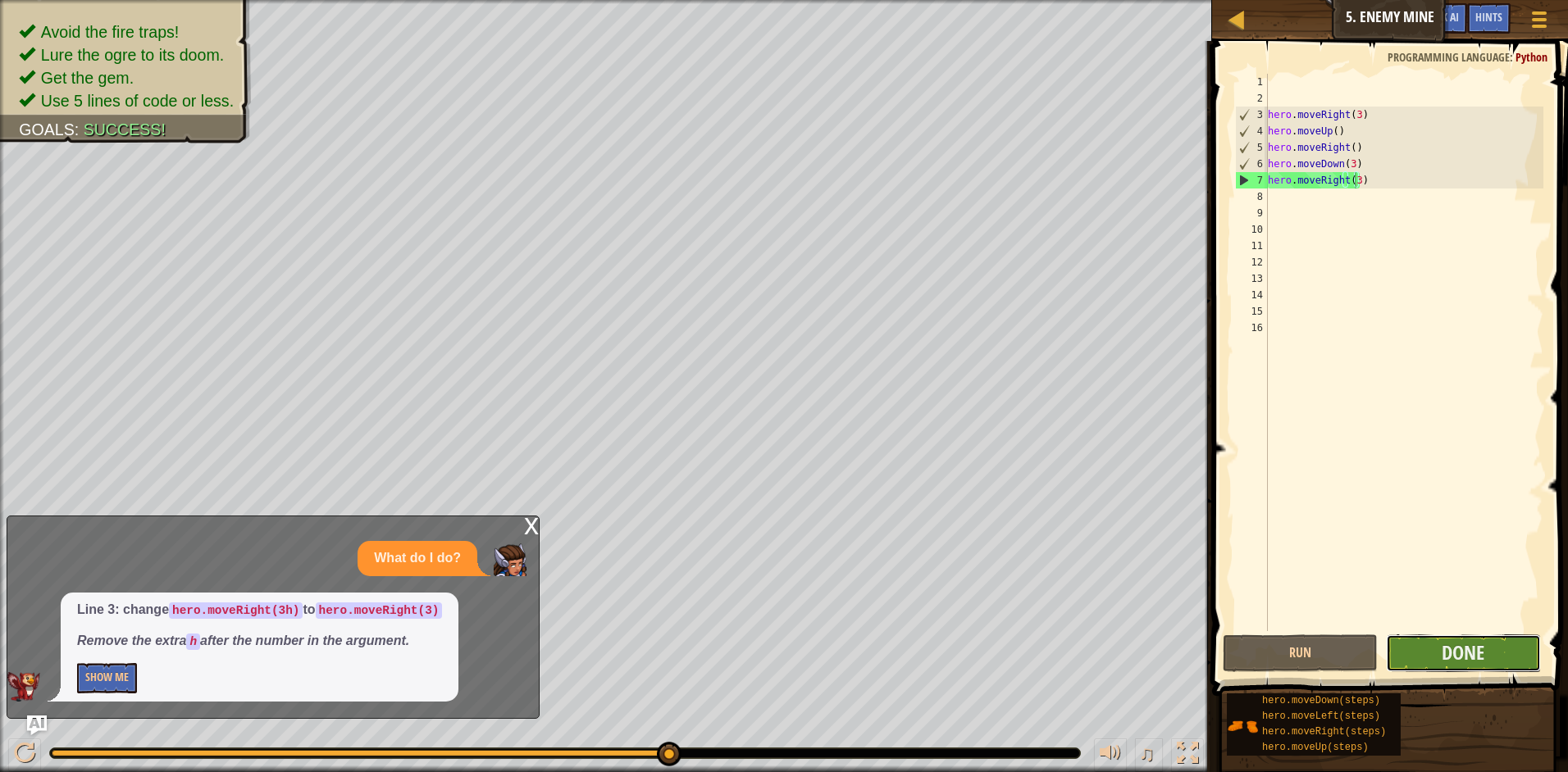
click at [1499, 644] on button "Done" at bounding box center [1463, 653] width 155 height 38
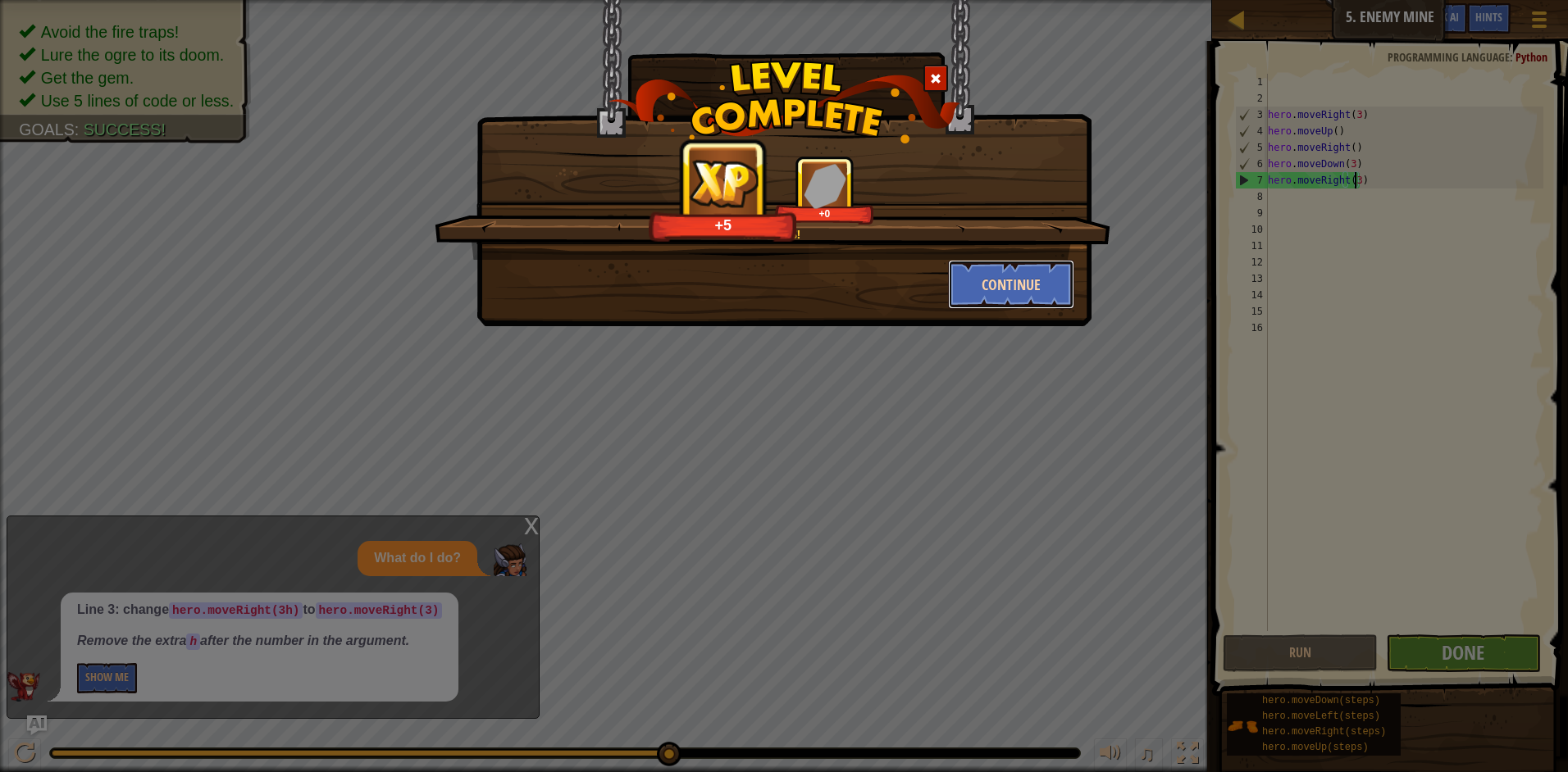
click at [988, 291] on button "Continue" at bounding box center [1011, 284] width 127 height 49
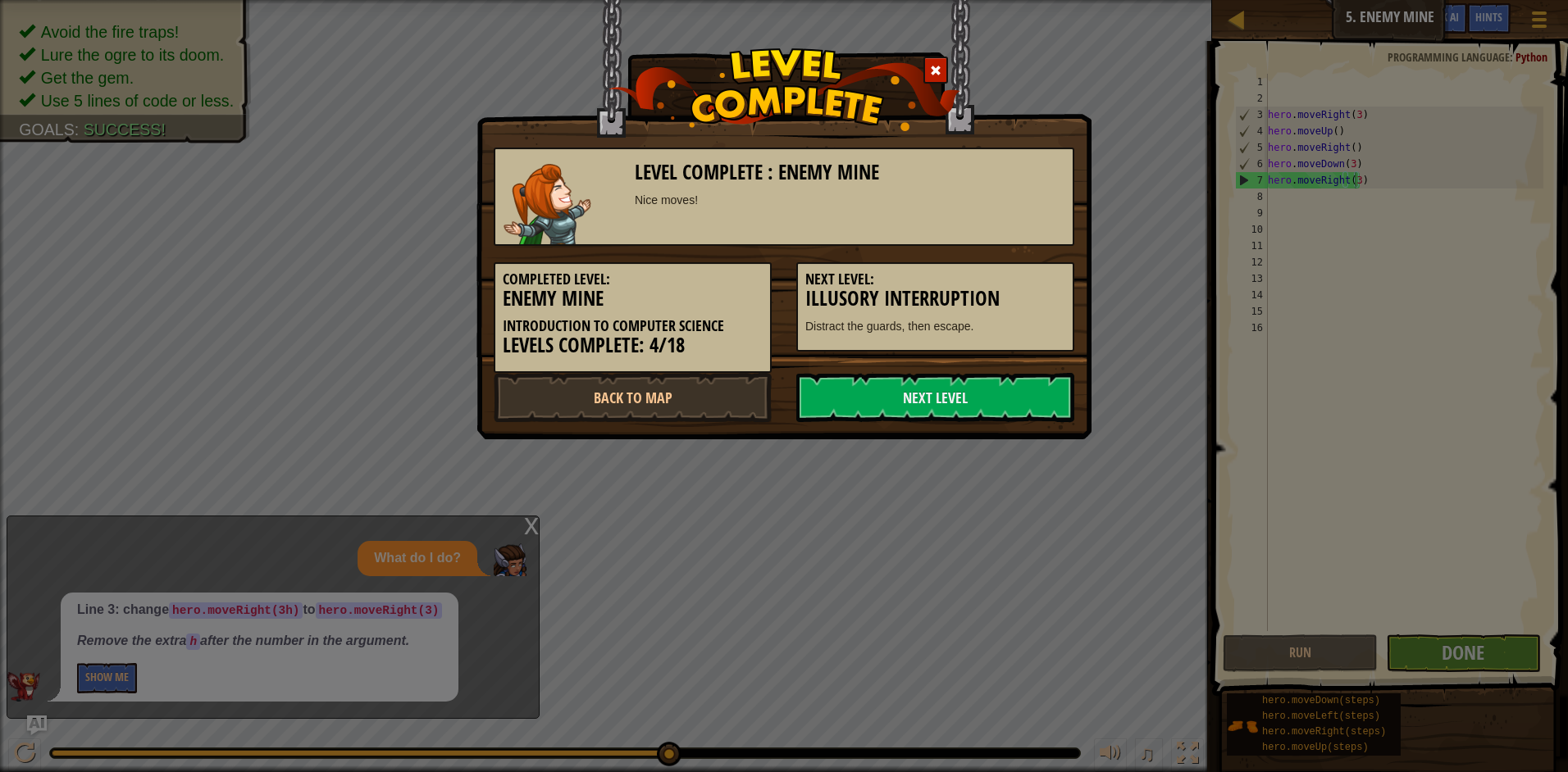
click at [944, 426] on div "Level Complete : Enemy Mine Nice moves! Completed Level: Enemy Mine Introductio…" at bounding box center [784, 220] width 615 height 439
click at [959, 390] on link "Next Level" at bounding box center [935, 397] width 278 height 49
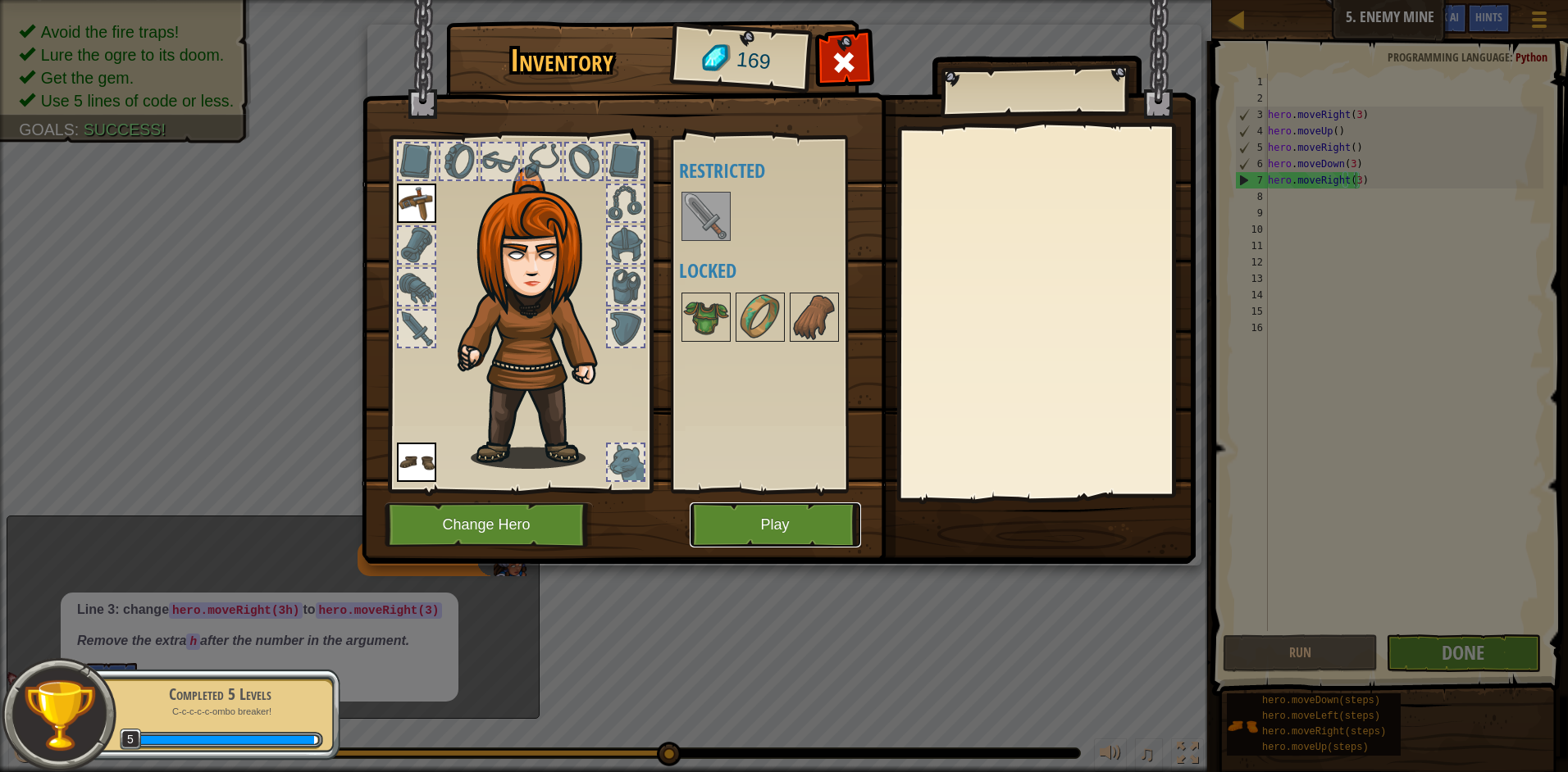
click at [778, 525] on button "Play" at bounding box center [775, 525] width 172 height 45
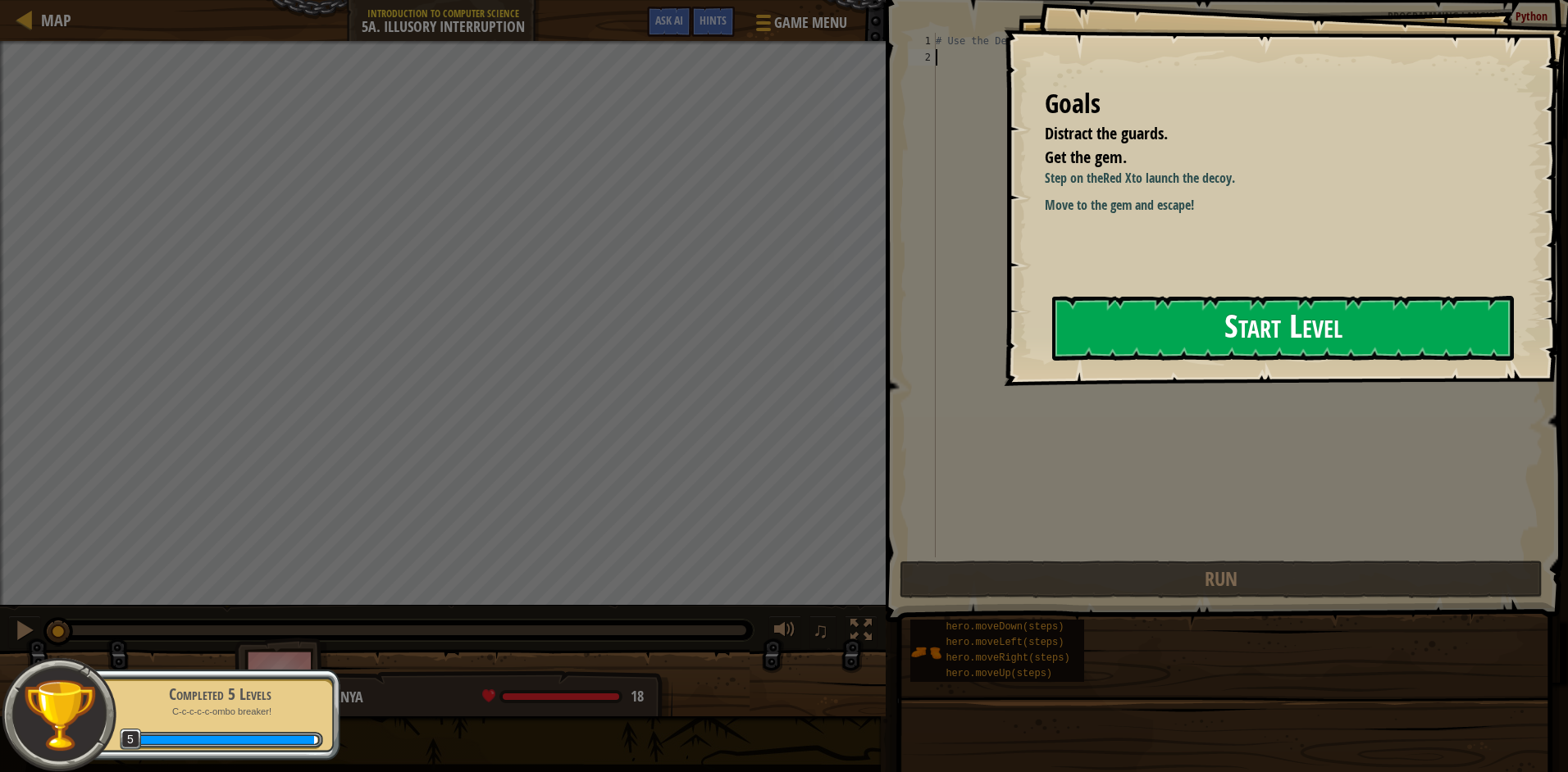
click at [1311, 337] on button "Start Level" at bounding box center [1283, 328] width 462 height 64
